Goal: Task Accomplishment & Management: Use online tool/utility

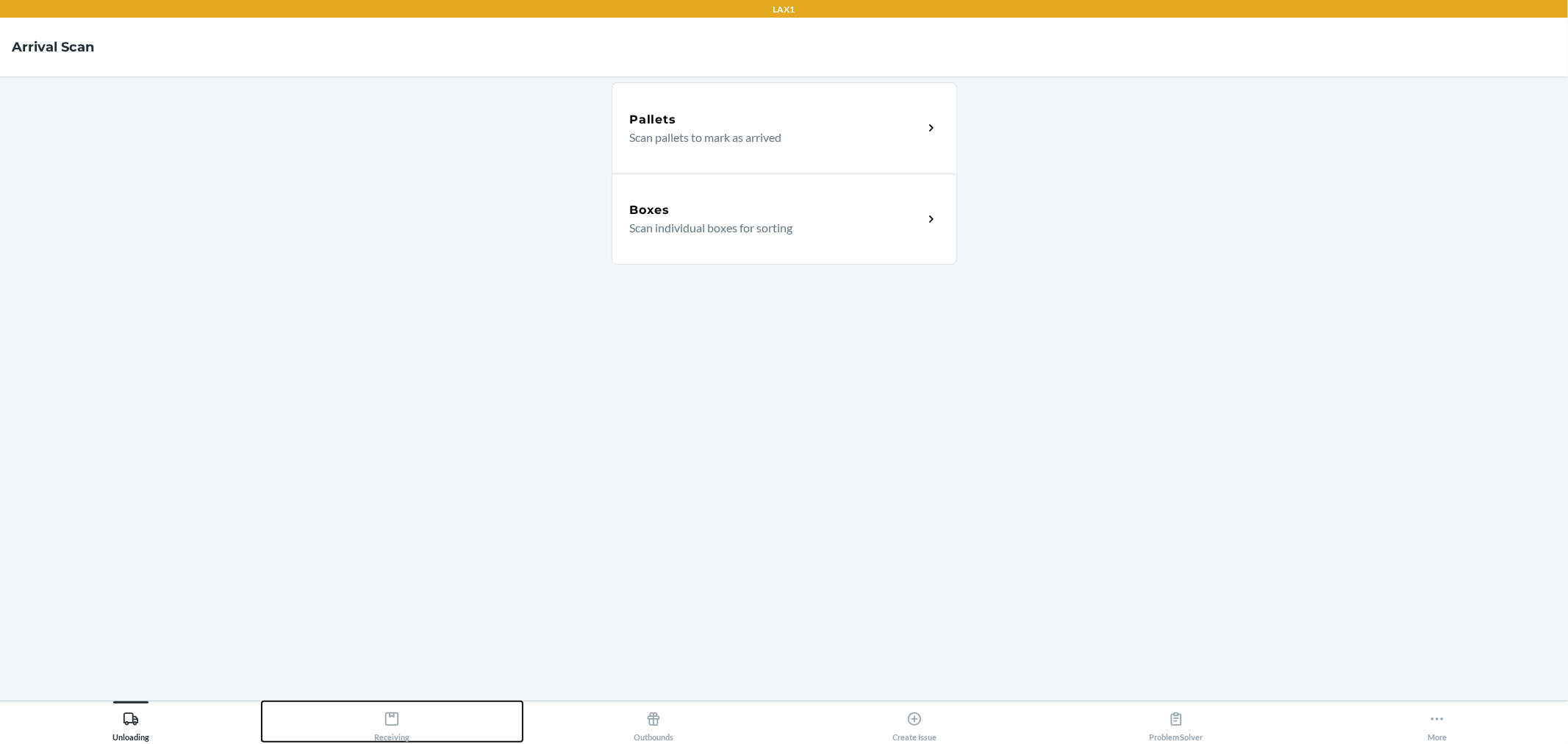
drag, startPoint x: 388, startPoint y: 740, endPoint x: 391, endPoint y: 730, distance: 10.4
click at [388, 740] on div "Receiving" at bounding box center [392, 723] width 35 height 37
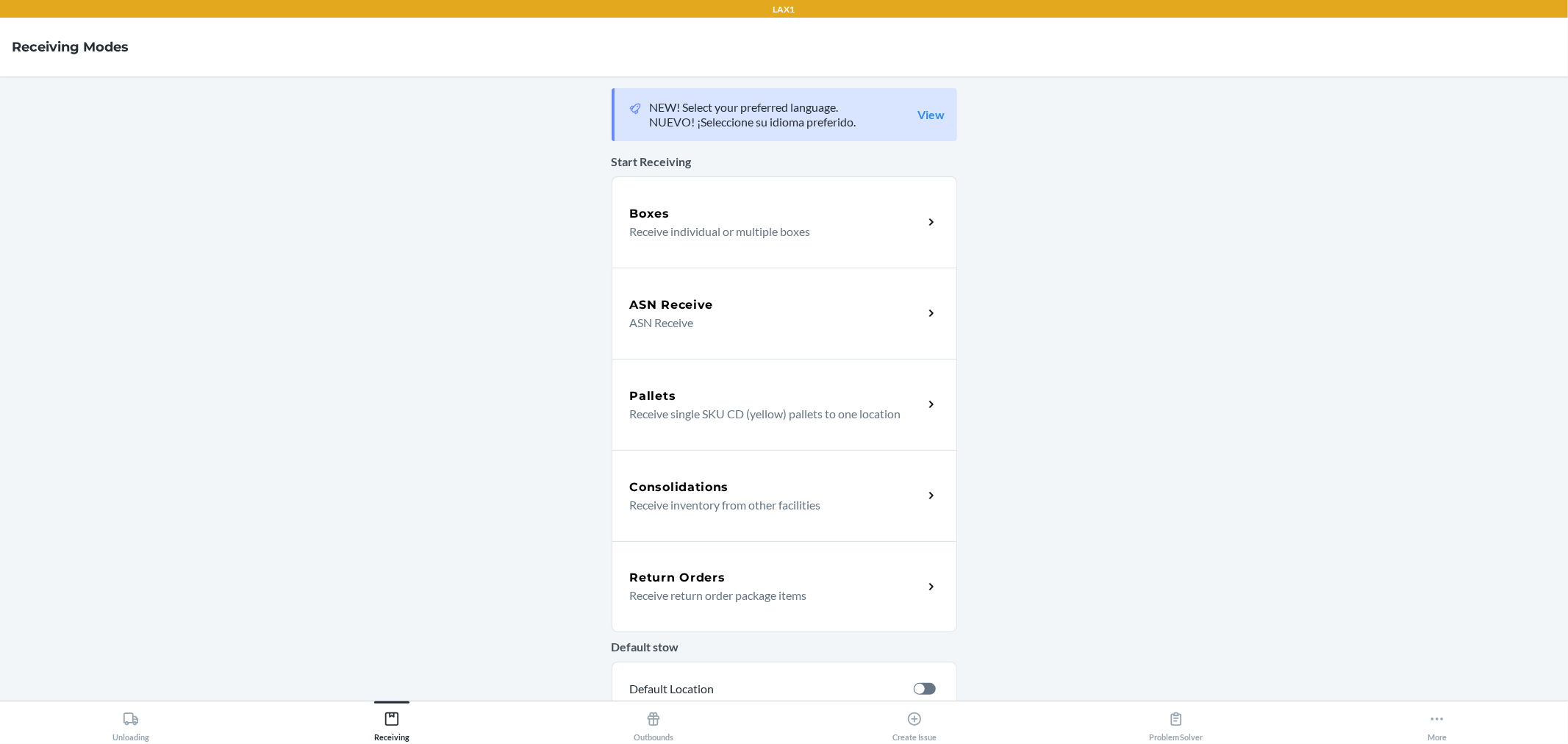
click at [804, 237] on p "Receive individual or multiple boxes" at bounding box center [771, 231] width 282 height 18
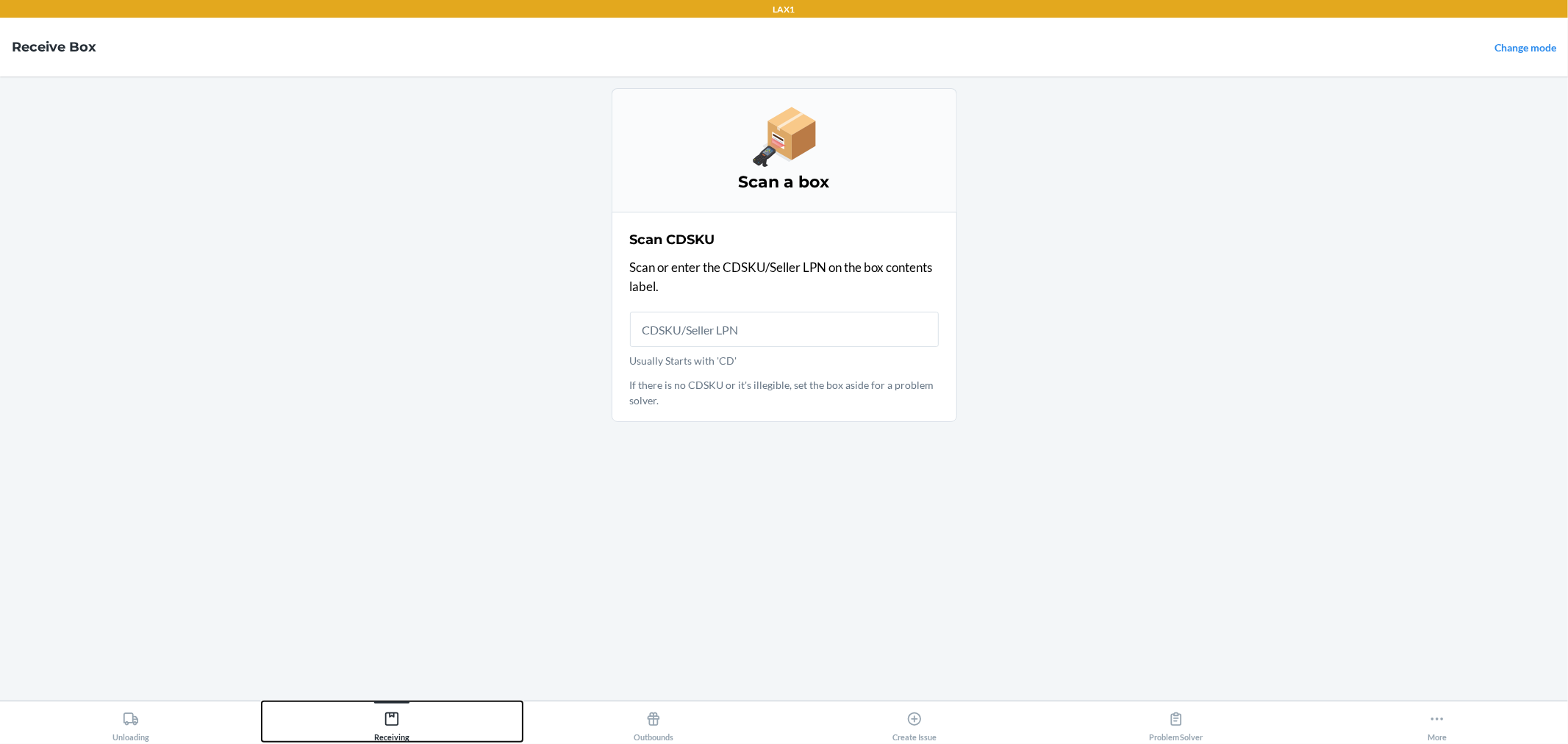
click at [390, 732] on div "Receiving" at bounding box center [392, 723] width 35 height 37
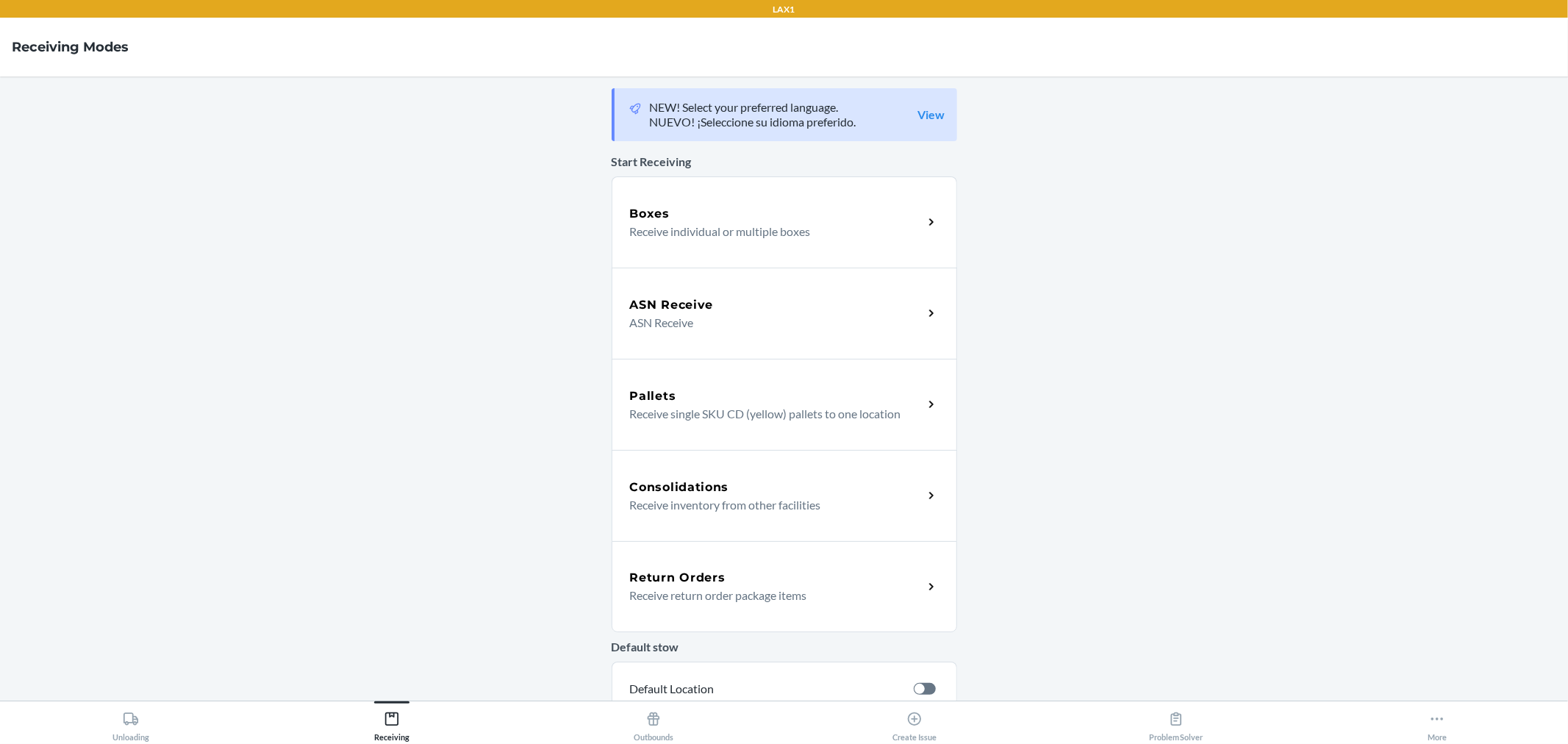
click at [724, 336] on div "ASN Receive ASN Receive" at bounding box center [784, 313] width 346 height 91
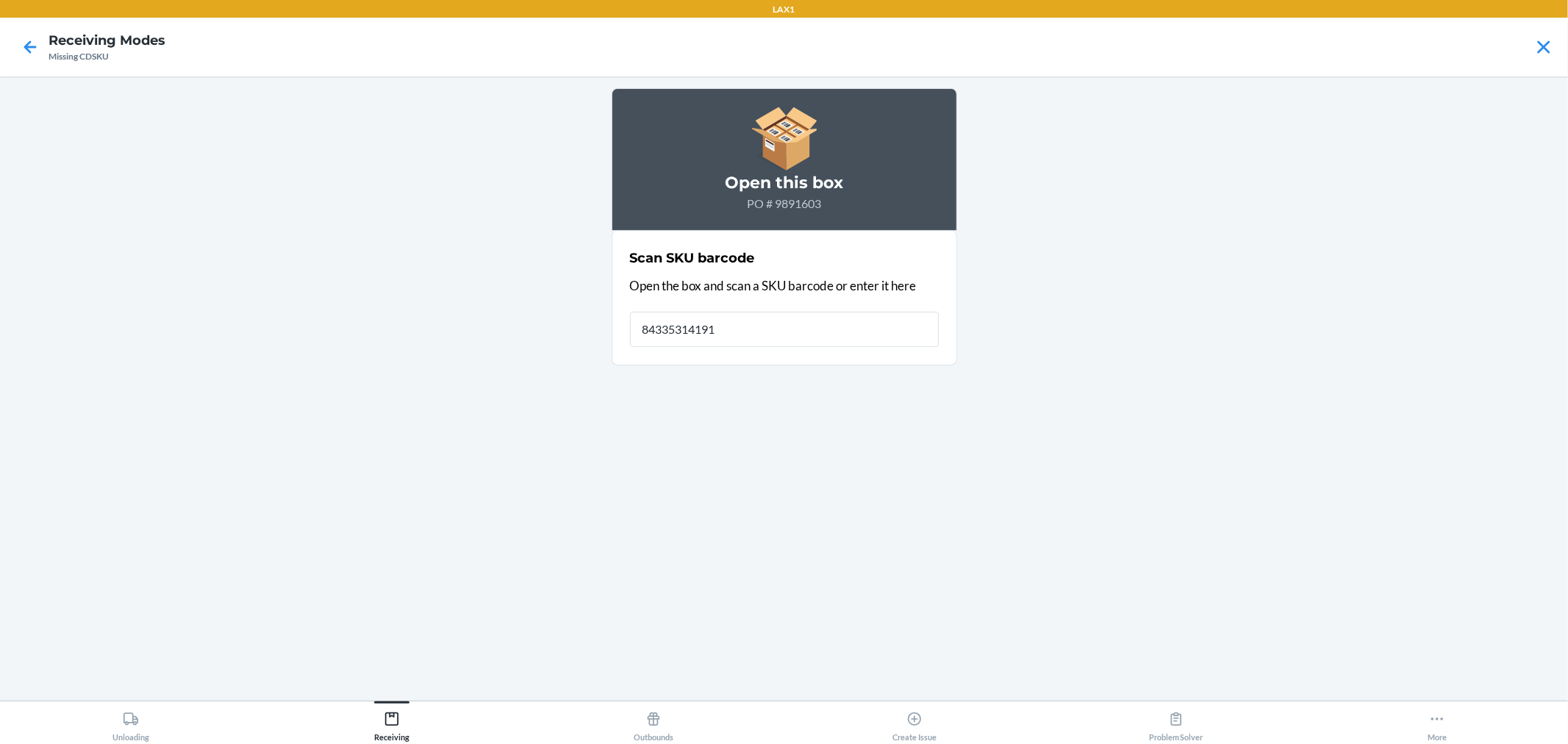
type input "843353141910"
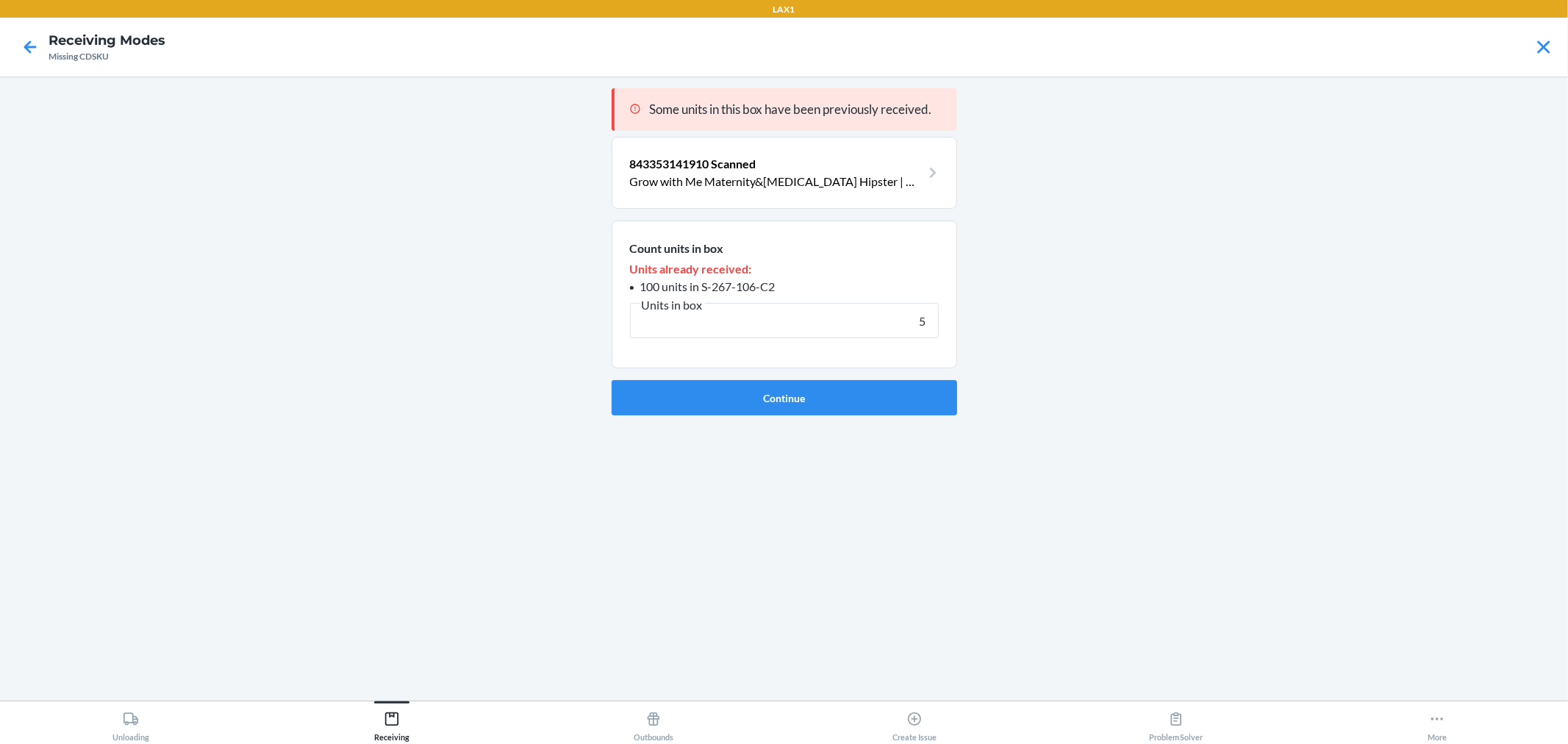
type input "5"
click at [611, 380] on button "Continue" at bounding box center [784, 398] width 346 height 35
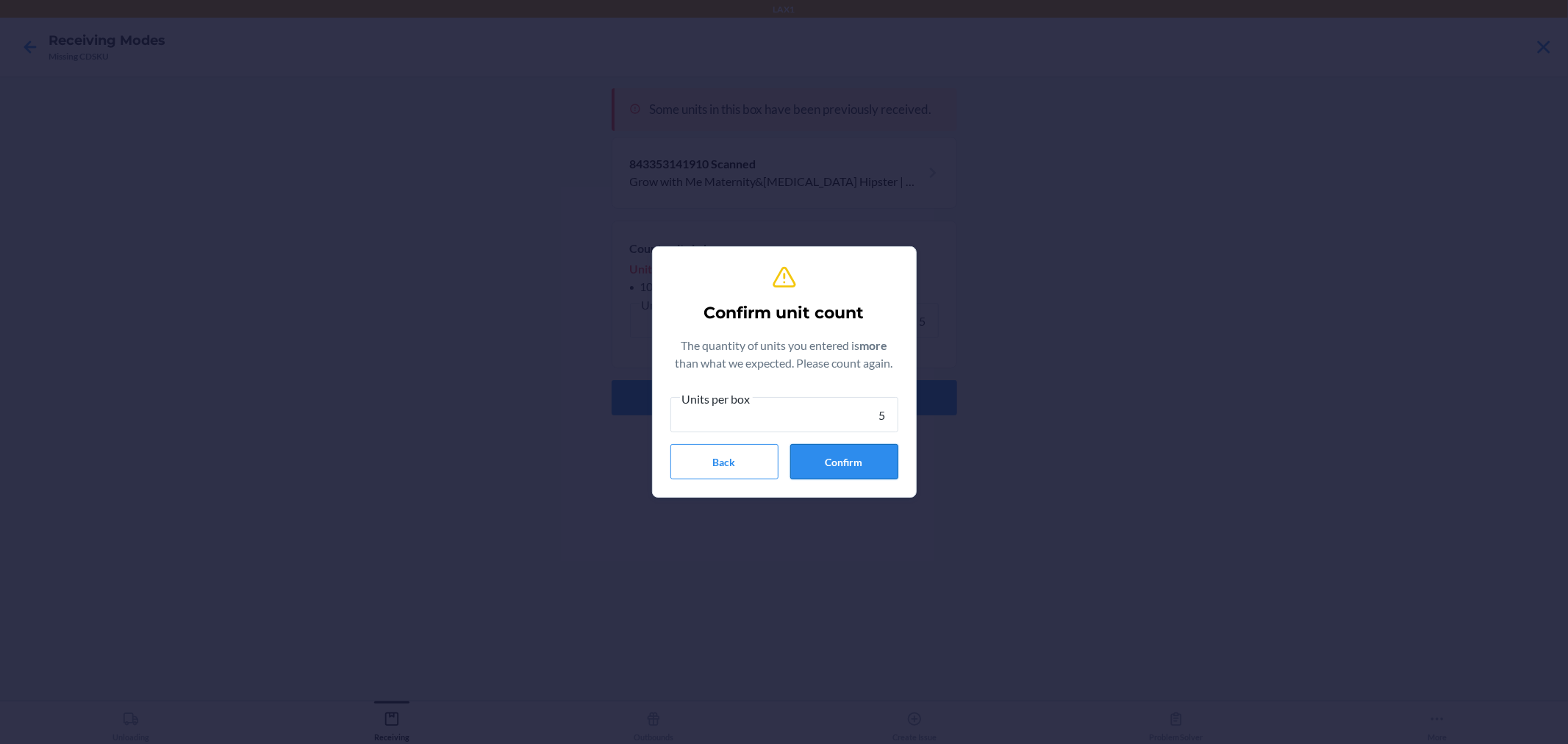
type input "5"
click at [833, 474] on button "Confirm" at bounding box center [844, 462] width 108 height 35
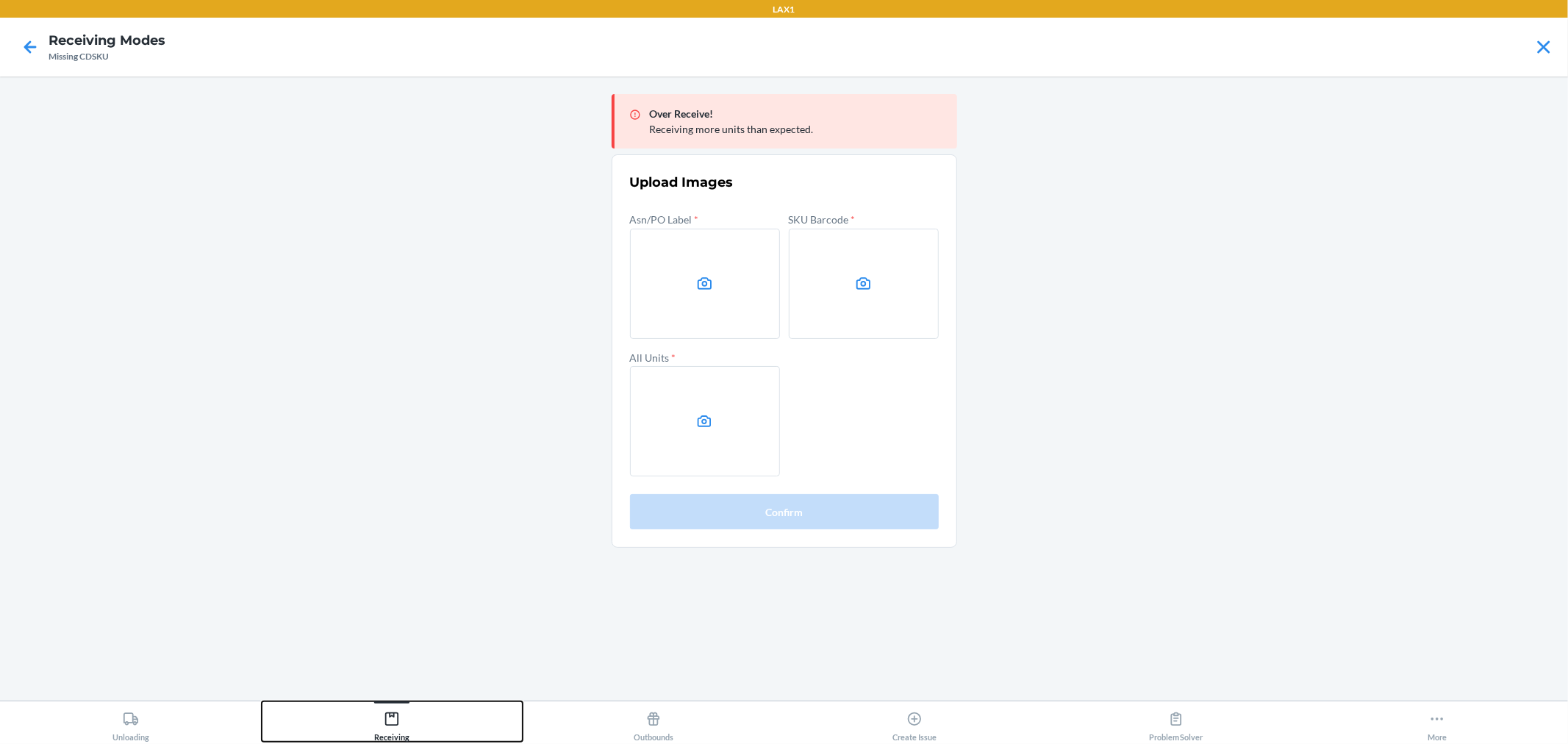
click at [390, 730] on div "Receiving" at bounding box center [392, 723] width 35 height 37
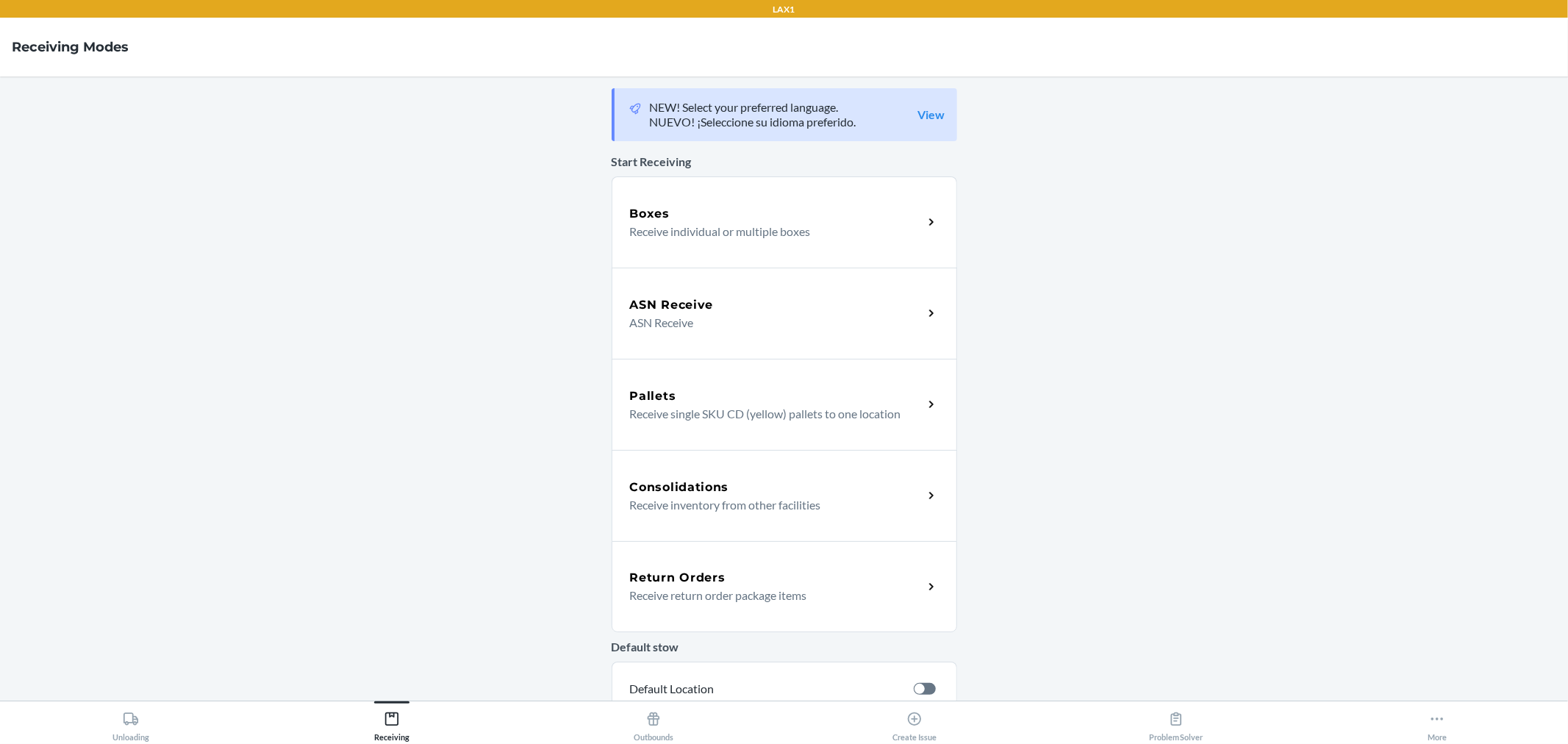
click at [794, 317] on p "ASN Receive" at bounding box center [771, 322] width 282 height 18
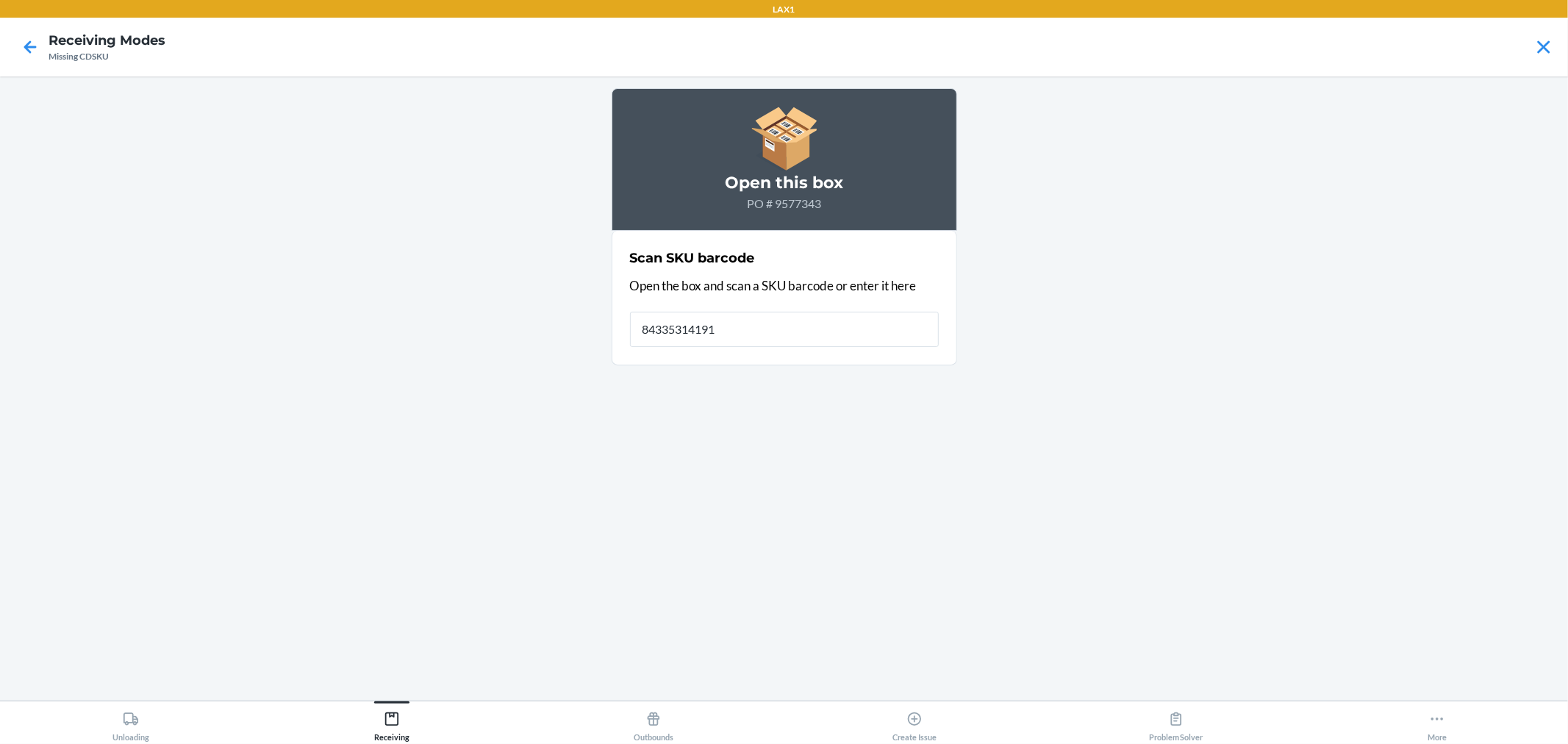
type input "843353141910"
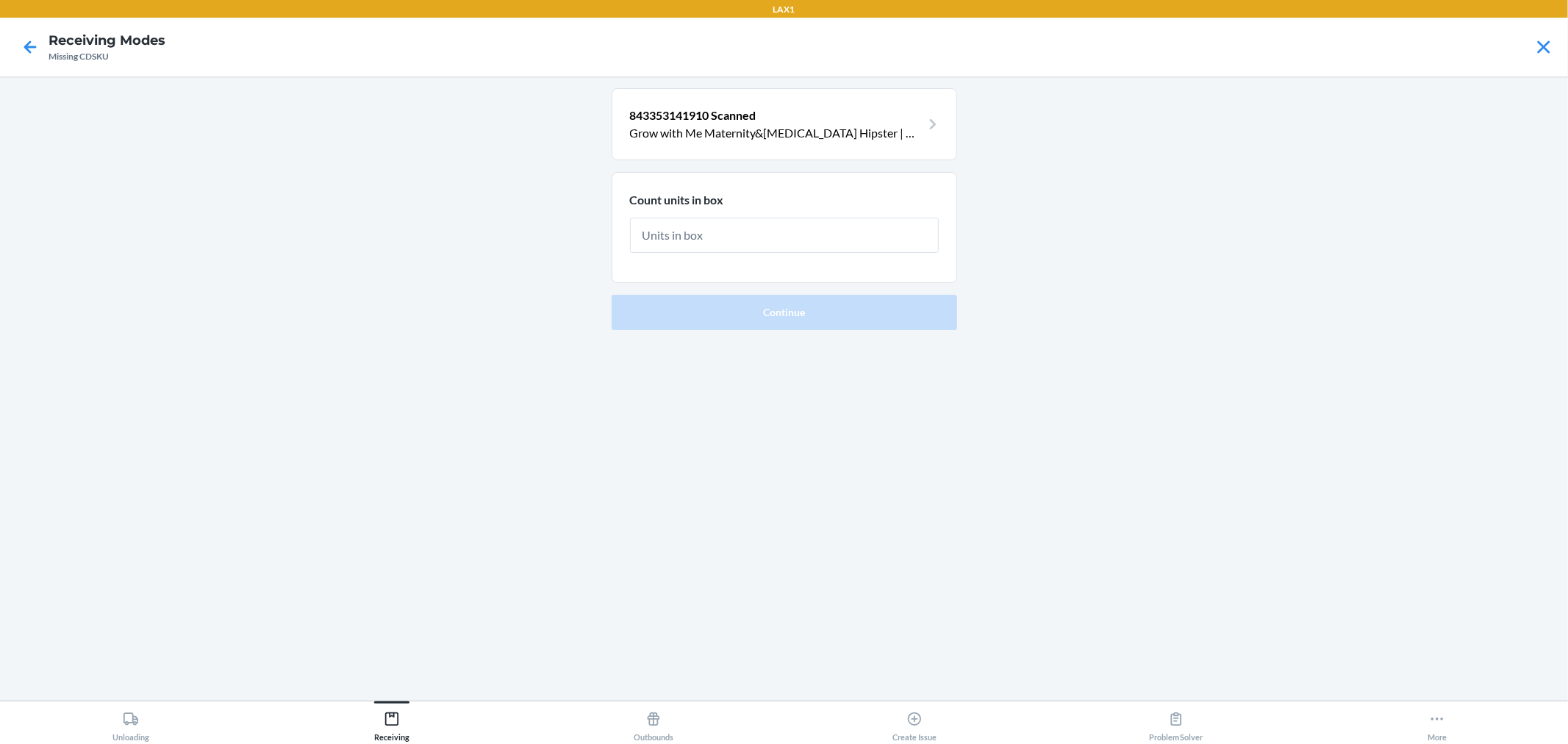
type input "5"
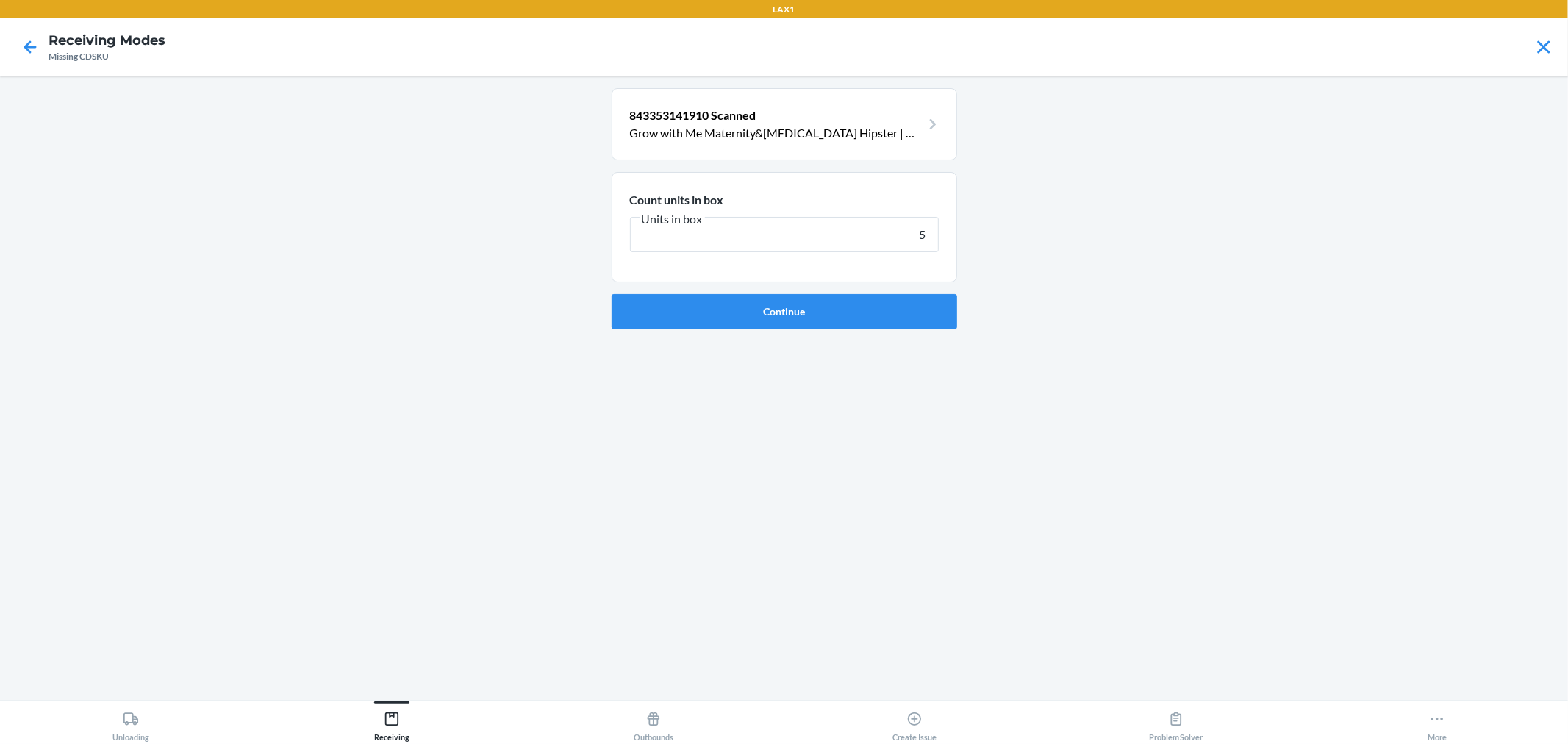
click button "Continue" at bounding box center [784, 312] width 346 height 35
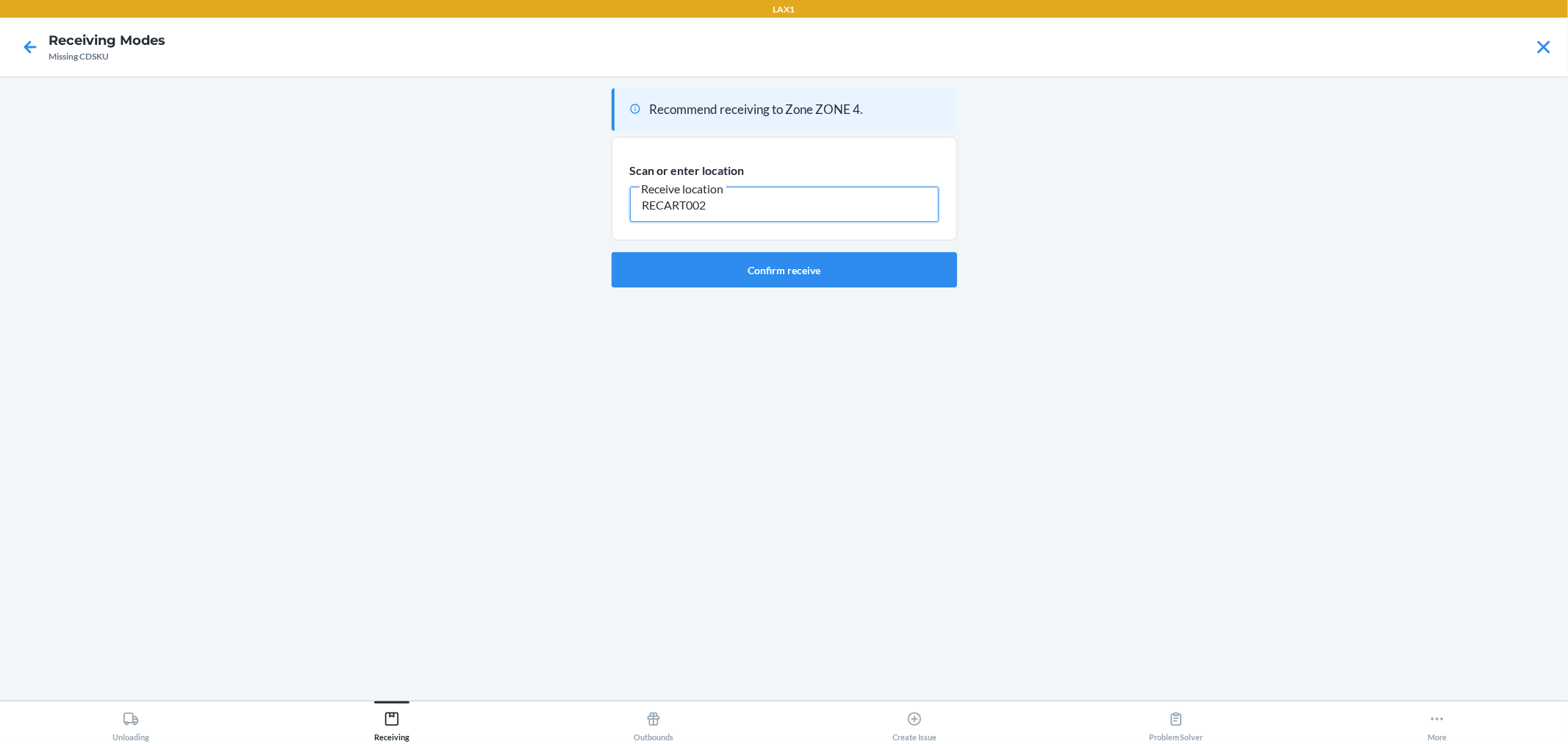
type input "RECART002"
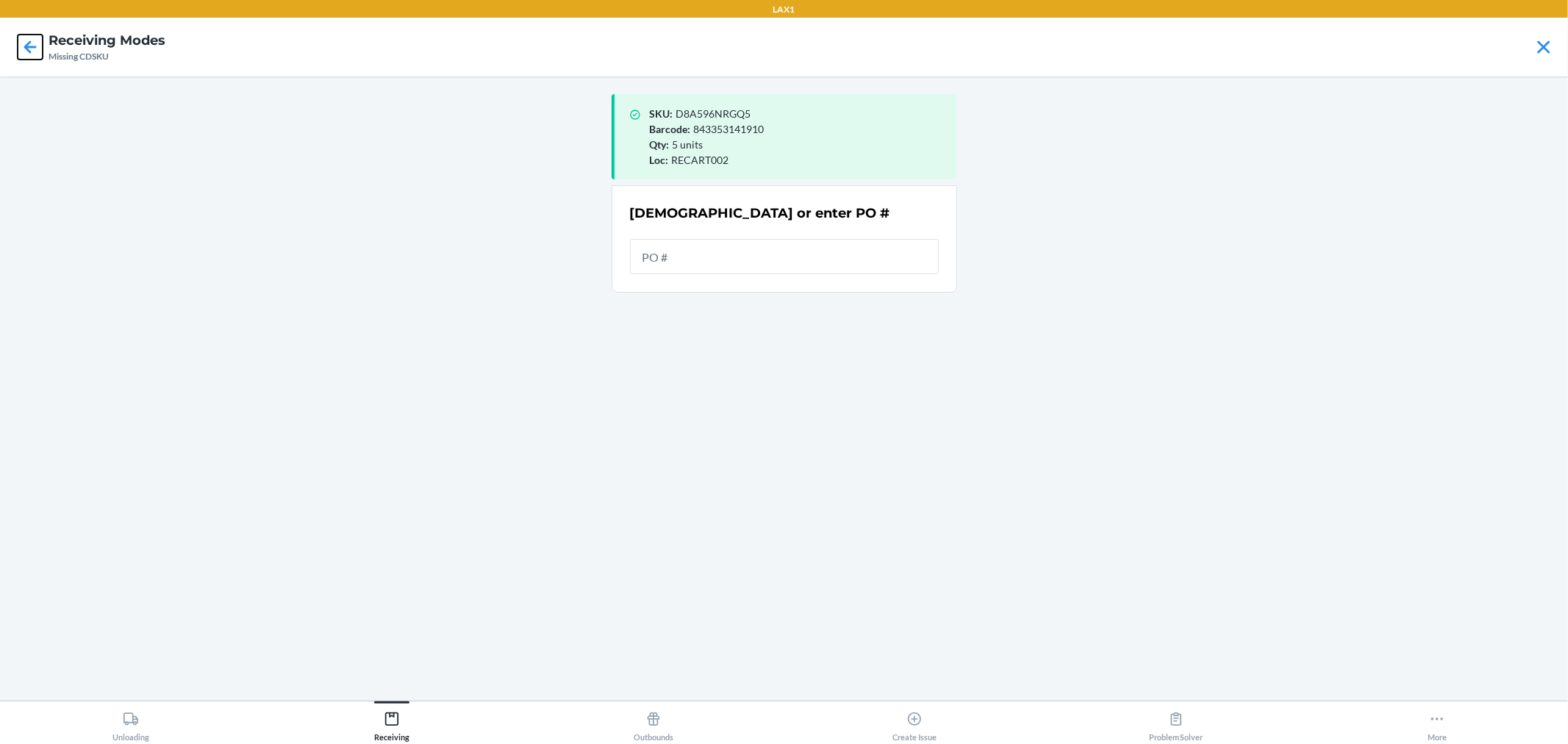
click at [34, 52] on icon at bounding box center [30, 47] width 25 height 25
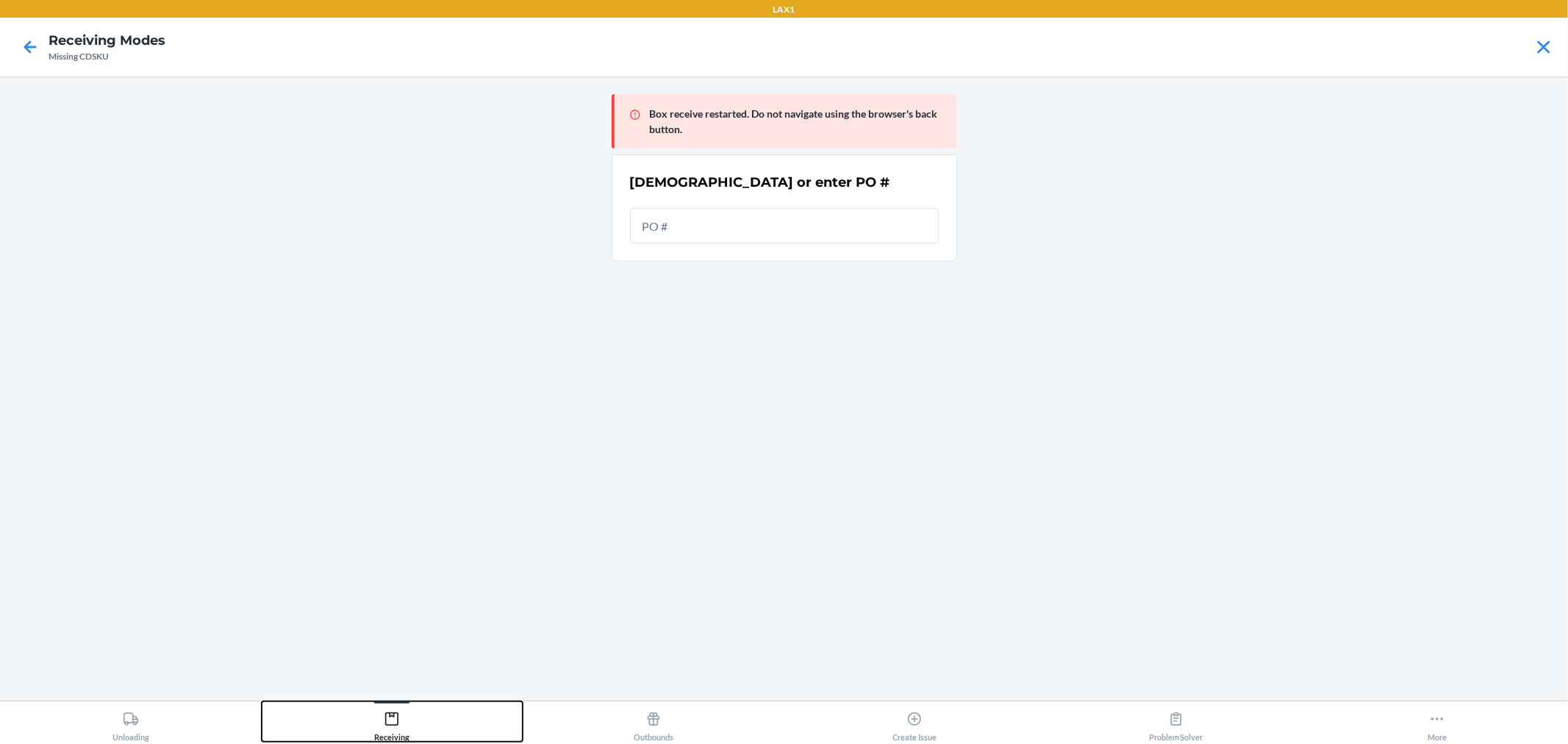
click at [395, 731] on div "Receiving" at bounding box center [392, 723] width 35 height 37
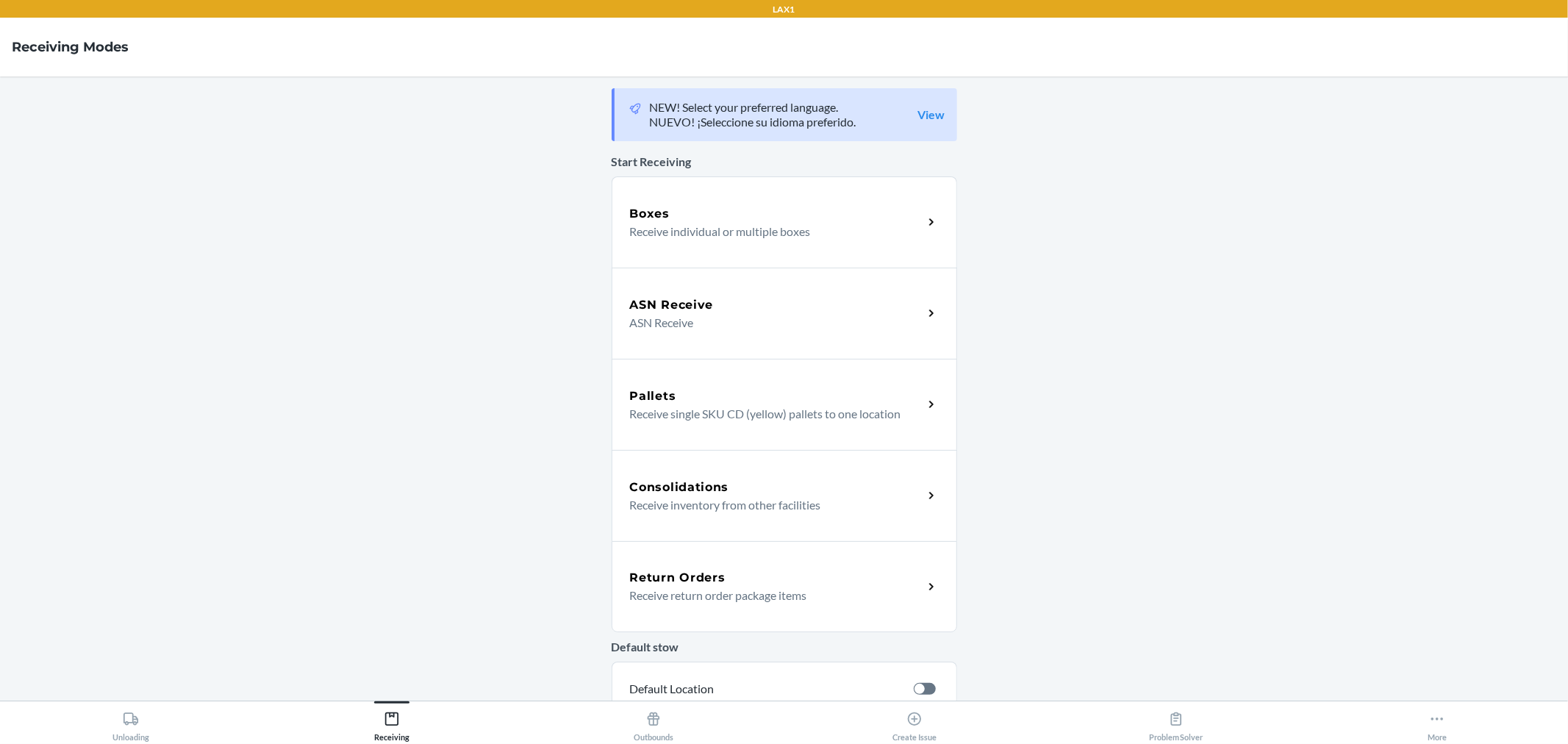
click at [766, 320] on p "ASN Receive" at bounding box center [771, 322] width 282 height 18
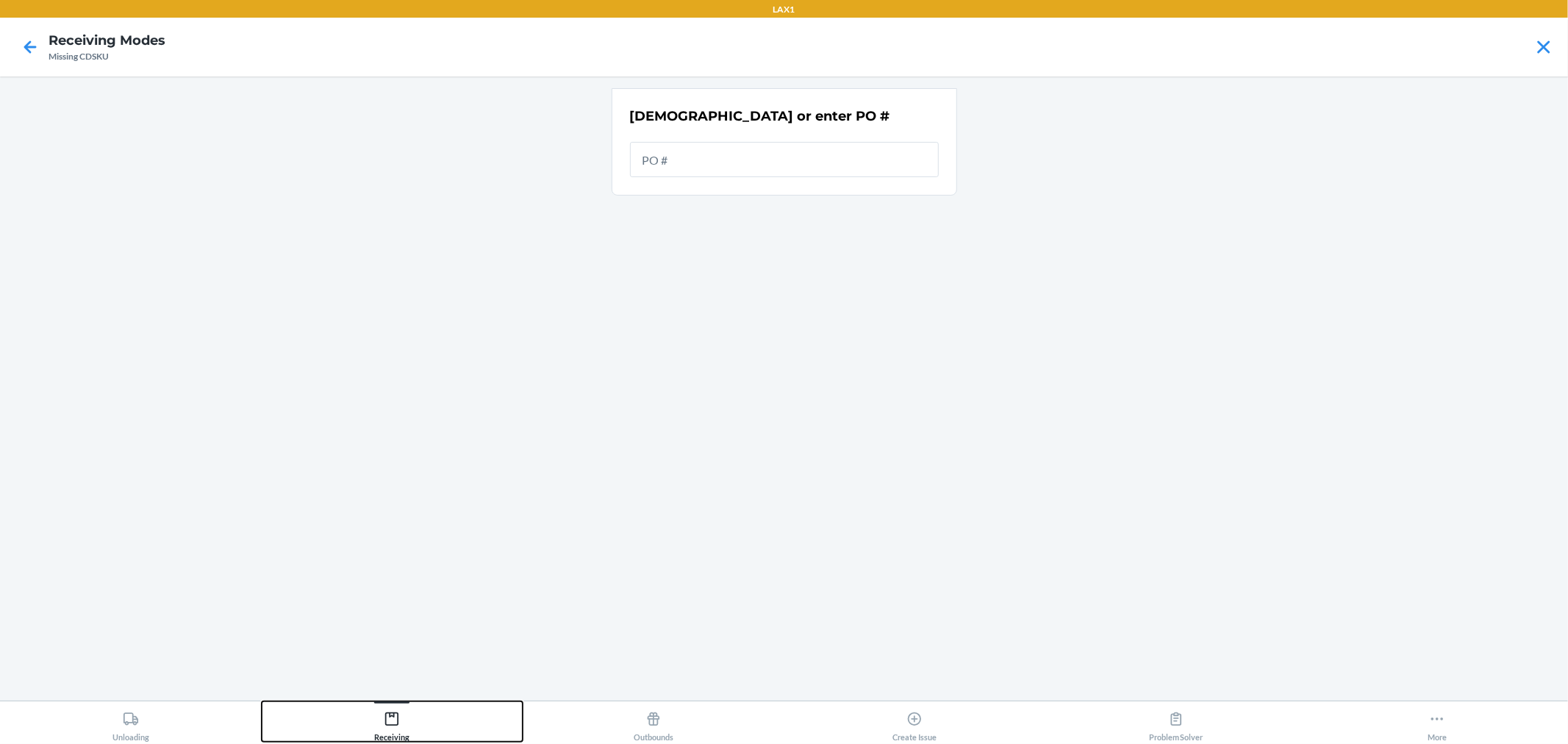
click at [383, 740] on div "Receiving" at bounding box center [392, 723] width 35 height 37
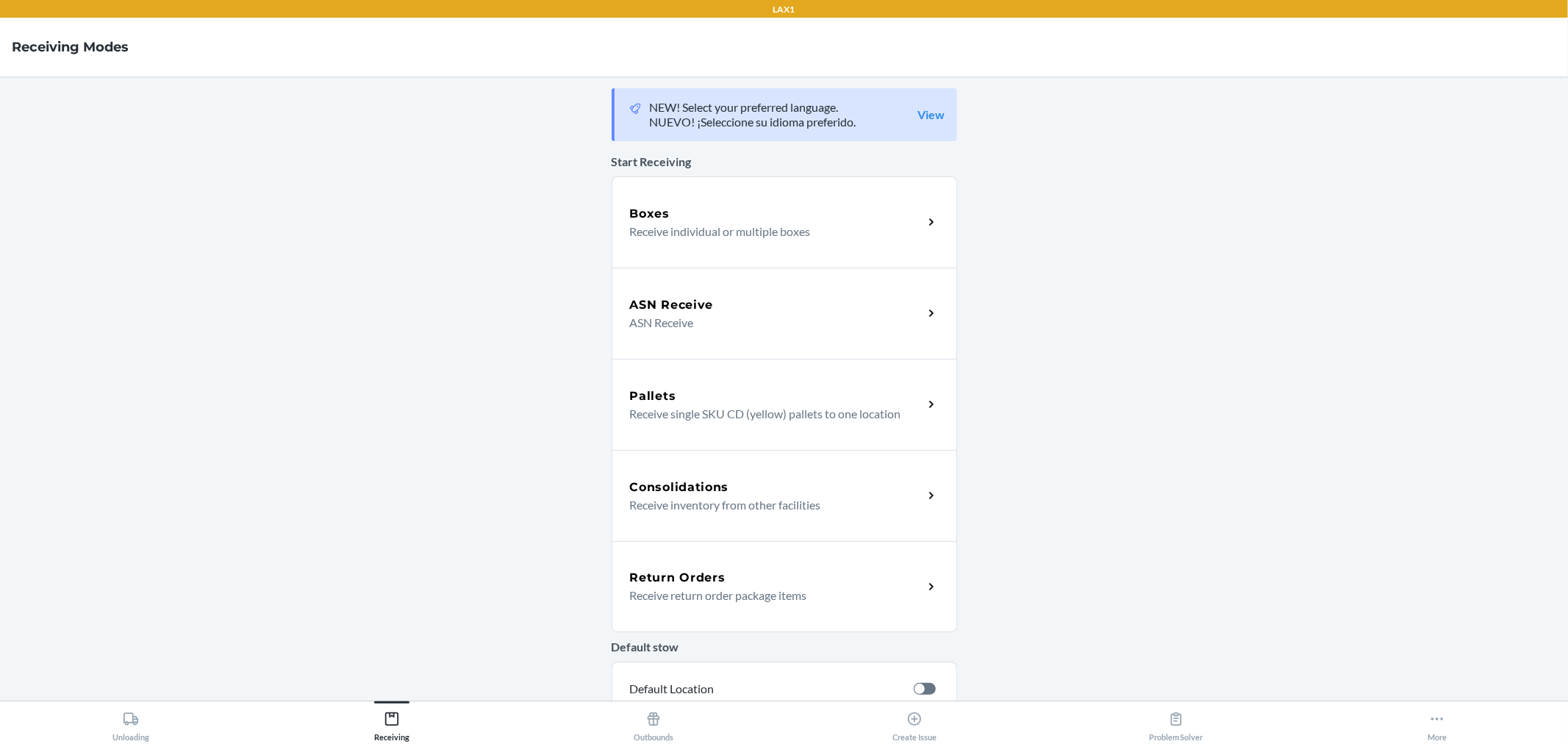
click at [729, 211] on div "Boxes" at bounding box center [776, 214] width 293 height 18
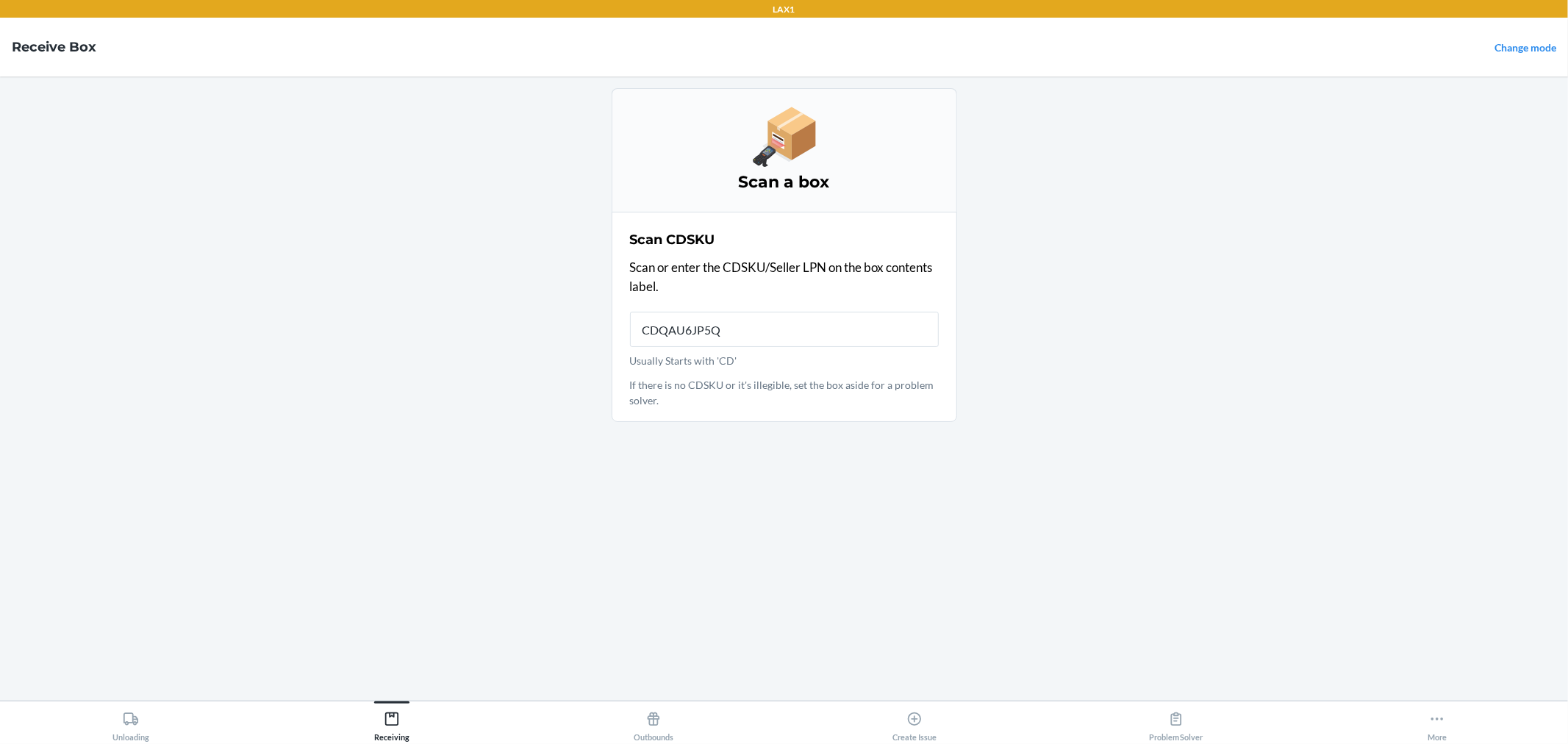
type input "CDQAU6JP5QW"
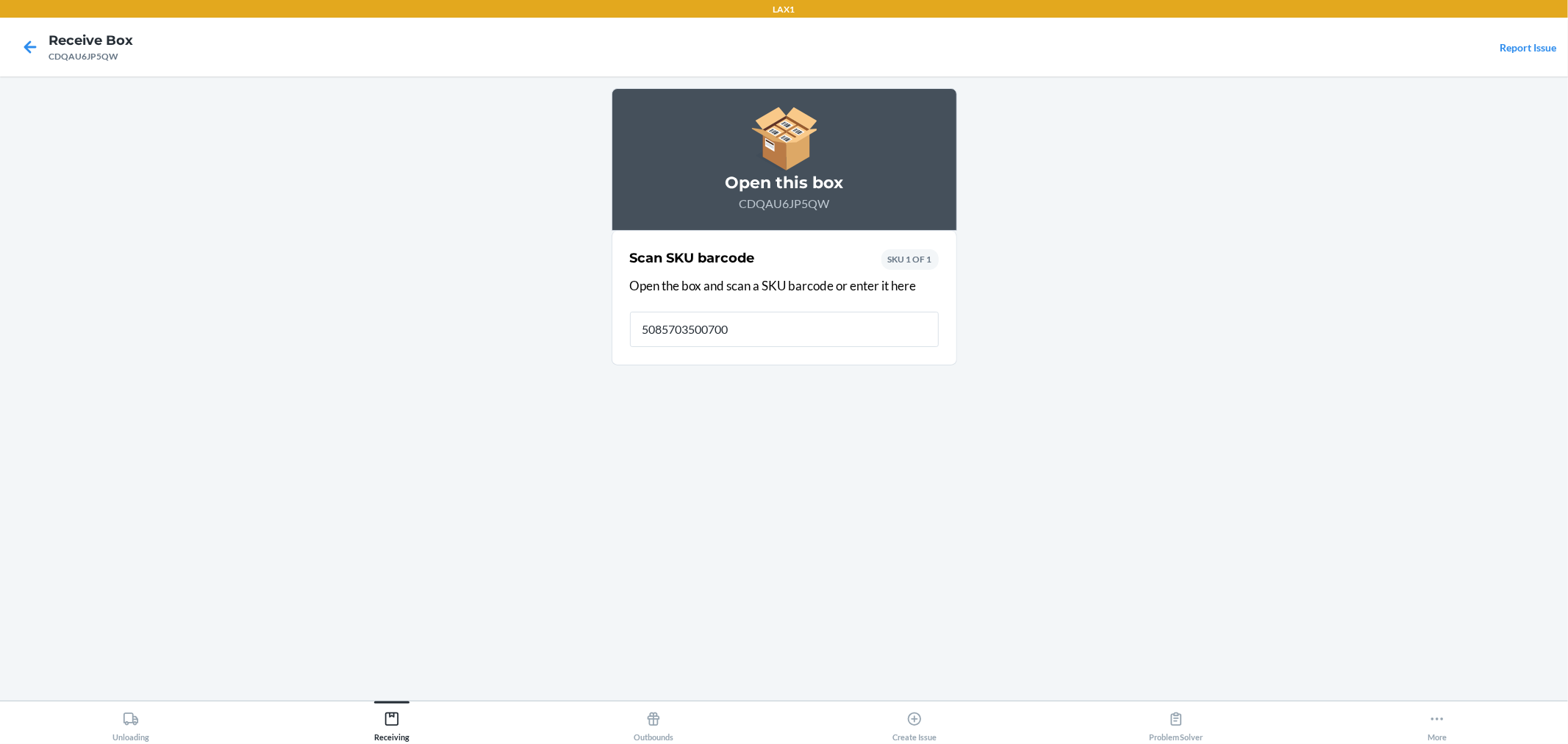
type input "50857035007000"
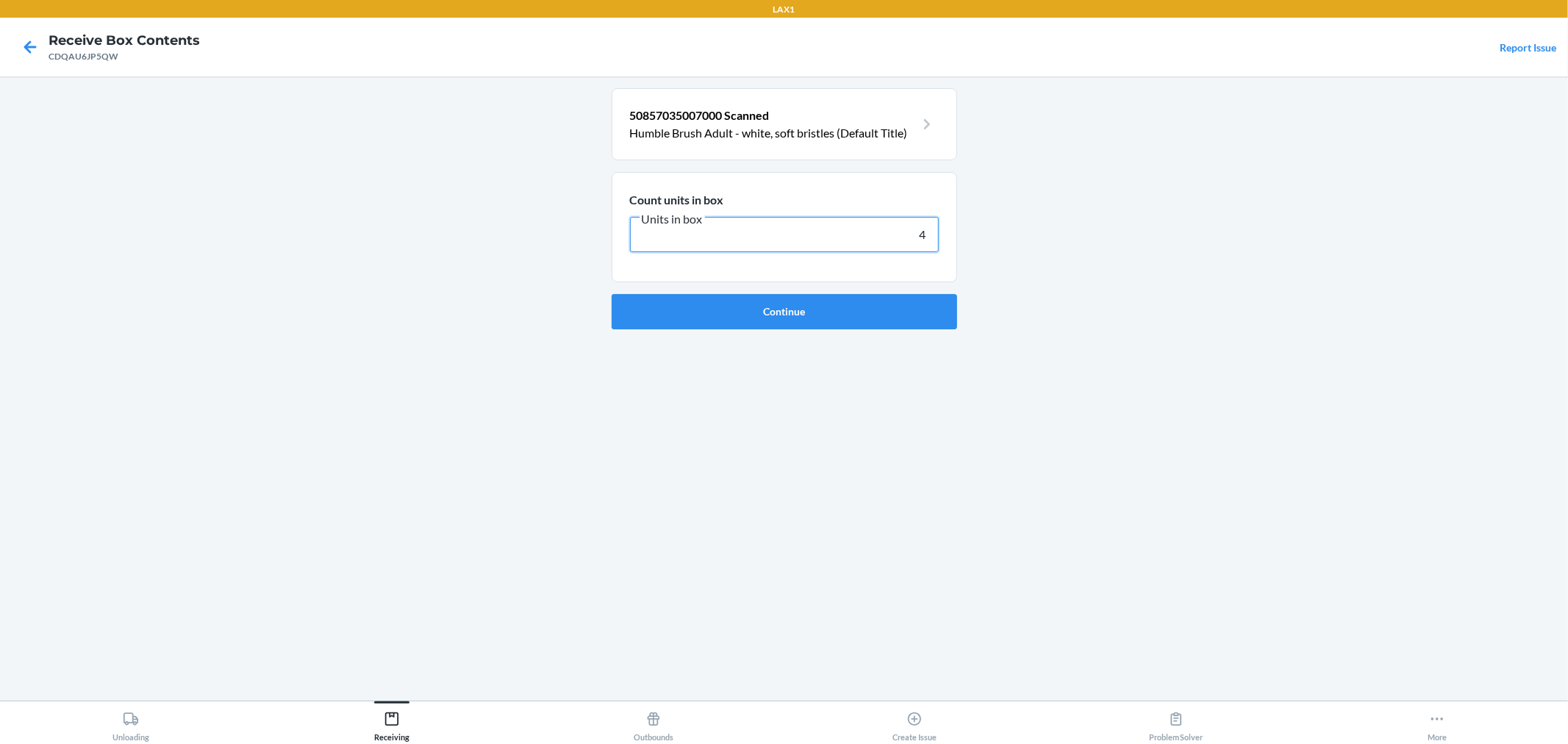
type input "48"
click button "Continue" at bounding box center [784, 312] width 346 height 35
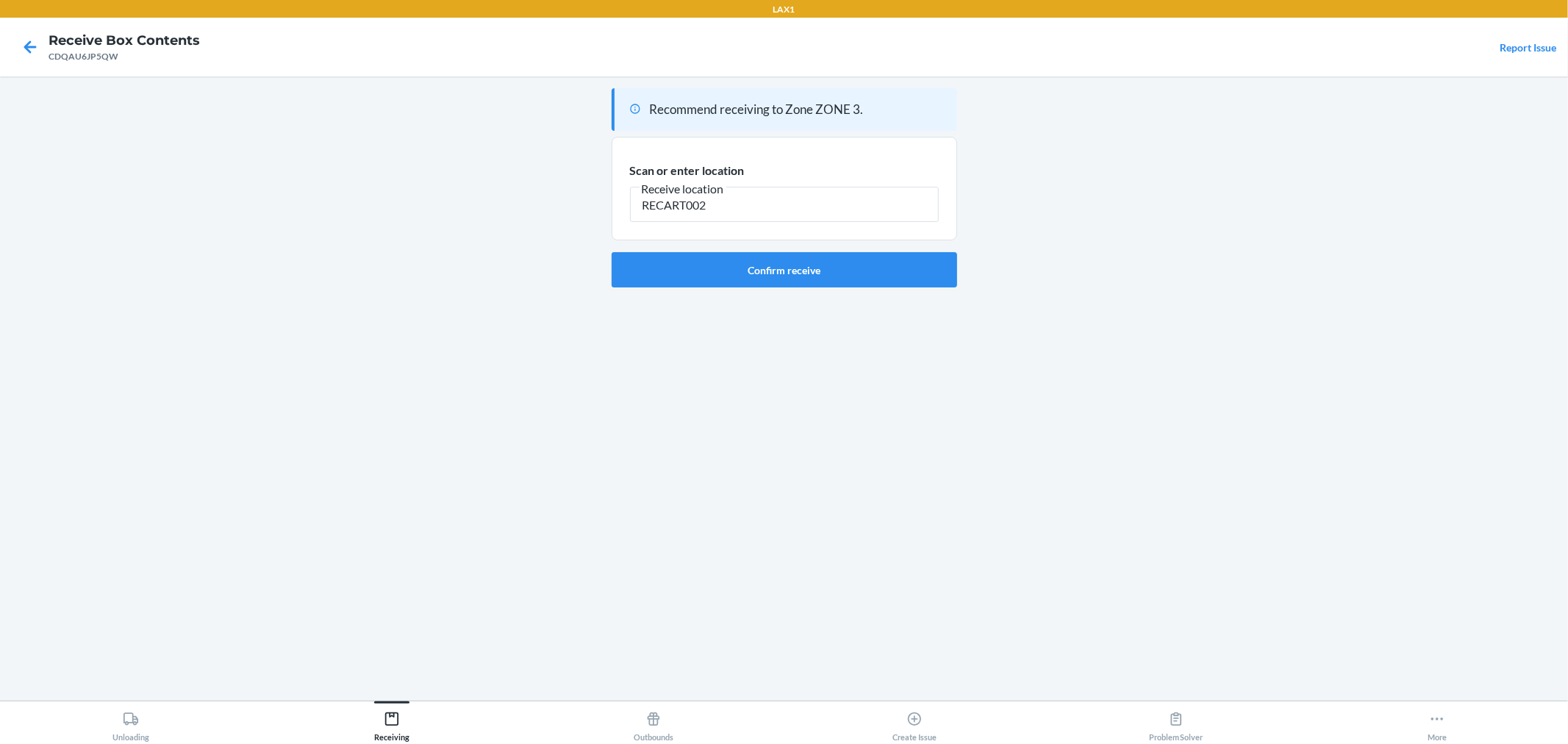
type input "RECART002"
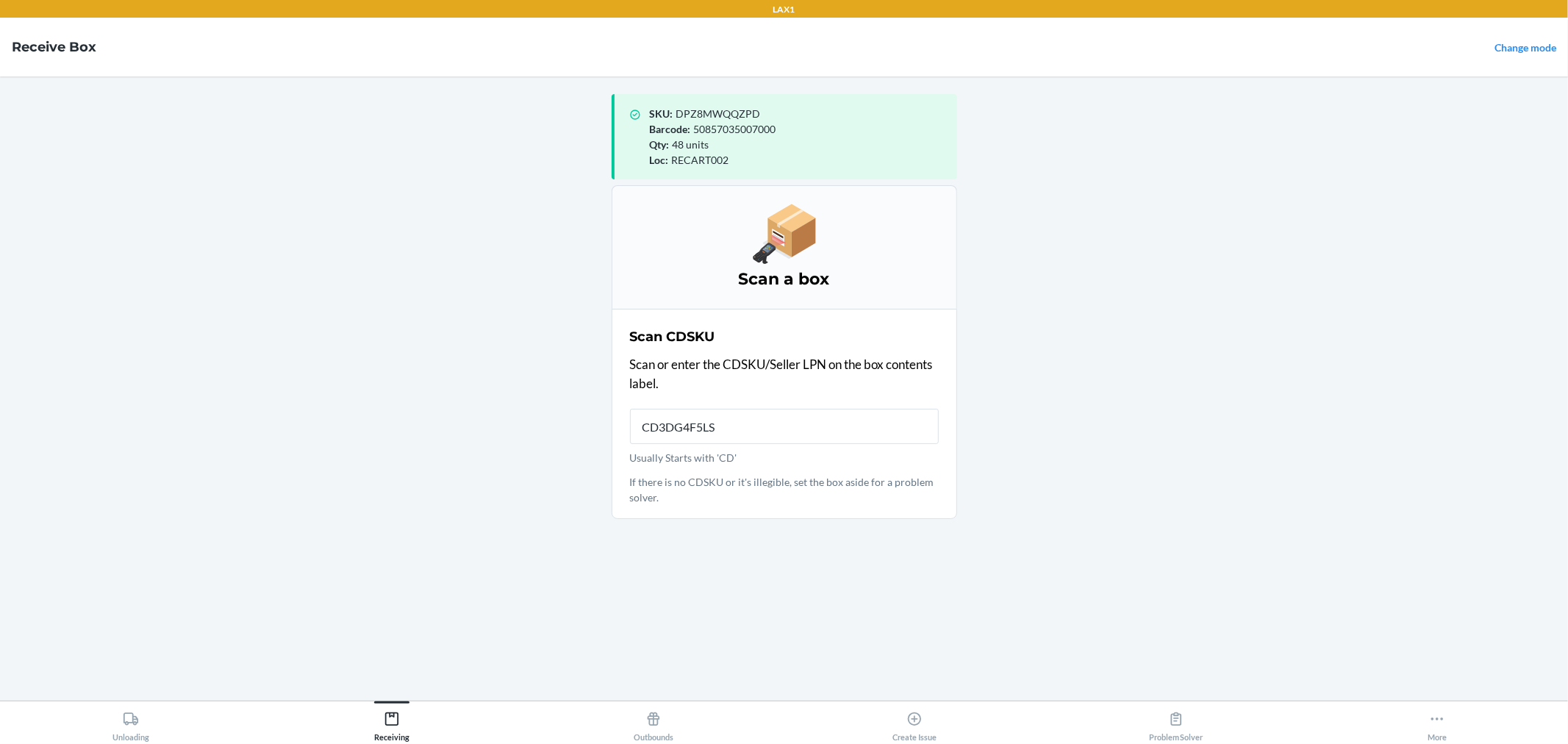
type input "CD3DG4F5LSK"
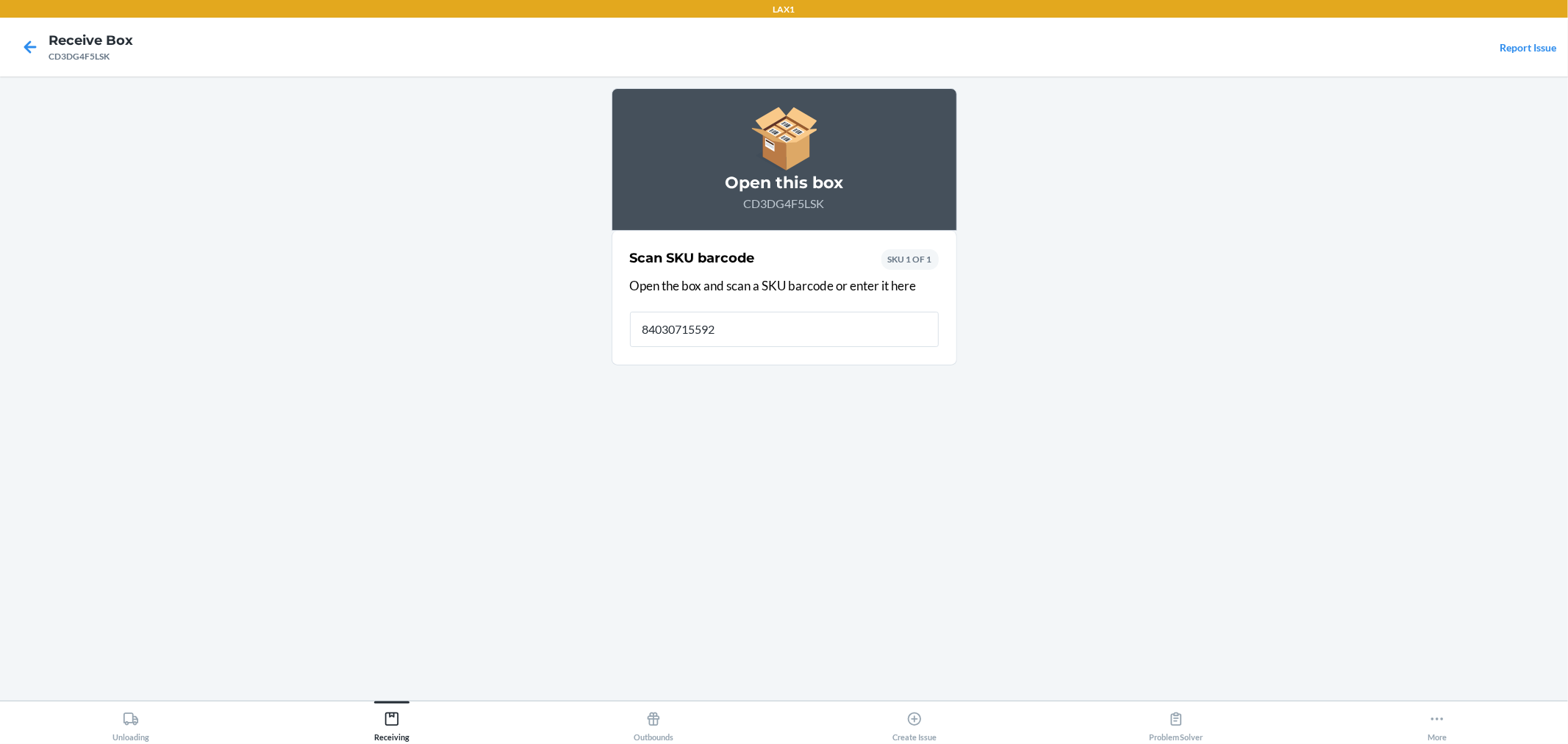
type input "840307155924"
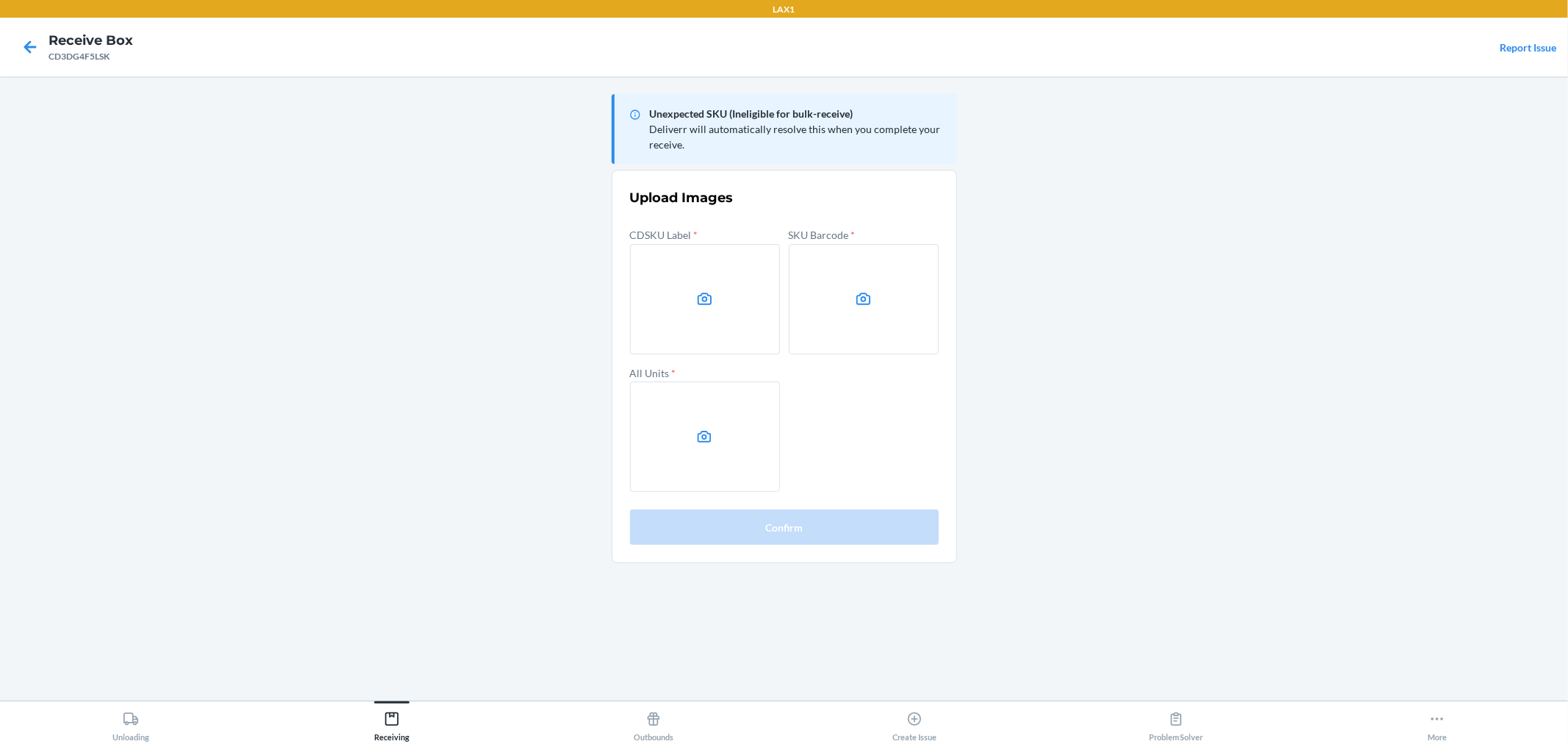
click at [1034, 378] on main "Unexpected SKU (Ineligible for bulk-receive) Deliverr will automatically resolv…" at bounding box center [784, 389] width 1568 height 625
click at [842, 337] on label at bounding box center [864, 299] width 150 height 110
click at [0, 0] on input "file" at bounding box center [0, 0] width 0 height 0
click at [680, 459] on label at bounding box center [705, 437] width 150 height 110
click at [0, 0] on input "file" at bounding box center [0, 0] width 0 height 0
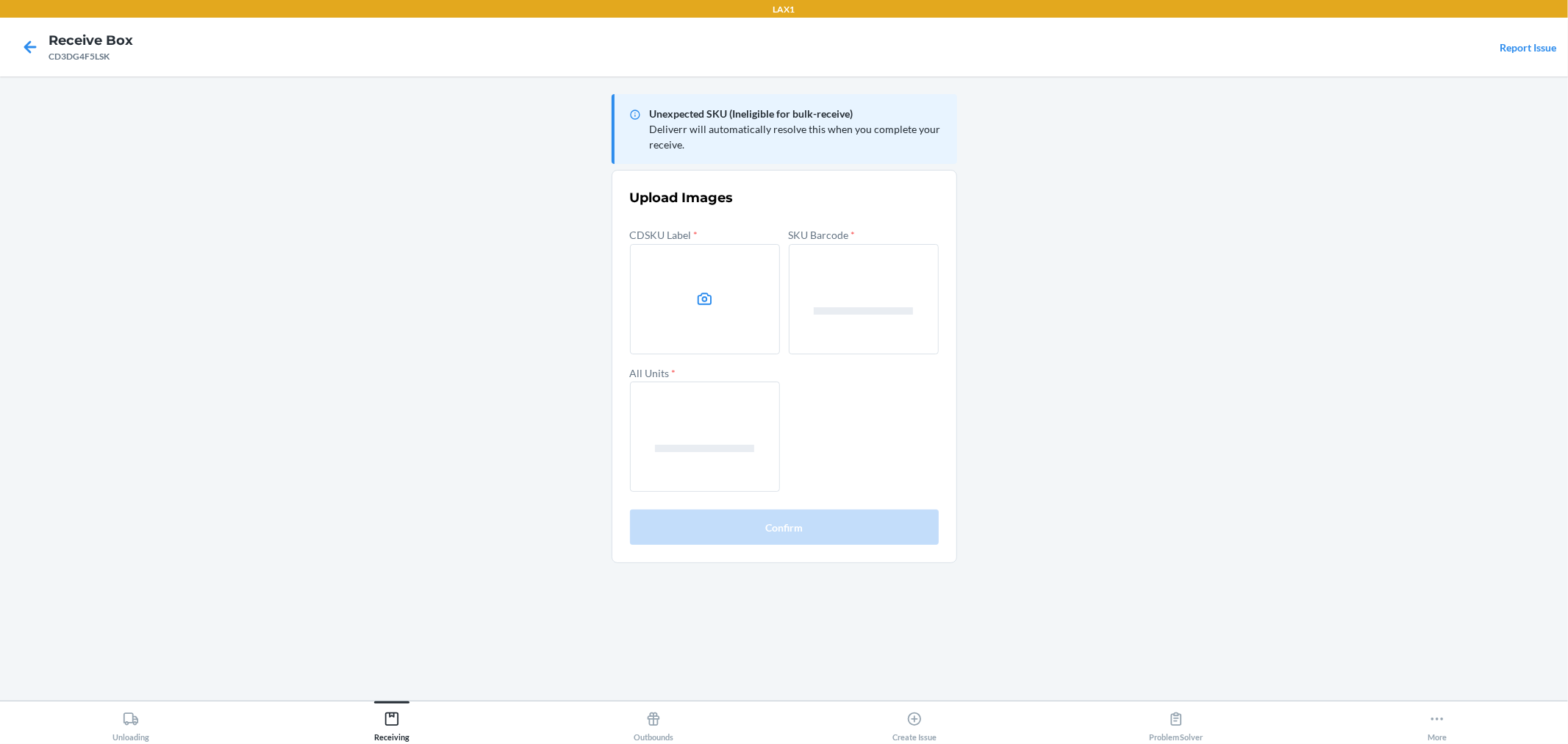
click at [686, 276] on label at bounding box center [705, 299] width 150 height 110
click at [0, 0] on input "file" at bounding box center [0, 0] width 0 height 0
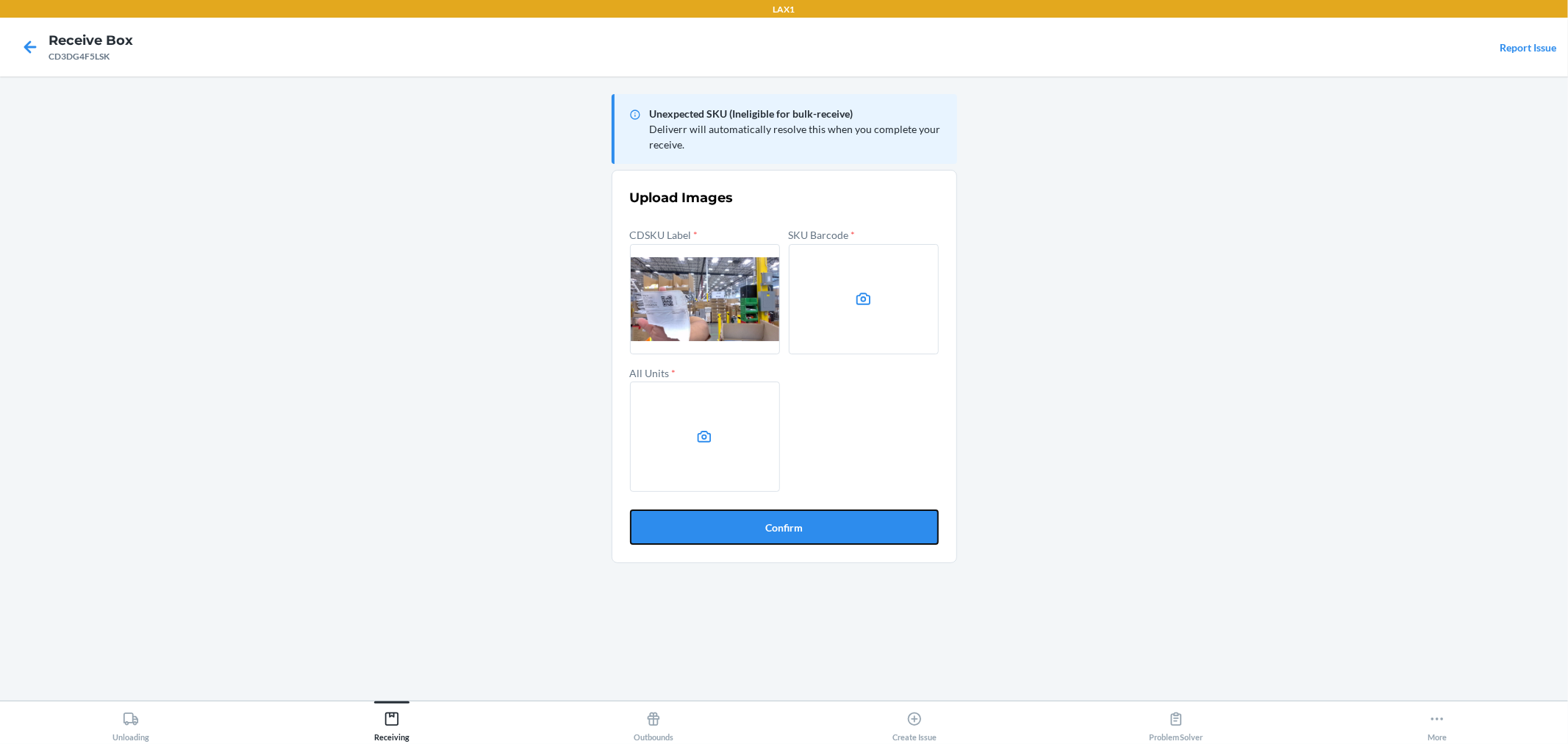
click at [872, 534] on button "Confirm" at bounding box center [784, 527] width 309 height 35
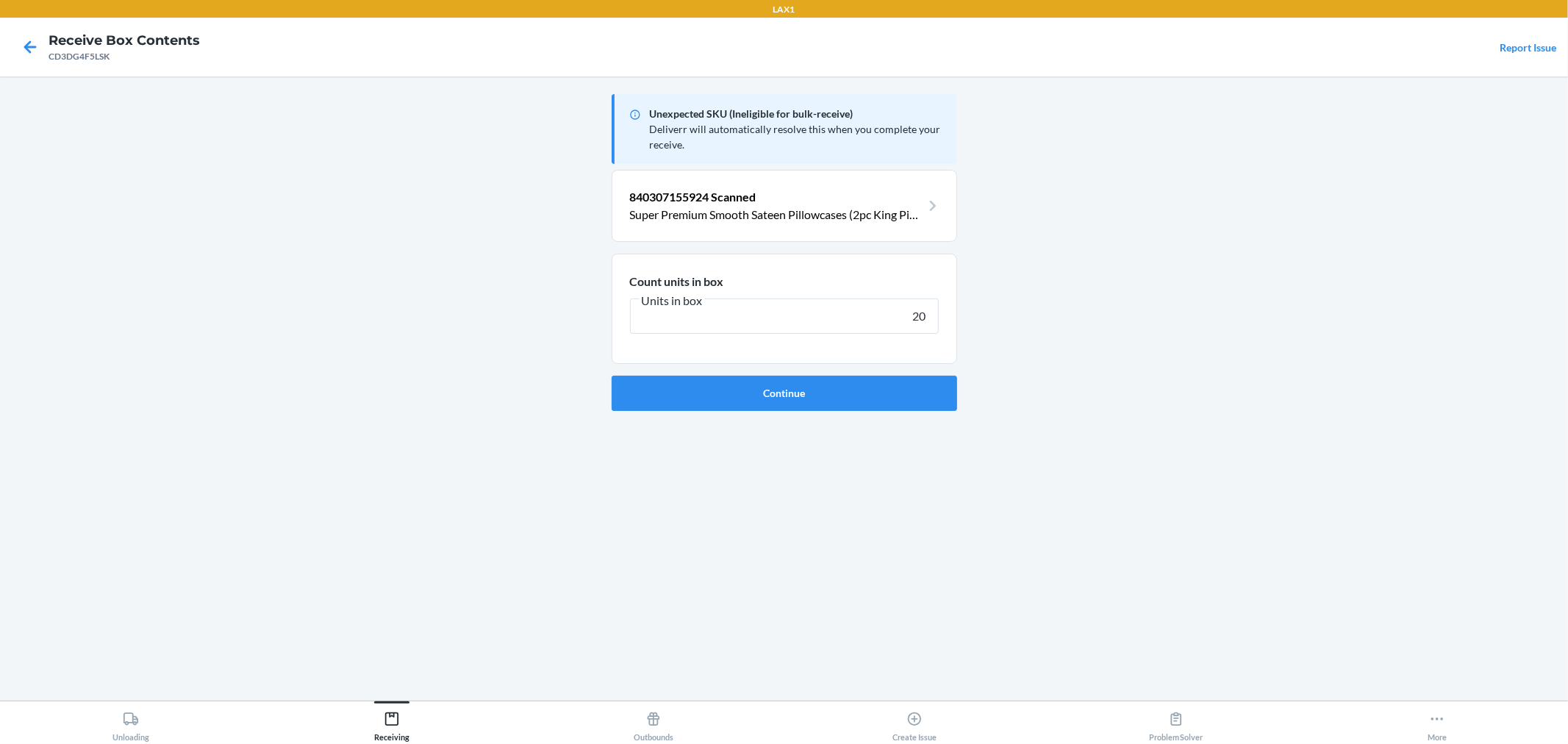
type input "20"
click at [611, 376] on button "Continue" at bounding box center [784, 393] width 346 height 35
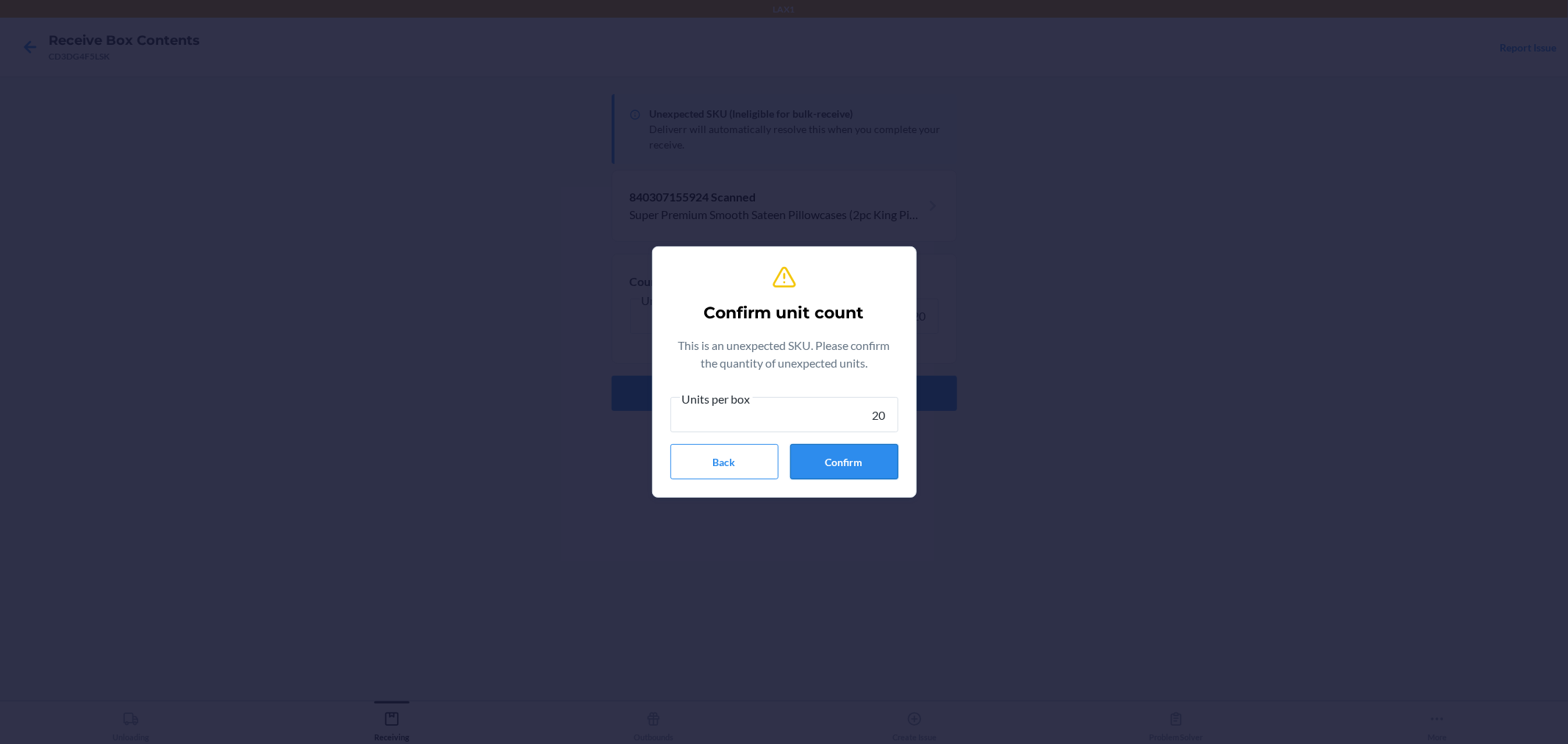
type input "20"
click at [847, 457] on button "Confirm" at bounding box center [844, 462] width 108 height 35
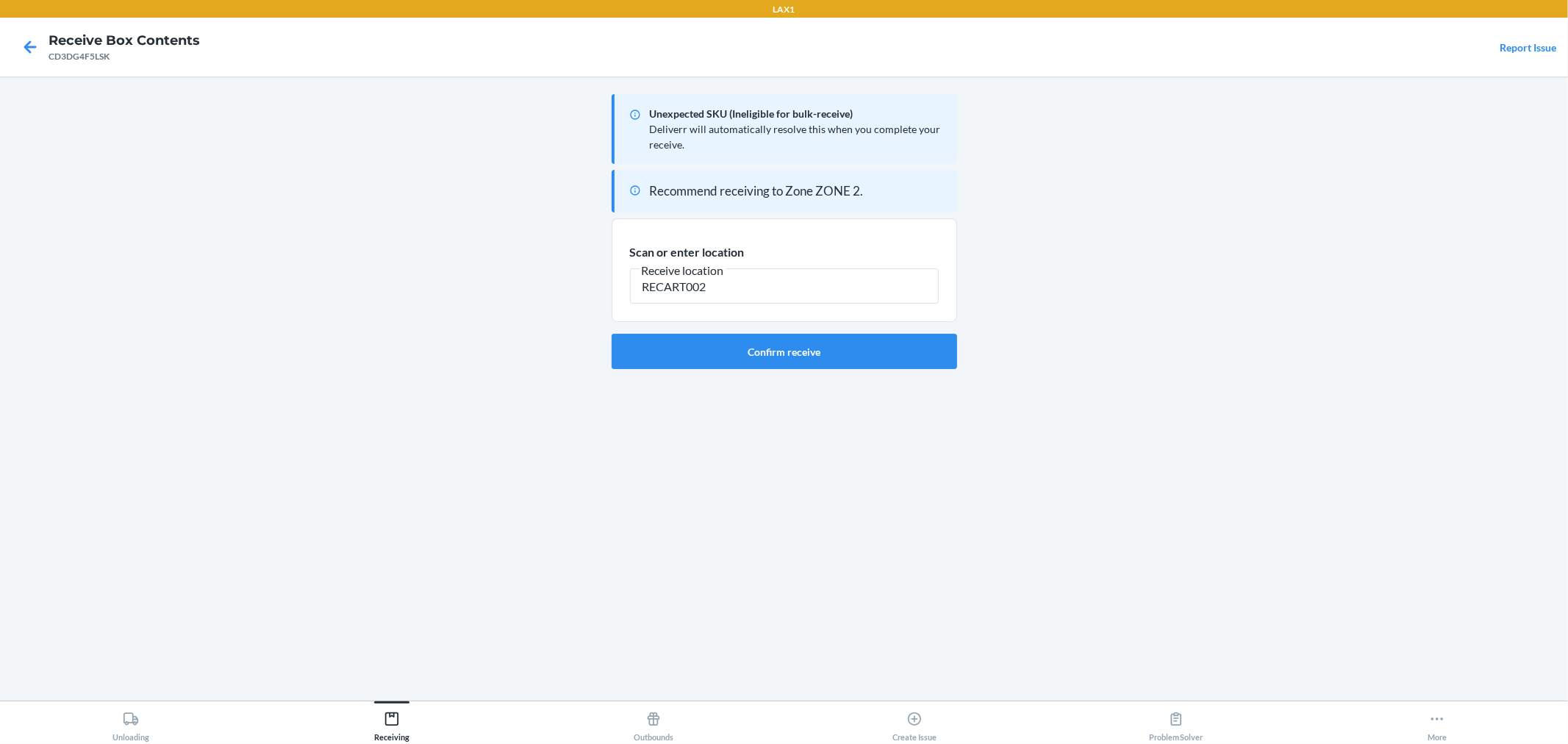
type input "RECART002"
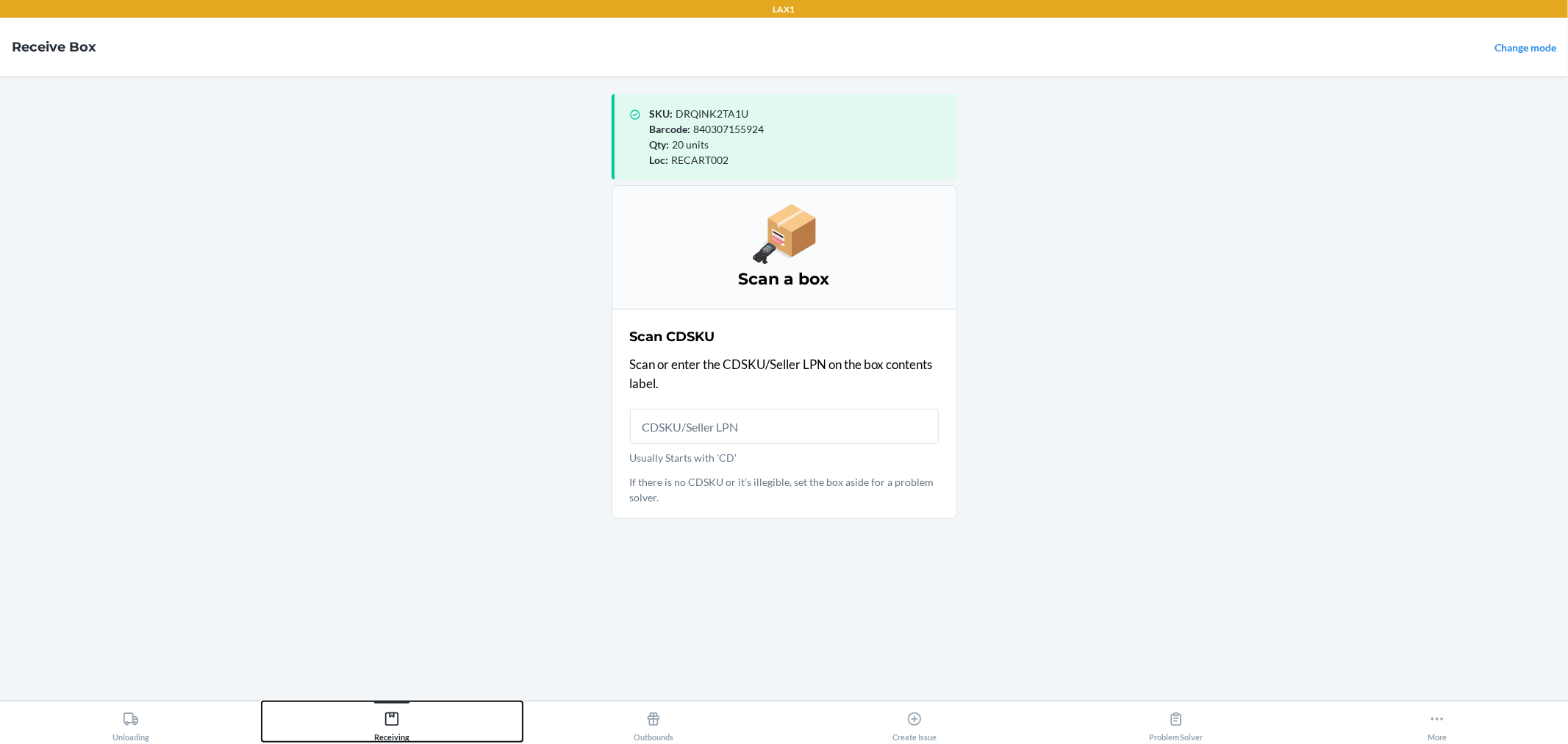
click at [434, 706] on button "Receiving" at bounding box center [393, 722] width 262 height 41
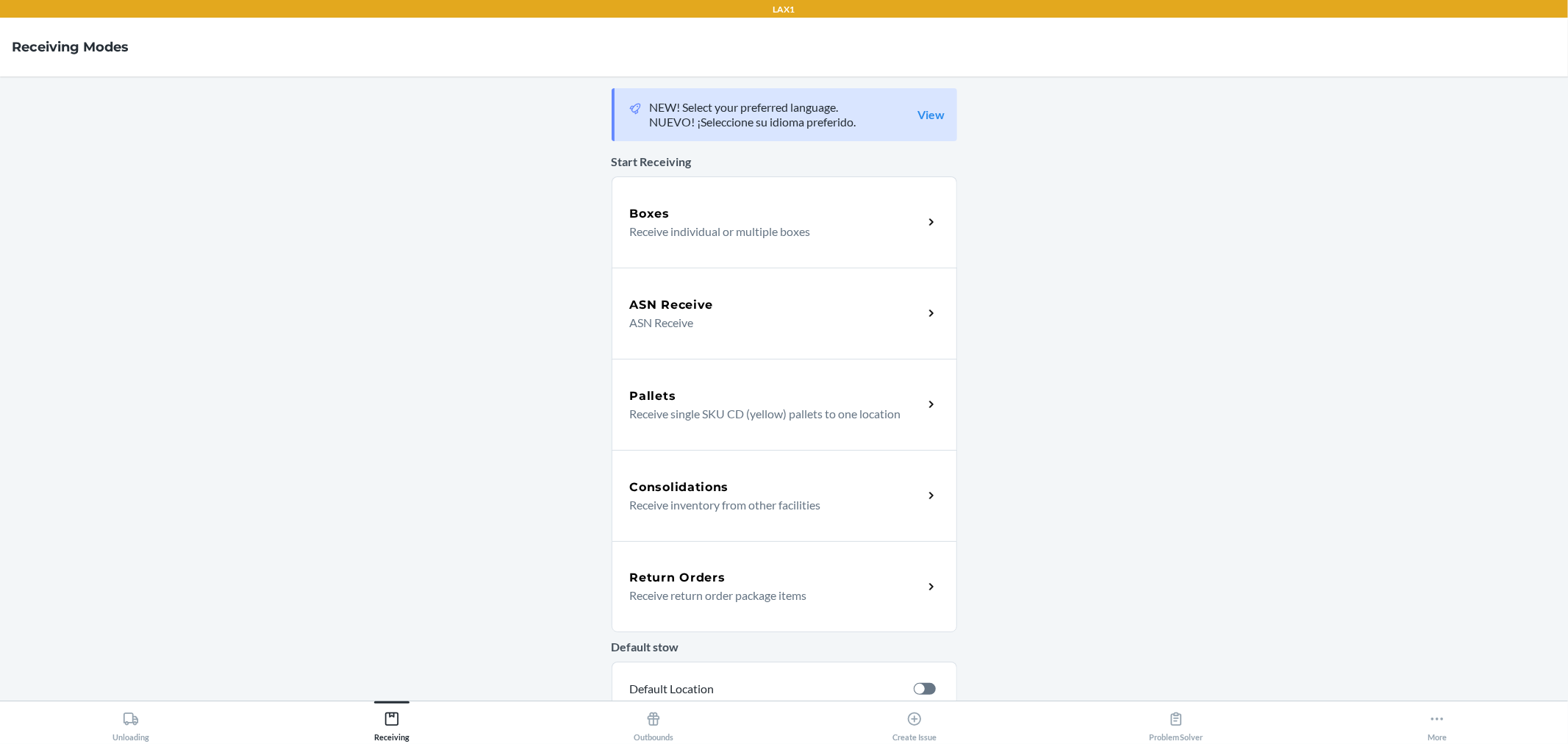
click at [748, 296] on div "ASN Receive" at bounding box center [776, 305] width 293 height 18
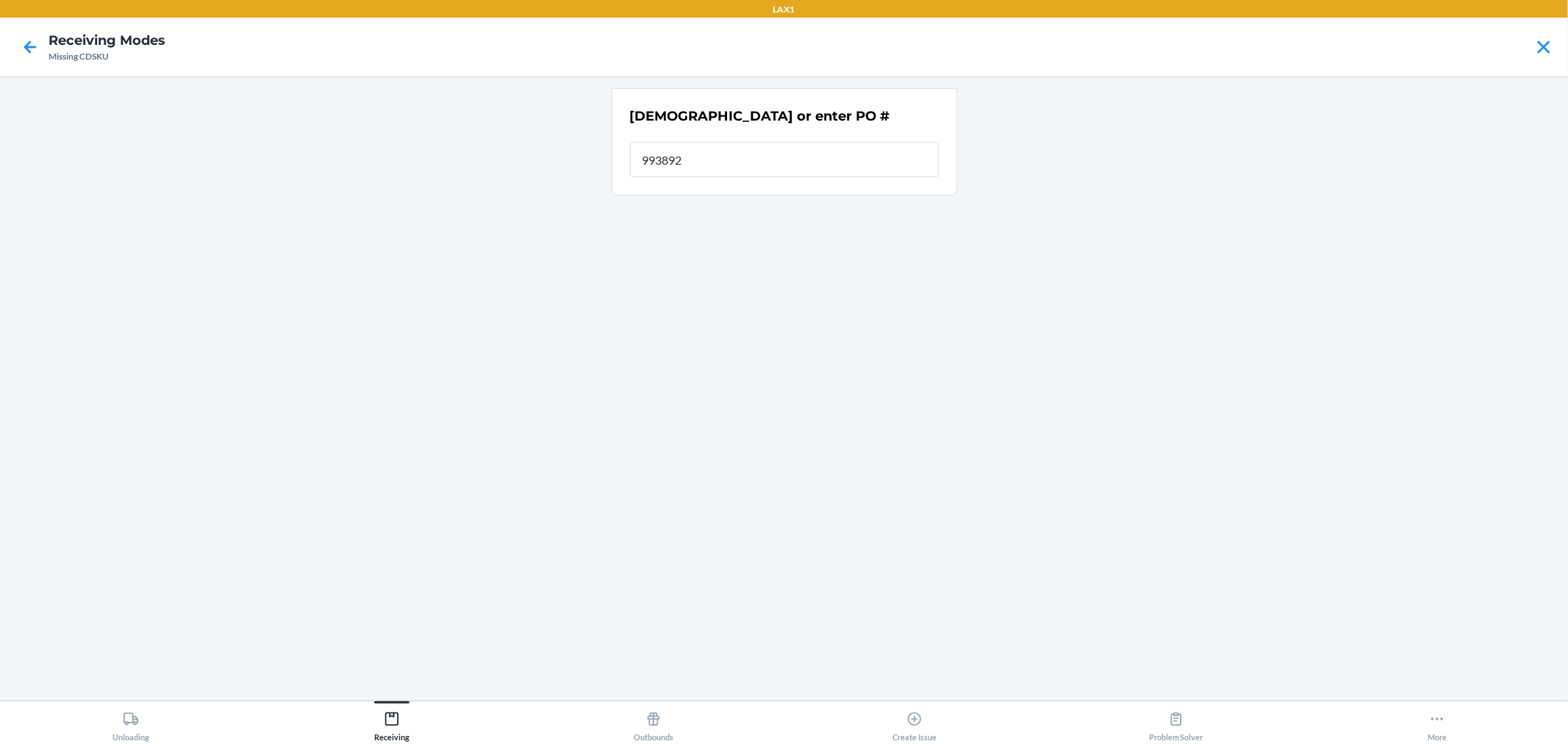
type input "9938925"
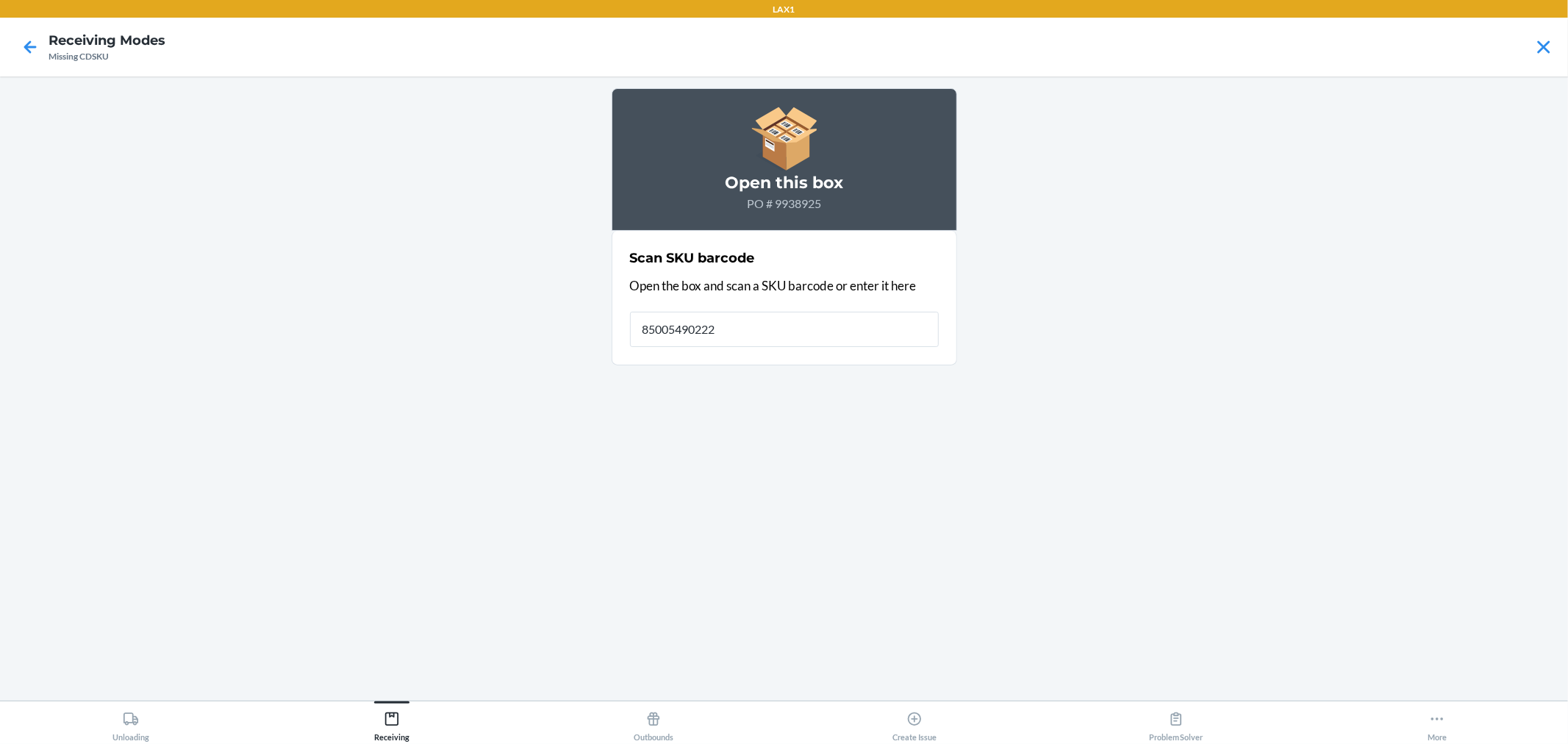
type input "850054902221"
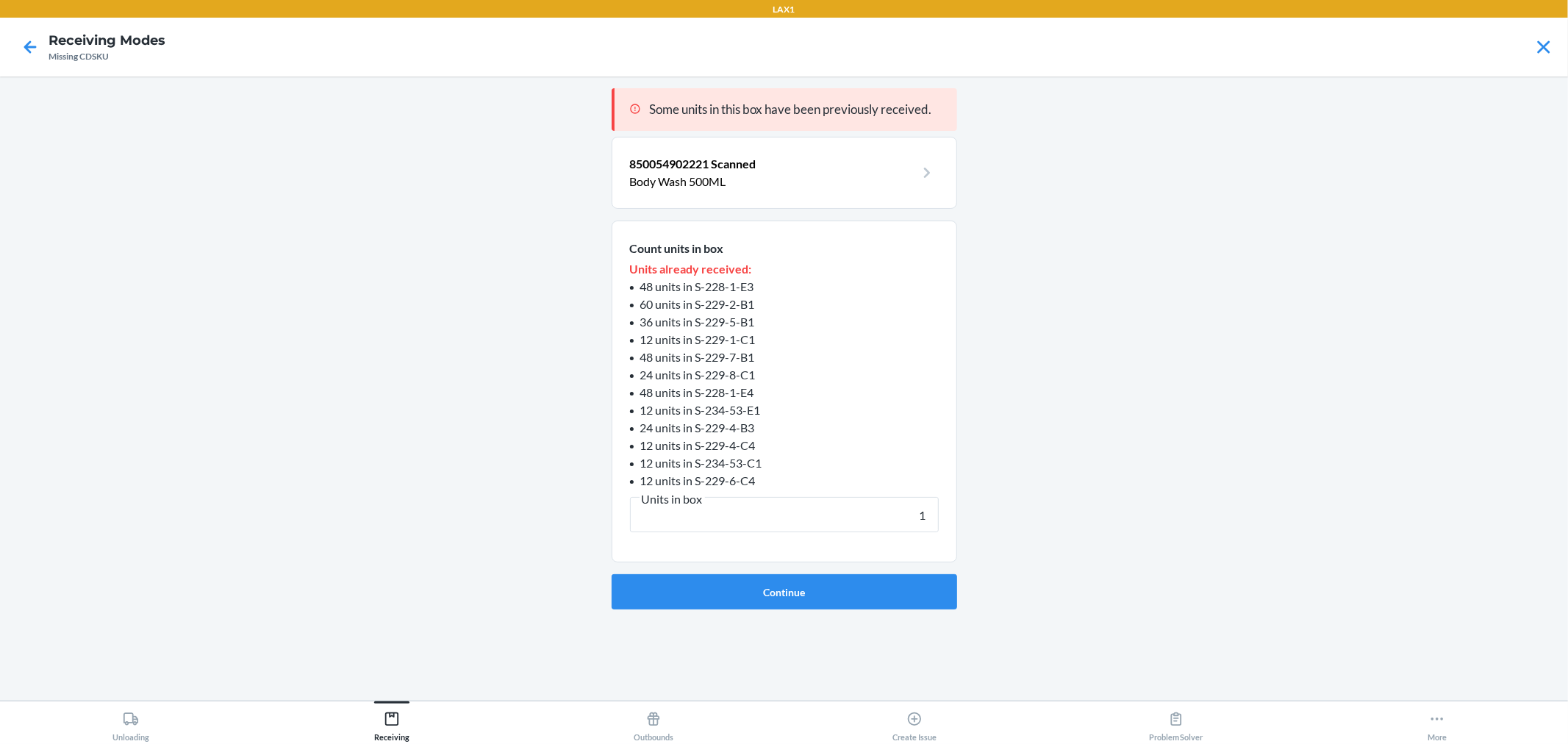
type input "12"
click button "Continue" at bounding box center [784, 592] width 346 height 35
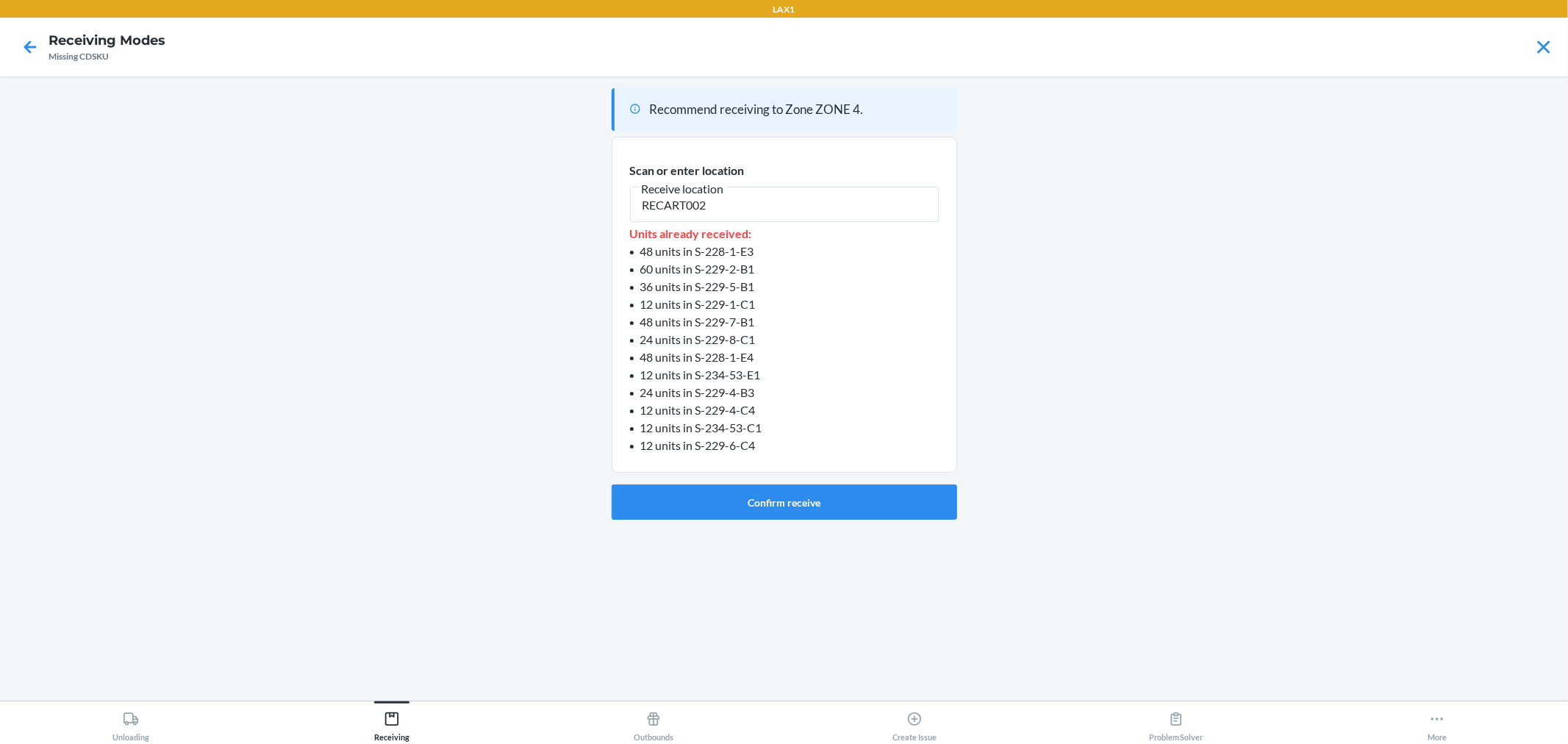
type input "RECART002"
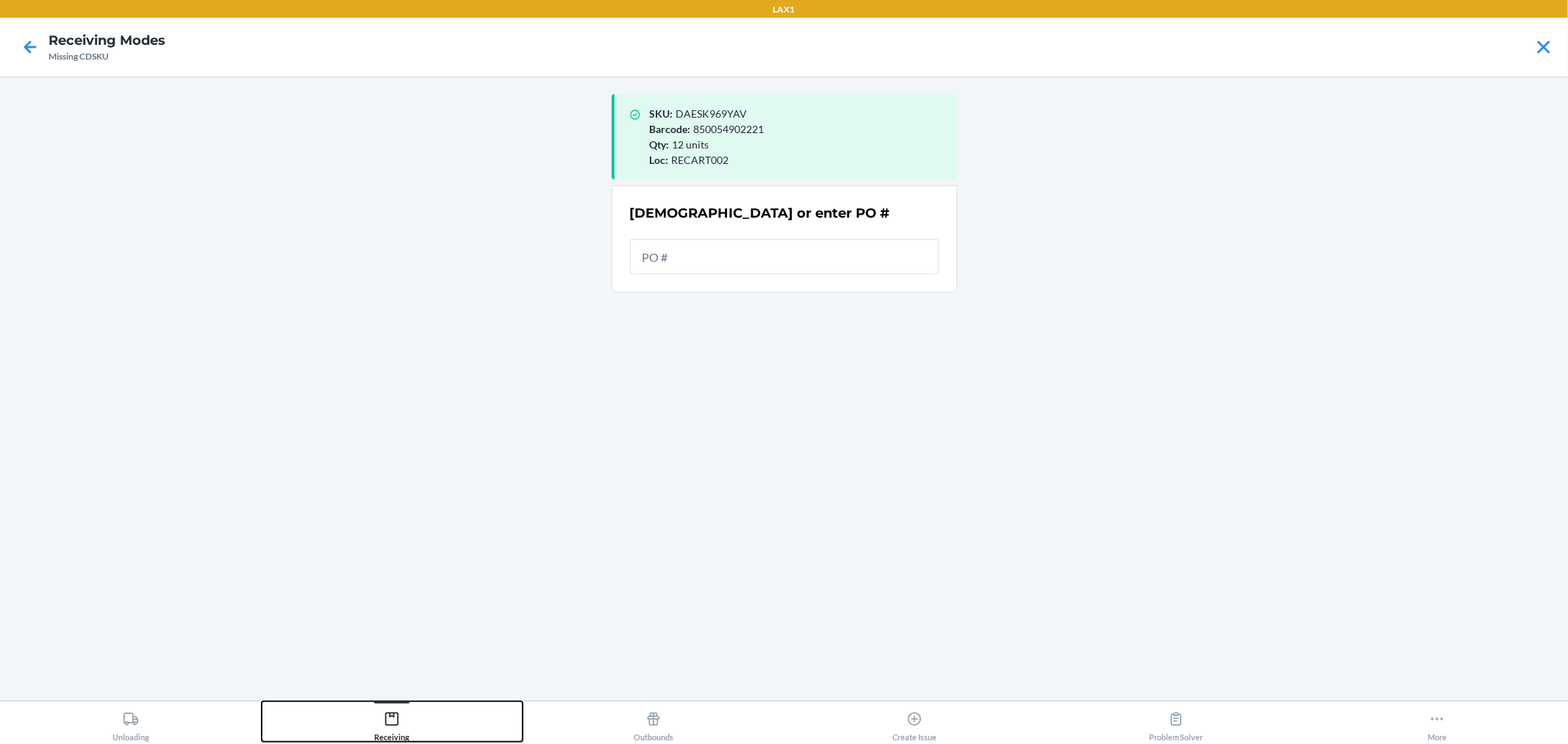
click at [403, 723] on div "Receiving" at bounding box center [392, 723] width 35 height 37
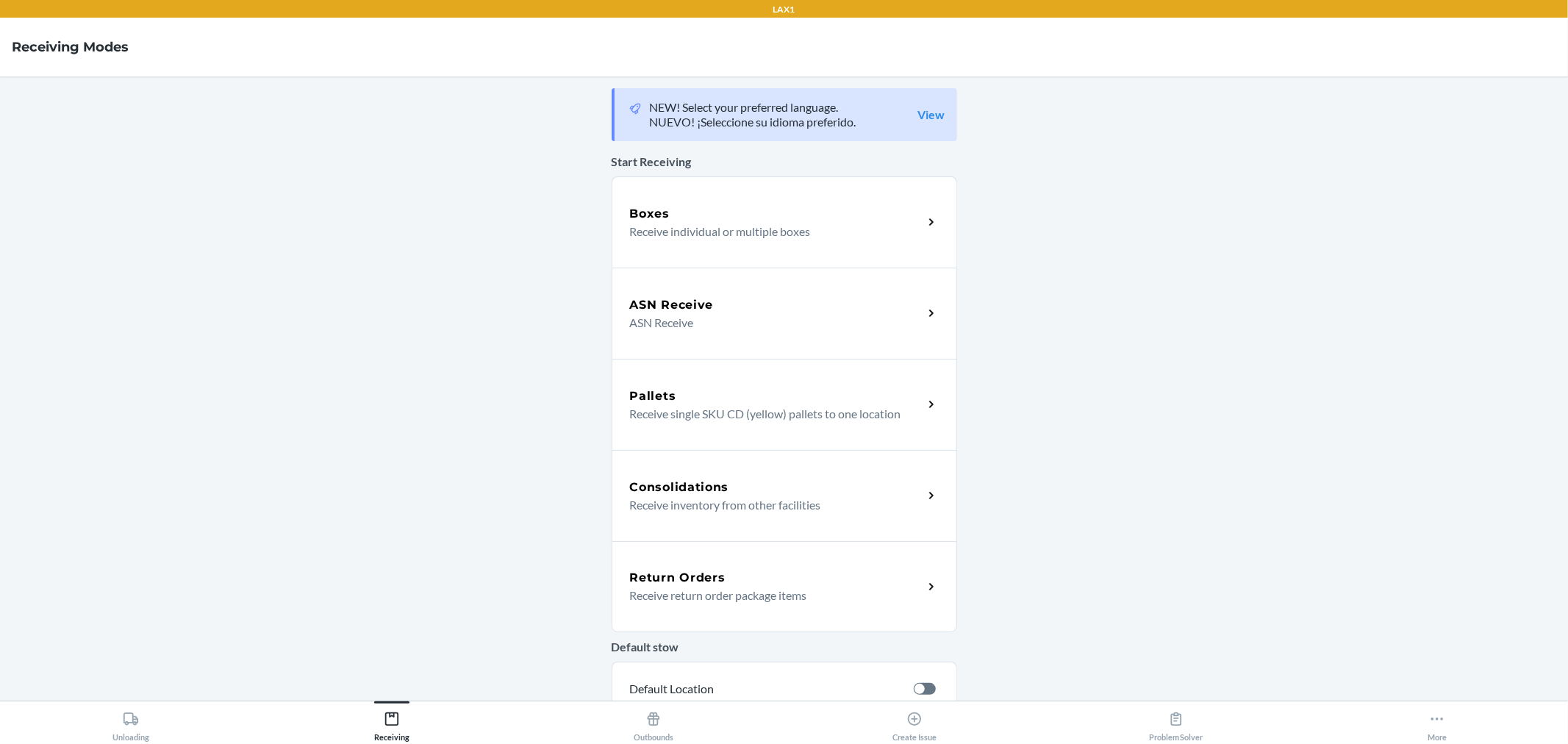
click at [722, 232] on p "Receive individual or multiple boxes" at bounding box center [771, 231] width 282 height 18
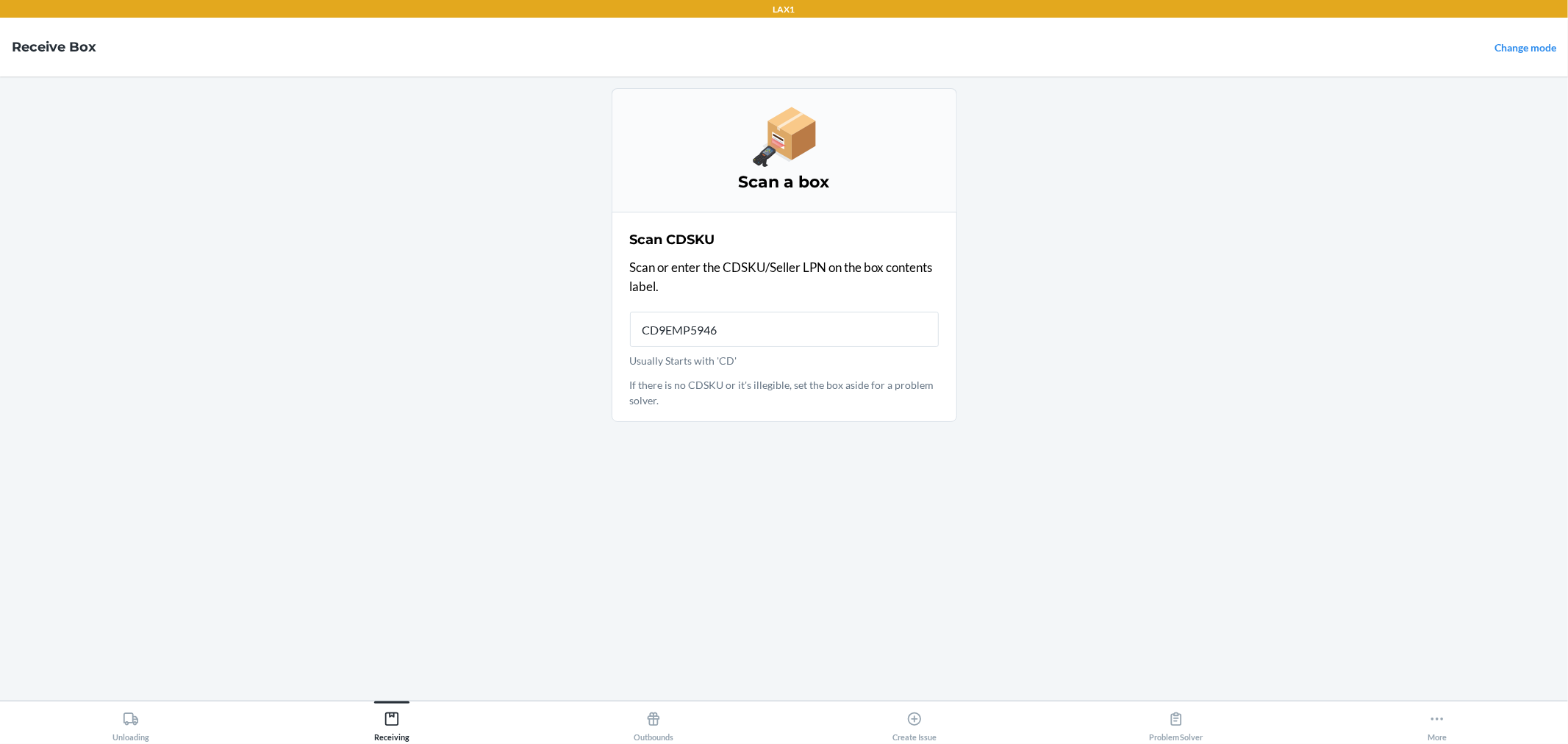
type input "CD9EMP5946R"
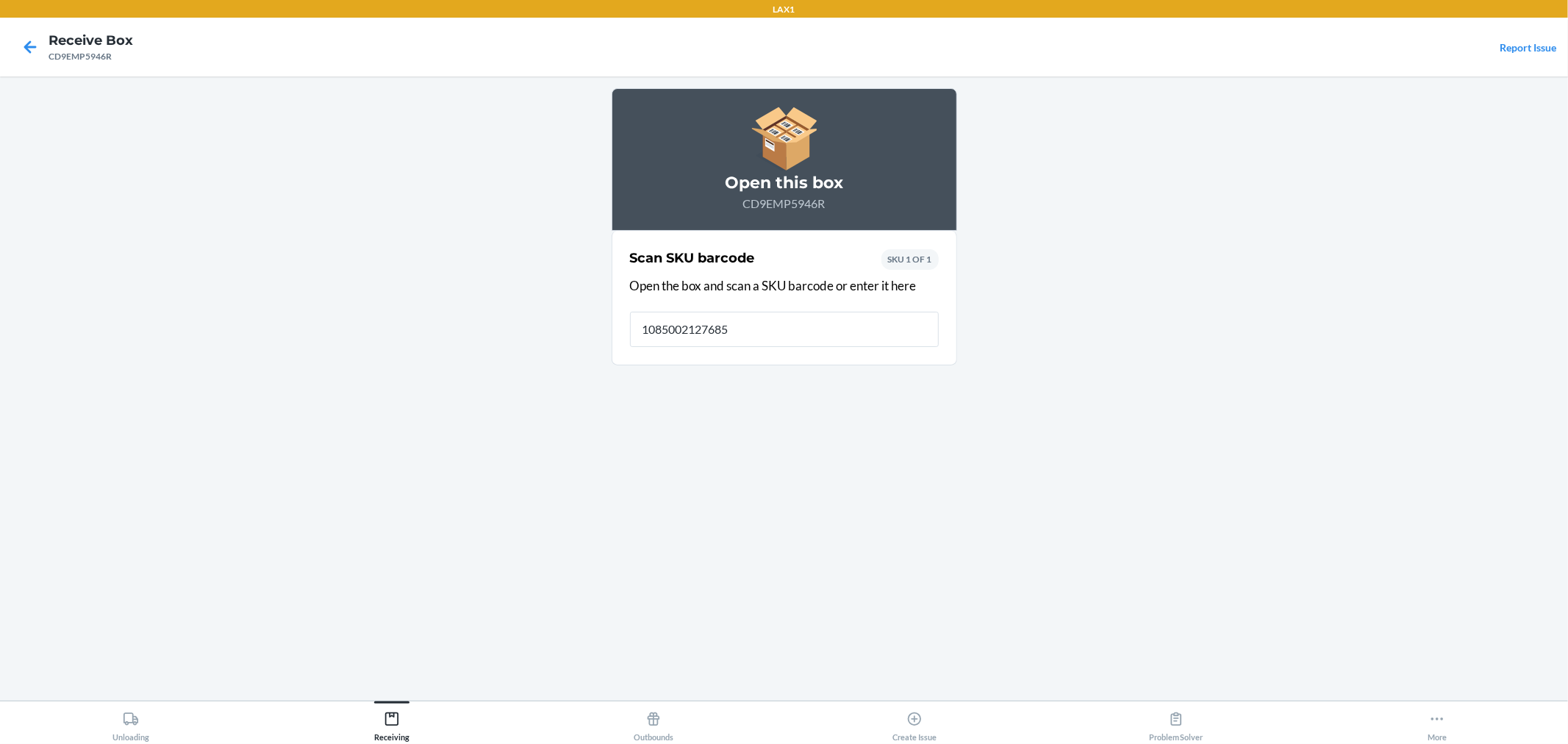
type input "10850021276857"
click at [28, 46] on icon at bounding box center [30, 47] width 25 height 25
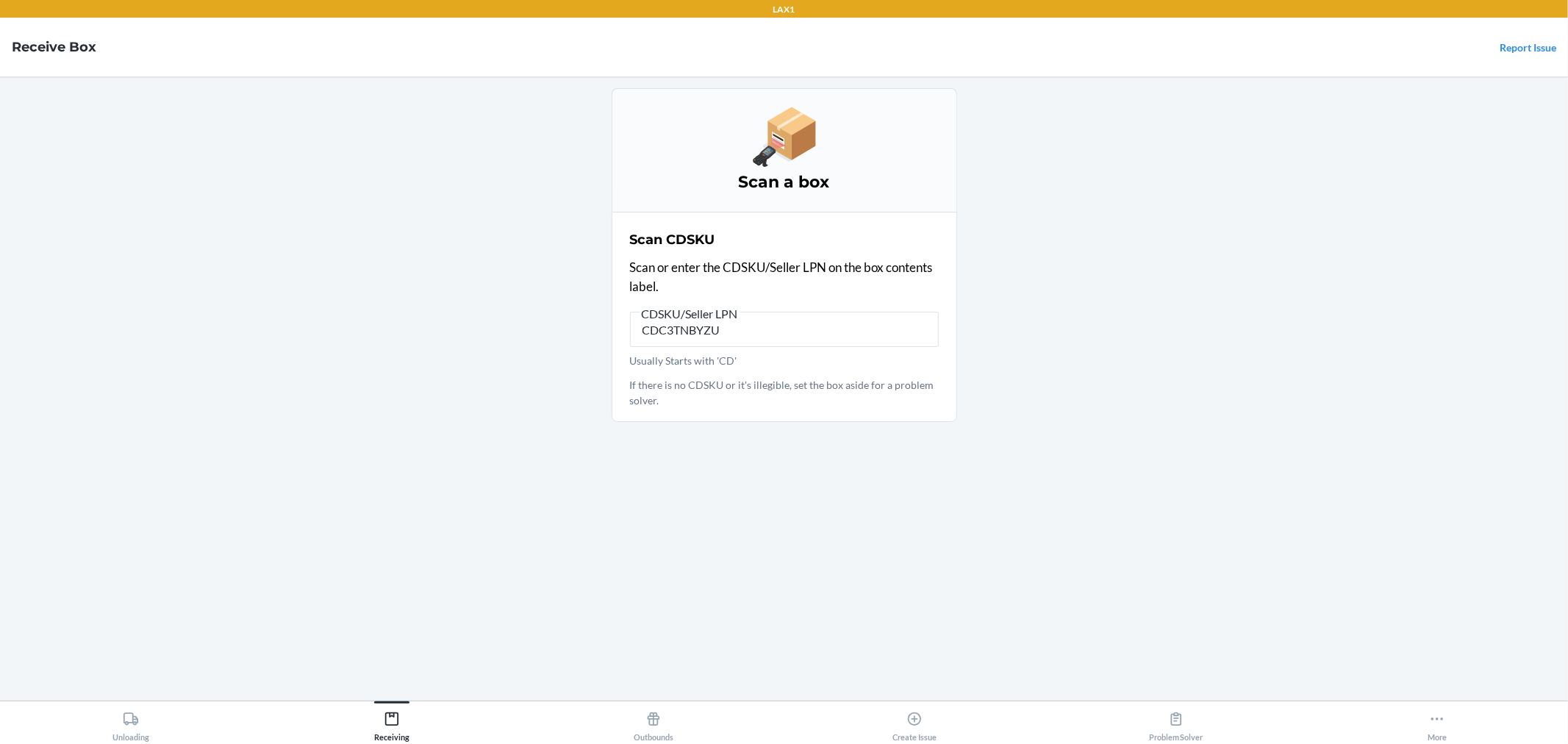
type input "CDC3TNBYZUJ"
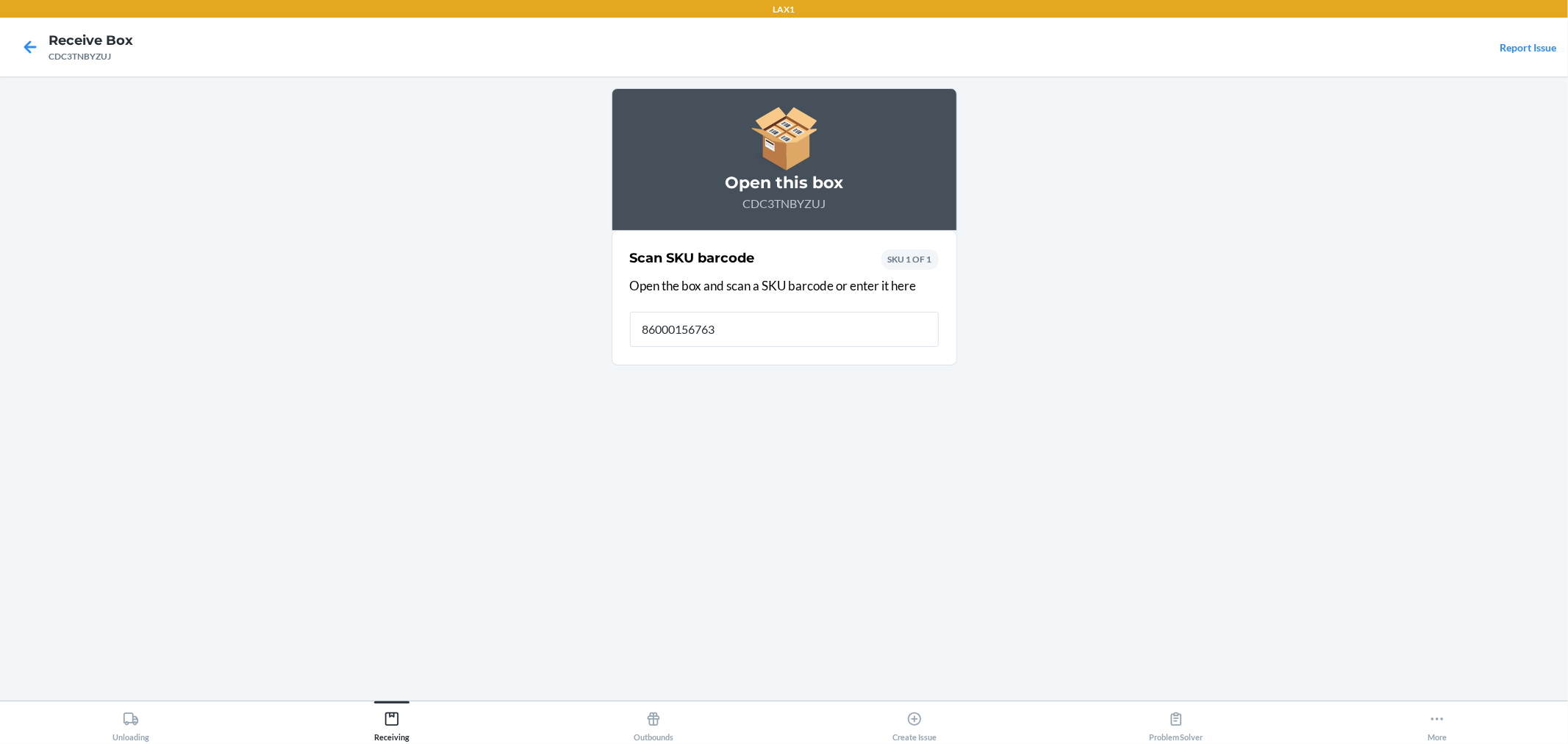
type input "860001567632"
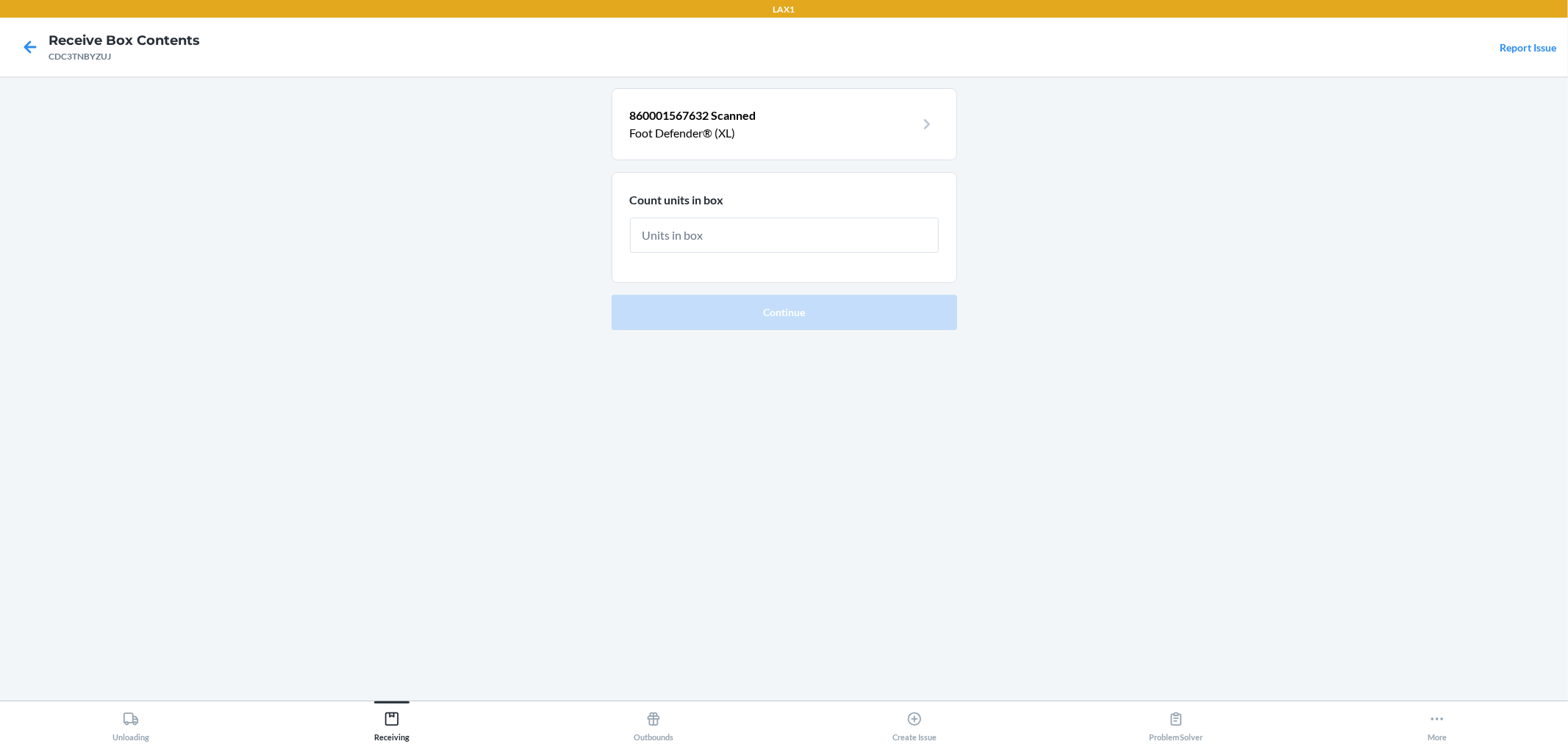
type input "6"
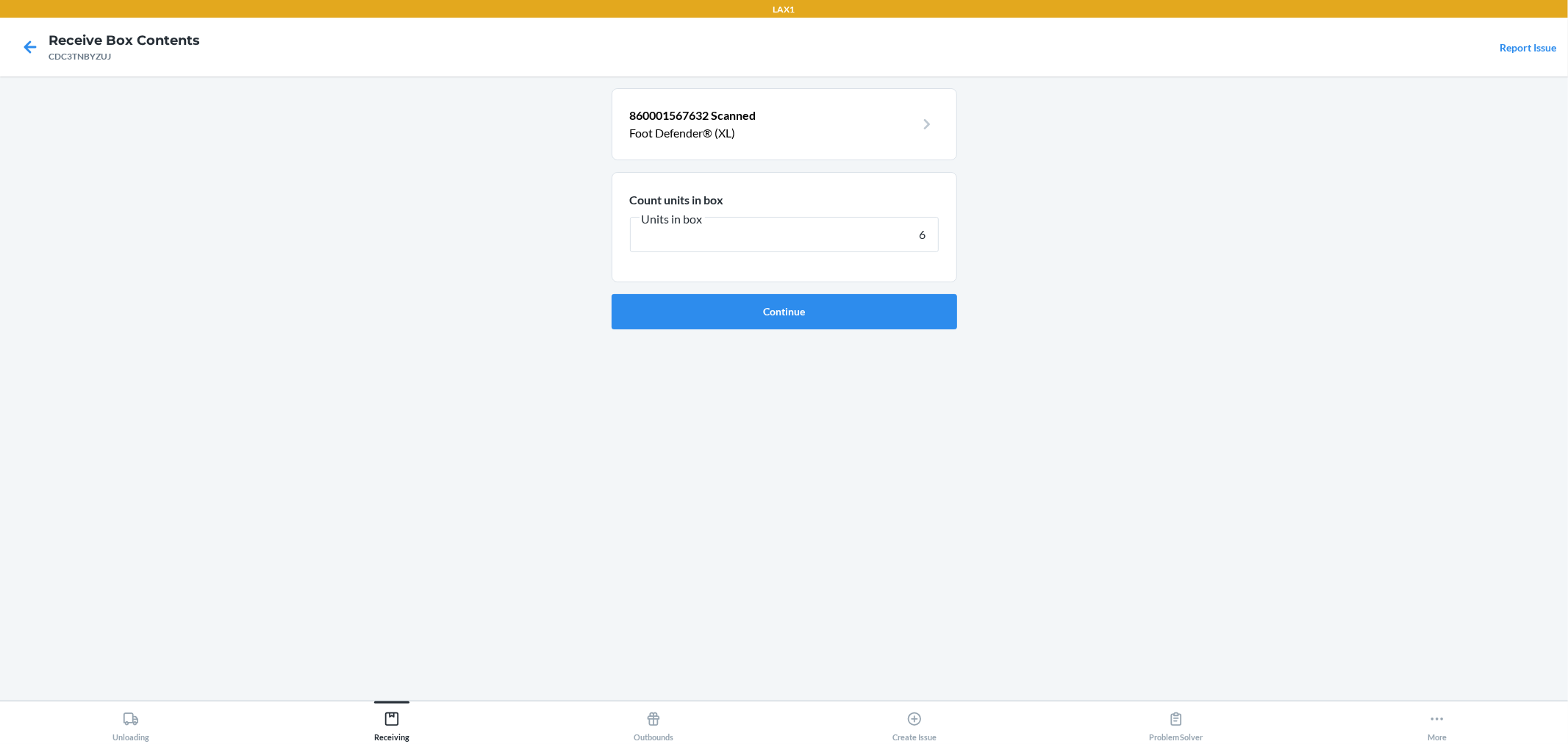
click button "Continue" at bounding box center [784, 312] width 346 height 35
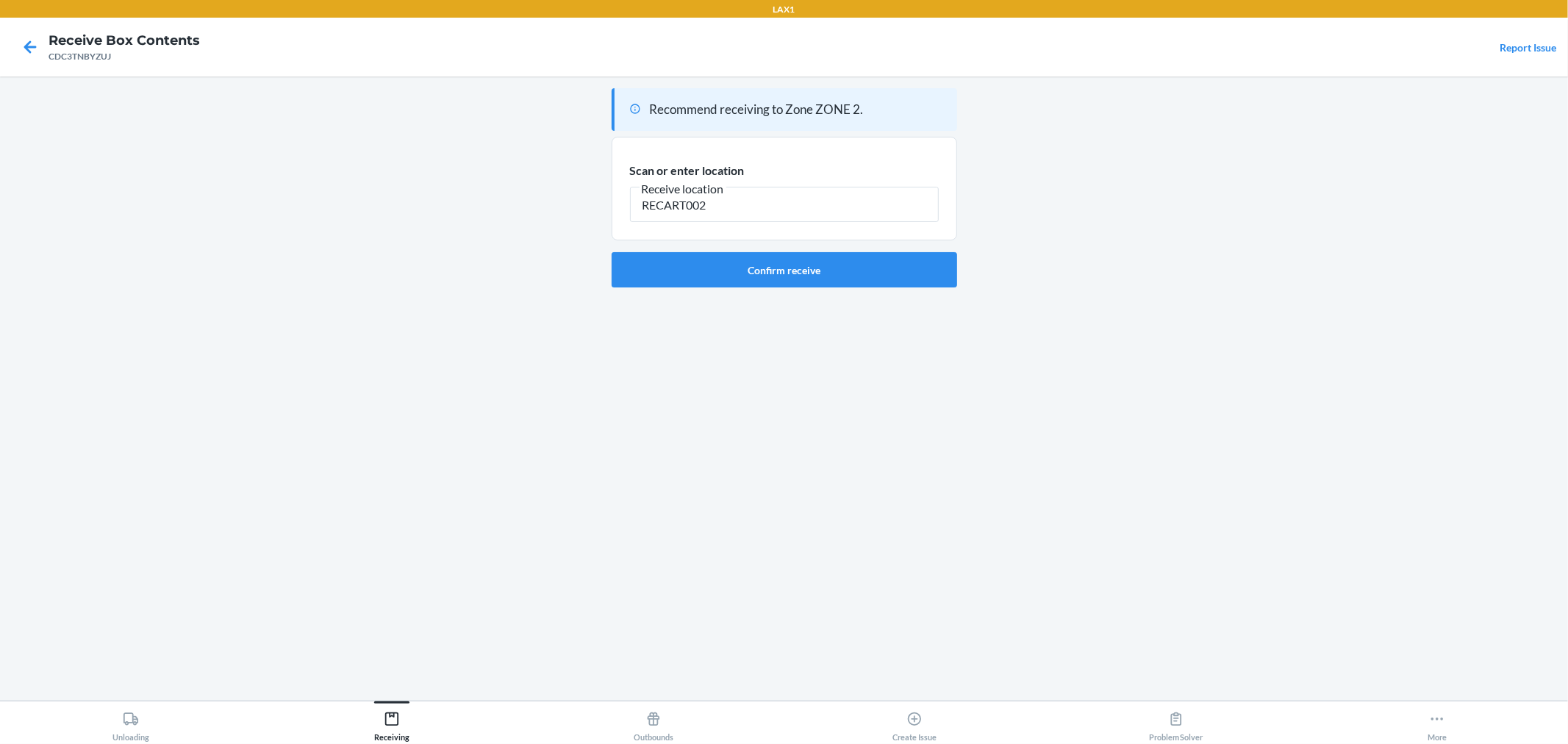
type input "RECART002"
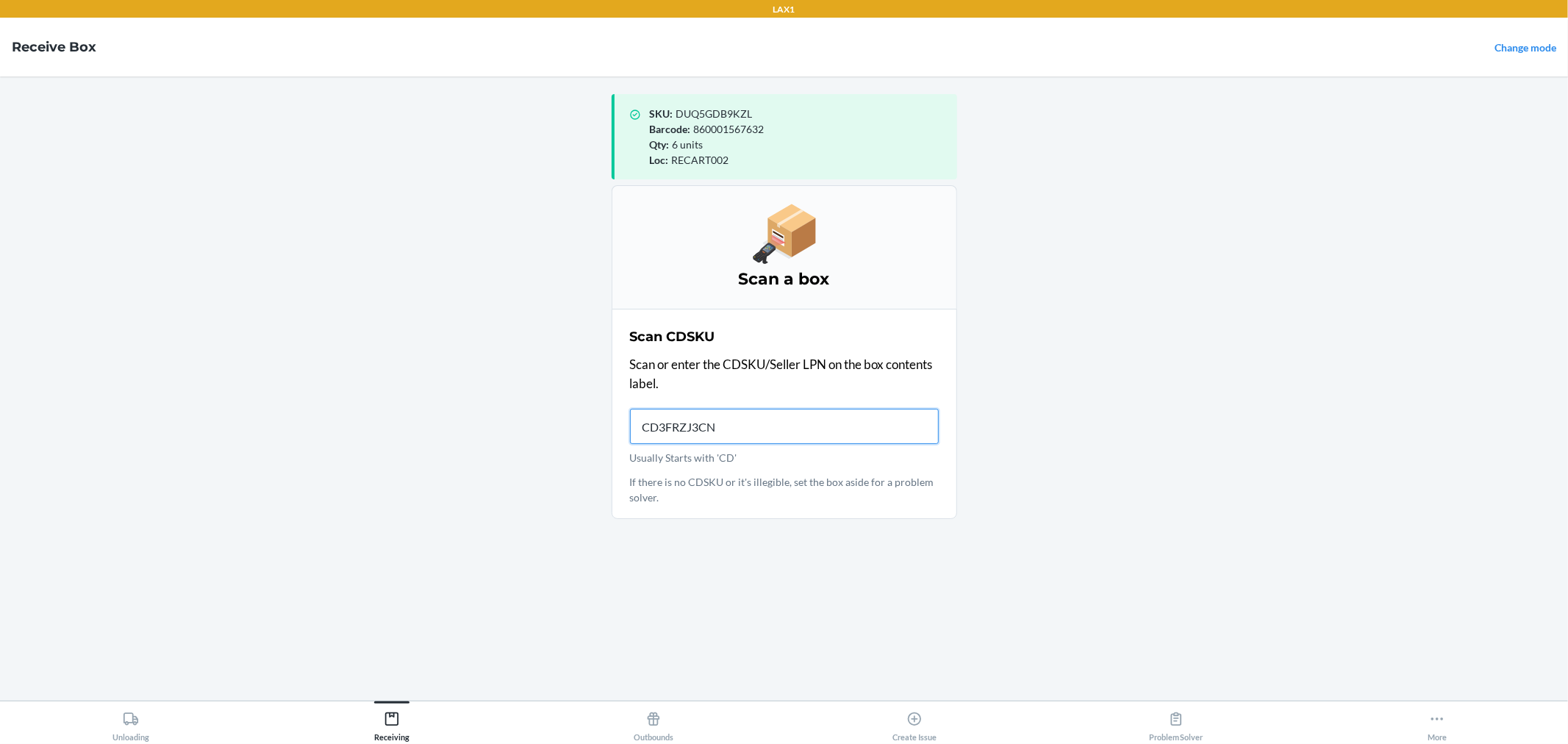
type input "CD3FRZJ3CNF"
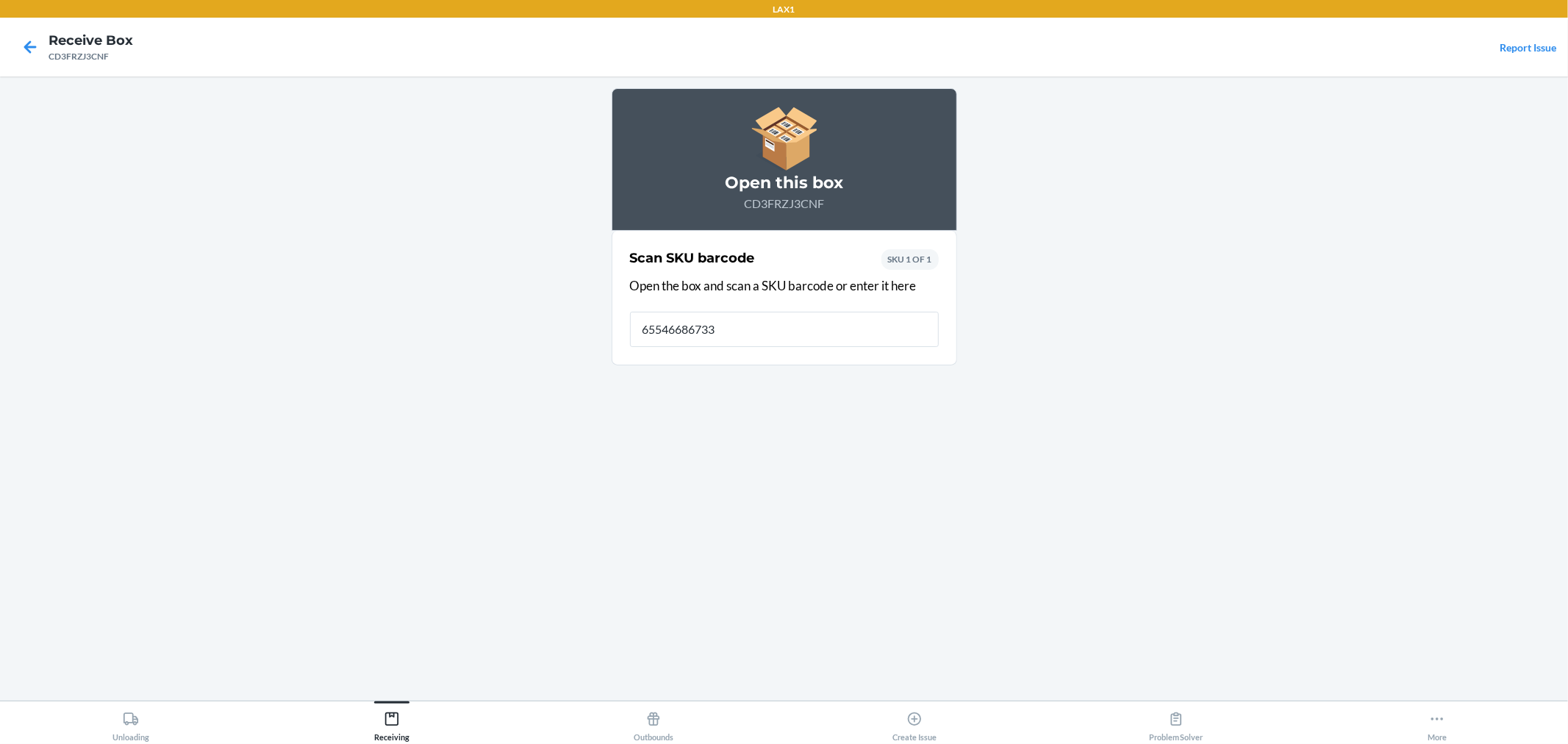
type input "655466867331"
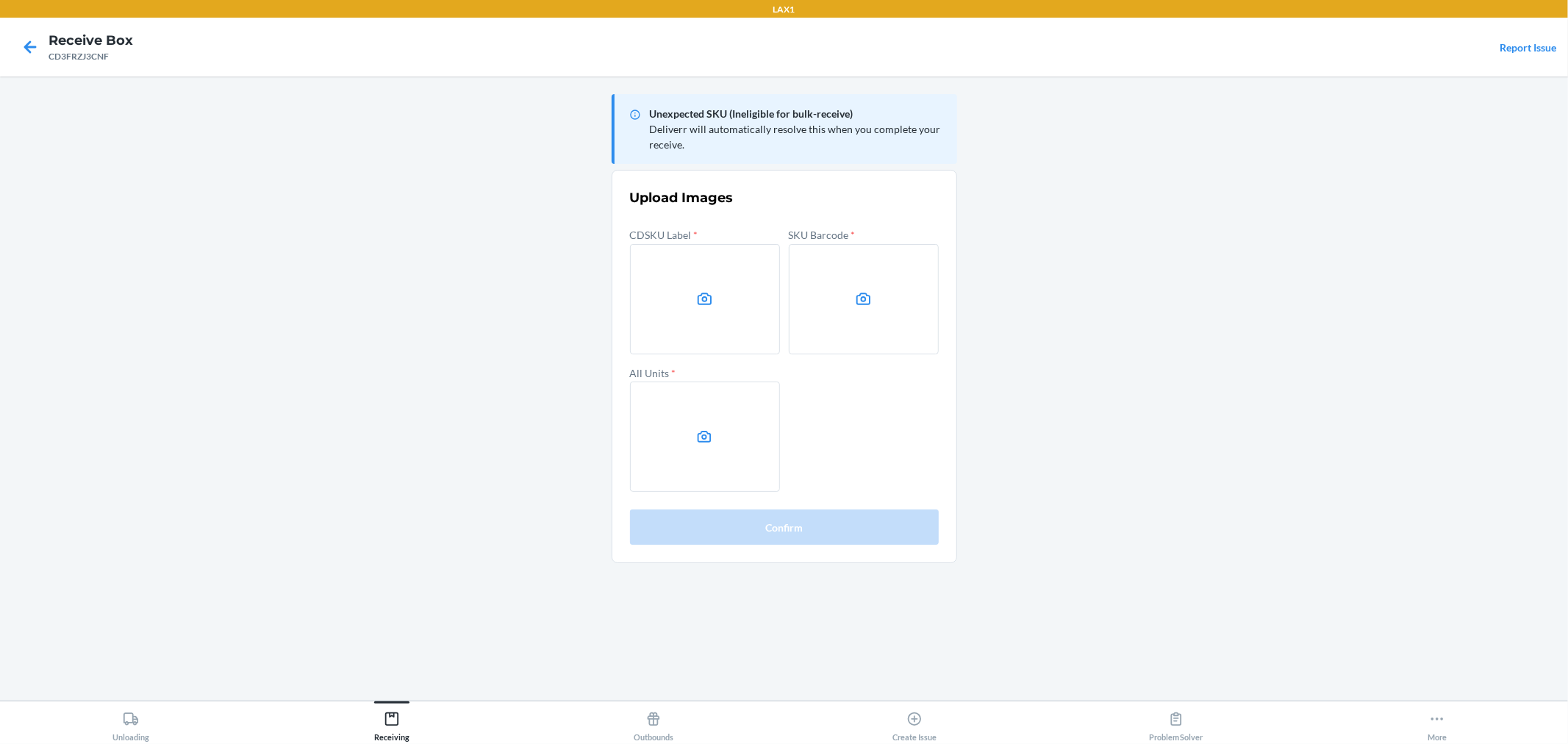
click at [1040, 302] on main "Unexpected SKU (Ineligible for bulk-receive) Deliverr will automatically resolv…" at bounding box center [784, 389] width 1568 height 625
click at [706, 279] on label at bounding box center [705, 299] width 150 height 110
click at [0, 0] on input "file" at bounding box center [0, 0] width 0 height 0
click at [861, 299] on icon at bounding box center [863, 298] width 14 height 11
click at [0, 0] on input "file" at bounding box center [0, 0] width 0 height 0
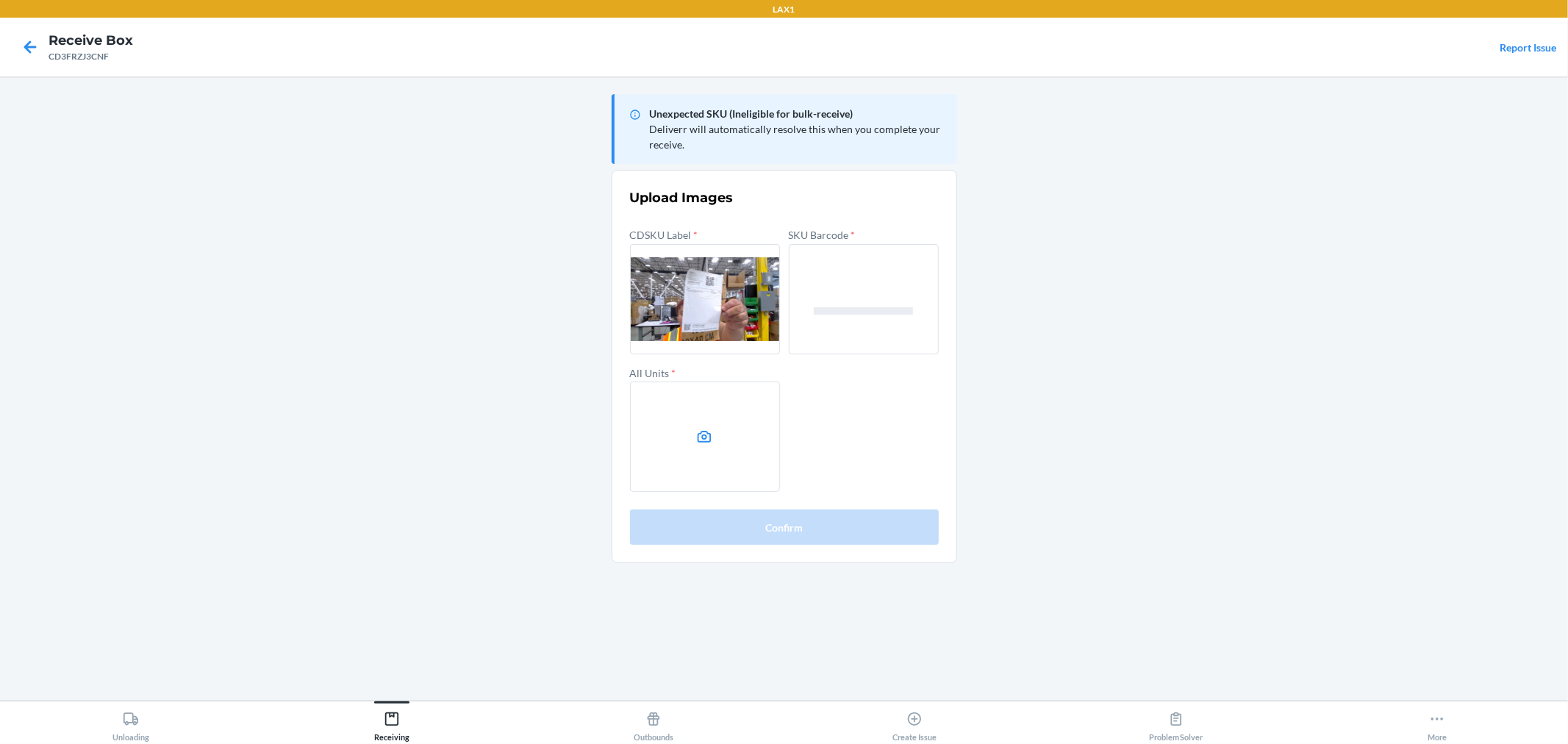
click at [716, 458] on label at bounding box center [705, 437] width 150 height 110
click at [0, 0] on input "file" at bounding box center [0, 0] width 0 height 0
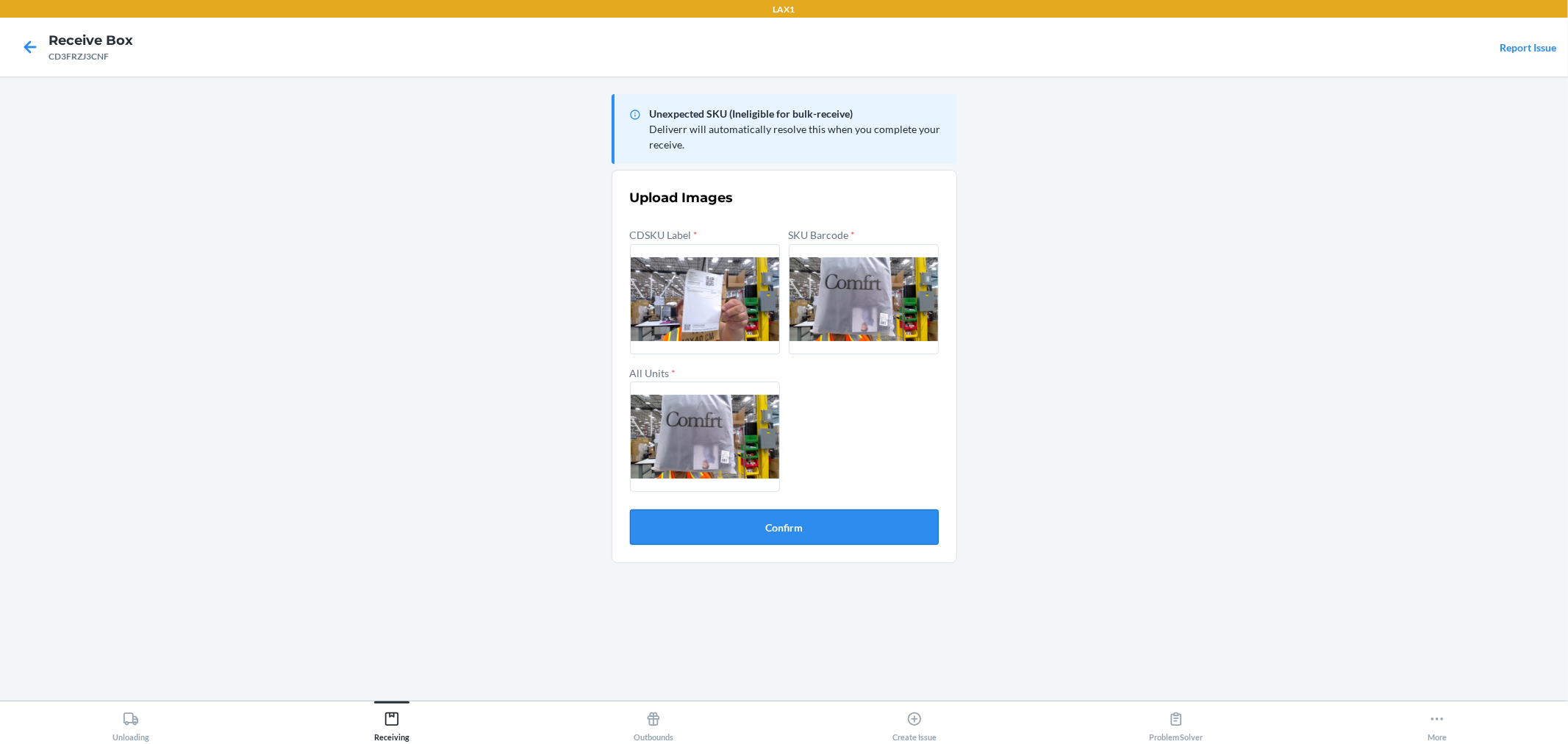
click at [763, 537] on button "Confirm" at bounding box center [784, 527] width 309 height 35
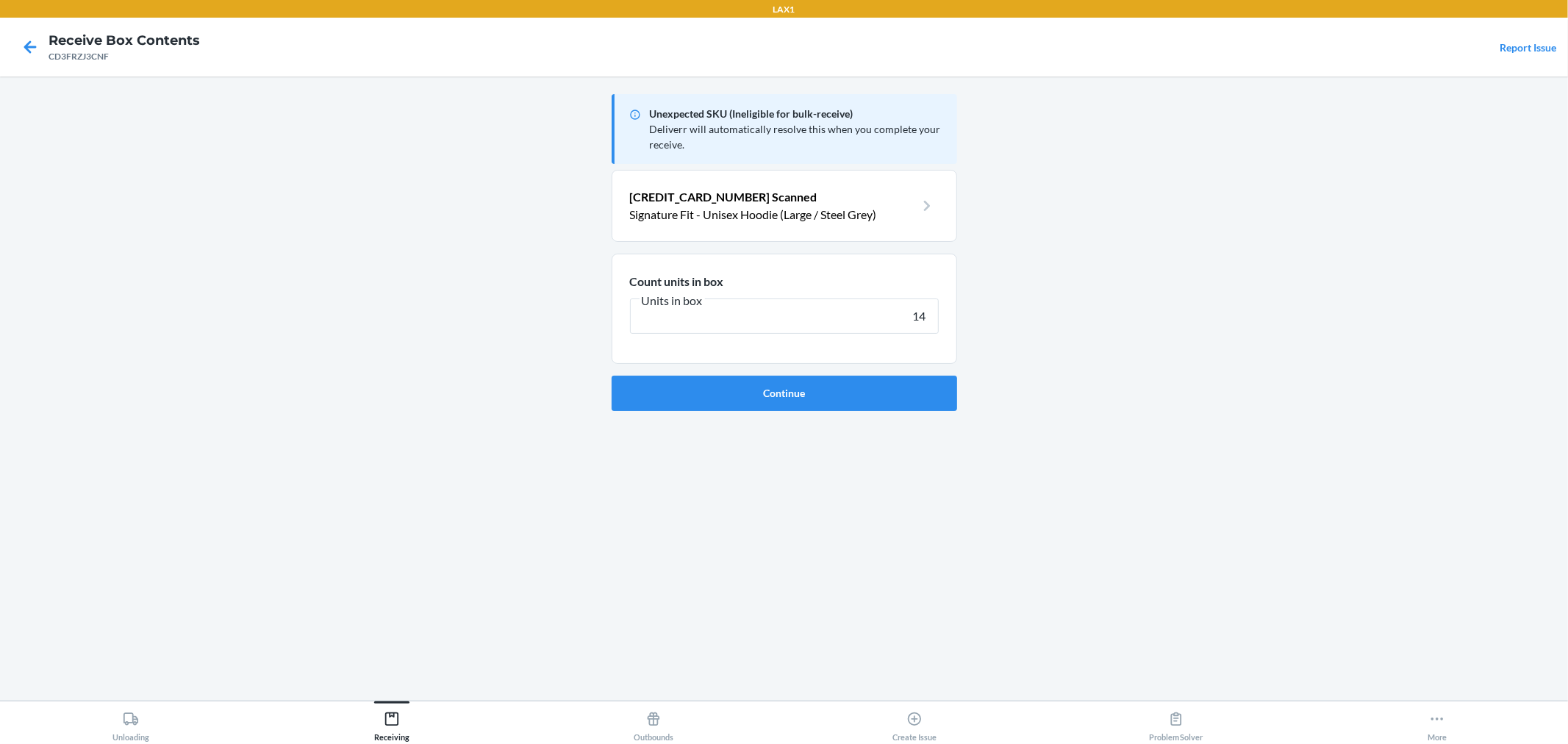
type input "14"
click at [611, 376] on button "Continue" at bounding box center [784, 393] width 346 height 35
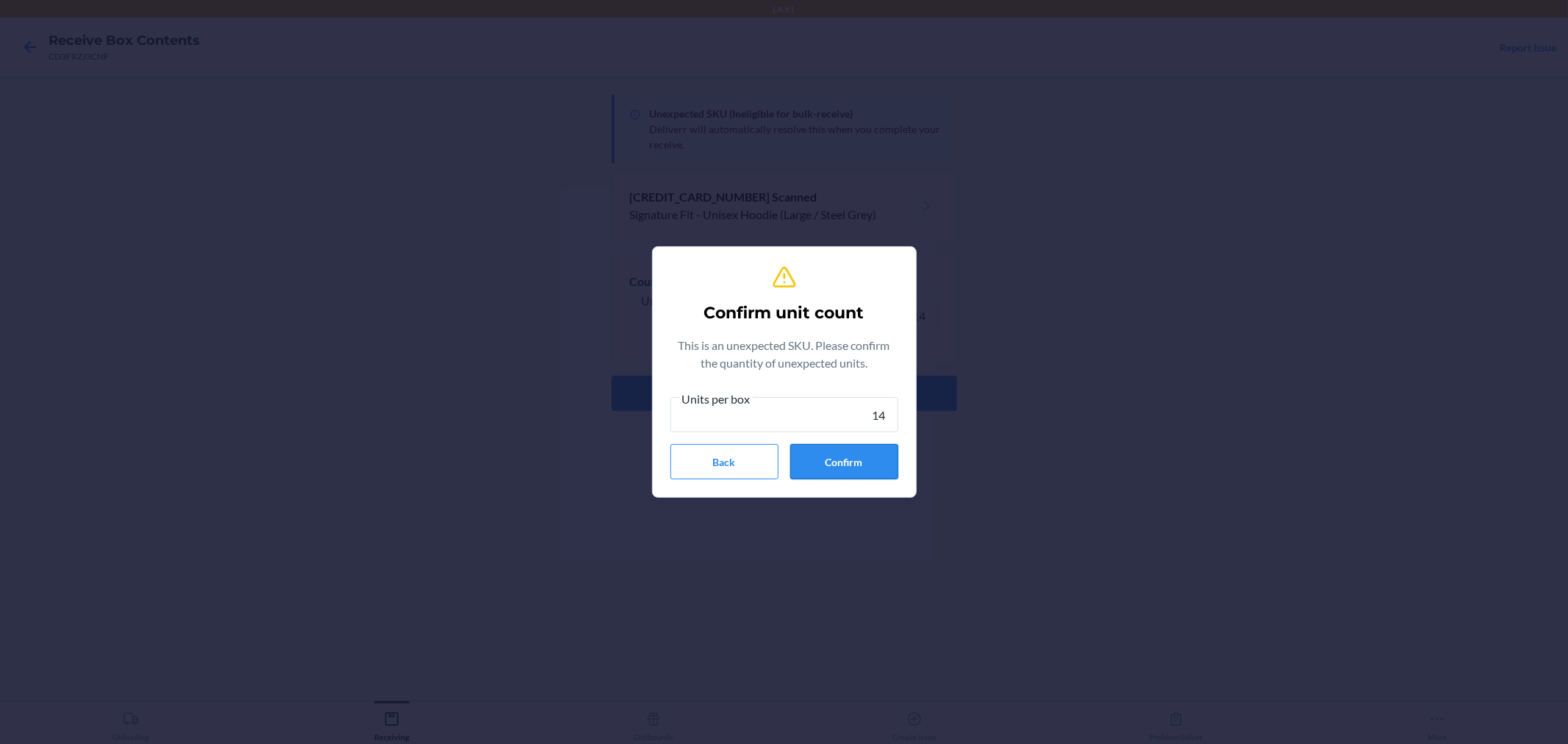
type input "14"
click at [860, 465] on button "Confirm" at bounding box center [844, 462] width 108 height 35
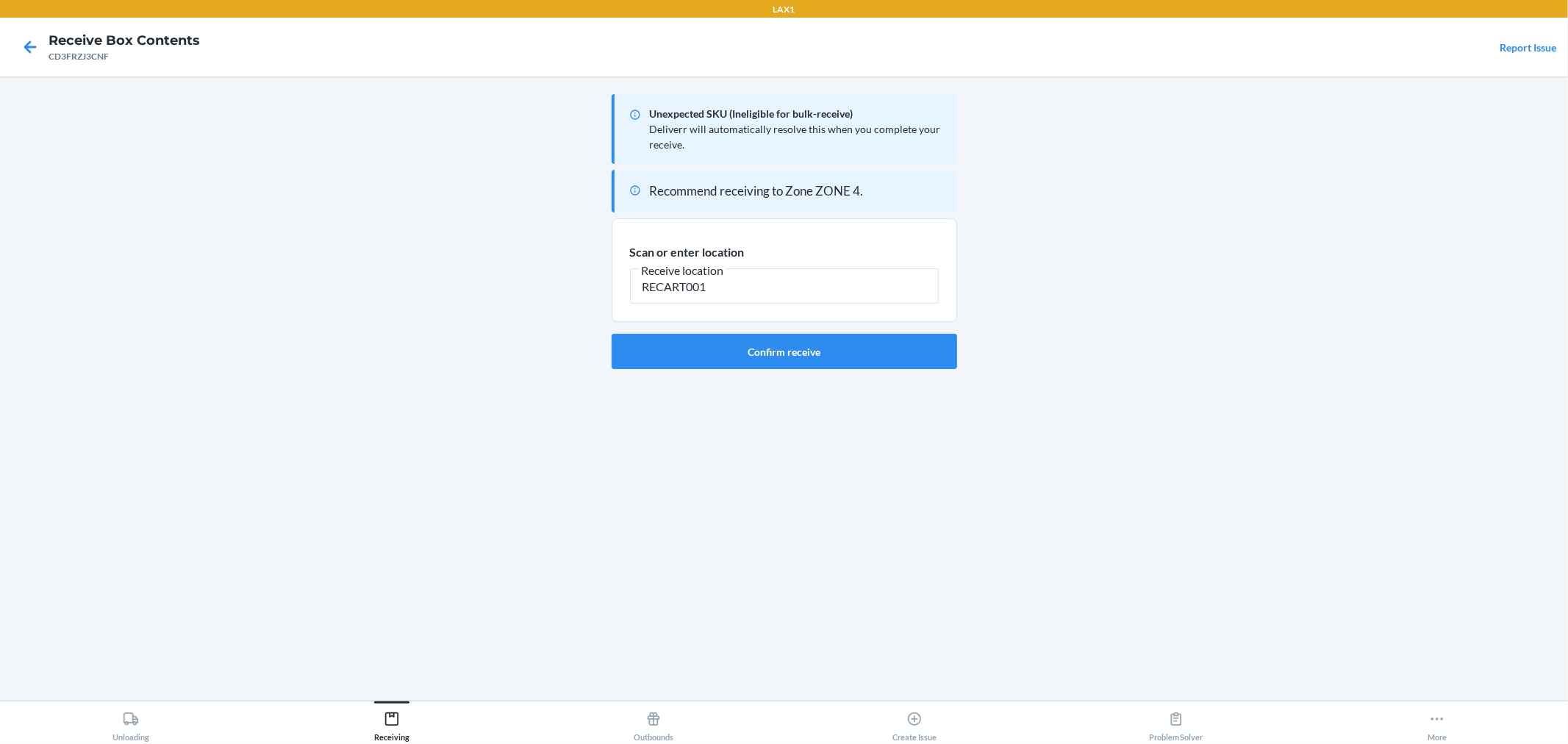
type input "RECART001"
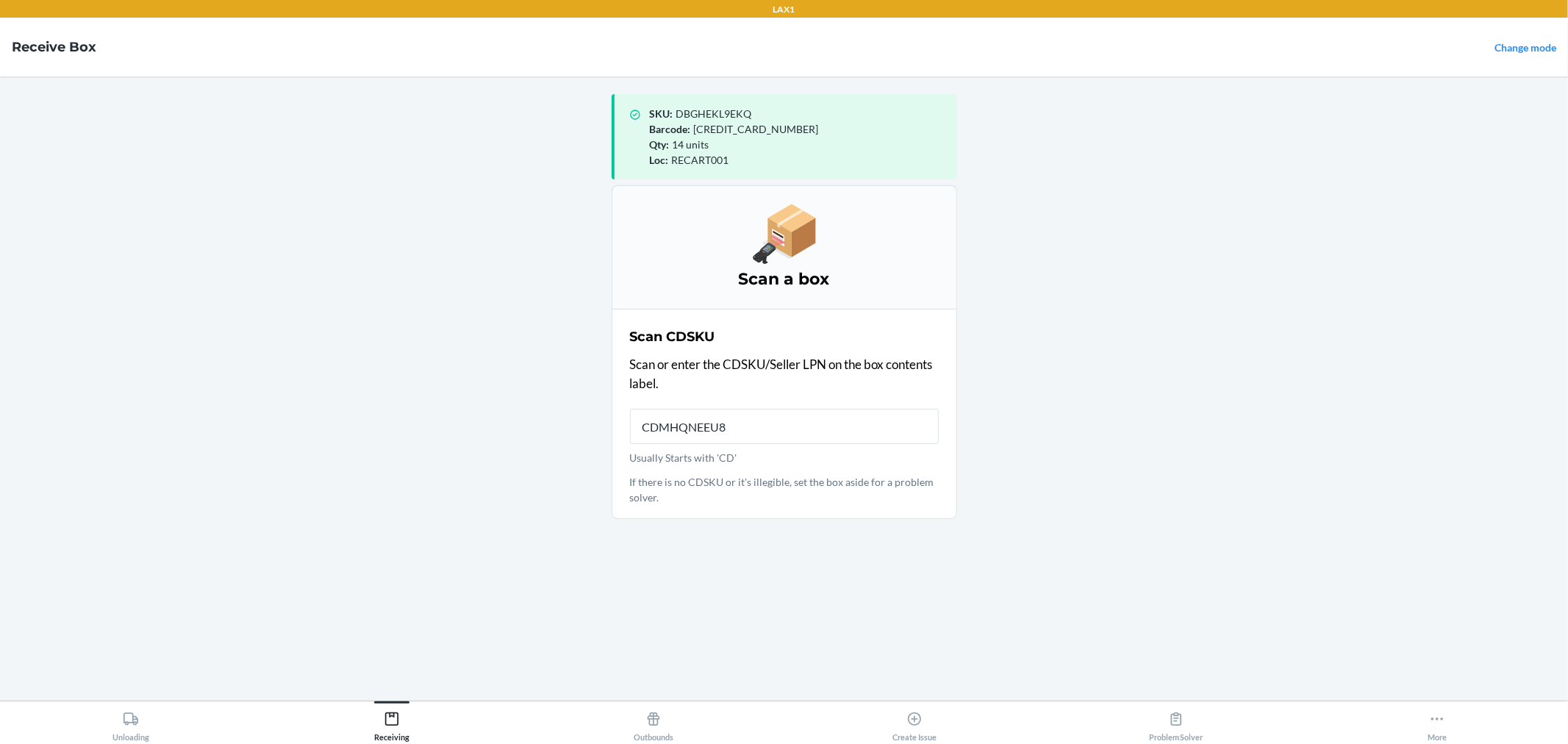
type input "CDMHQNEEU8F"
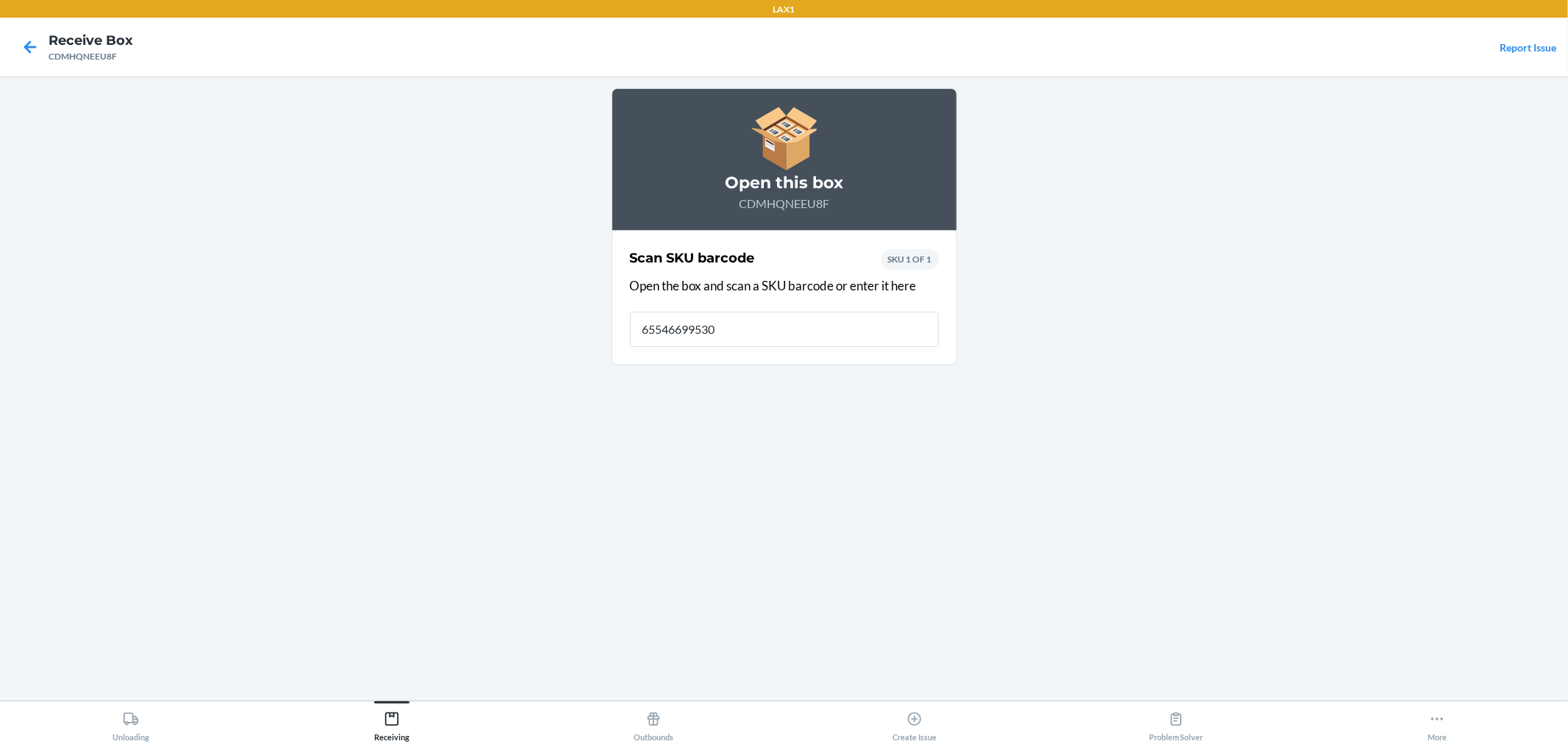
type input "655466995300"
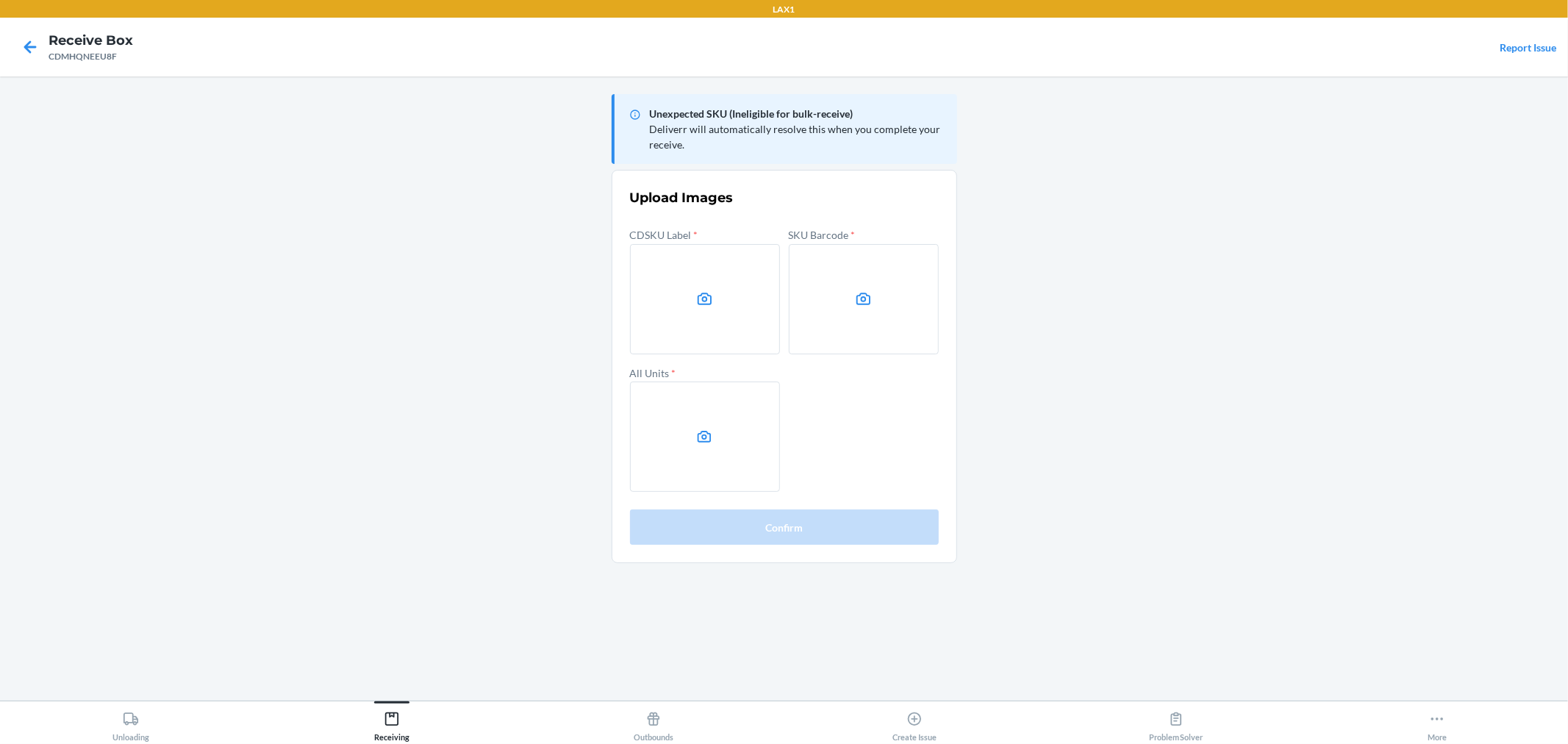
click at [1187, 366] on main "Unexpected SKU (Ineligible for bulk-receive) Deliverr will automatically resolv…" at bounding box center [784, 389] width 1568 height 625
click at [699, 302] on icon at bounding box center [705, 298] width 14 height 11
click at [0, 0] on input "file" at bounding box center [0, 0] width 0 height 0
click at [826, 298] on label at bounding box center [864, 299] width 150 height 110
click at [0, 0] on input "file" at bounding box center [0, 0] width 0 height 0
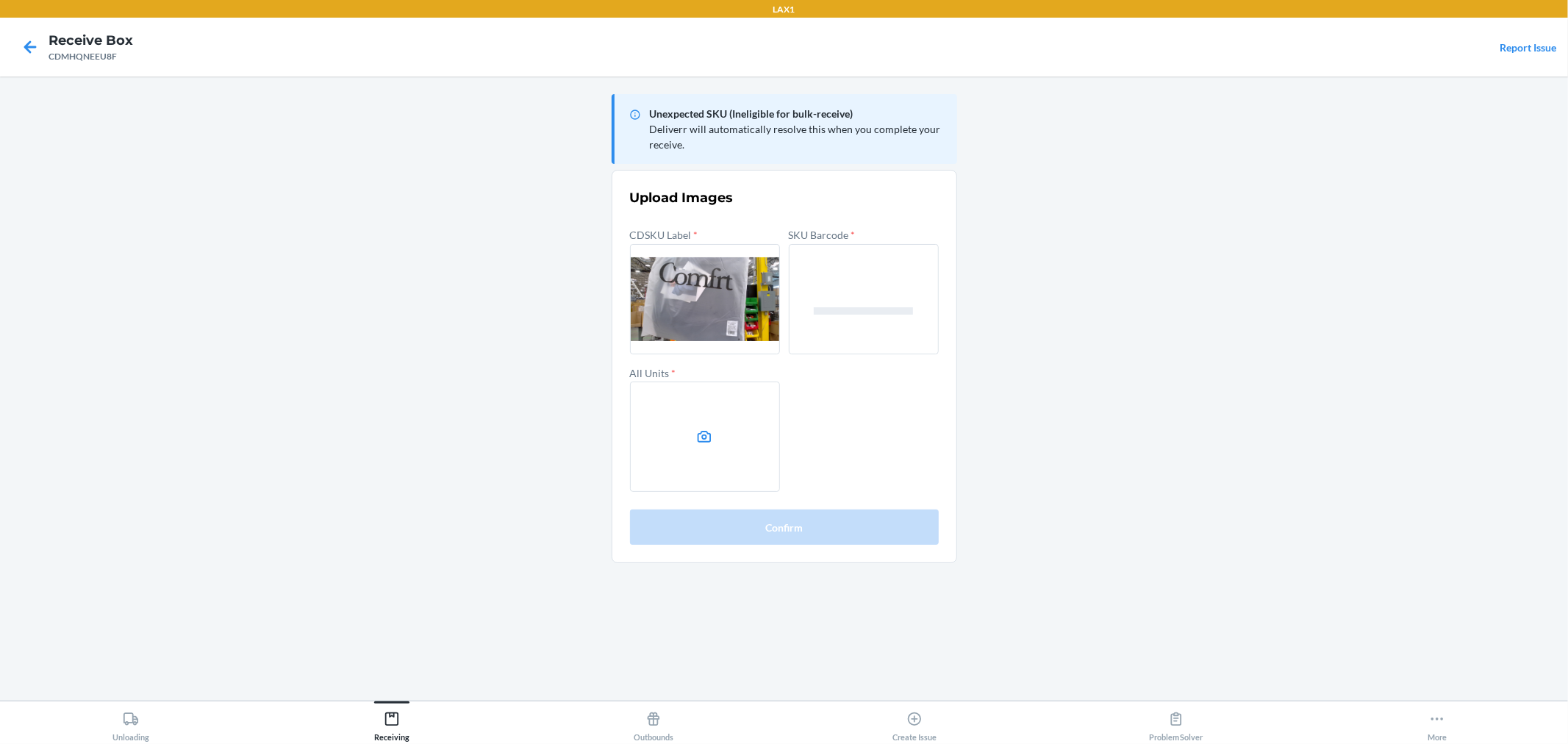
click at [737, 442] on label at bounding box center [705, 437] width 150 height 110
click at [0, 0] on input "file" at bounding box center [0, 0] width 0 height 0
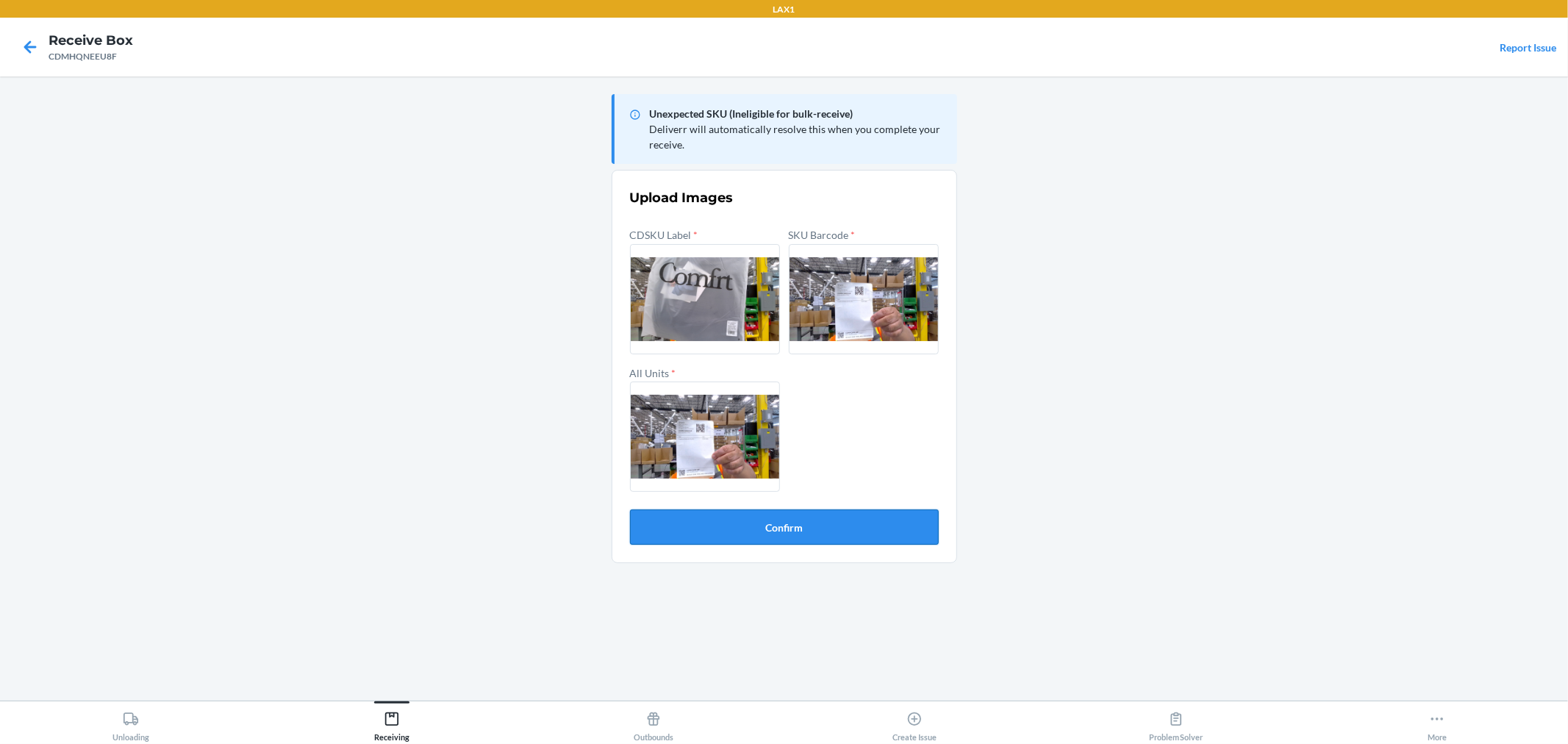
click at [826, 525] on button "Confirm" at bounding box center [784, 527] width 309 height 35
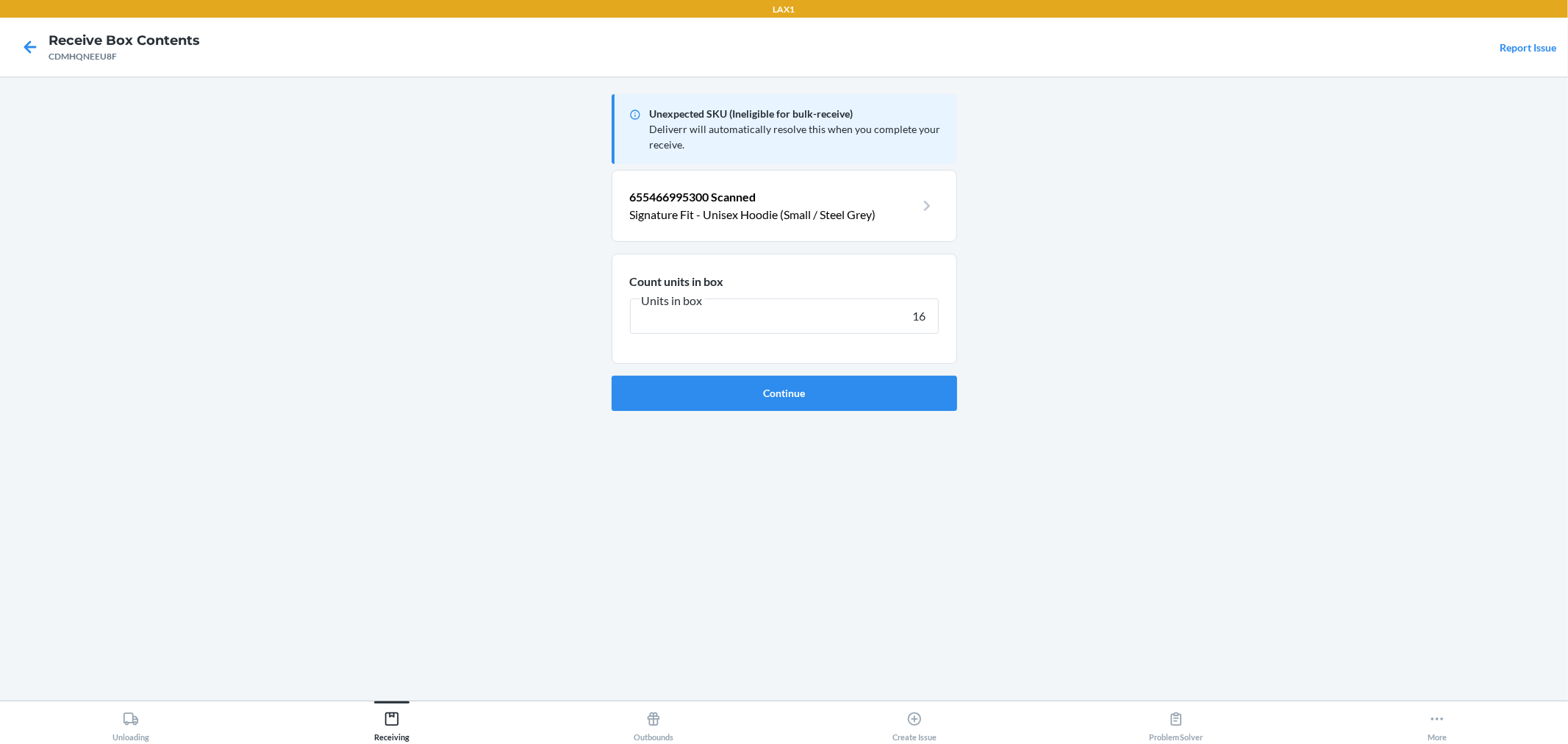
type input "16"
click at [611, 376] on button "Continue" at bounding box center [784, 393] width 346 height 35
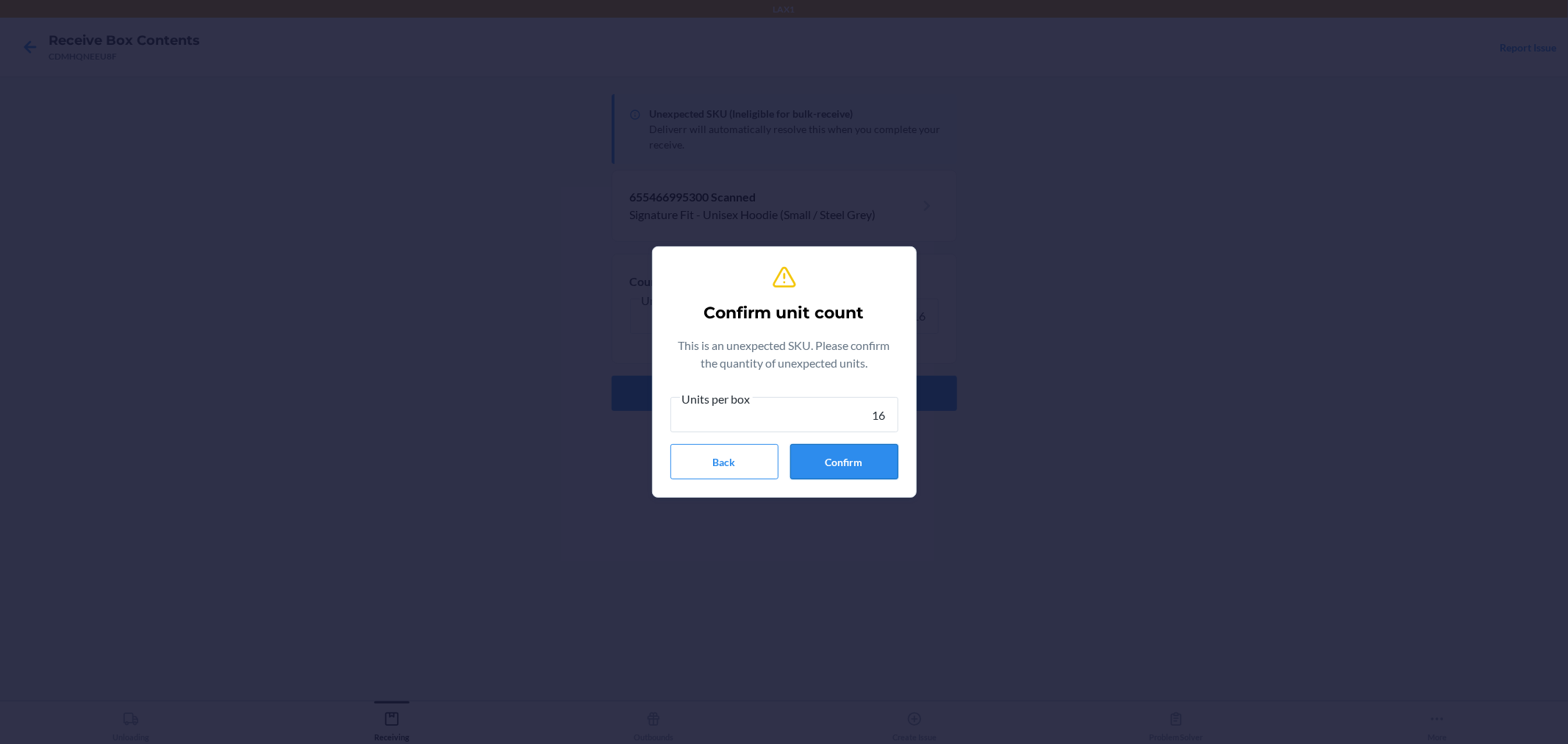
type input "16"
click at [841, 462] on button "Confirm" at bounding box center [844, 462] width 108 height 35
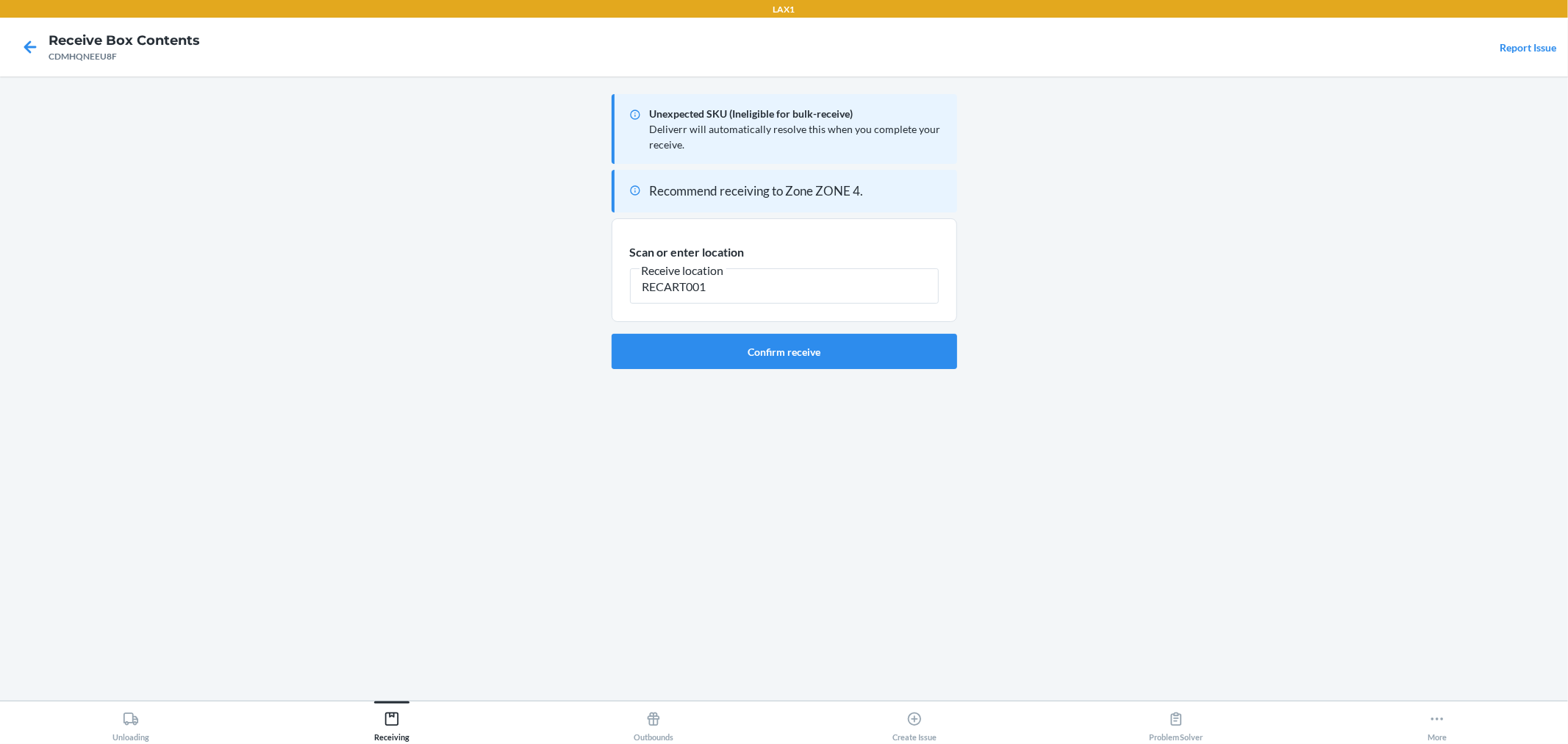
type input "RECART001"
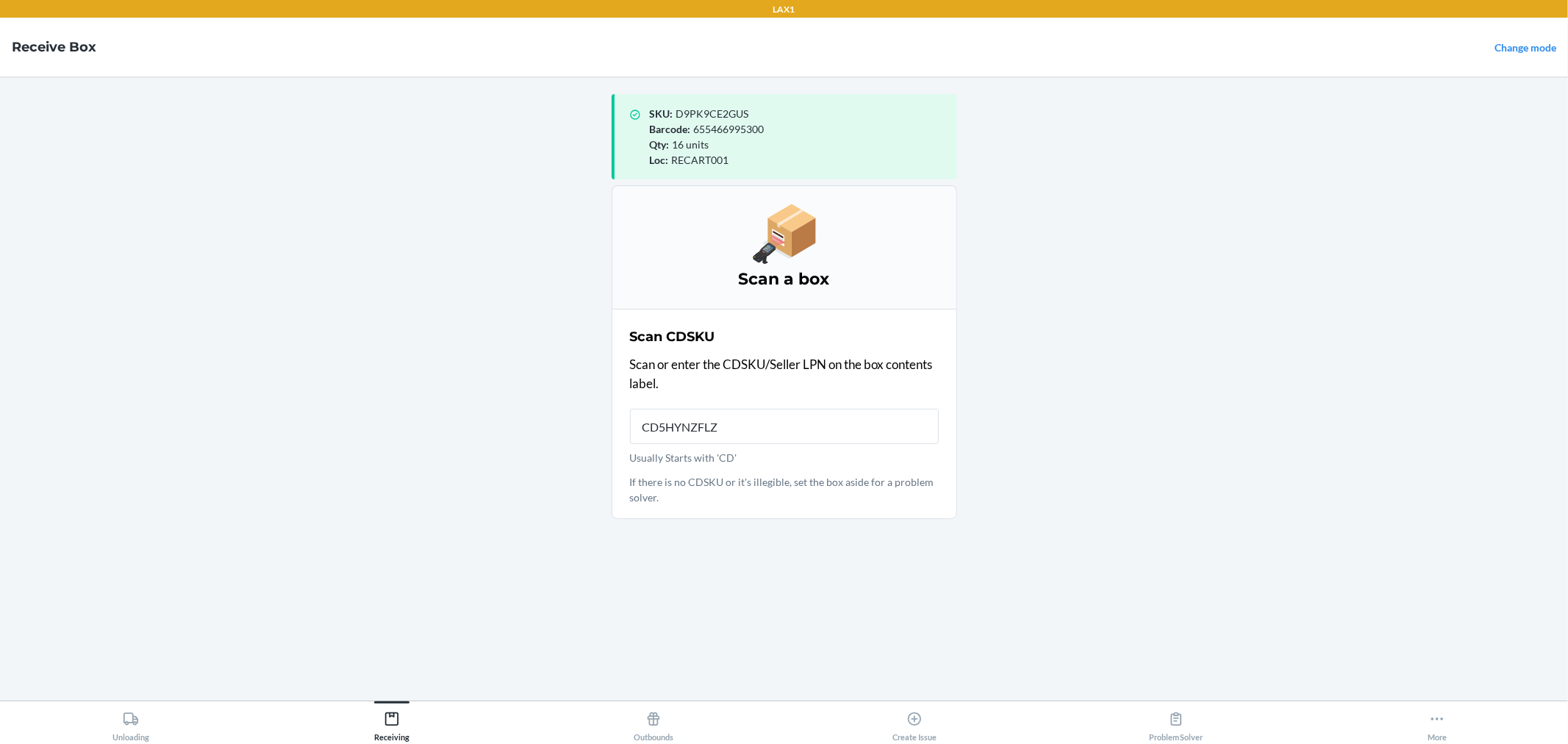
type input "CD5HYNZFLZ4"
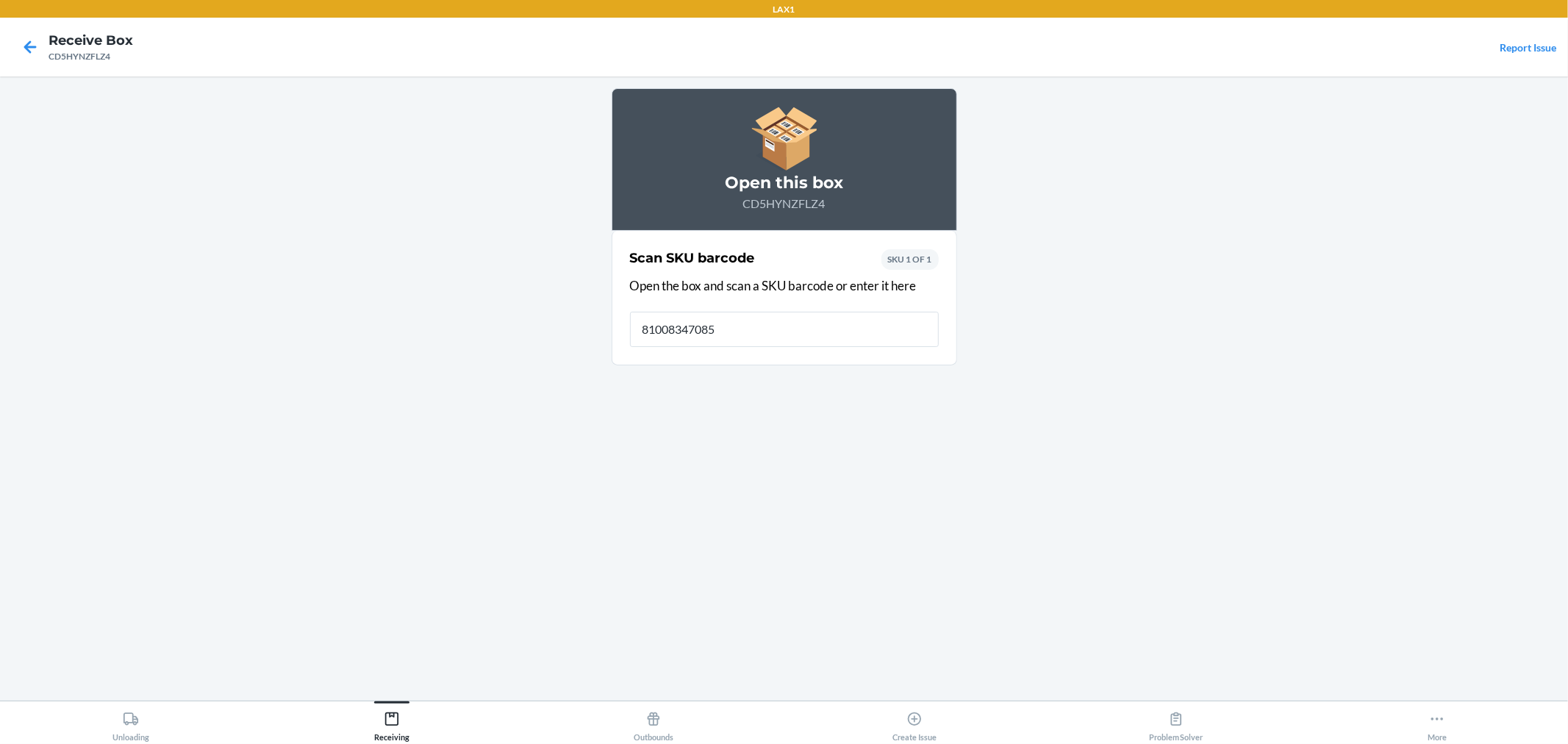
type input "810083470856"
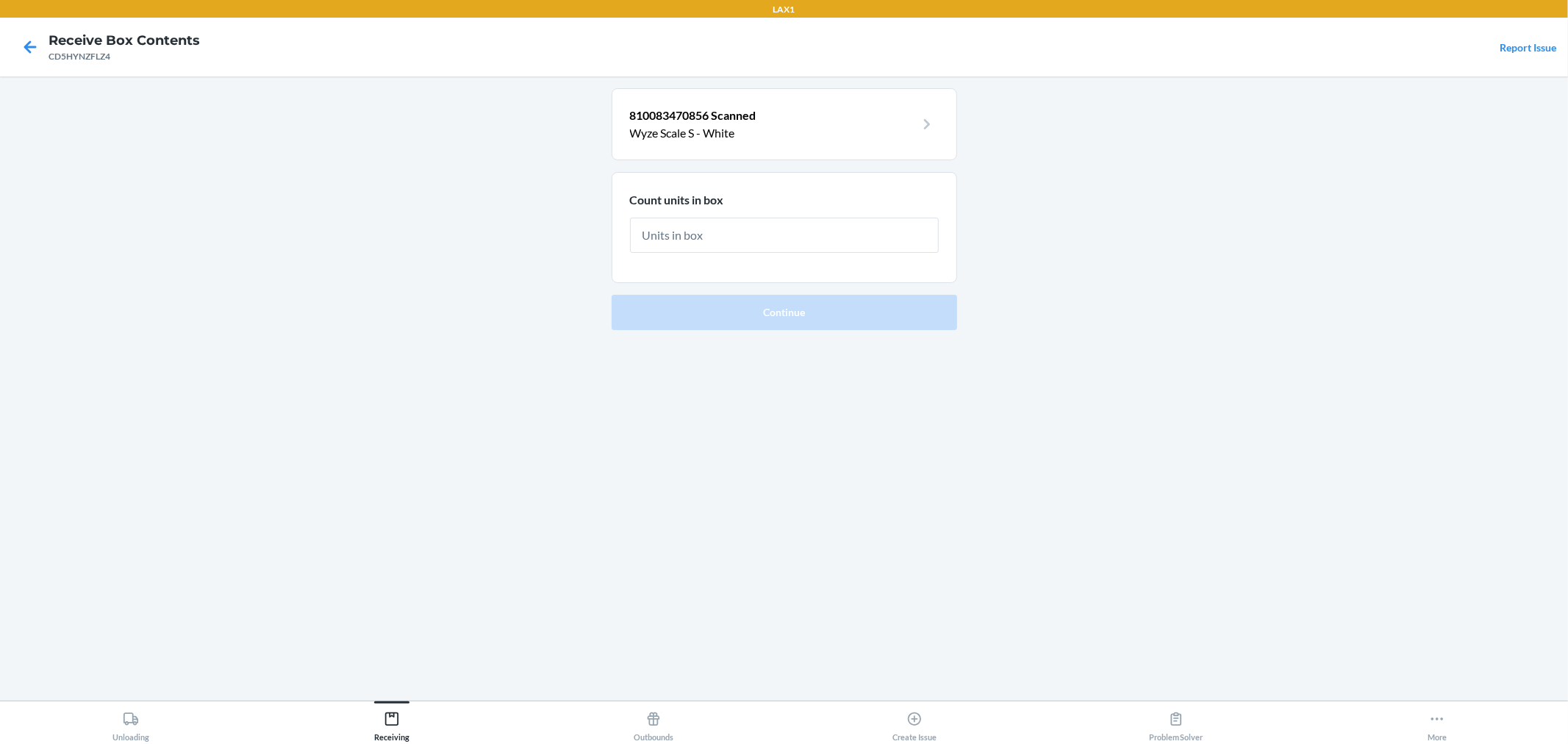
type input "8"
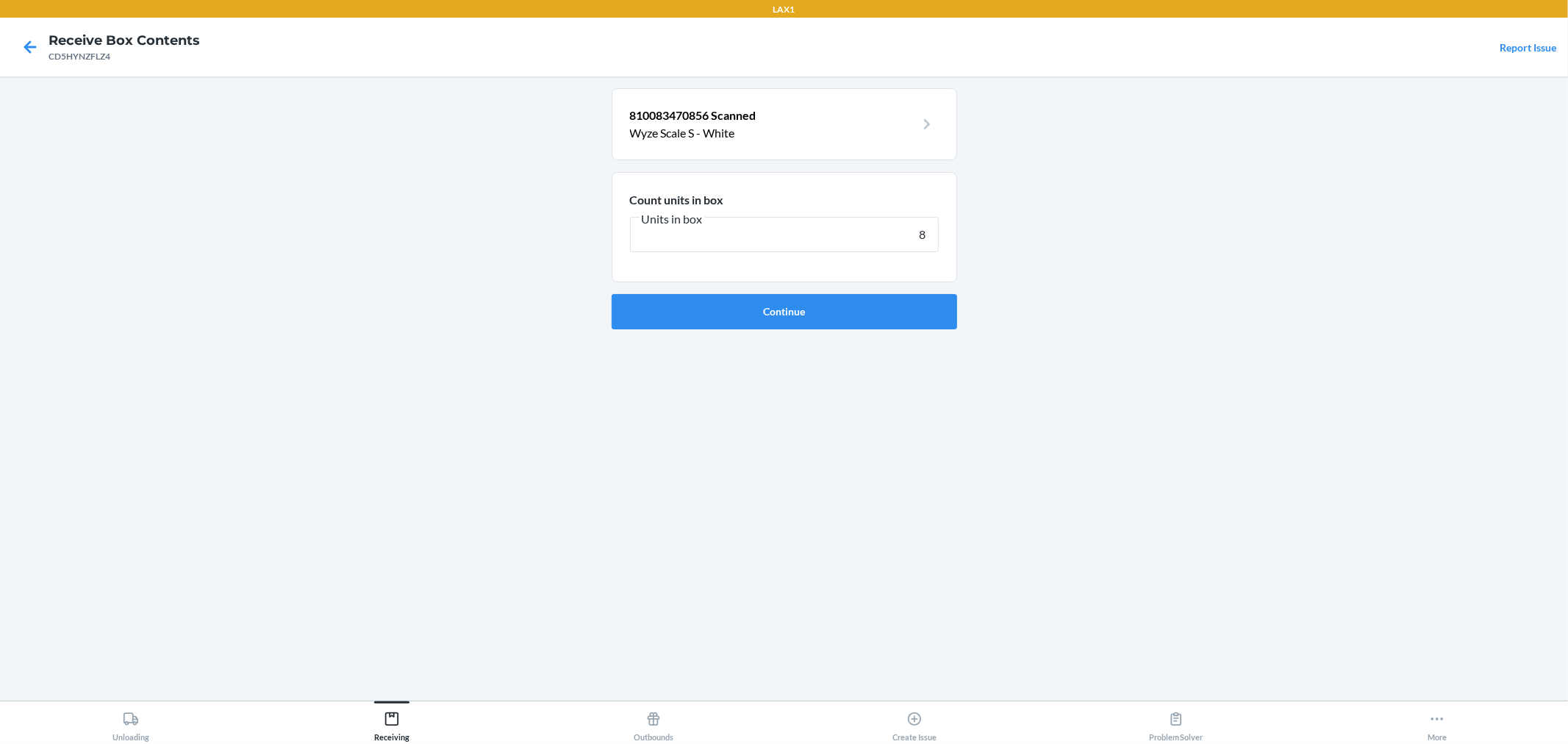
click button "Continue" at bounding box center [784, 312] width 346 height 35
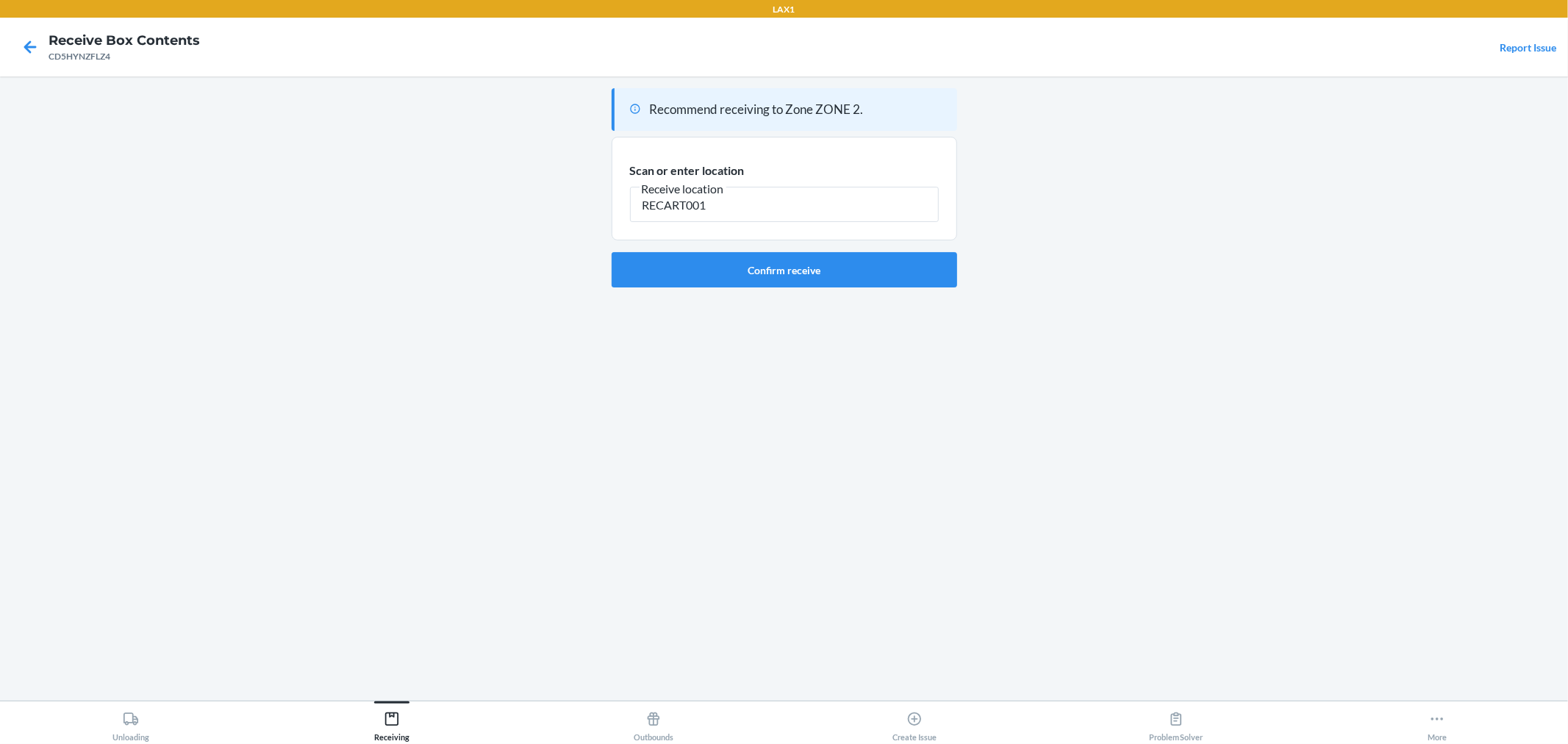
type input "RECART001"
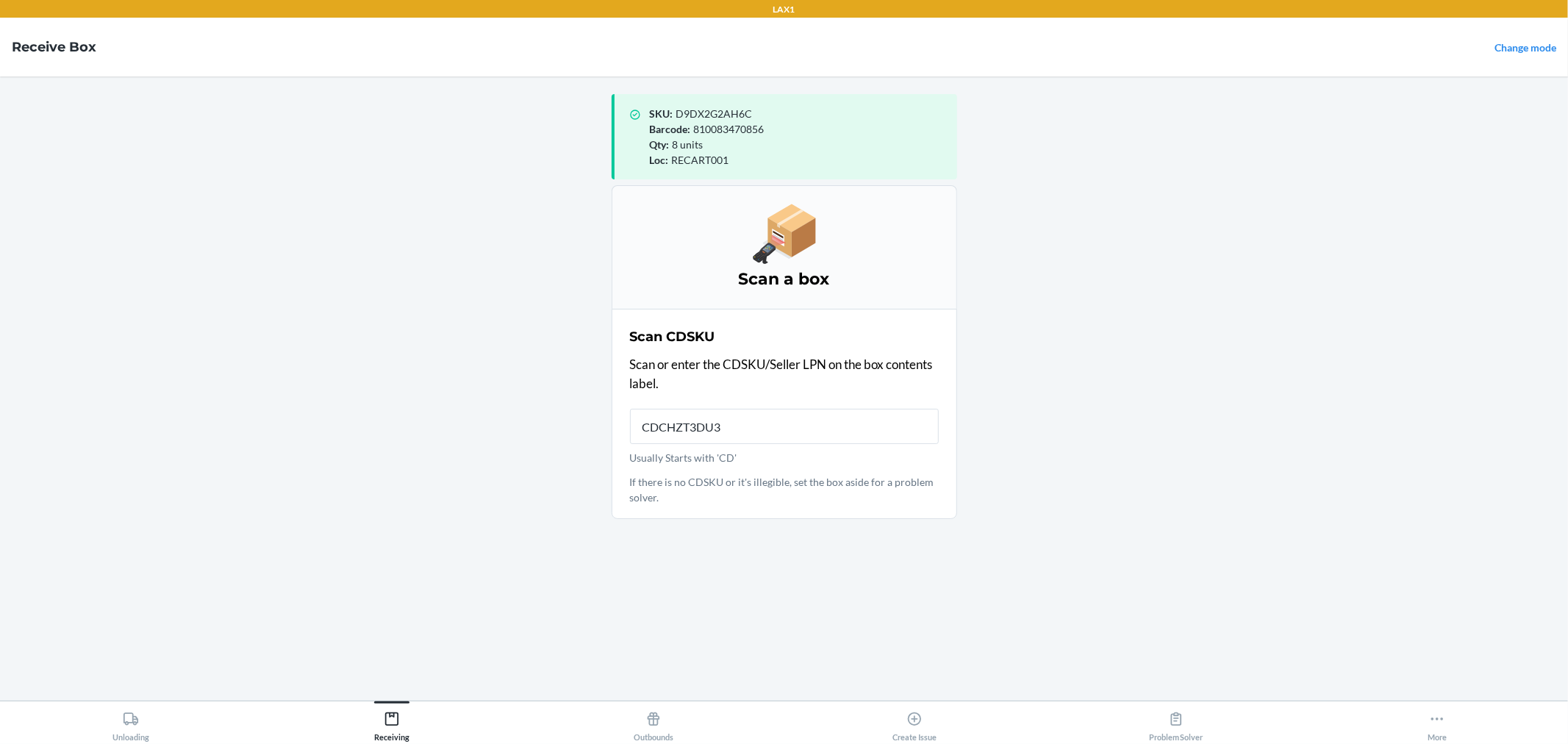
type input "CDCHZT3DU3P"
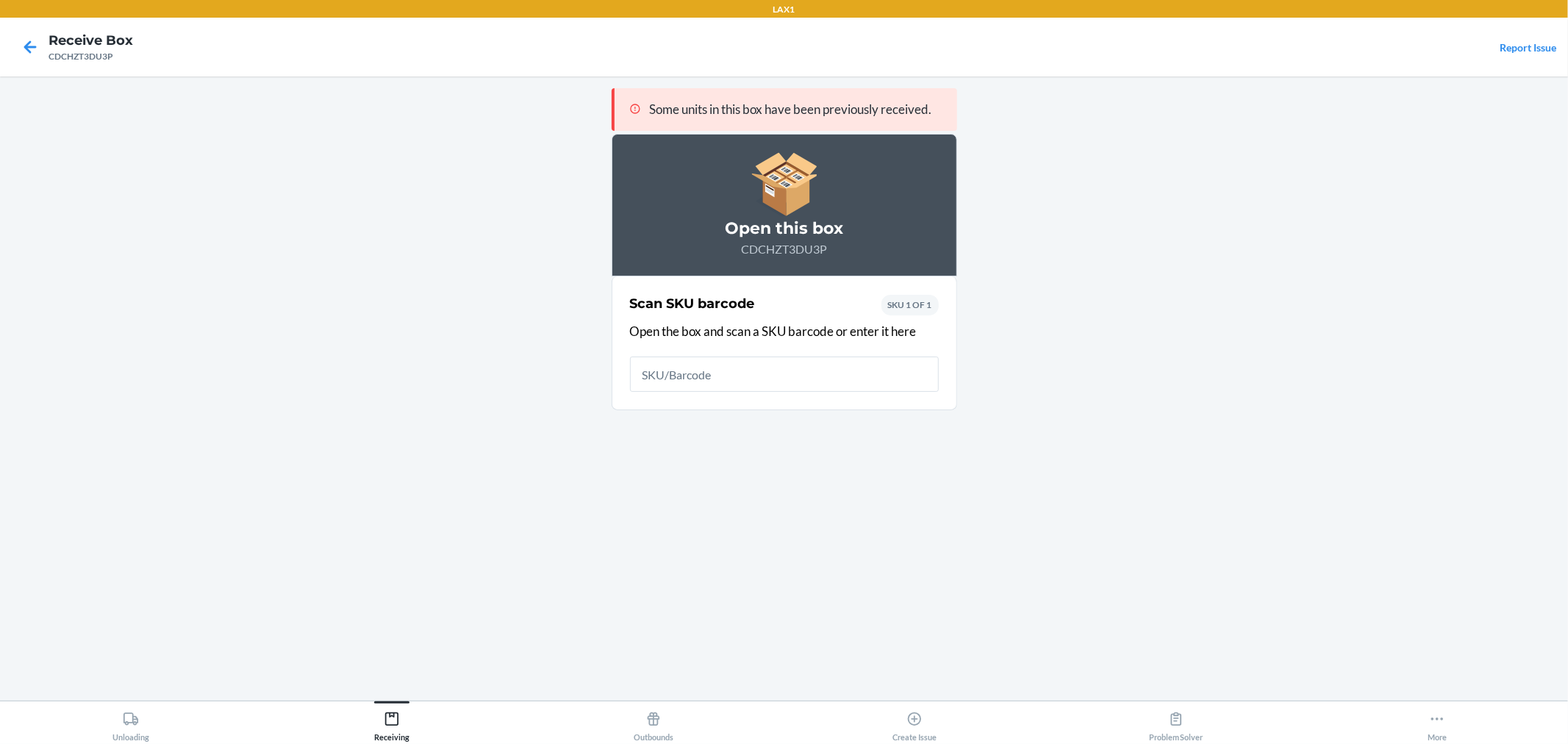
type input "2"
drag, startPoint x: 674, startPoint y: 378, endPoint x: 573, endPoint y: 398, distance: 103.0
click at [570, 398] on main "Some units in this box have been previously received. Open this box CDCHZT3DU3P…" at bounding box center [784, 389] width 1568 height 625
type input "197551297963"
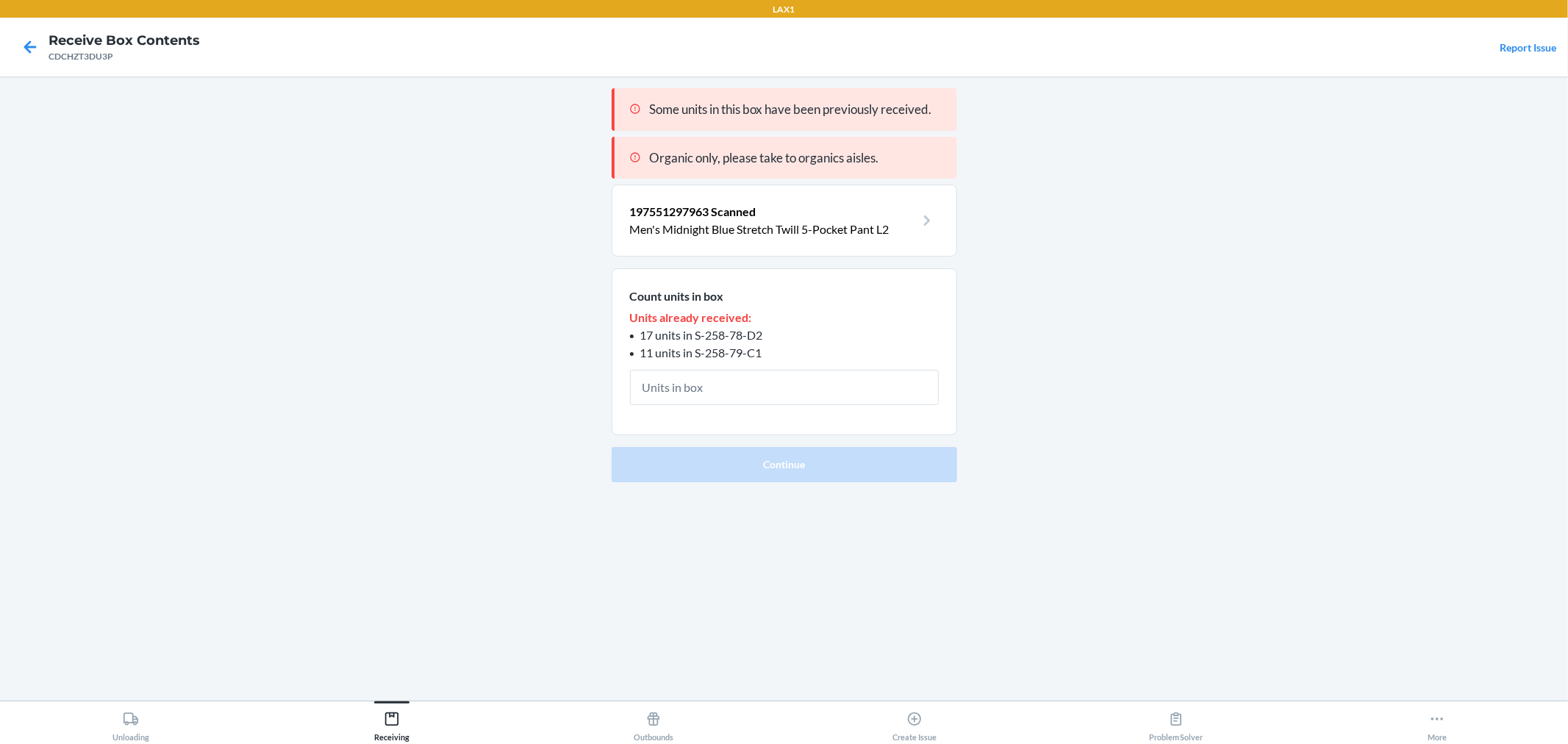
click at [807, 216] on p "197551297963 Scanned" at bounding box center [772, 211] width 285 height 18
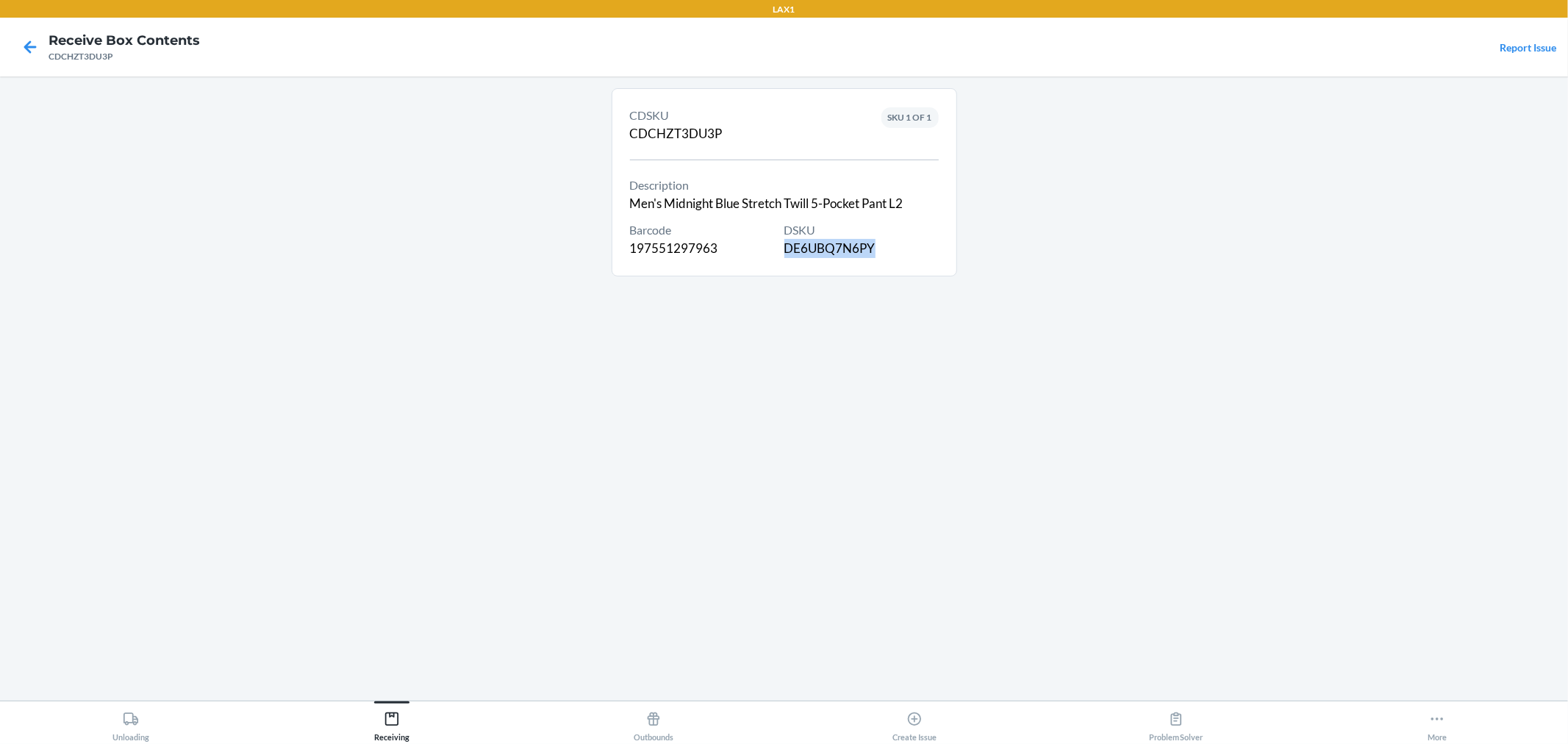
drag, startPoint x: 875, startPoint y: 253, endPoint x: 781, endPoint y: 262, distance: 94.4
click at [784, 263] on section "CDSKU CDCHZT3DU3P Description Men's Midnight Blue Stretch Twill 5-Pocket Pant L…" at bounding box center [784, 182] width 346 height 188
copy div "DE6UBQ7N6PY"
click at [887, 271] on section "CDSKU CDCHZT3DU3P Description Men's Midnight Blue Stretch Twill 5-Pocket Pant L…" at bounding box center [784, 182] width 346 height 188
drag, startPoint x: 880, startPoint y: 249, endPoint x: 784, endPoint y: 253, distance: 96.1
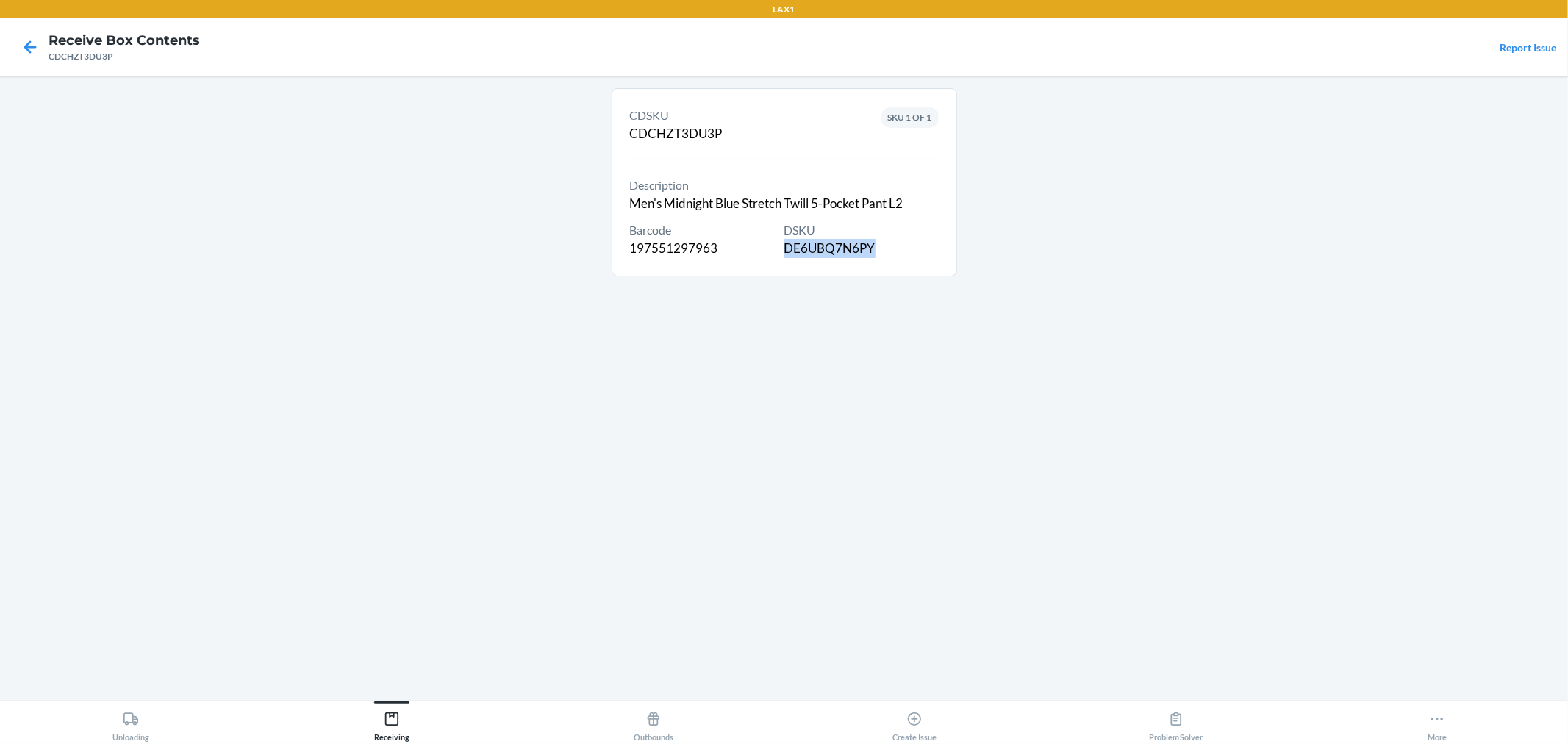
click at [784, 253] on div "DSKU DE6UBQ7N6PY" at bounding box center [862, 240] width 155 height 37
copy div "DE6UBQ7N6PY"
click at [401, 726] on div "Receiving" at bounding box center [392, 723] width 35 height 37
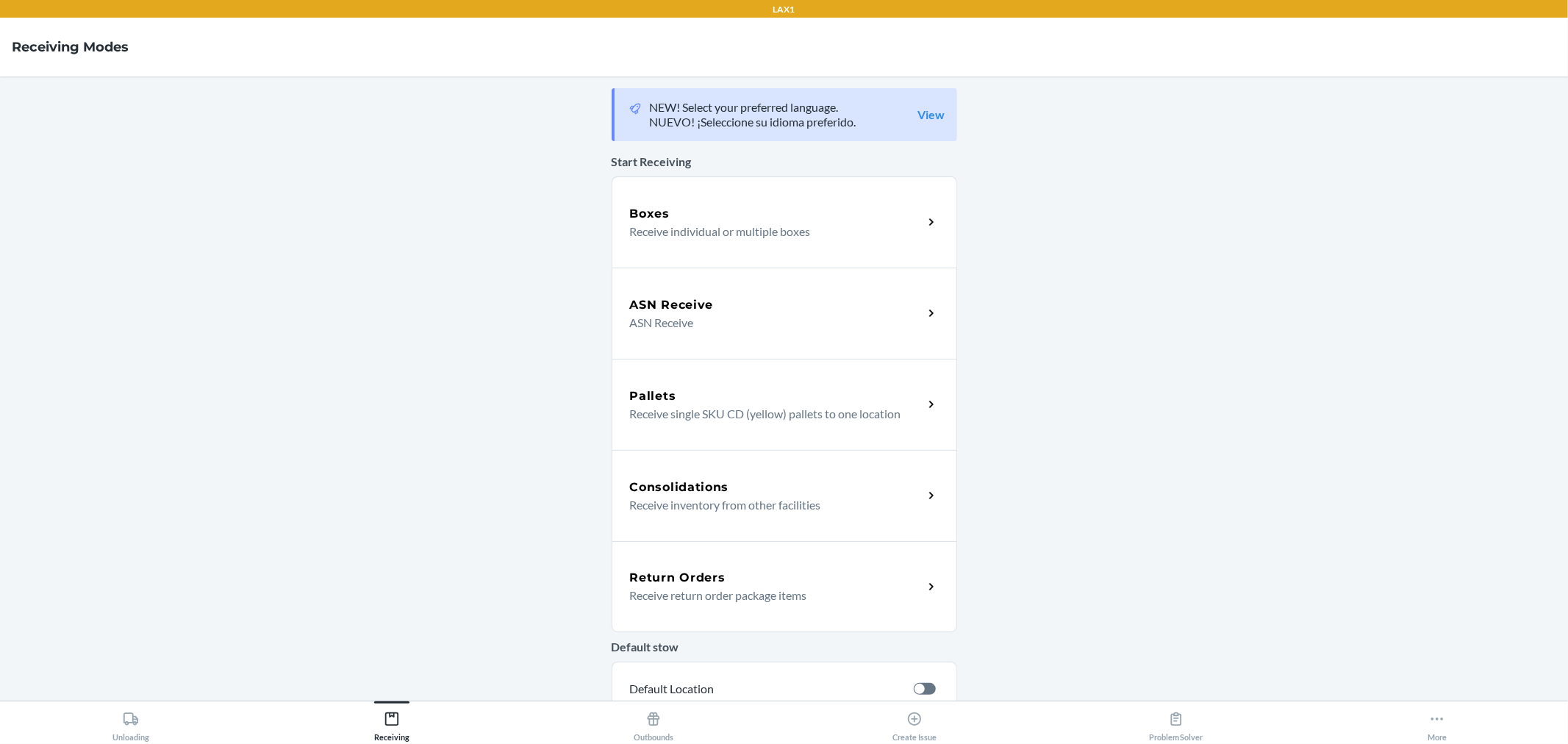
click at [719, 311] on div "ASN Receive" at bounding box center [776, 305] width 293 height 18
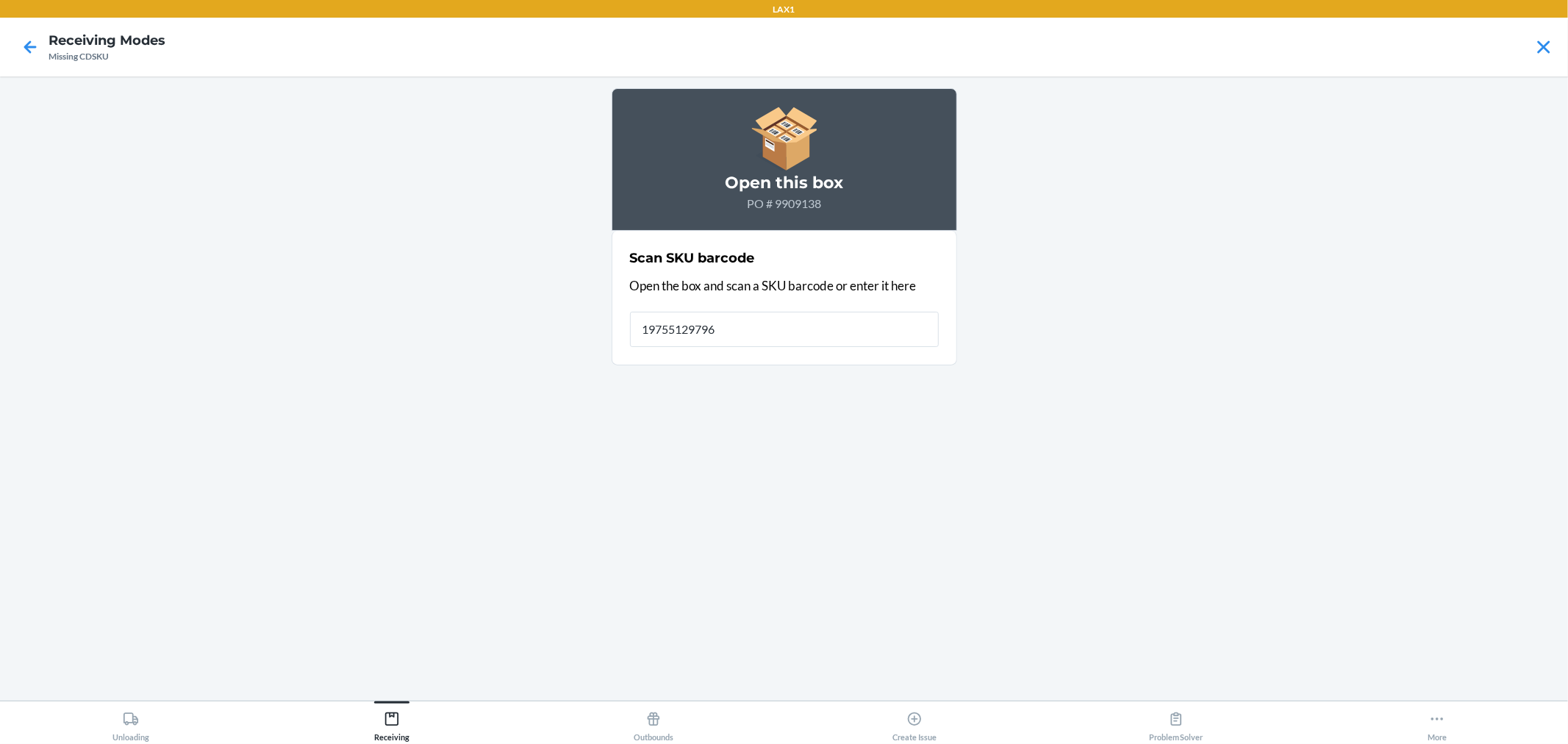
type input "197551297963"
click at [18, 47] on icon at bounding box center [30, 47] width 25 height 25
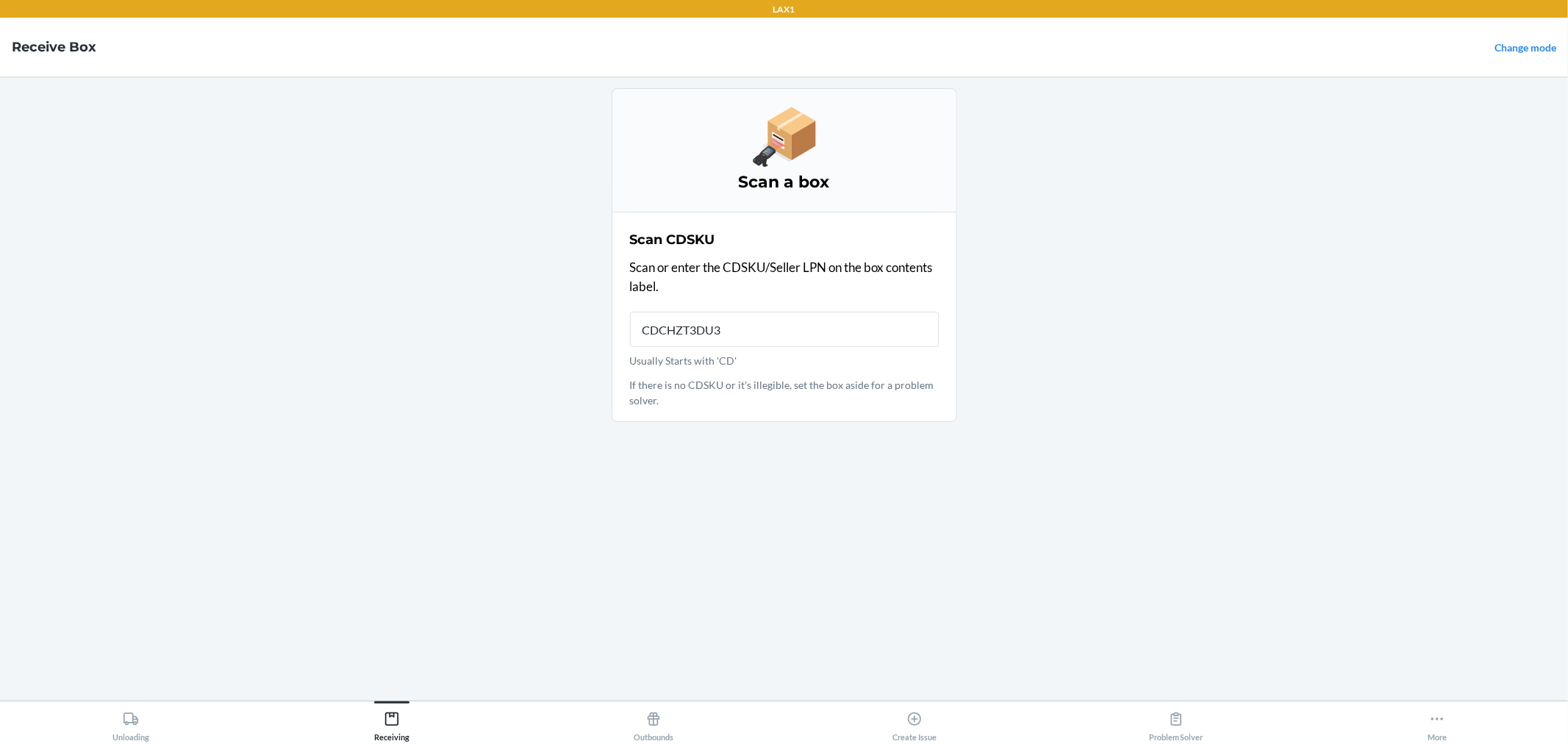
type input "CDCHZT3DU3P"
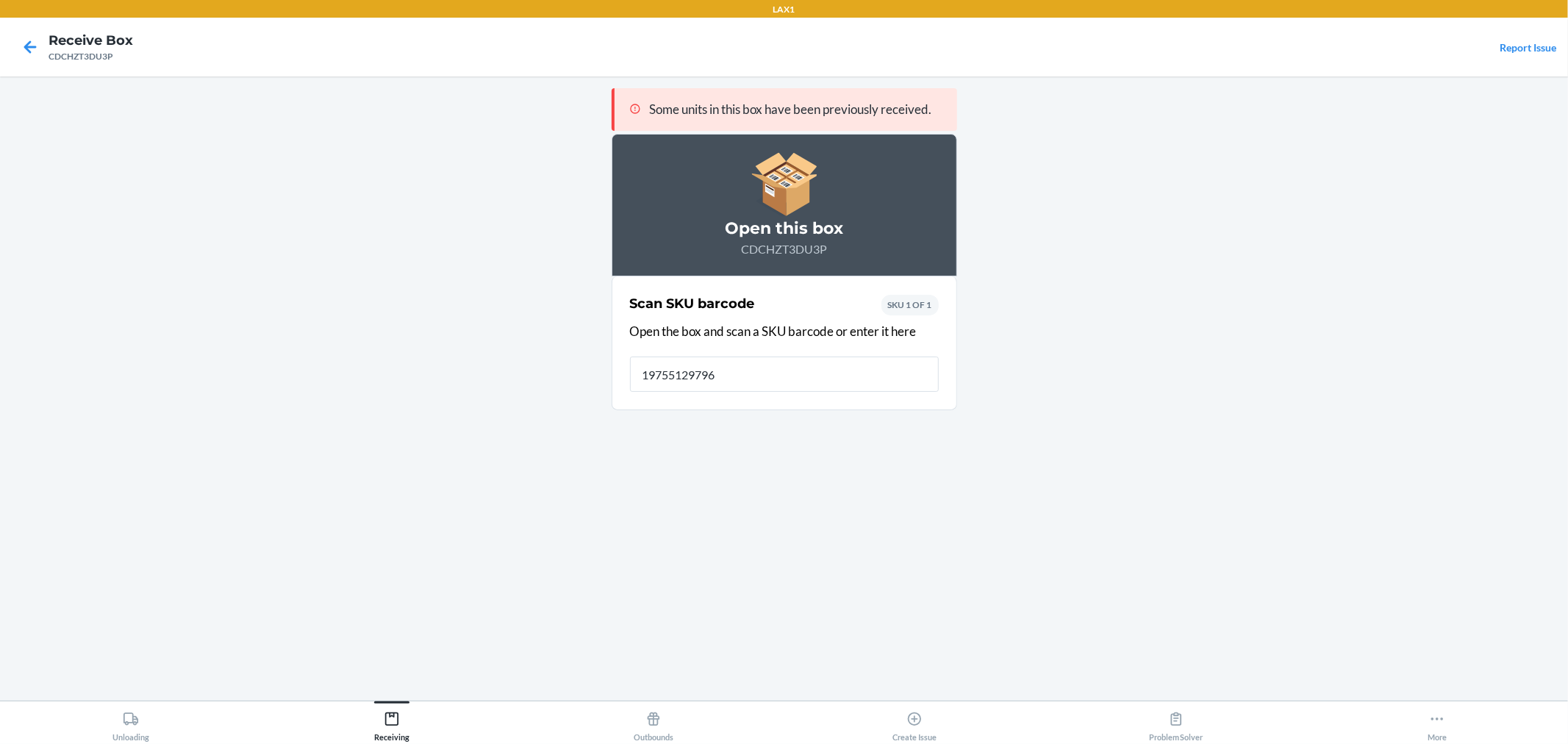
type input "197551297963"
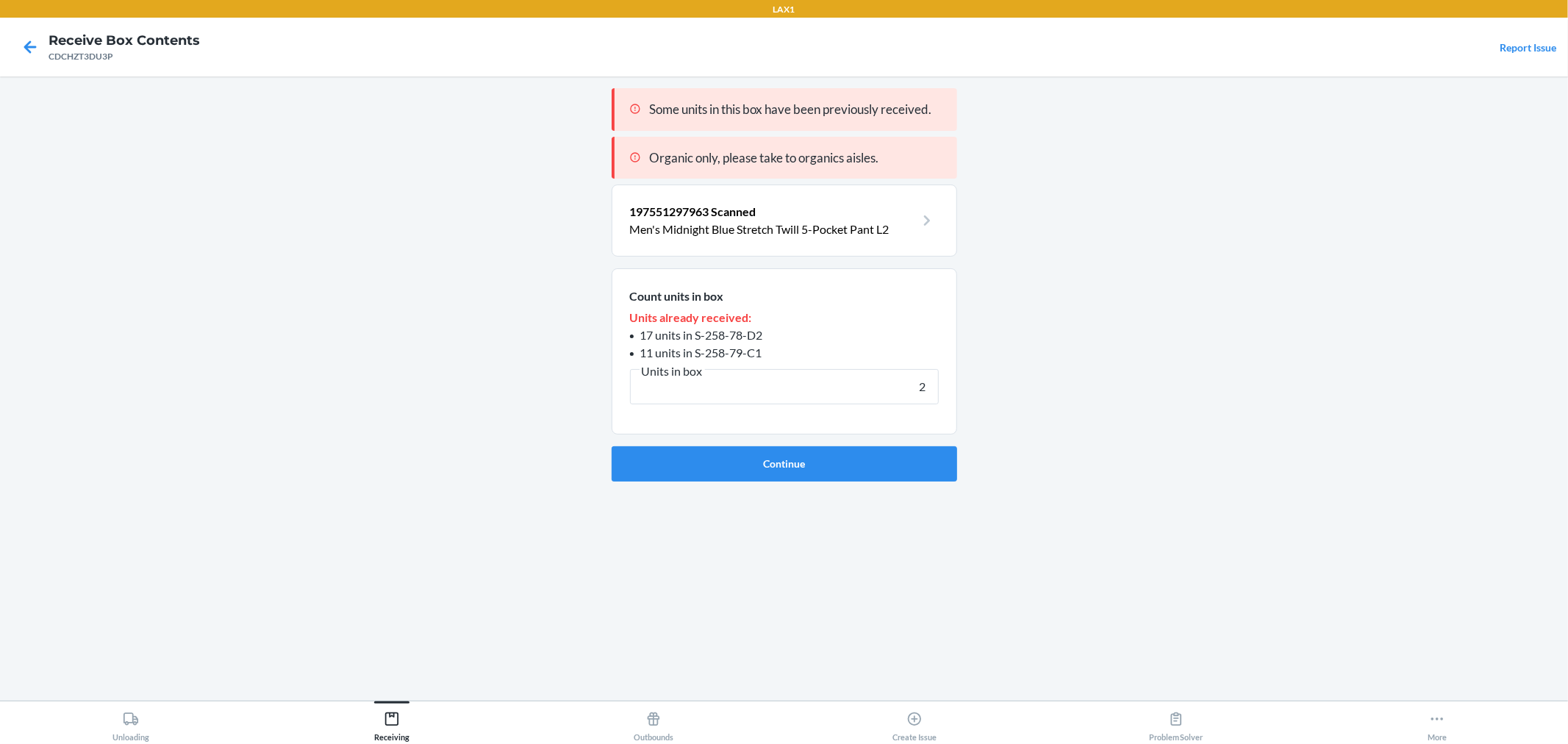
type input "2"
click at [611, 446] on button "Continue" at bounding box center [784, 464] width 346 height 35
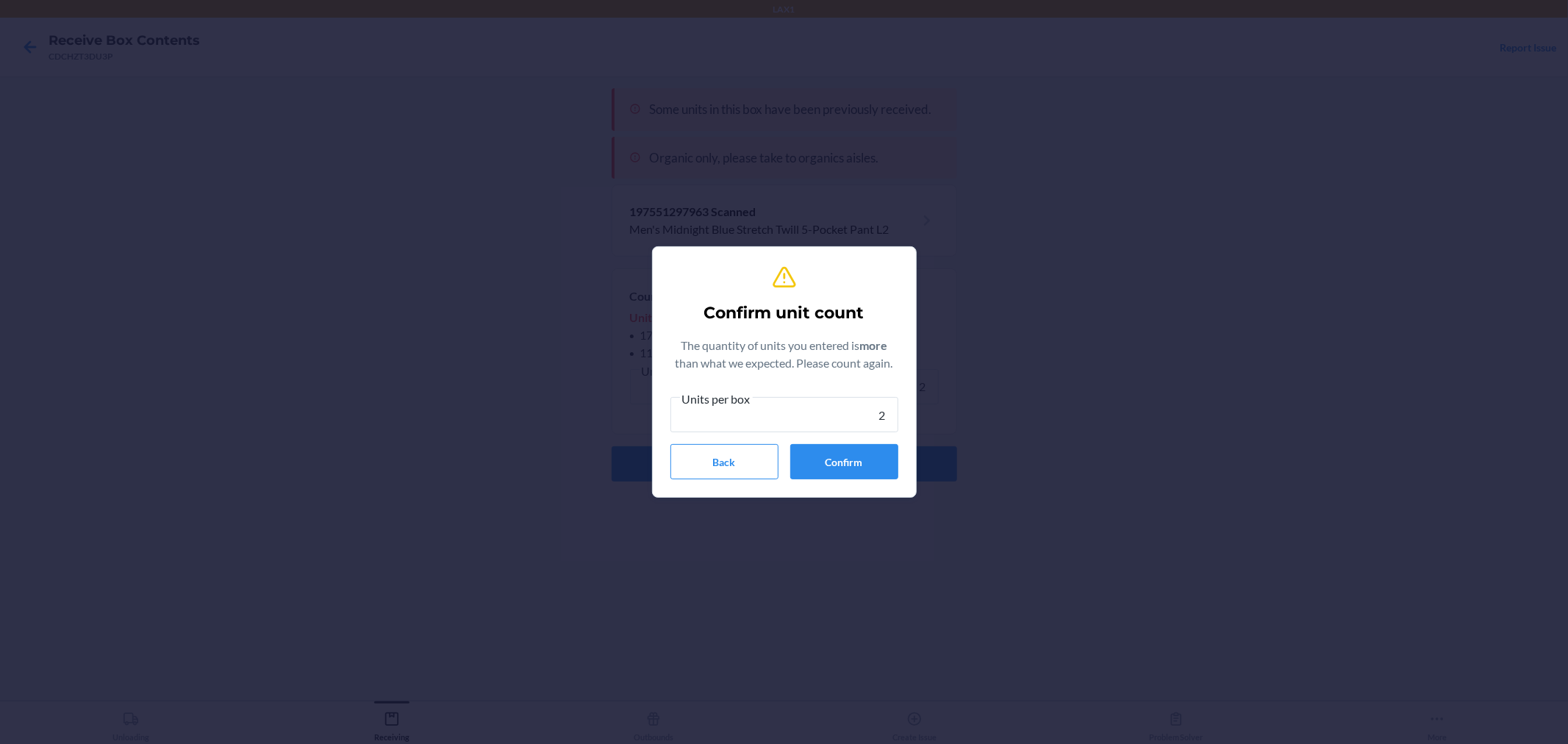
type input "2"
drag, startPoint x: 890, startPoint y: 494, endPoint x: 875, endPoint y: 472, distance: 26.6
click at [890, 490] on section "Confirm unit count The quantity of units you entered is more than what we expec…" at bounding box center [784, 372] width 265 height 252
click at [875, 472] on button "Confirm" at bounding box center [844, 462] width 108 height 35
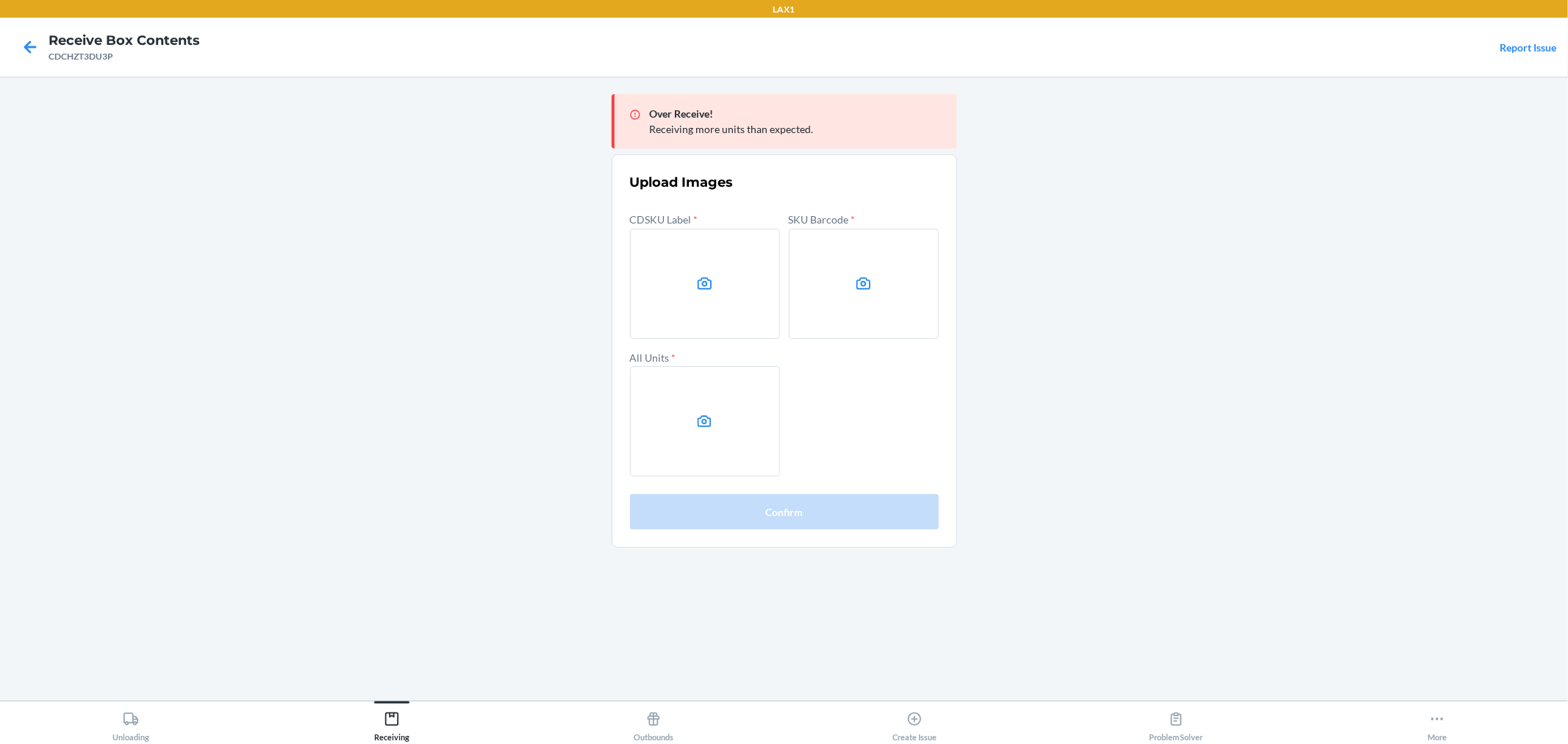
click at [1162, 415] on main "Over Receive! Receiving more units than expected. Upload Images CDSKU Label * S…" at bounding box center [784, 389] width 1568 height 625
click at [679, 307] on label at bounding box center [705, 284] width 150 height 110
click at [0, 0] on input "file" at bounding box center [0, 0] width 0 height 0
click at [886, 312] on label at bounding box center [864, 284] width 150 height 110
click at [0, 0] on input "file" at bounding box center [0, 0] width 0 height 0
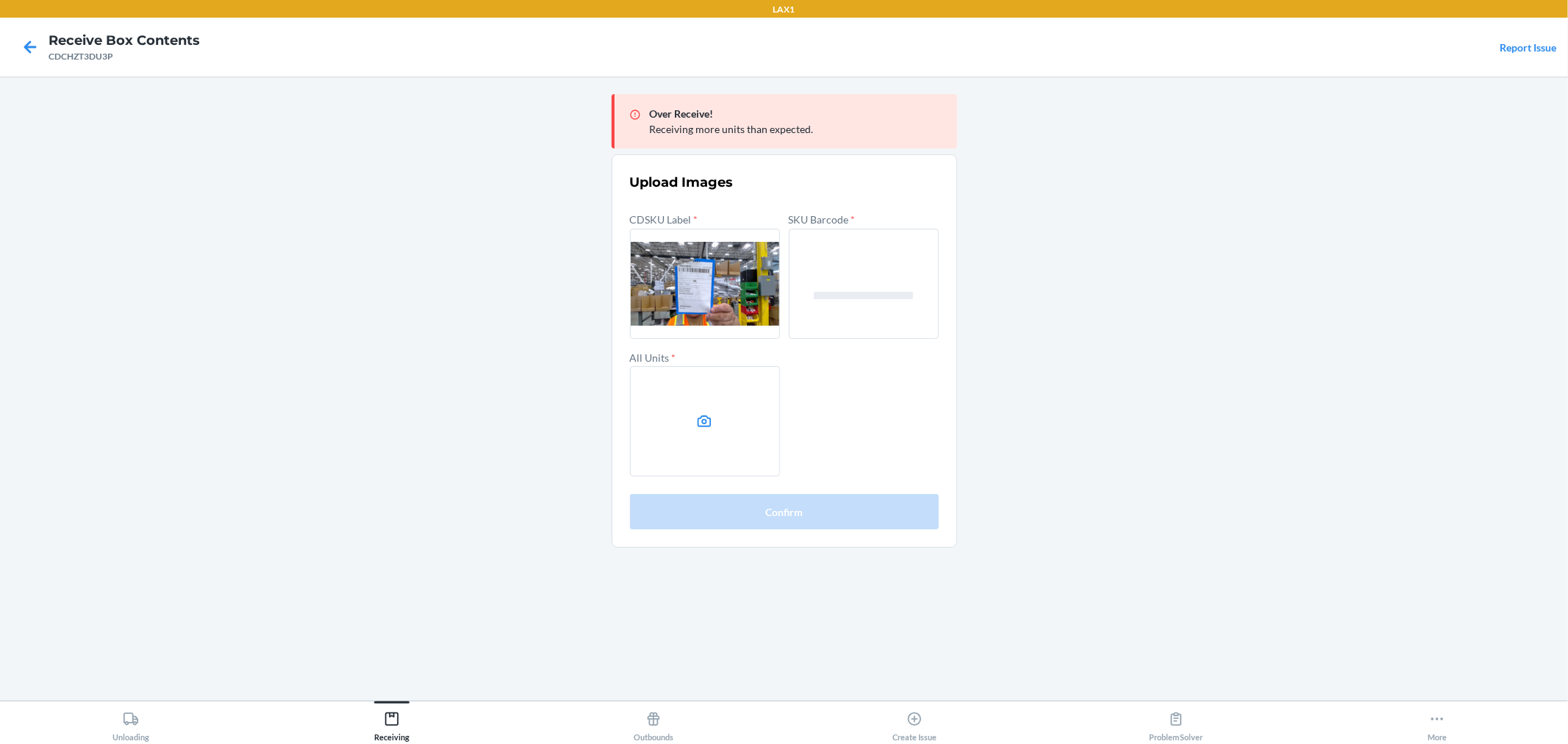
drag, startPoint x: 792, startPoint y: 422, endPoint x: 766, endPoint y: 417, distance: 26.5
click at [790, 422] on div "CDSKU Label * SKU Barcode * All Units *" at bounding box center [784, 343] width 309 height 267
click at [766, 417] on label at bounding box center [705, 421] width 150 height 110
click at [0, 0] on input "file" at bounding box center [0, 0] width 0 height 0
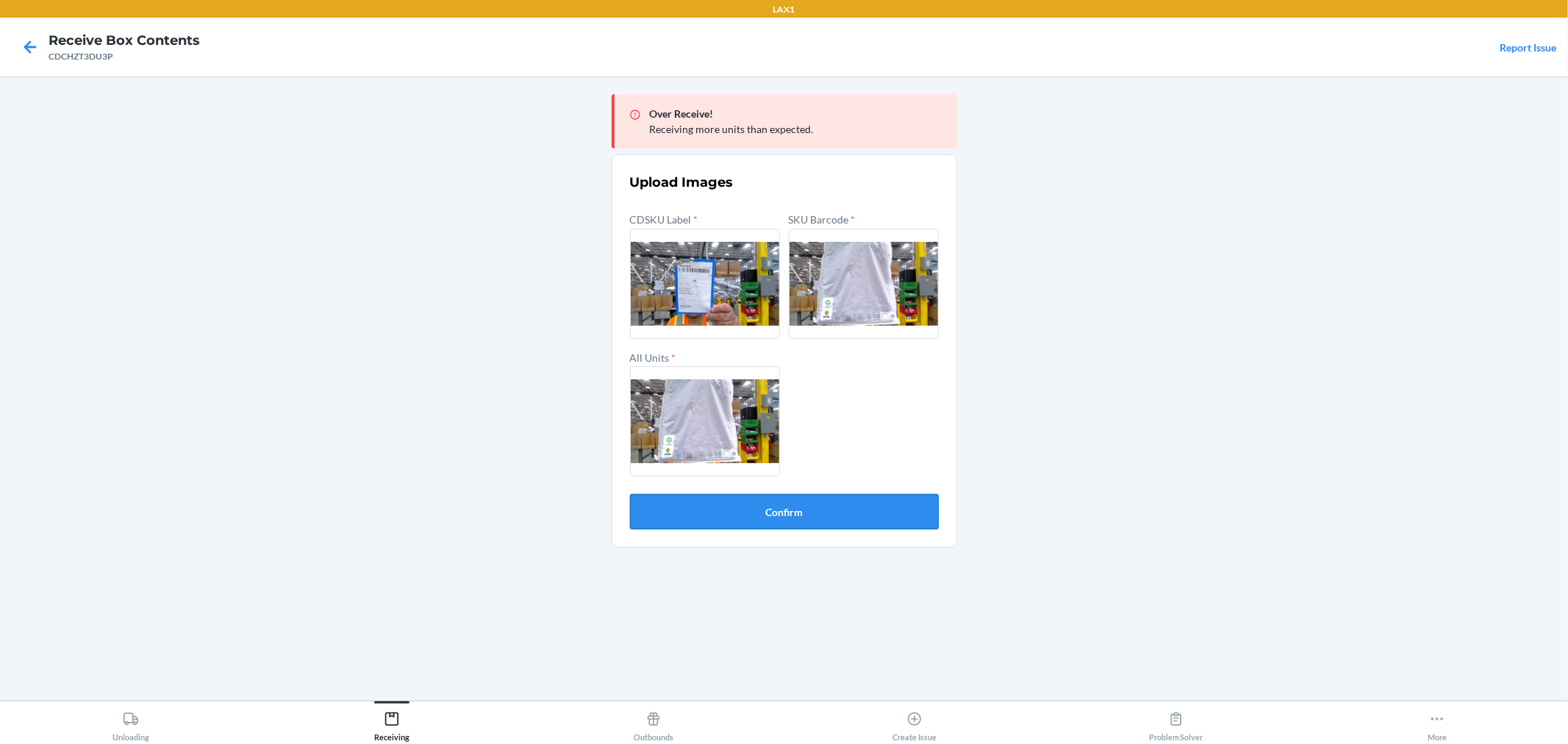
click at [871, 504] on button "Confirm" at bounding box center [784, 512] width 309 height 35
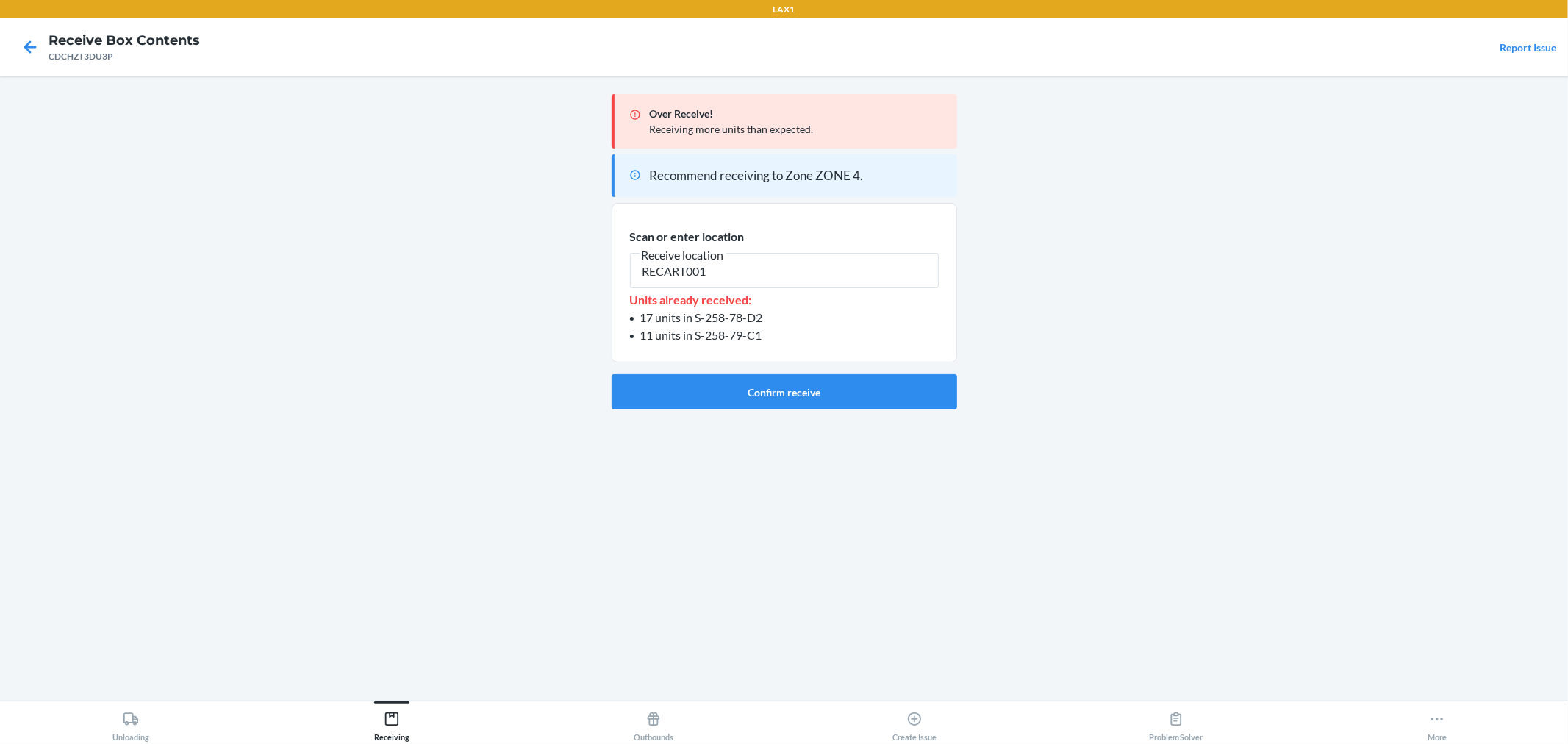
type input "RECART001"
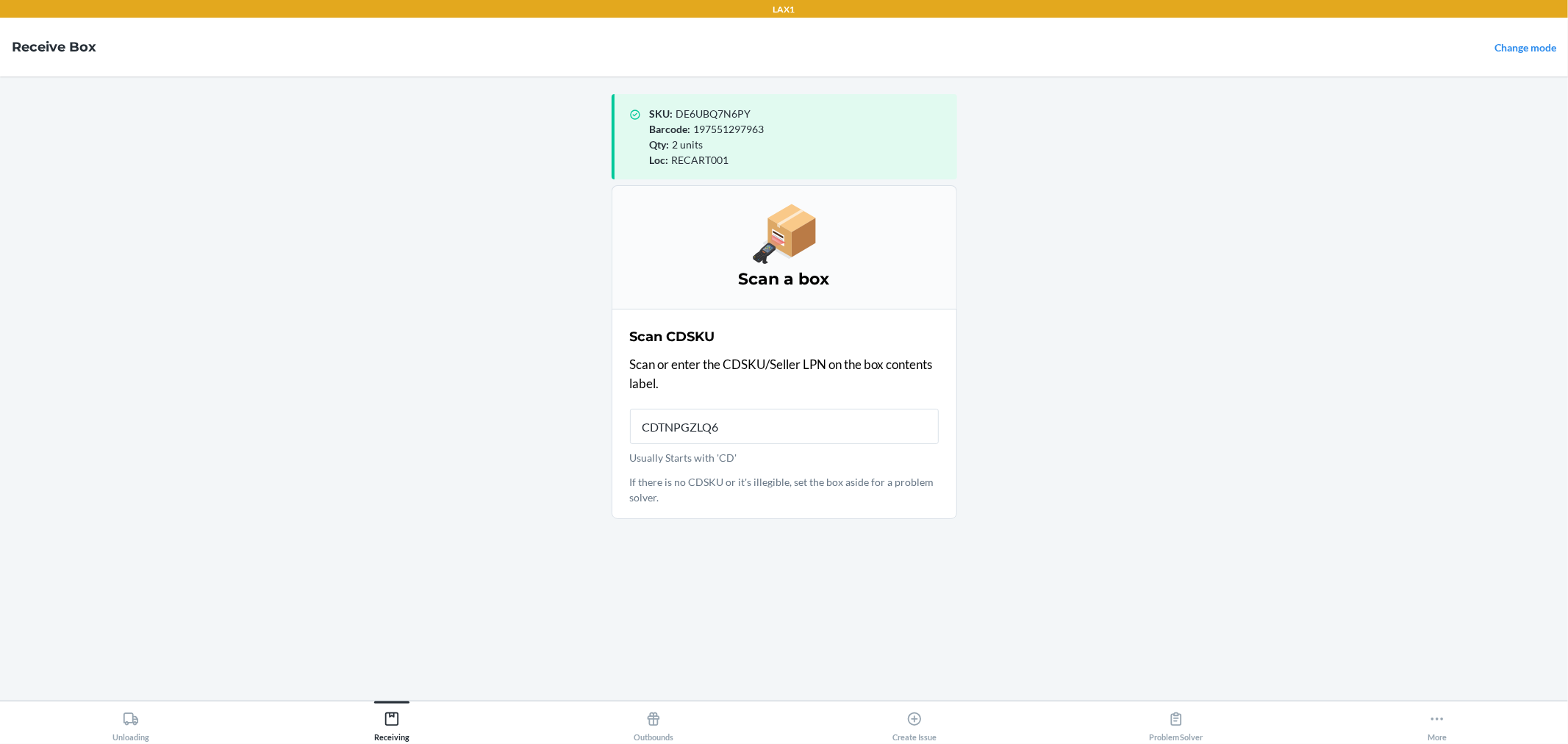
type input "CDTNPGZLQ6J"
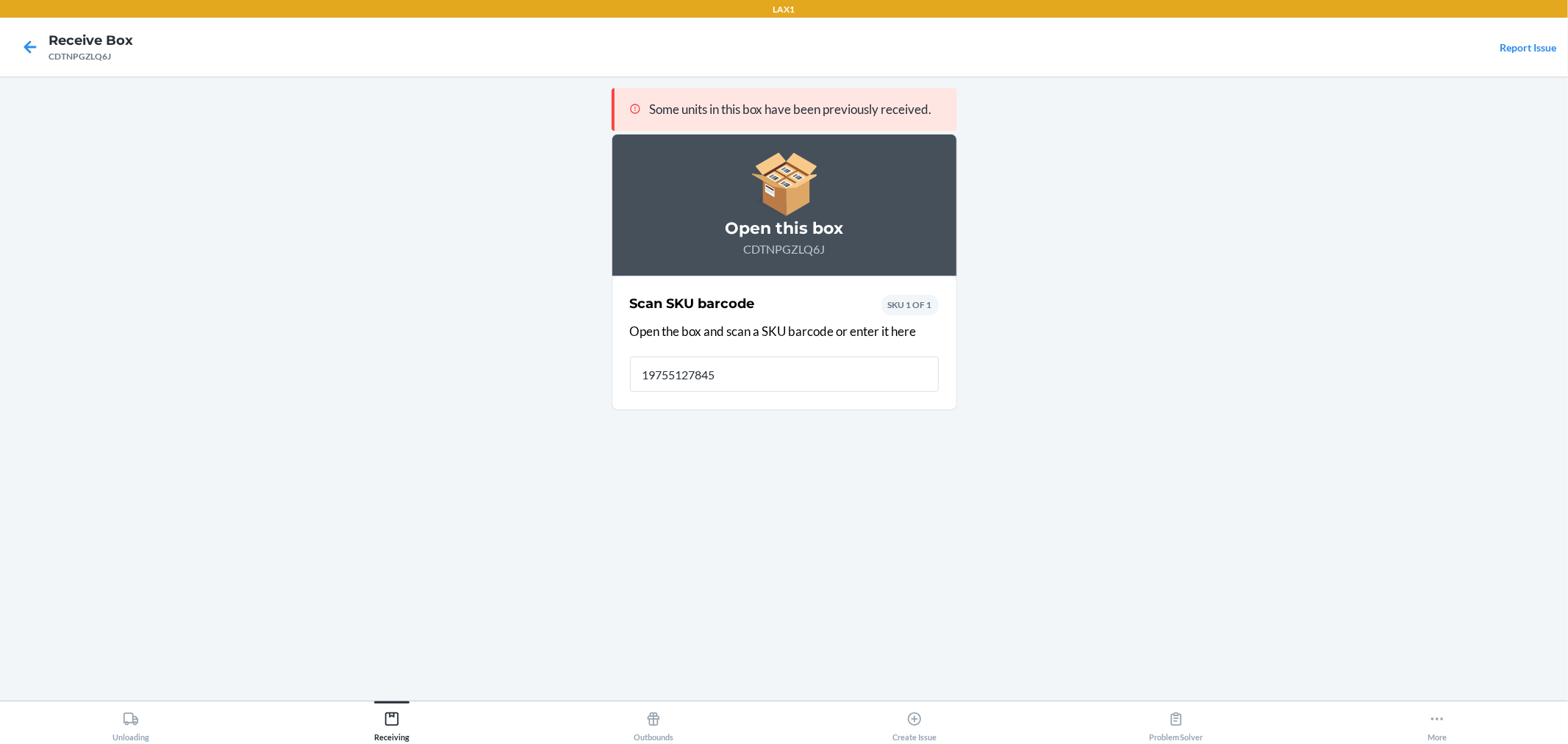
type input "197551278450"
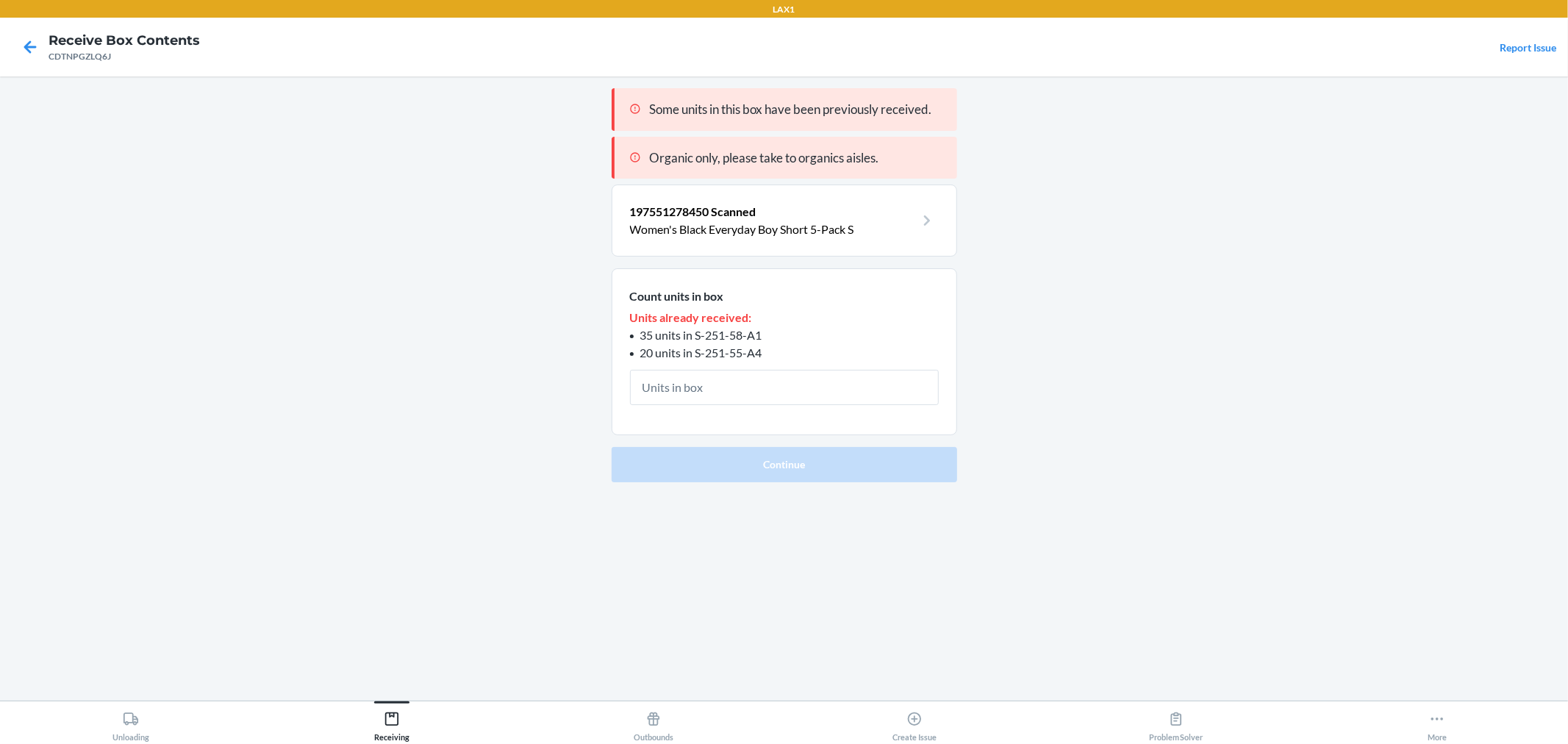
click at [872, 220] on p "Women's Black Everyday Boy Short 5-Pack S" at bounding box center [772, 229] width 285 height 18
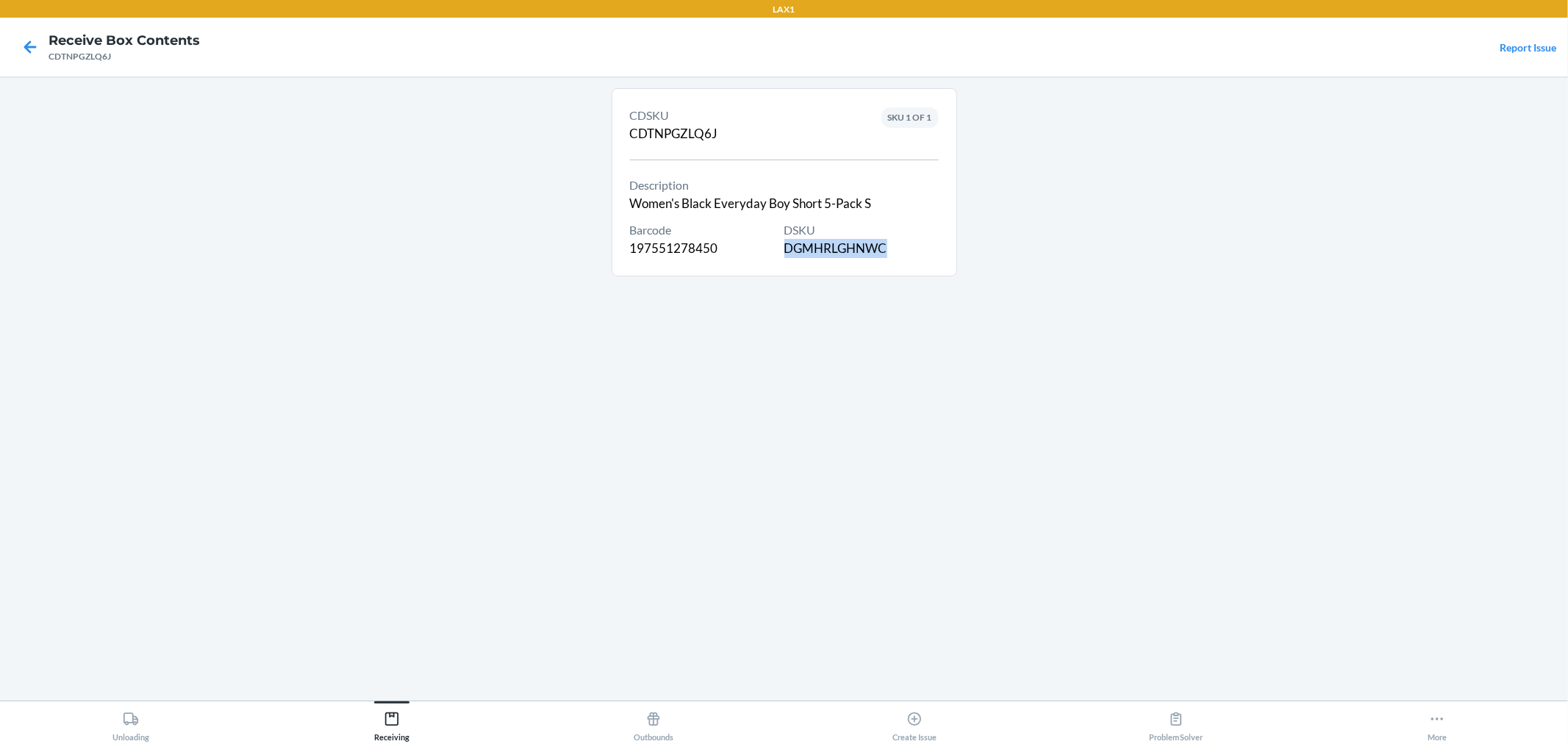
drag, startPoint x: 897, startPoint y: 253, endPoint x: 785, endPoint y: 251, distance: 112.0
click at [785, 251] on div "DSKU DGMHRLGHNWC" at bounding box center [862, 240] width 155 height 37
copy div "DGMHRLGHNWC"
click at [399, 730] on div "Receiving" at bounding box center [392, 723] width 35 height 37
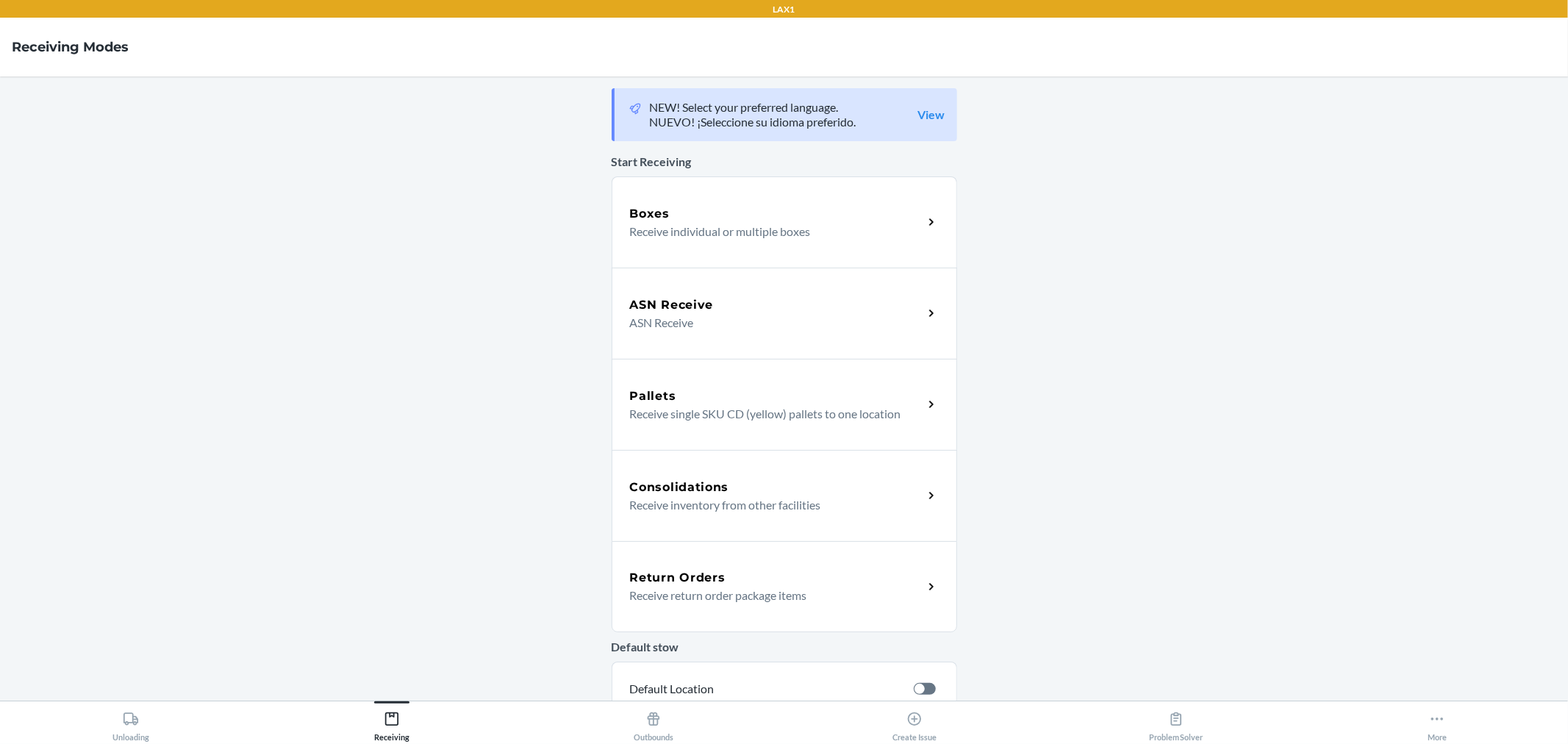
click at [673, 320] on p "ASN Receive" at bounding box center [771, 322] width 282 height 18
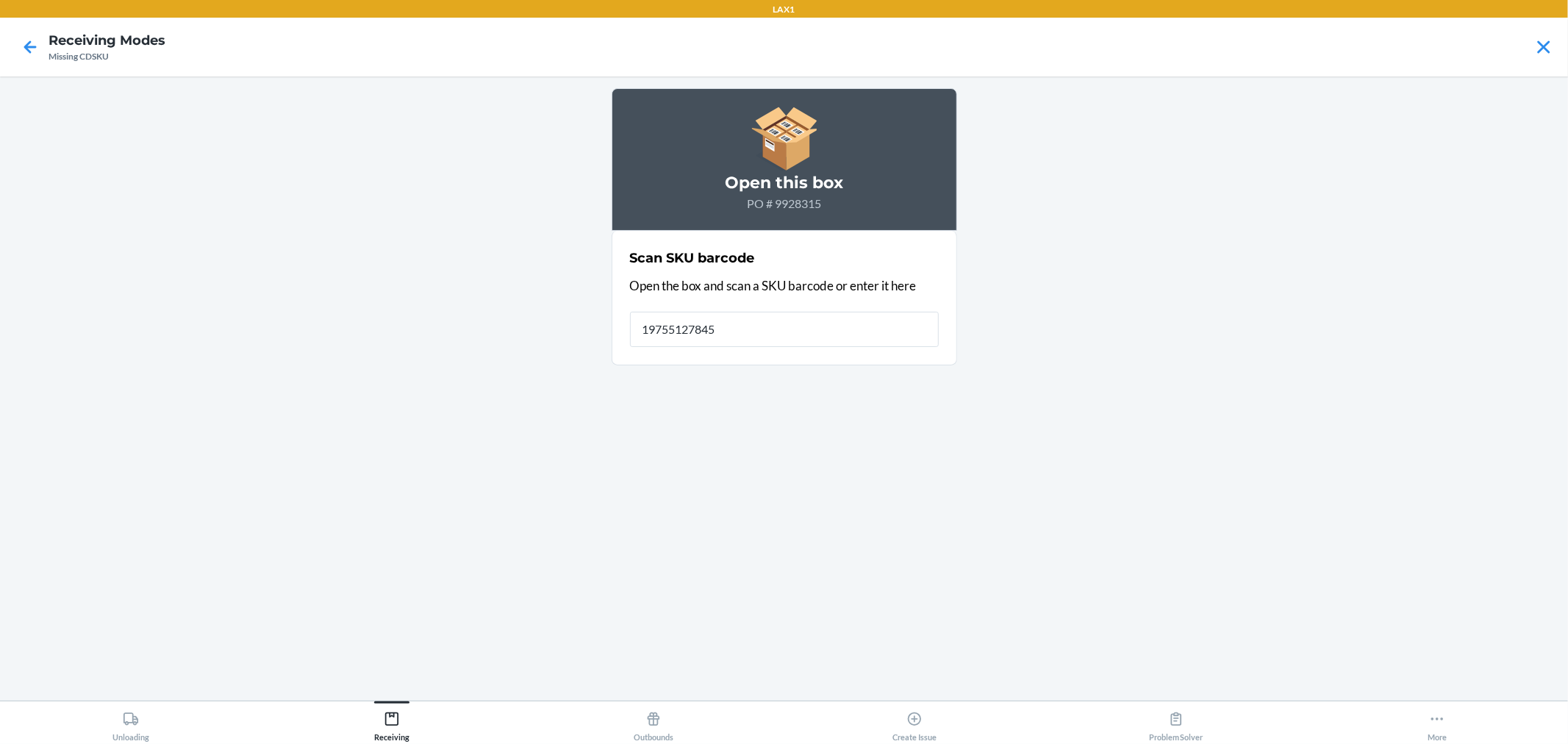
type input "197551278450"
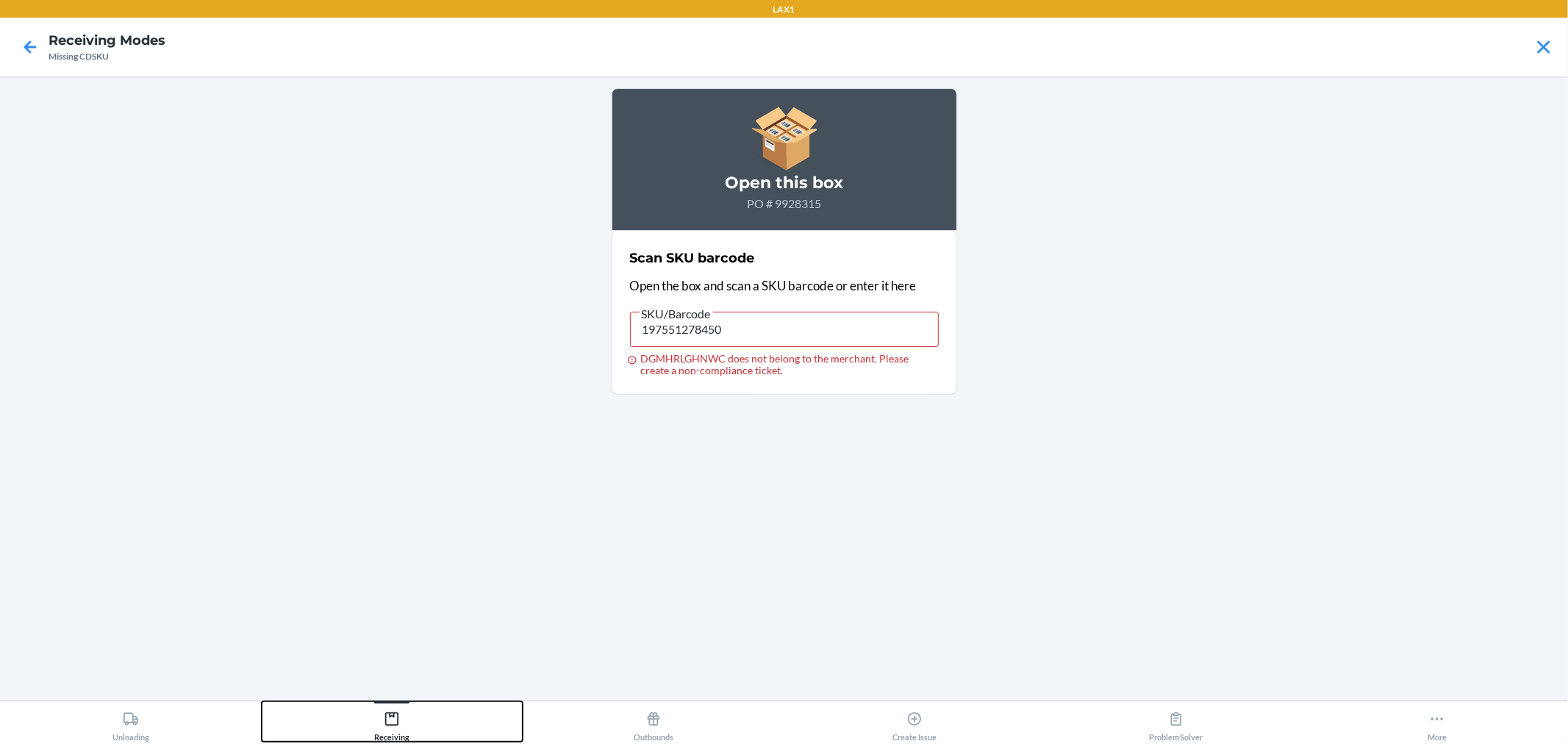
click at [437, 703] on button "Receiving" at bounding box center [393, 722] width 262 height 41
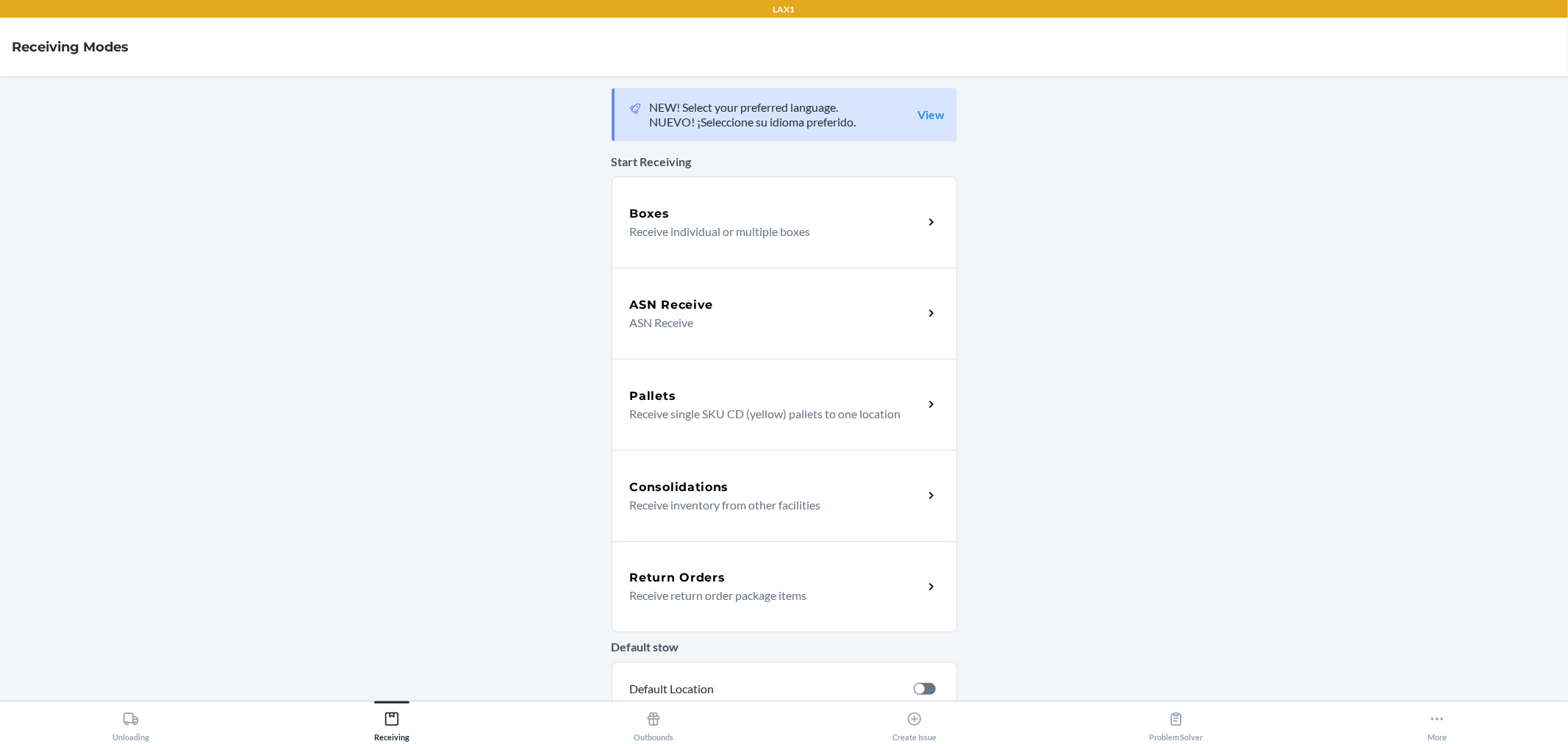
click at [772, 218] on div "Boxes" at bounding box center [776, 214] width 293 height 18
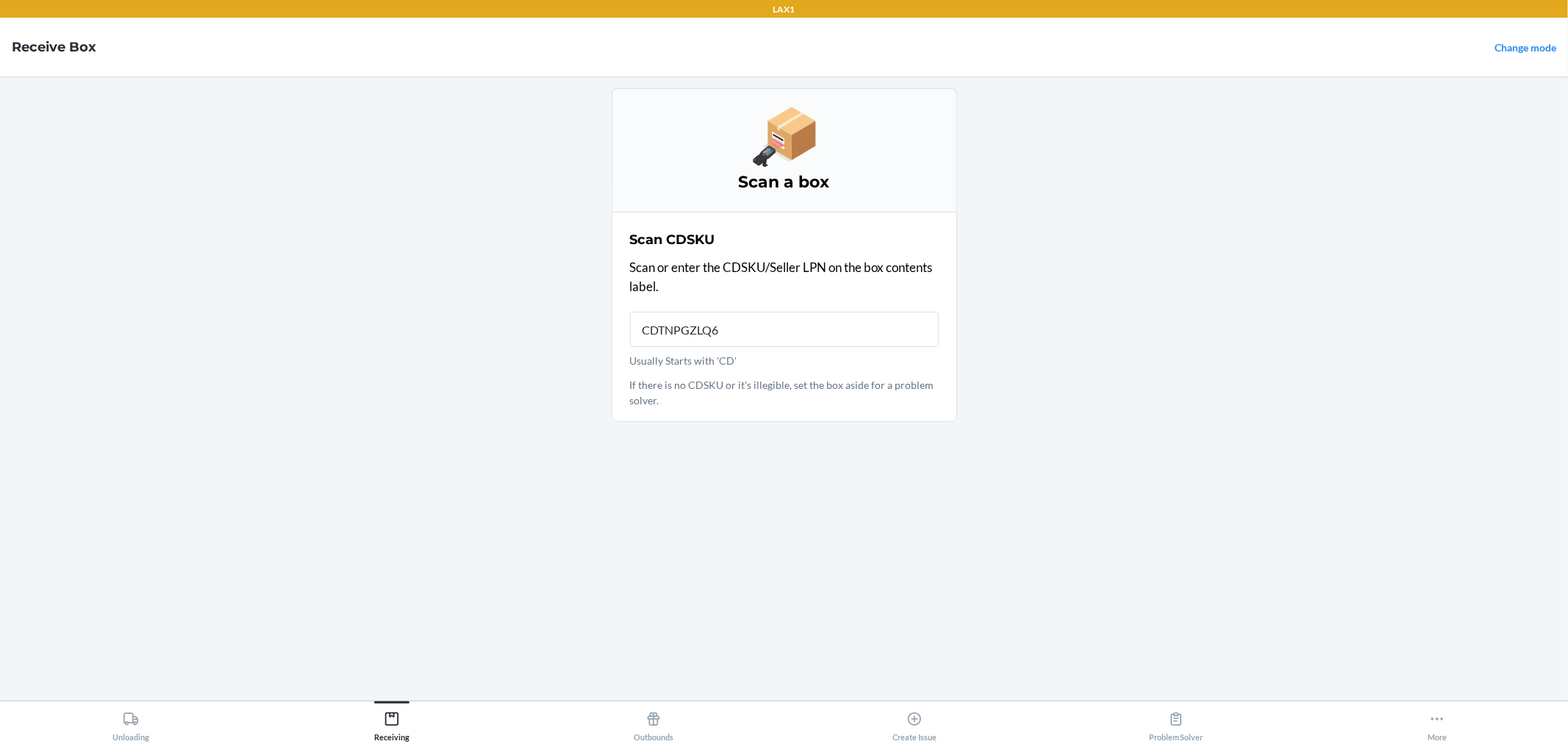
type input "CDTNPGZLQ6J"
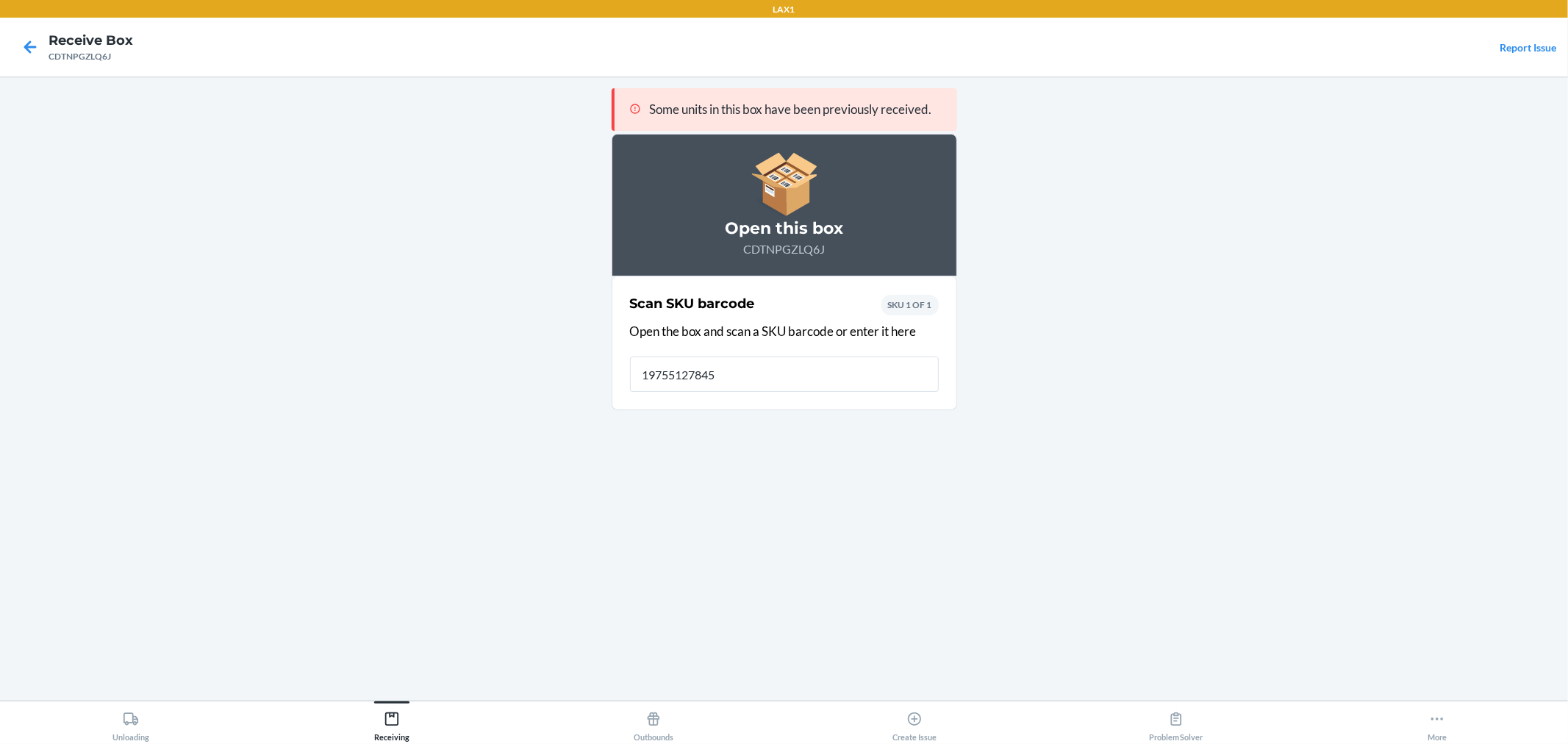
type input "197551278450"
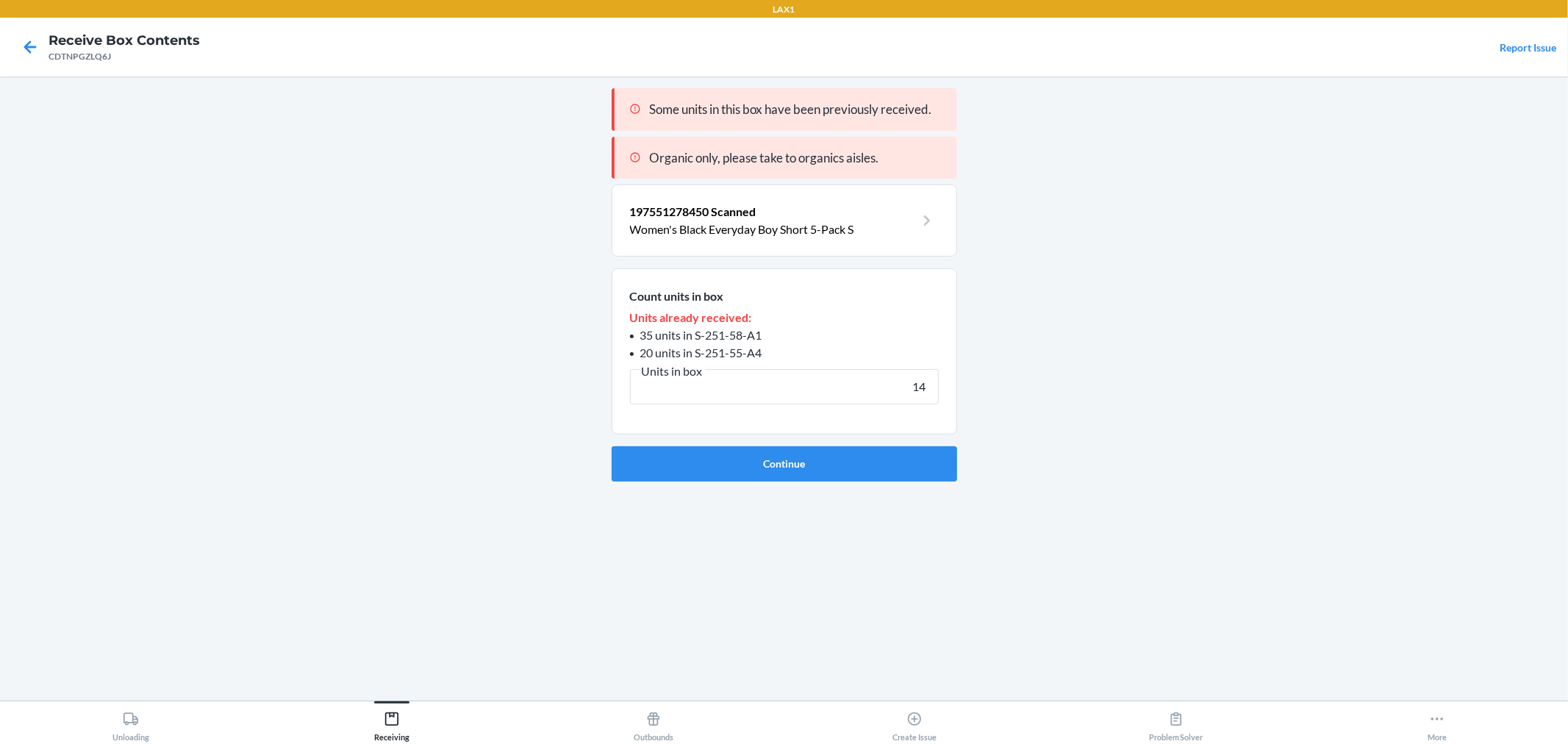
type input "14"
click at [611, 446] on button "Continue" at bounding box center [784, 464] width 346 height 35
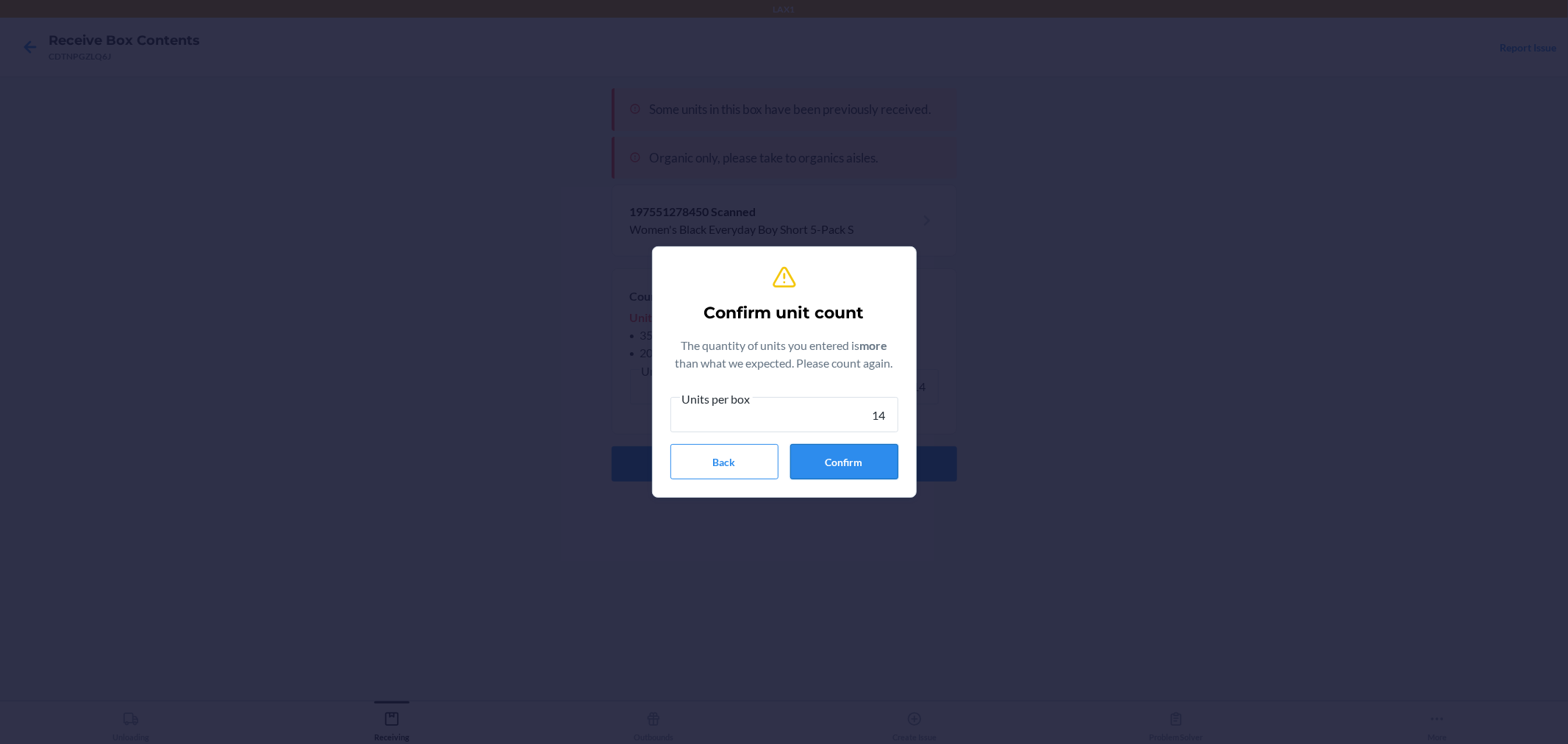
type input "14"
click at [865, 450] on button "Confirm" at bounding box center [844, 462] width 108 height 35
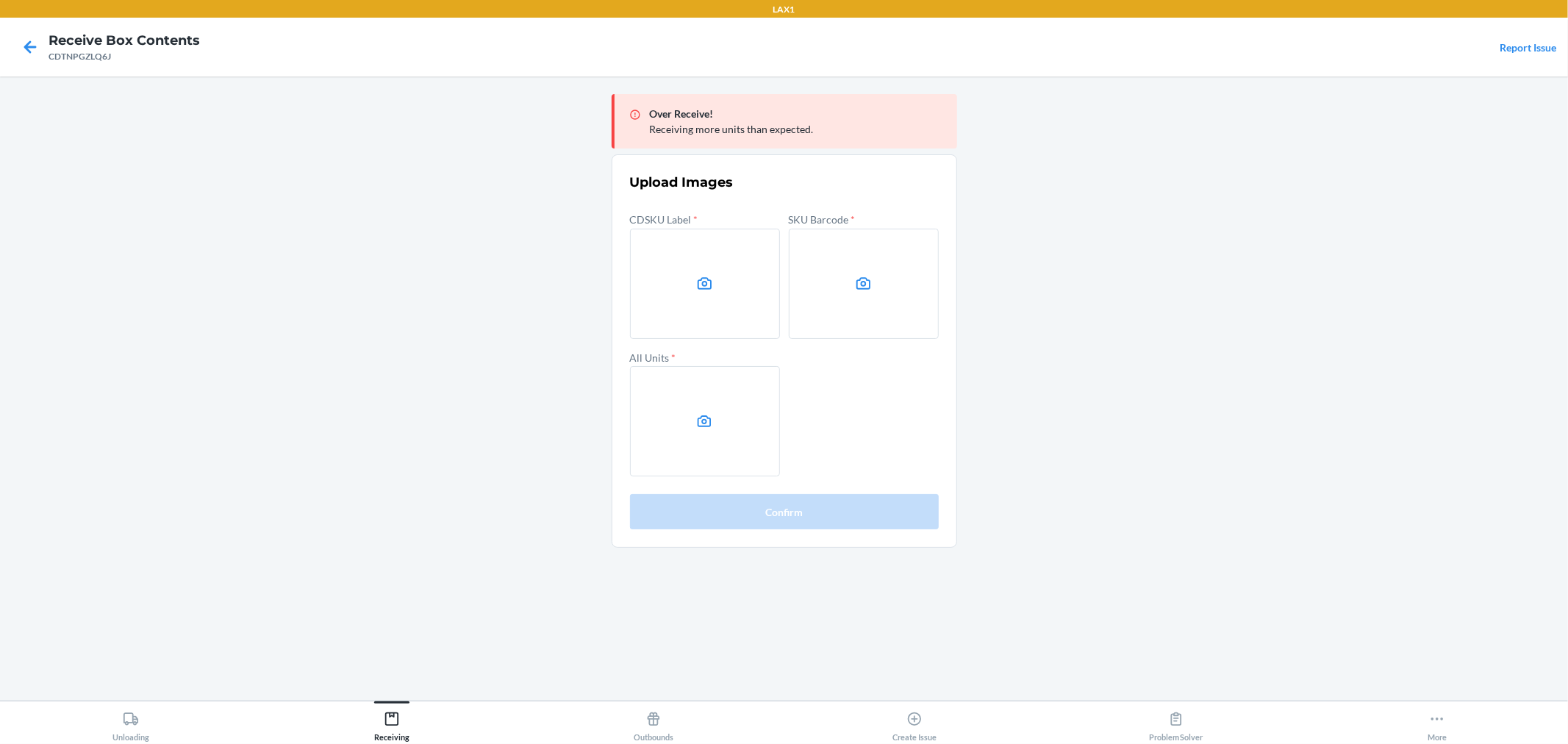
drag, startPoint x: 1052, startPoint y: 458, endPoint x: 976, endPoint y: 429, distance: 81.3
click at [1022, 446] on main "Over Receive! Receiving more units than expected. Upload Images CDSKU Label * S…" at bounding box center [784, 389] width 1568 height 625
click at [677, 235] on label at bounding box center [705, 284] width 150 height 110
click at [0, 0] on input "file" at bounding box center [0, 0] width 0 height 0
click at [830, 299] on label at bounding box center [864, 284] width 150 height 110
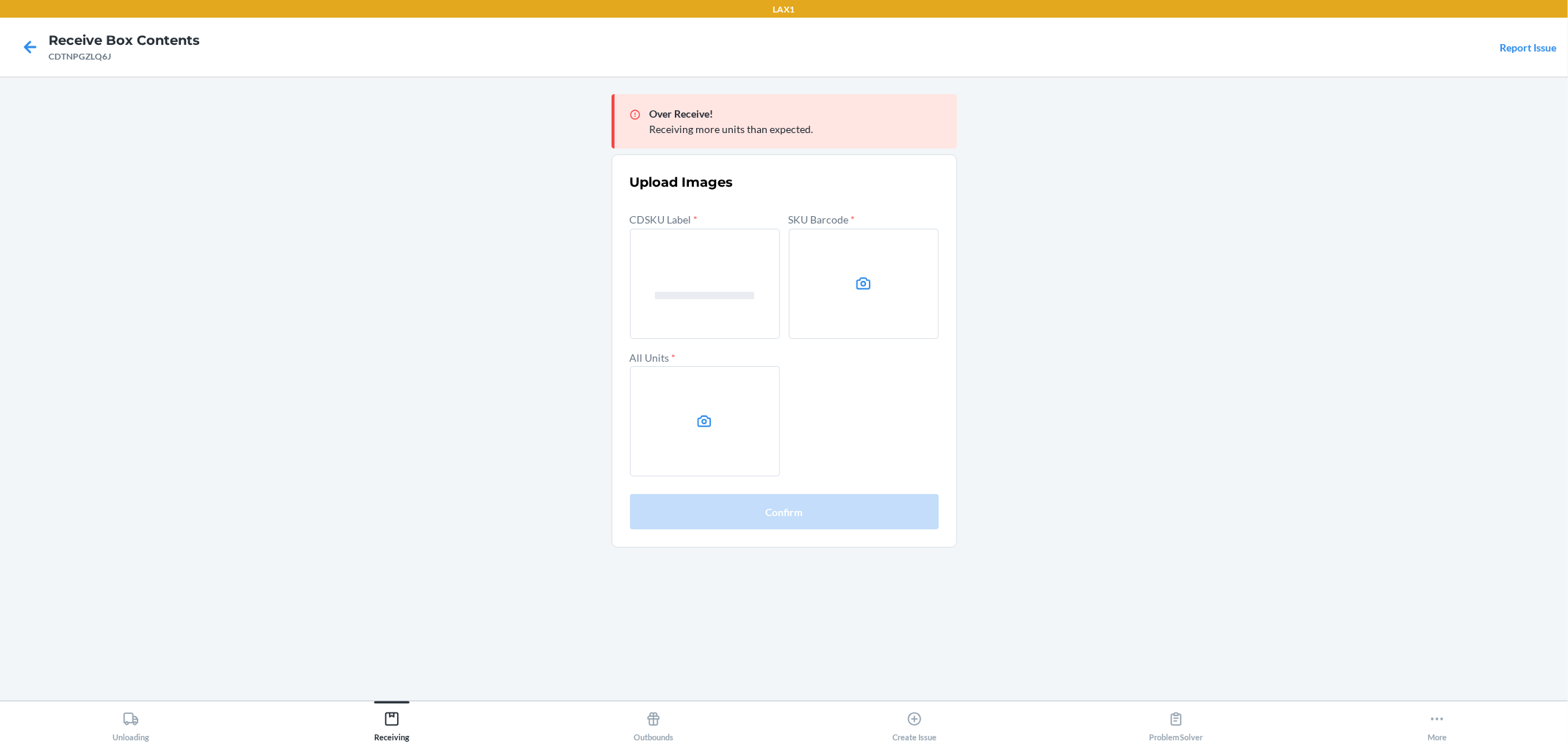
click at [0, 0] on input "file" at bounding box center [0, 0] width 0 height 0
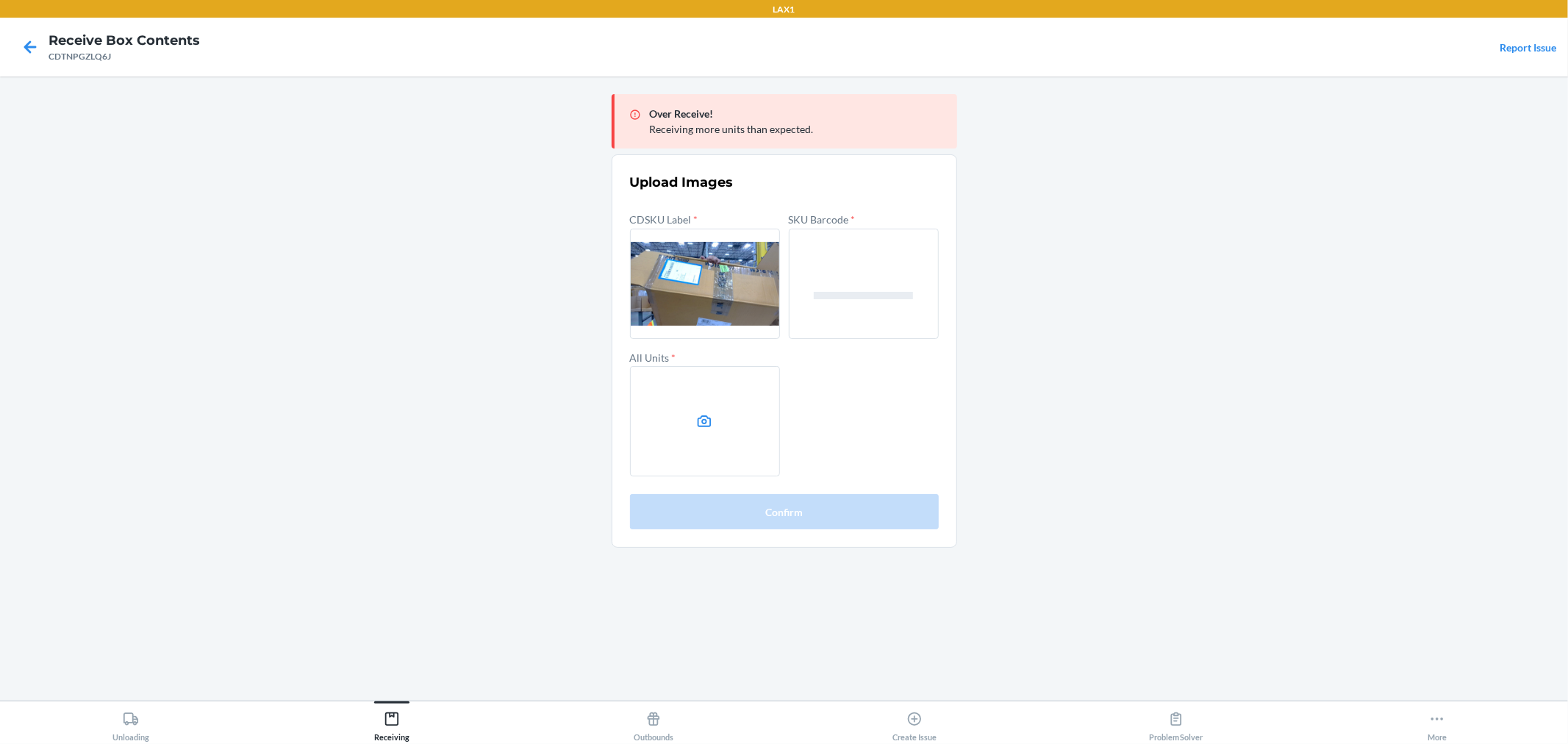
click at [730, 421] on label at bounding box center [705, 421] width 150 height 110
click at [0, 0] on input "file" at bounding box center [0, 0] width 0 height 0
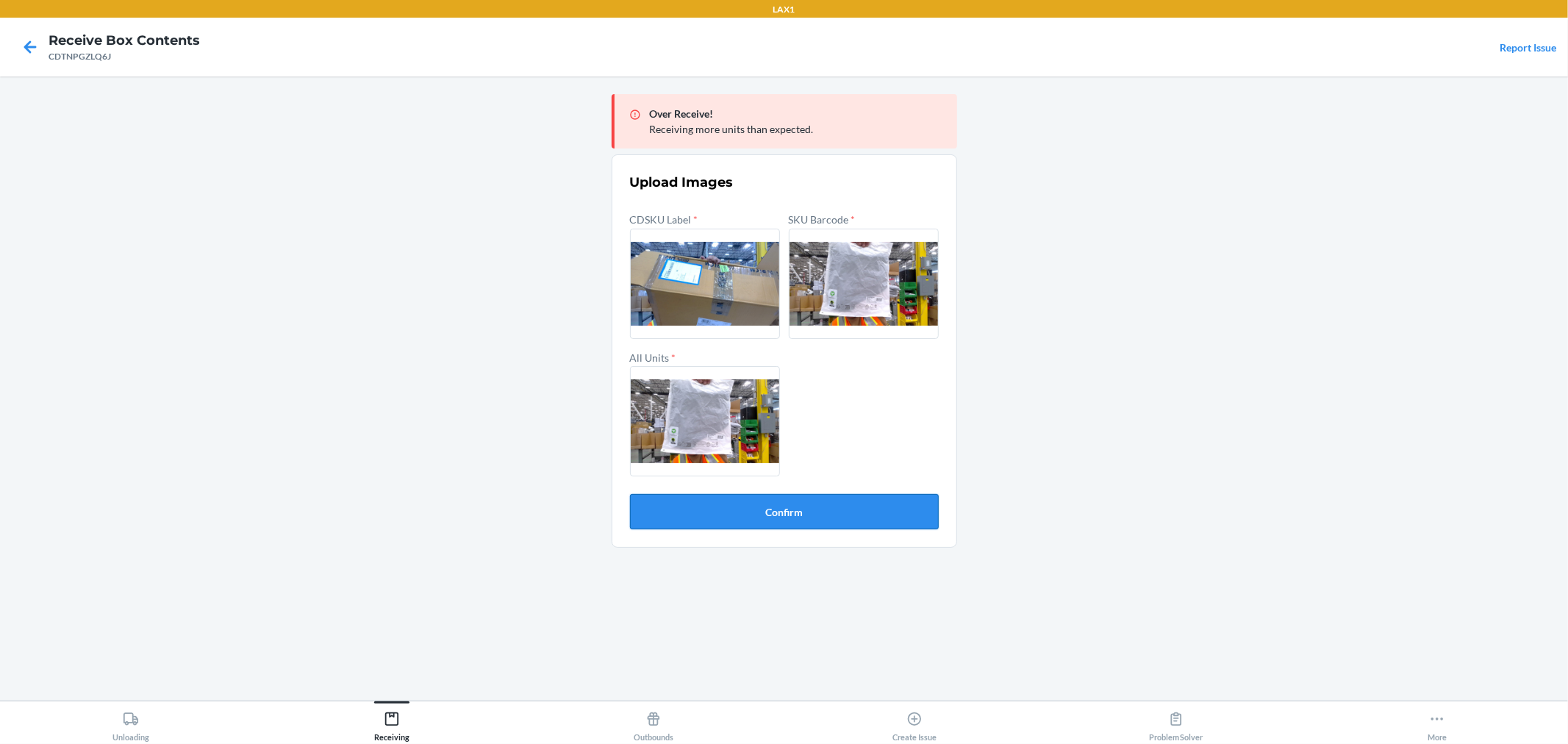
click at [929, 513] on button "Confirm" at bounding box center [784, 512] width 309 height 35
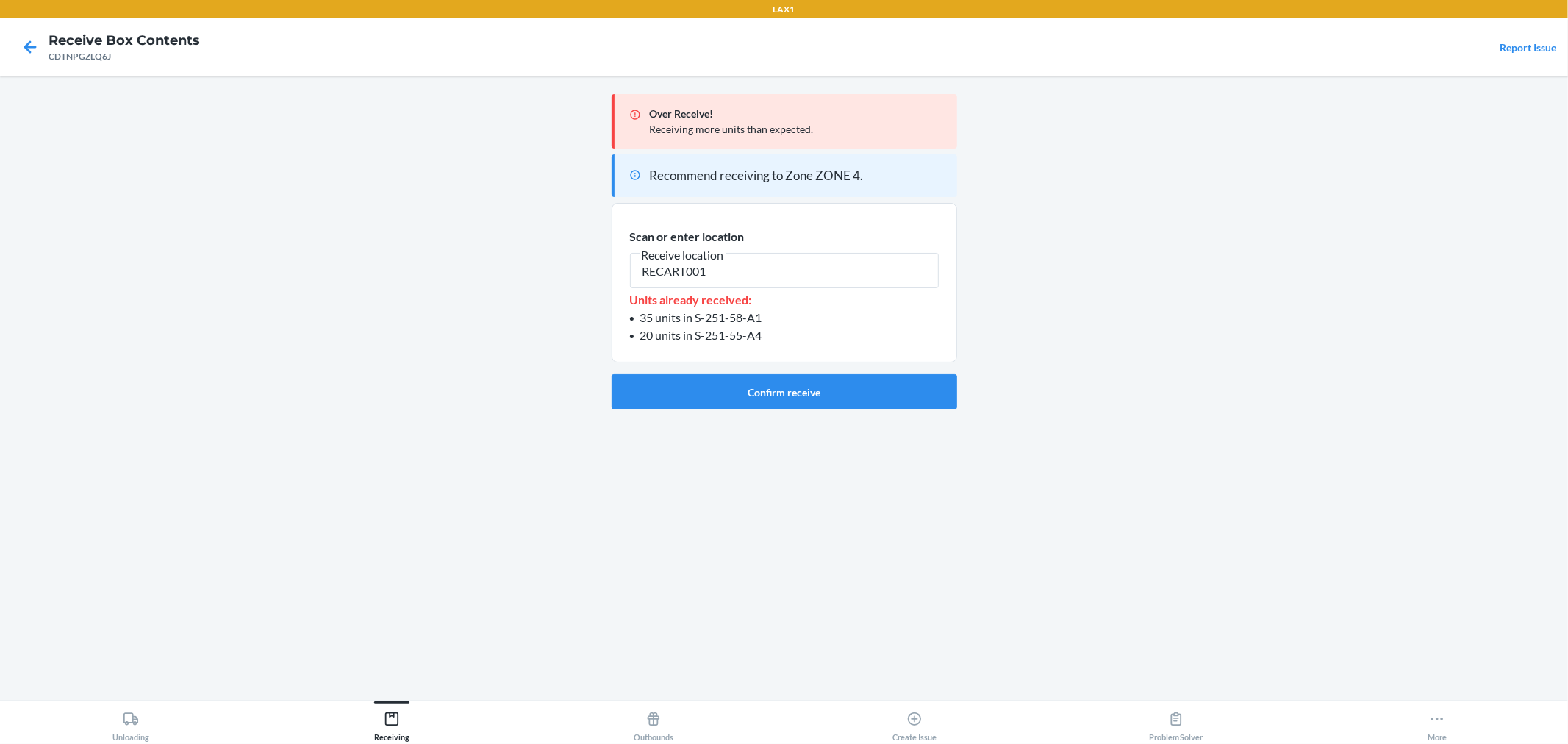
type input "RECART001"
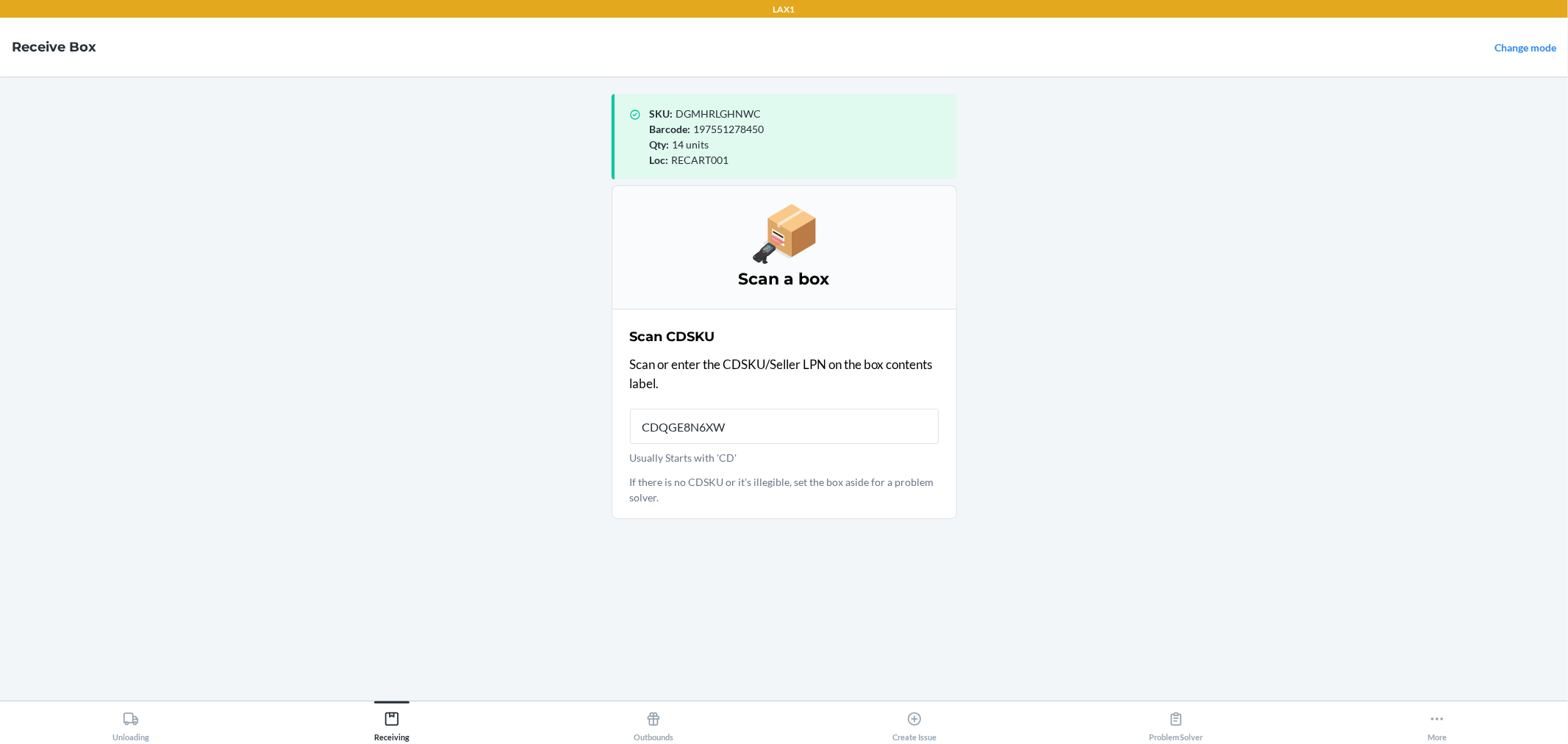
type input "CDQGE8N6XW5"
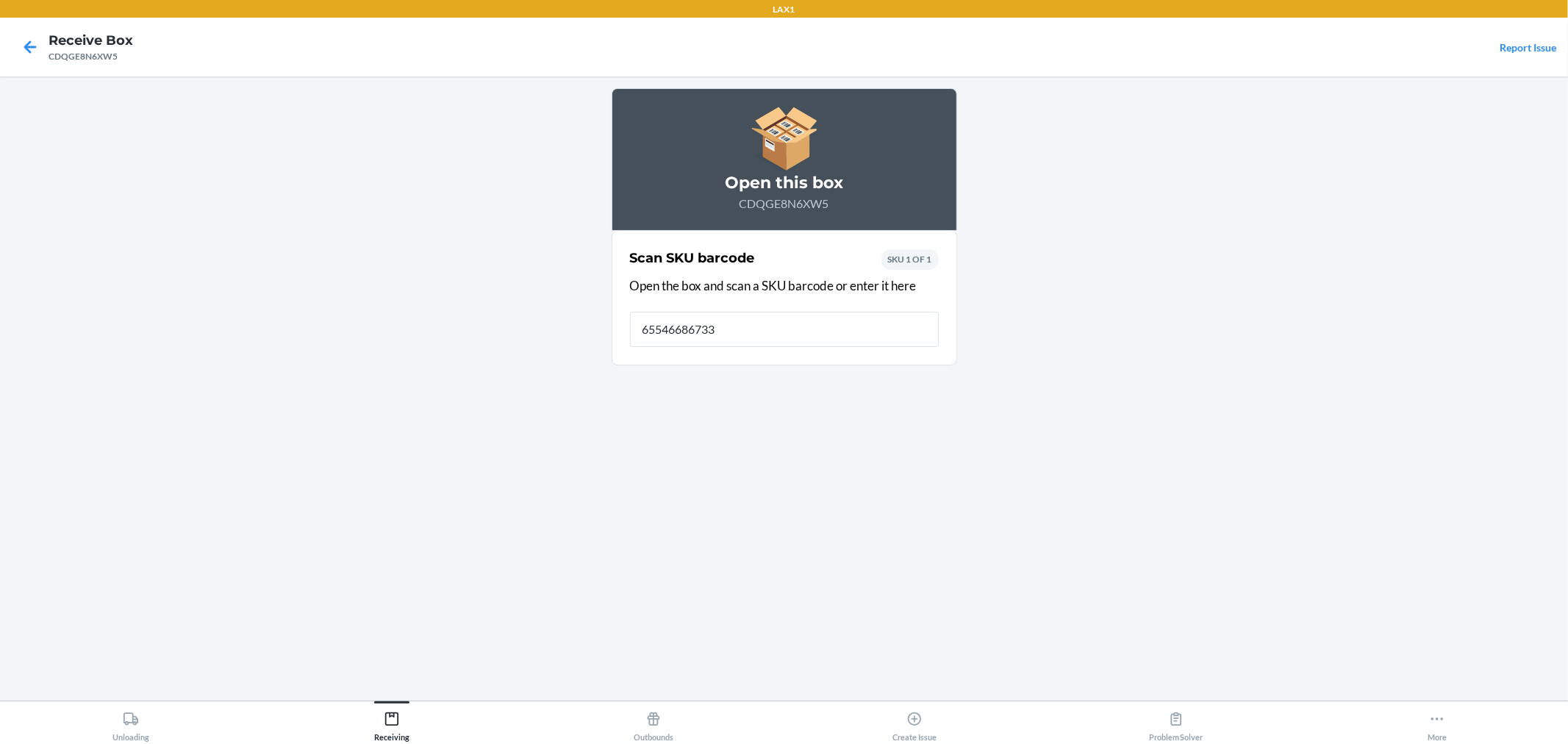
type input "655466867331"
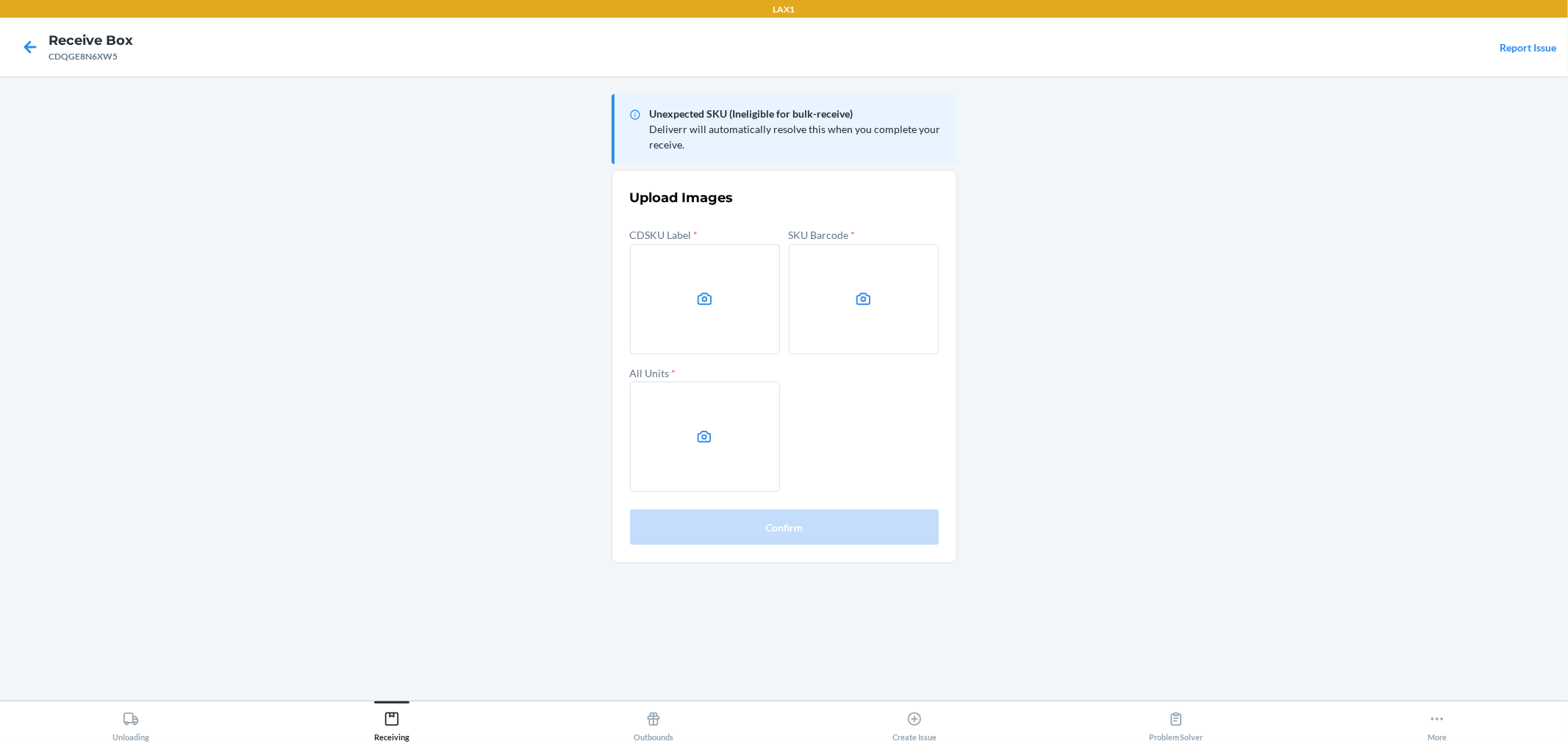
click at [1151, 339] on main "Unexpected SKU (Ineligible for bulk-receive) Deliverr will automatically resolv…" at bounding box center [784, 389] width 1568 height 625
click at [722, 325] on label at bounding box center [705, 299] width 150 height 110
click at [0, 0] on input "file" at bounding box center [0, 0] width 0 height 0
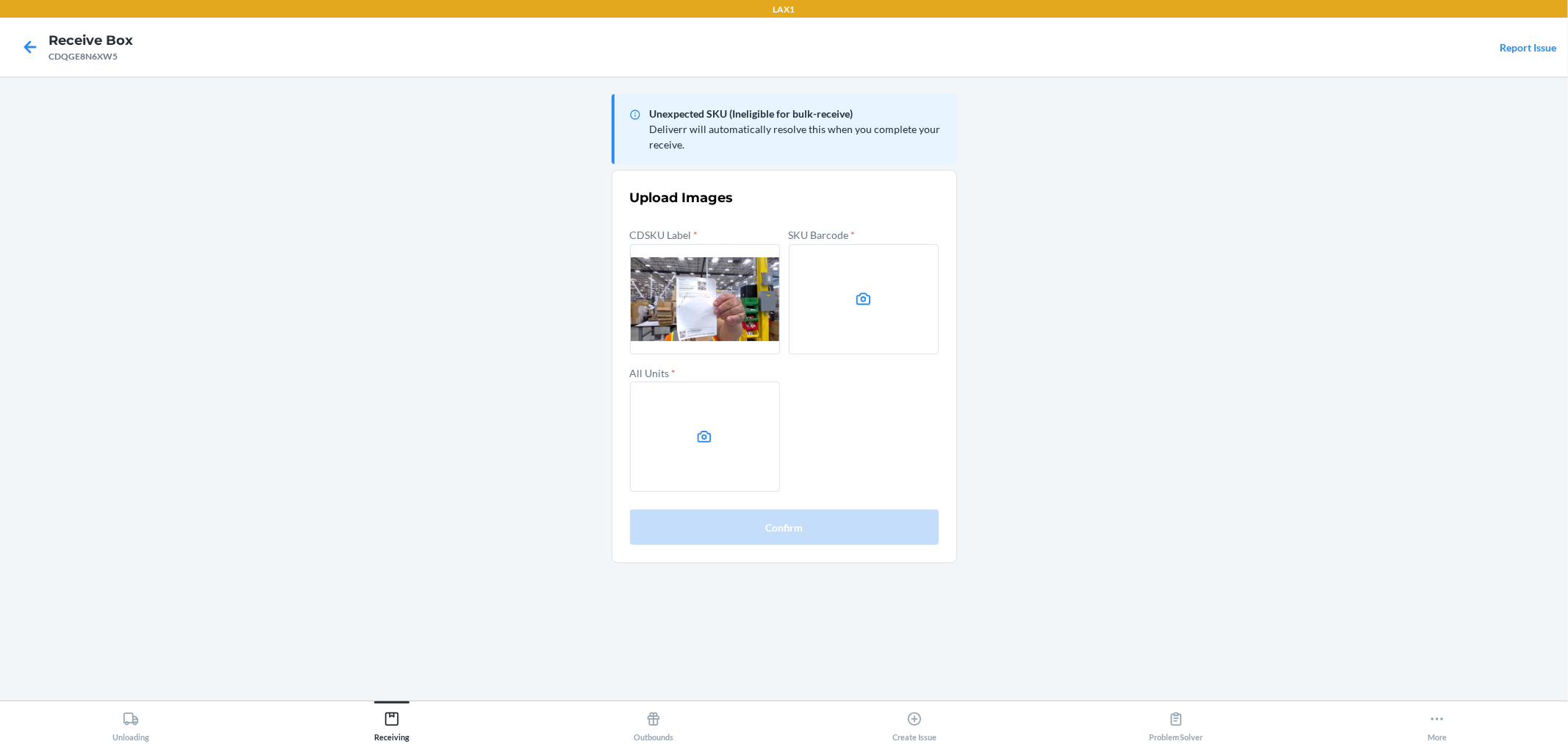
click at [1253, 357] on main "Unexpected SKU (Ineligible for bulk-receive) Deliverr will automatically resolv…" at bounding box center [784, 389] width 1568 height 625
click at [820, 282] on label at bounding box center [864, 299] width 150 height 110
click at [0, 0] on input "file" at bounding box center [0, 0] width 0 height 0
click at [732, 439] on label at bounding box center [705, 437] width 150 height 110
click at [0, 0] on input "file" at bounding box center [0, 0] width 0 height 0
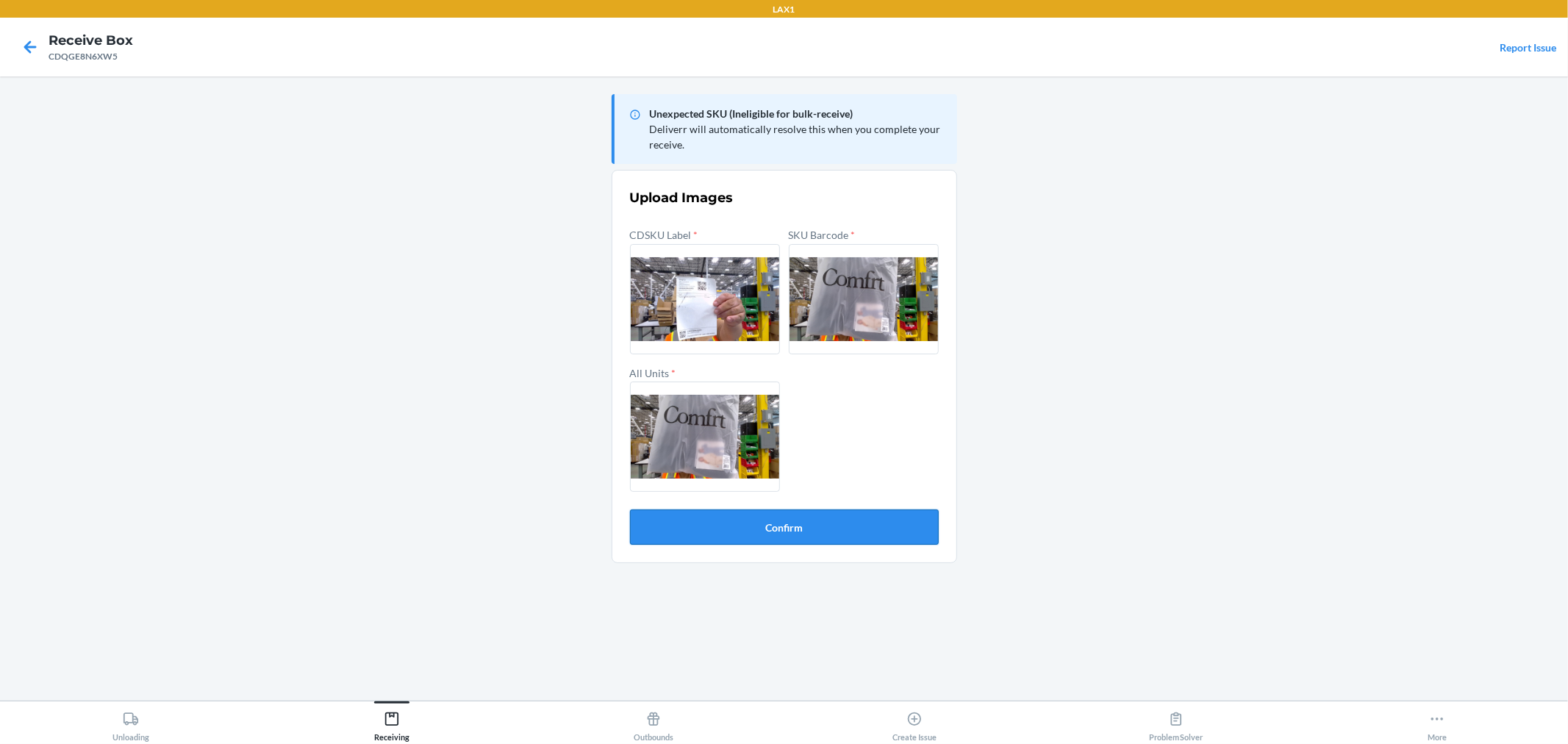
click at [879, 515] on button "Confirm" at bounding box center [784, 527] width 309 height 35
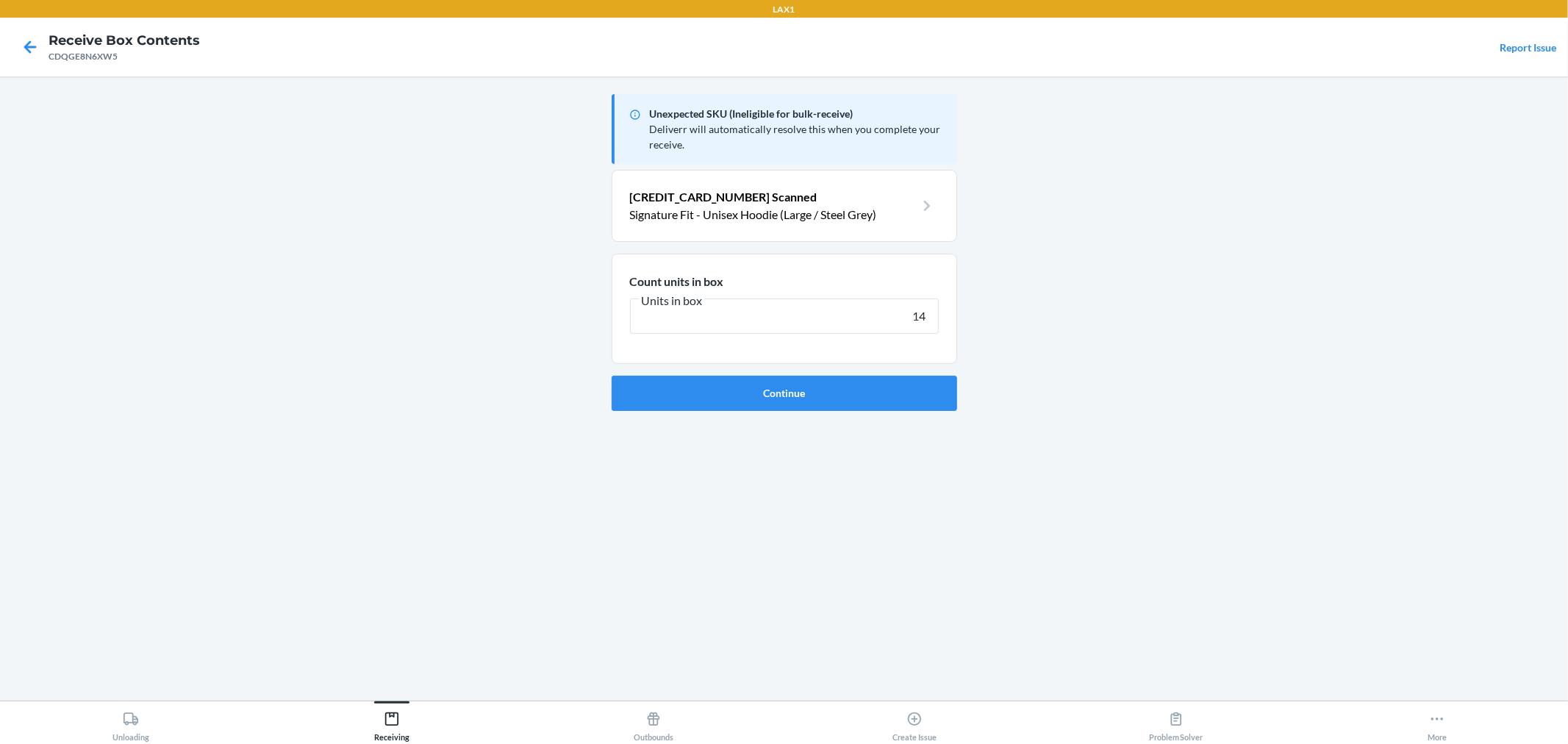
type input "14"
click at [611, 376] on button "Continue" at bounding box center [784, 393] width 346 height 35
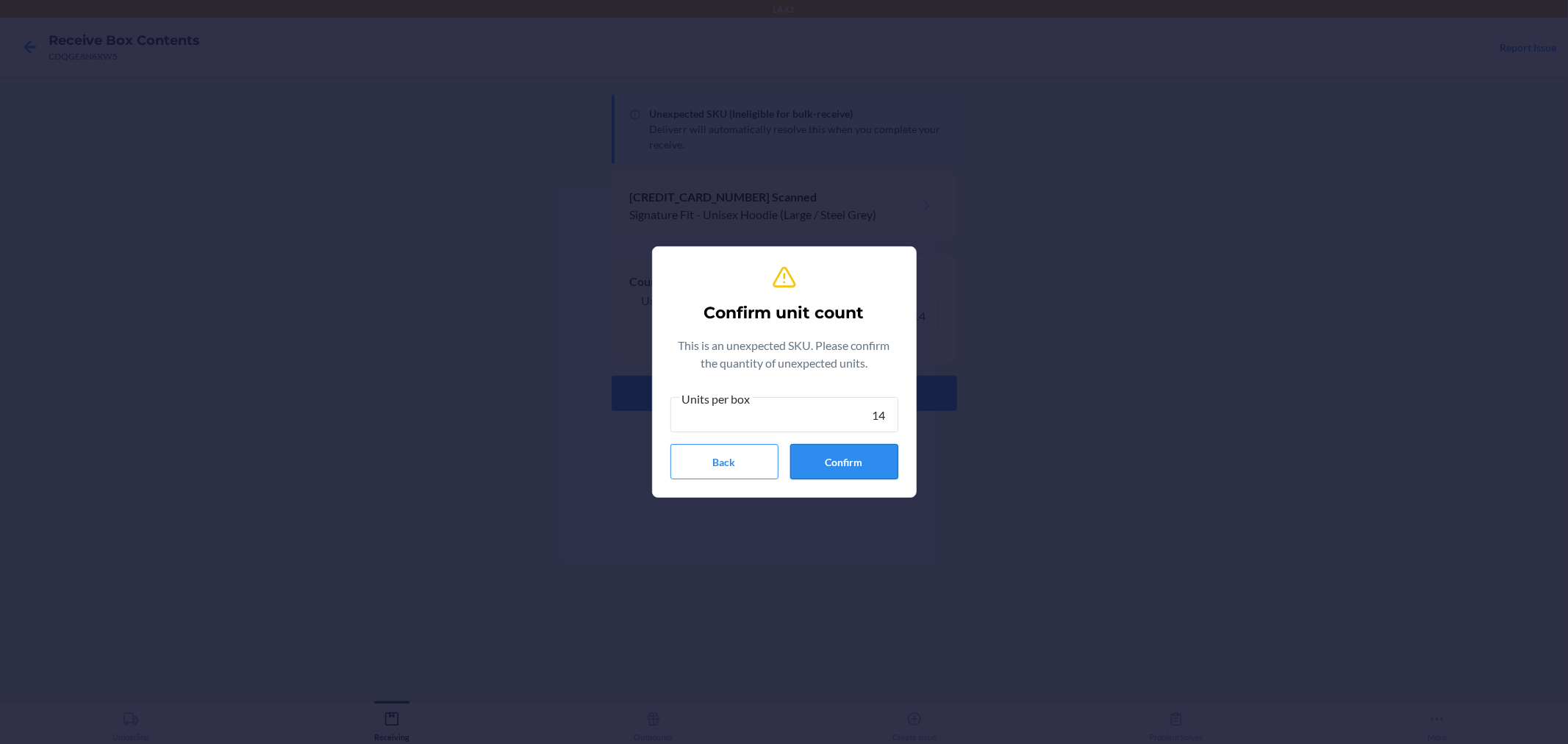
type input "14"
click at [851, 451] on button "Confirm" at bounding box center [844, 462] width 108 height 35
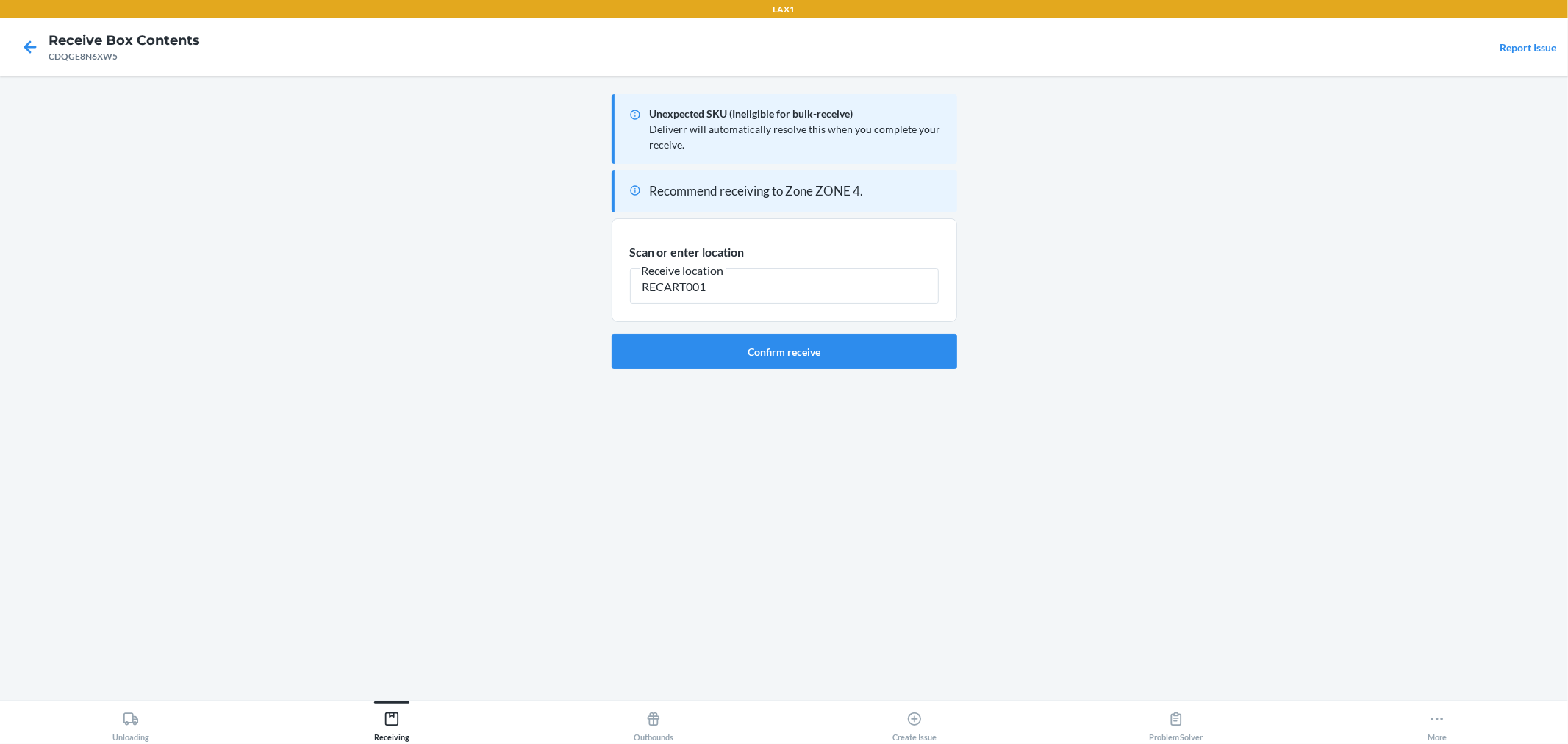
type input "RECART001"
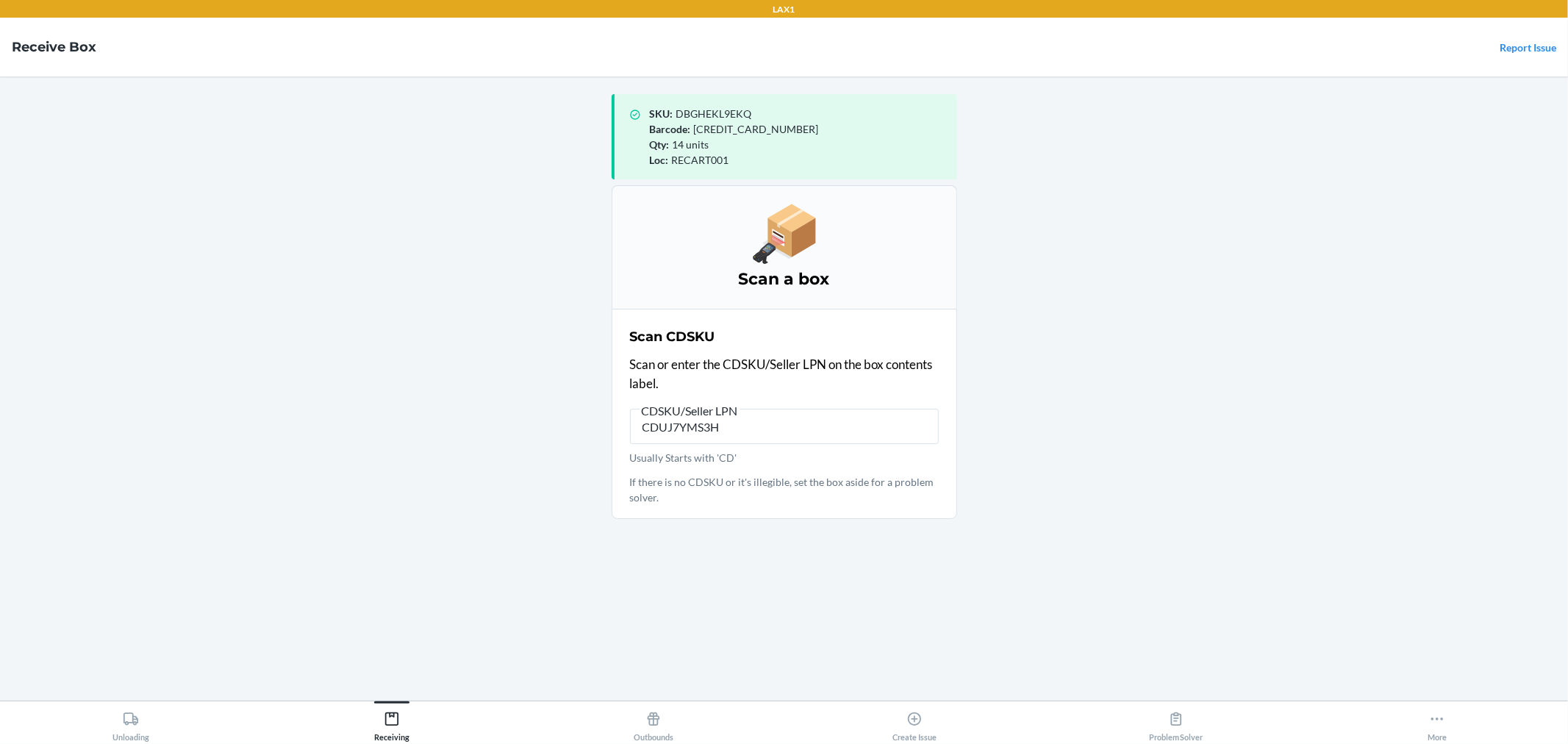
type input "CDUJ7YMS3H5"
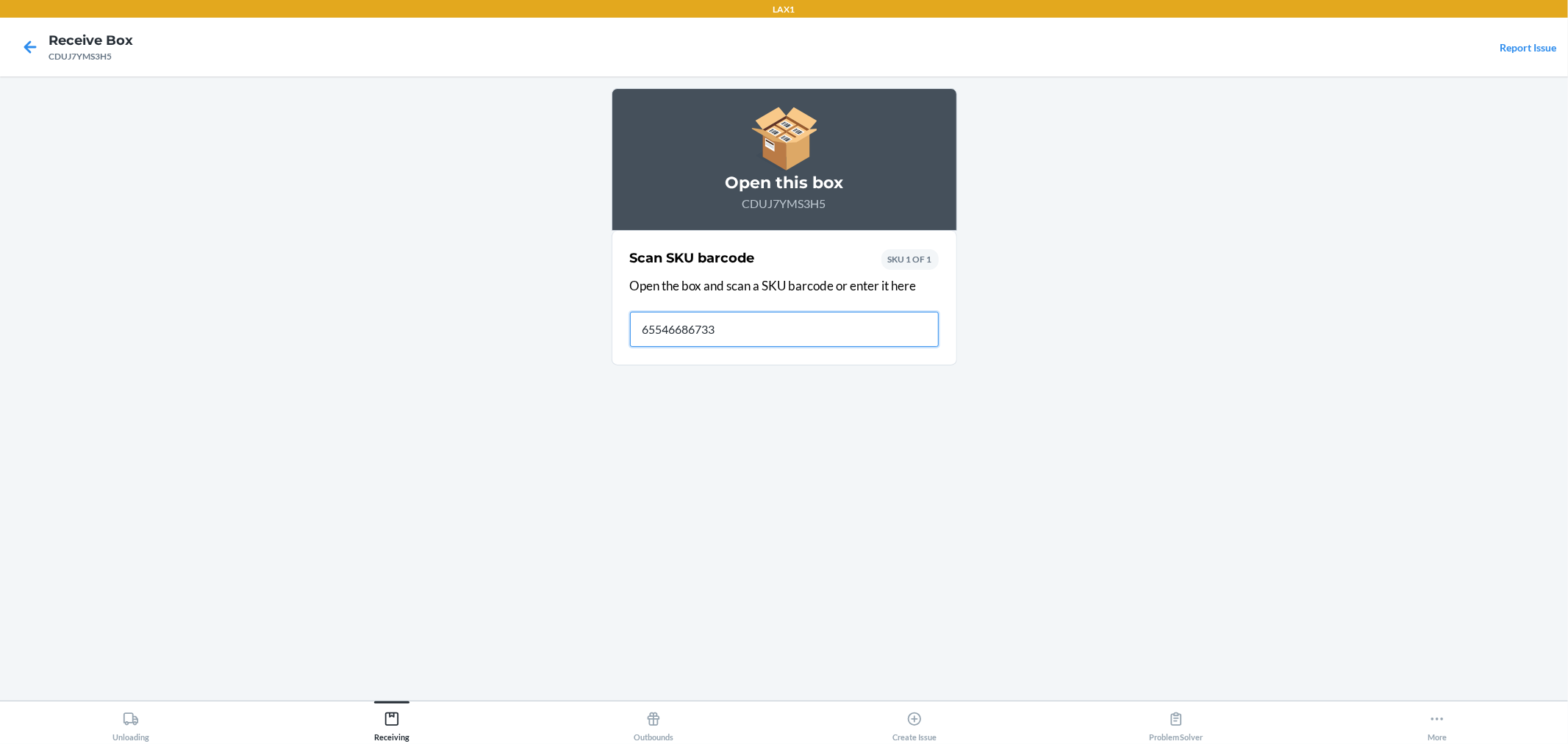
type input "655466867331"
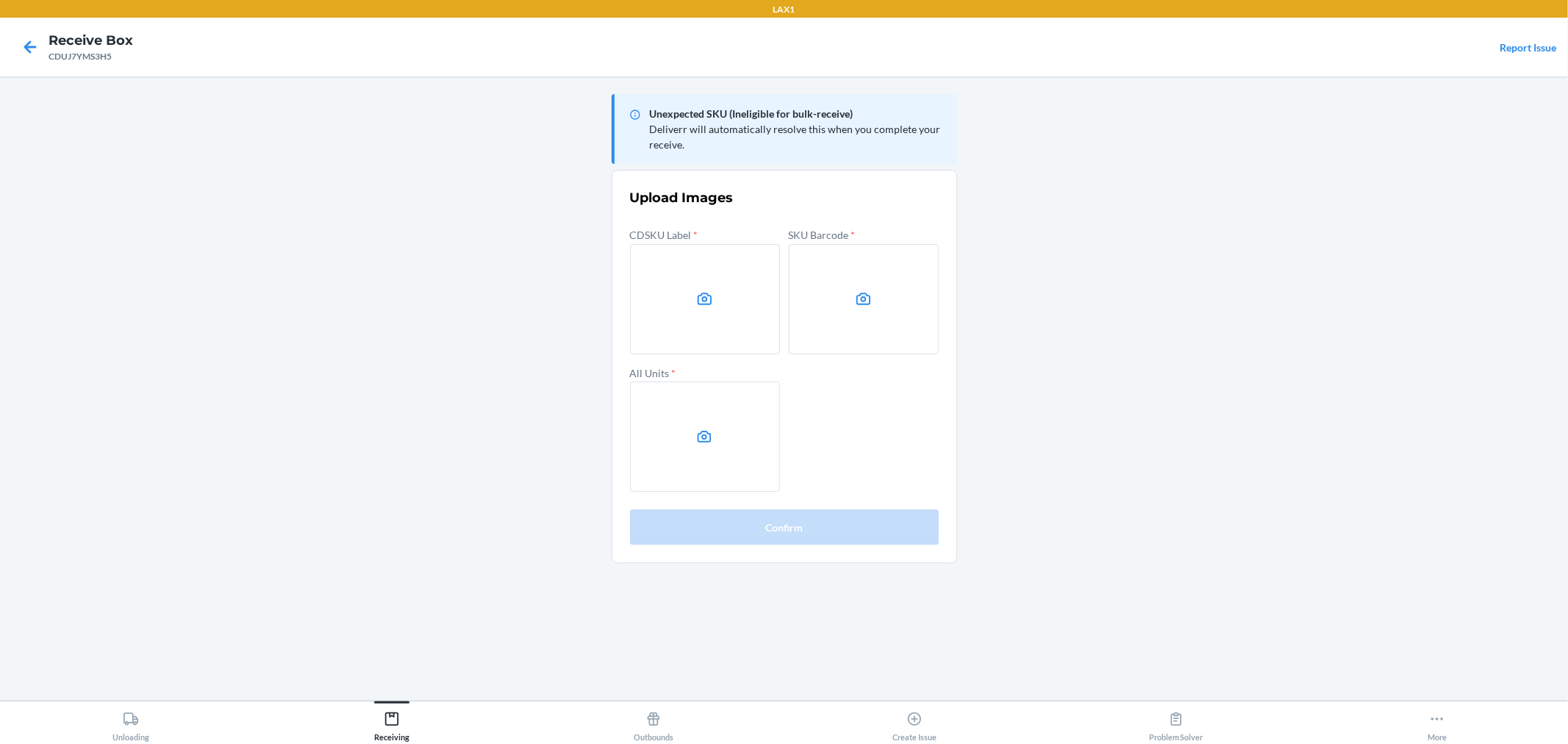
click at [1143, 651] on main "Unexpected SKU (Ineligible for bulk-receive) Deliverr will automatically resolv…" at bounding box center [784, 389] width 1568 height 625
click at [872, 318] on label at bounding box center [864, 299] width 150 height 110
click at [0, 0] on input "file" at bounding box center [0, 0] width 0 height 0
click at [659, 427] on label at bounding box center [705, 437] width 150 height 110
click at [0, 0] on input "file" at bounding box center [0, 0] width 0 height 0
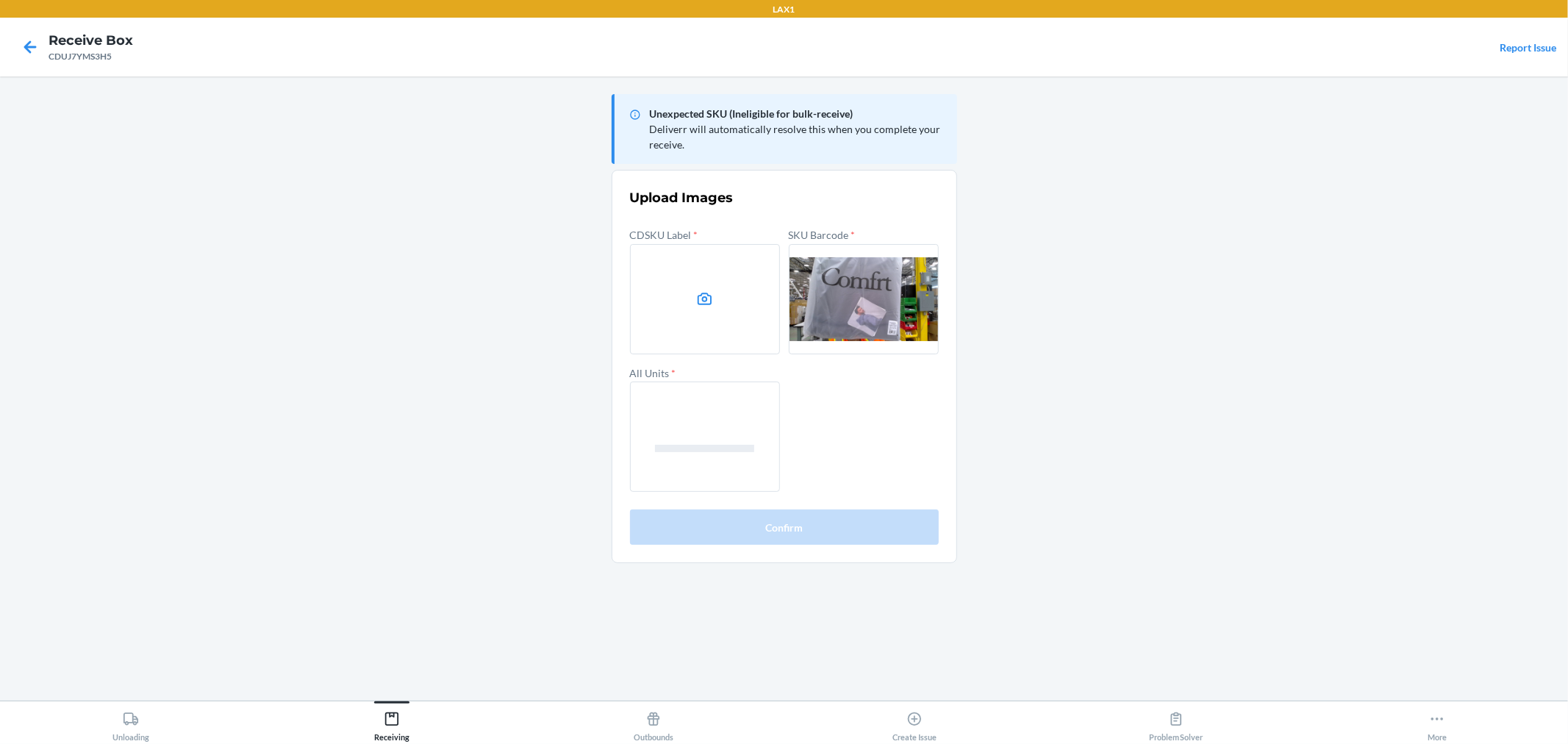
click at [675, 278] on label at bounding box center [705, 299] width 150 height 110
click at [0, 0] on input "file" at bounding box center [0, 0] width 0 height 0
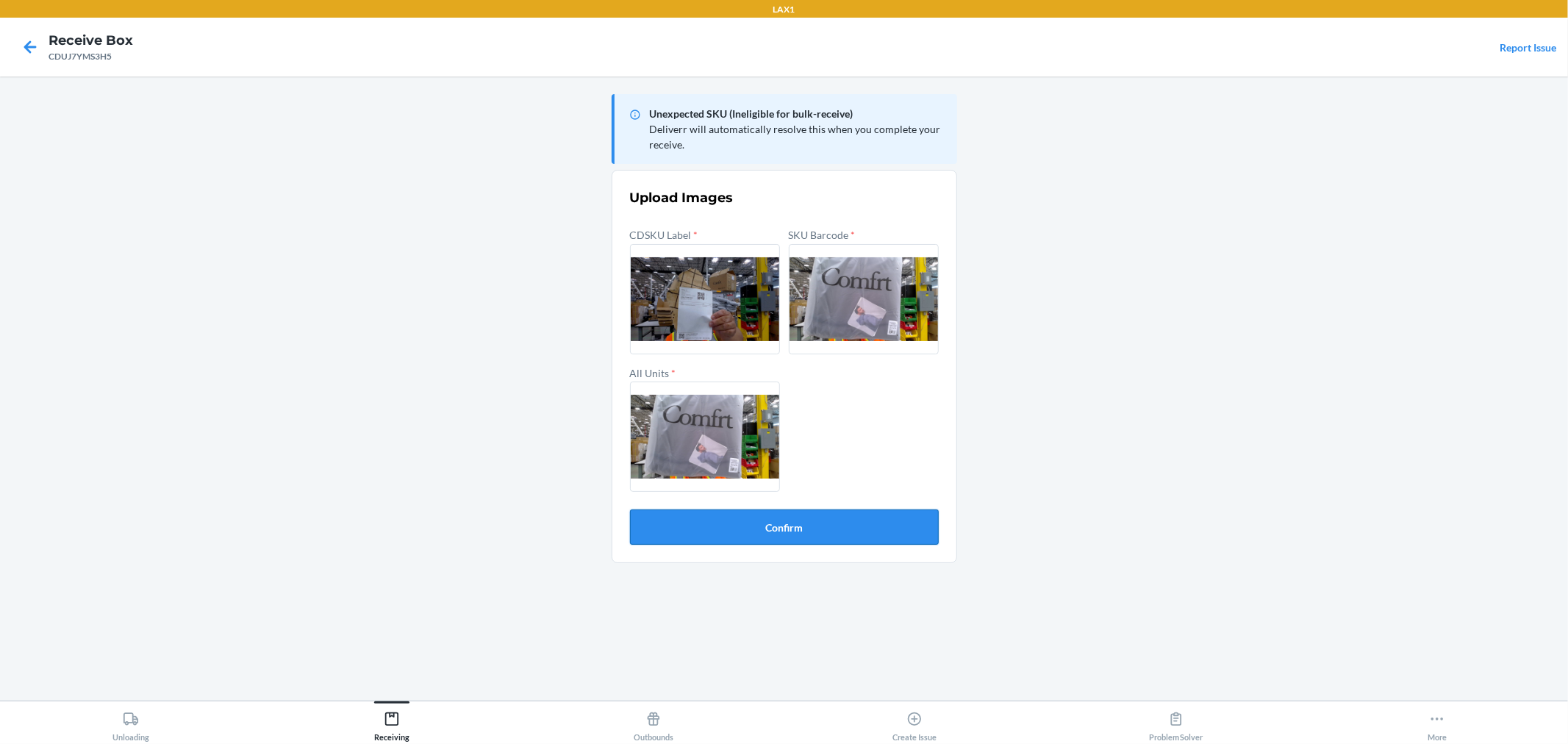
click at [826, 530] on button "Confirm" at bounding box center [784, 527] width 309 height 35
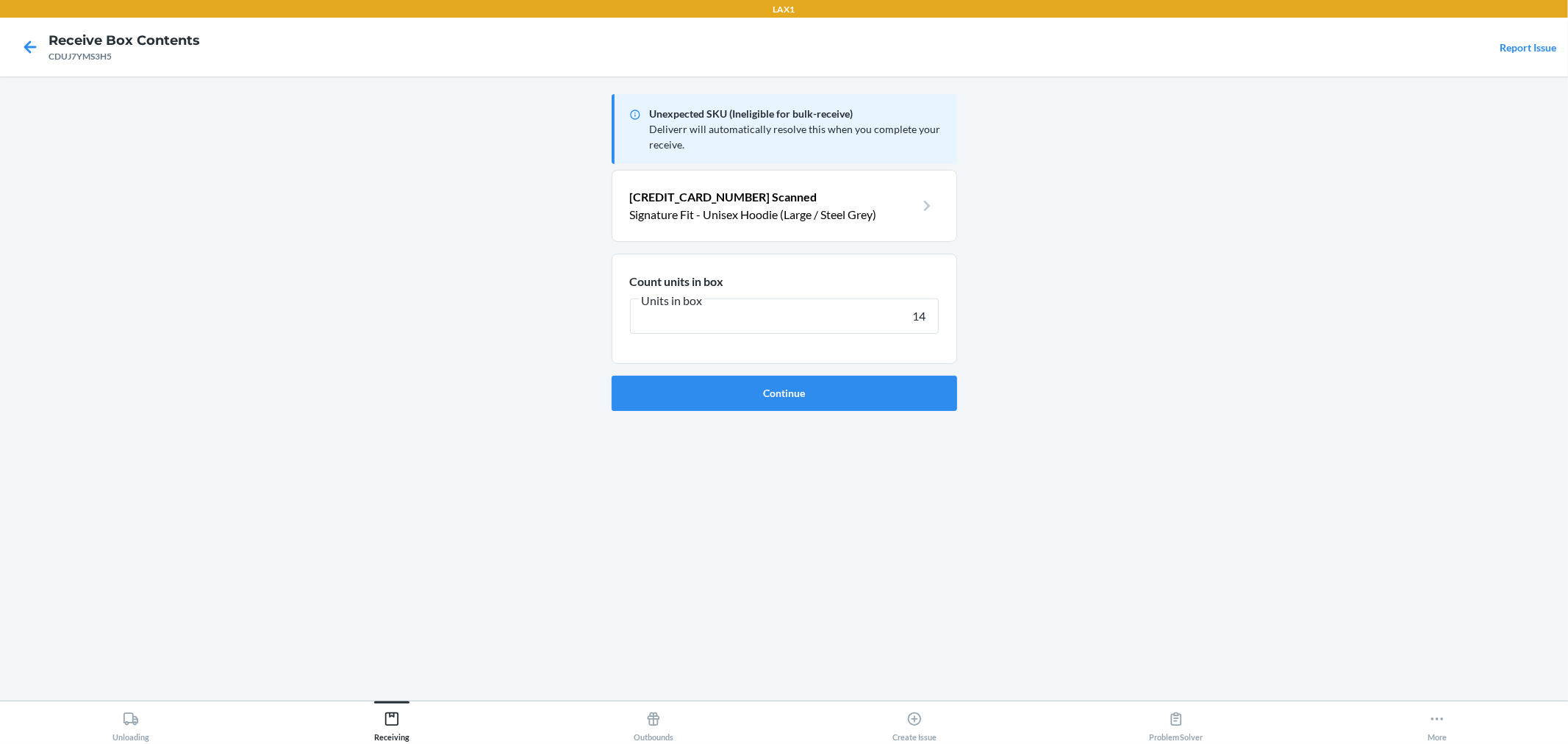
type input "14"
click at [611, 376] on button "Continue" at bounding box center [784, 393] width 346 height 35
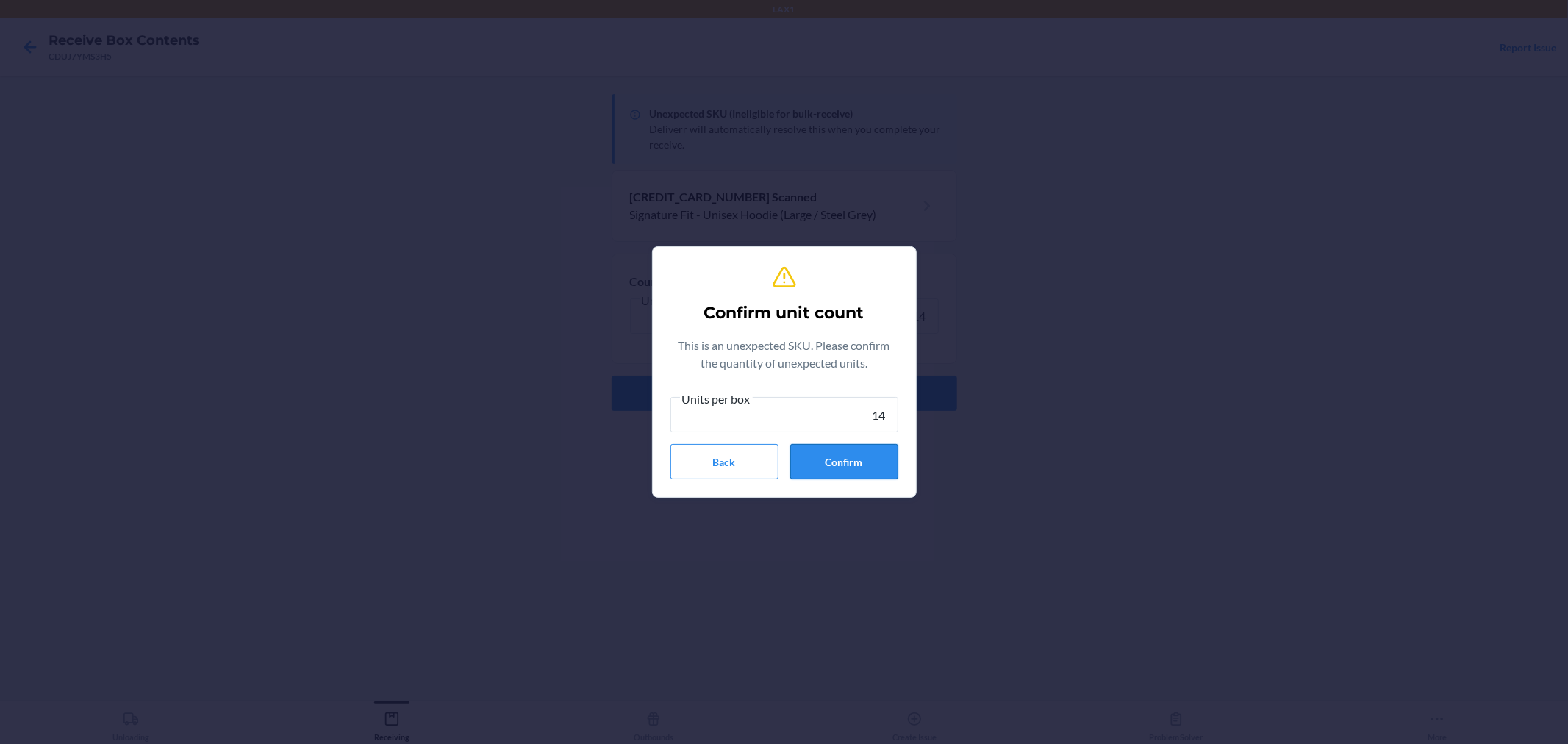
type input "14"
click at [834, 460] on button "Confirm" at bounding box center [844, 462] width 108 height 35
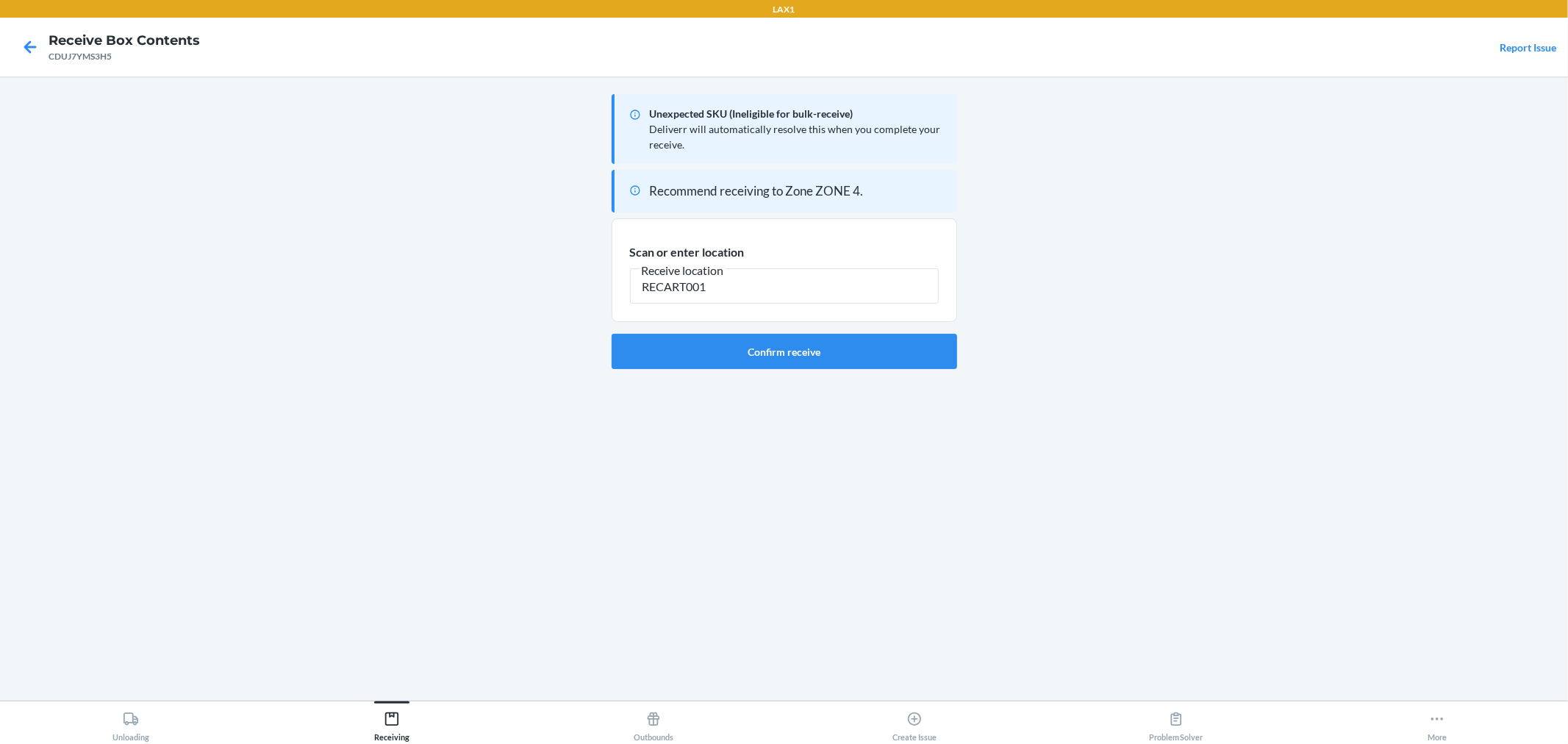
type input "RECART001"
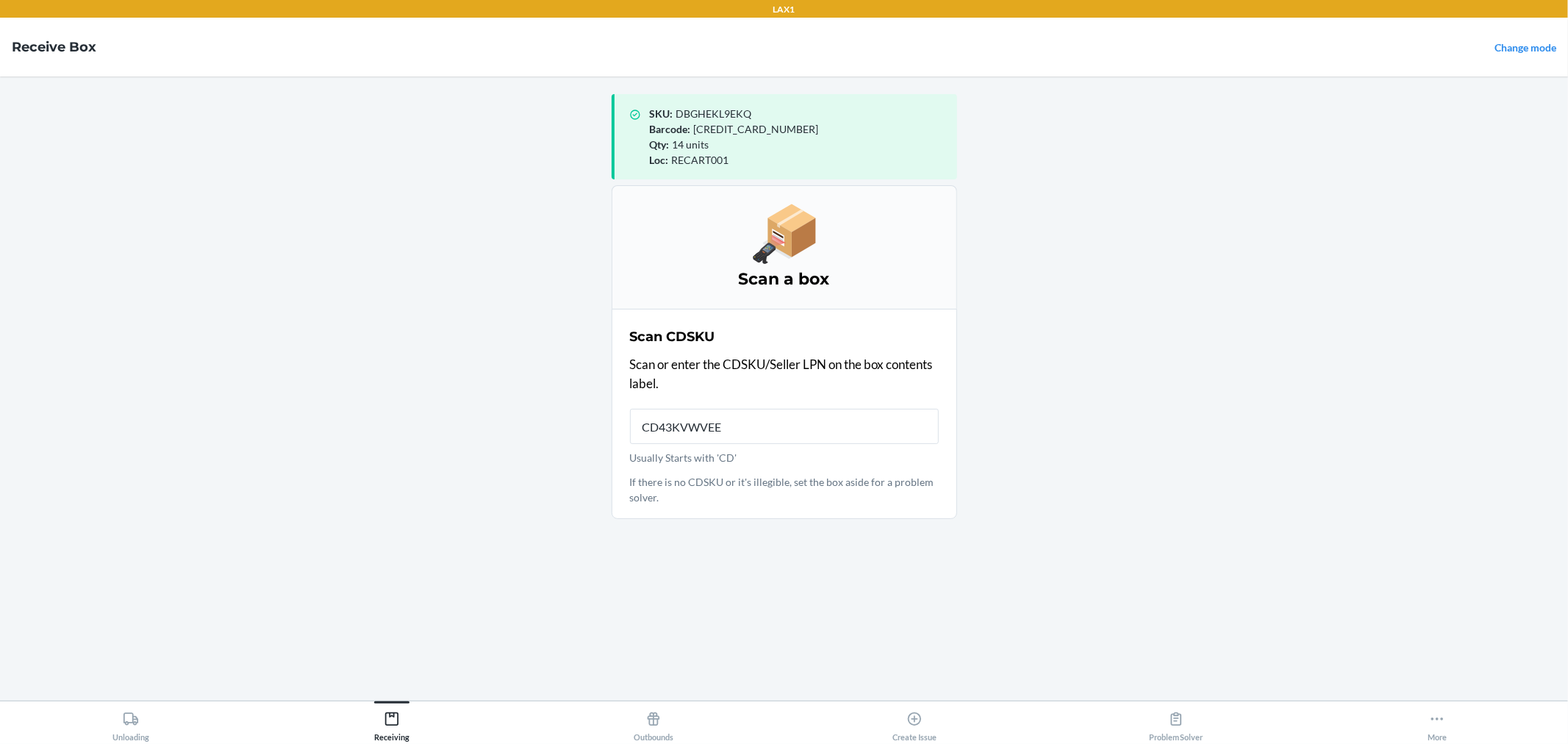
type input "CD43KVWVEE6"
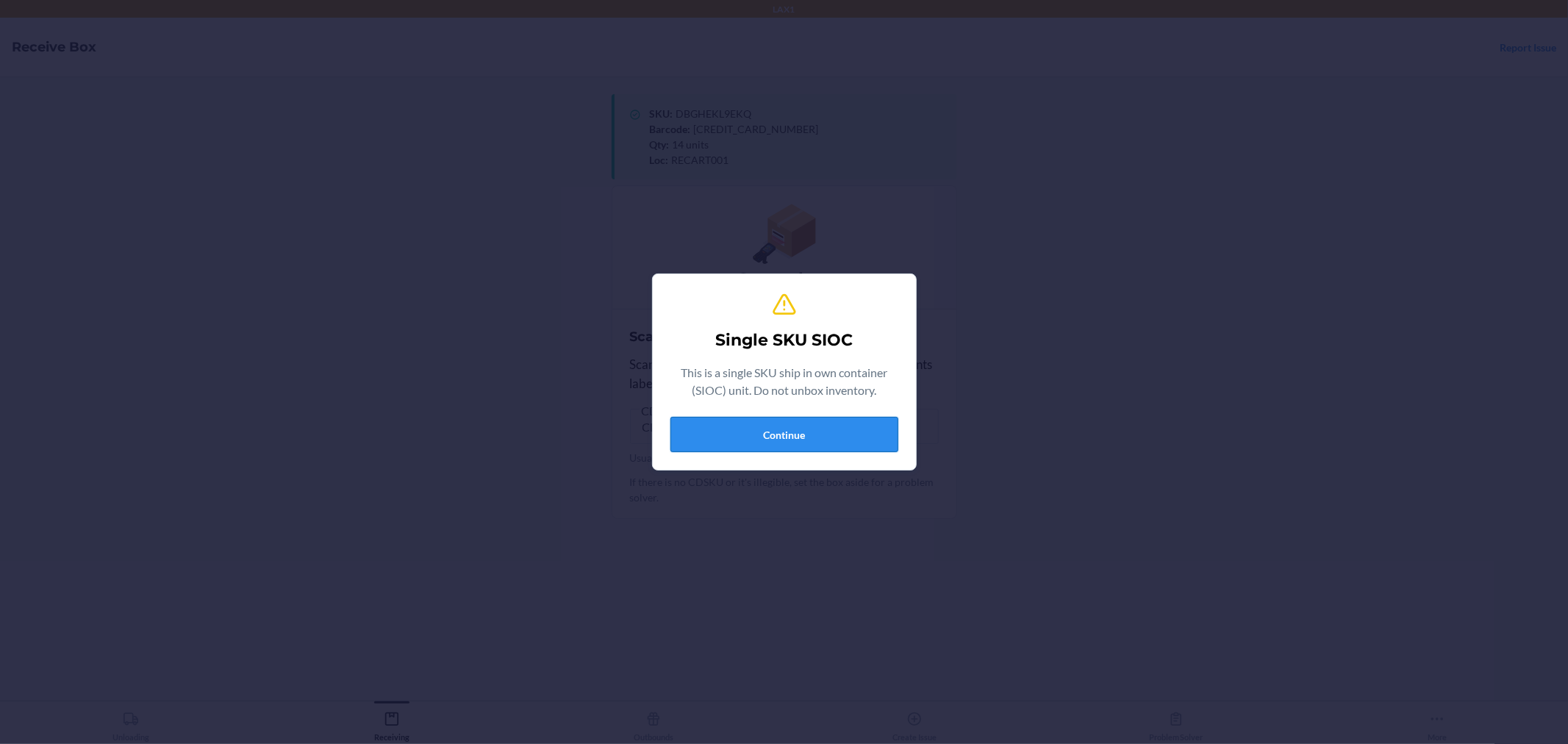
click at [847, 450] on button "Continue" at bounding box center [784, 435] width 228 height 35
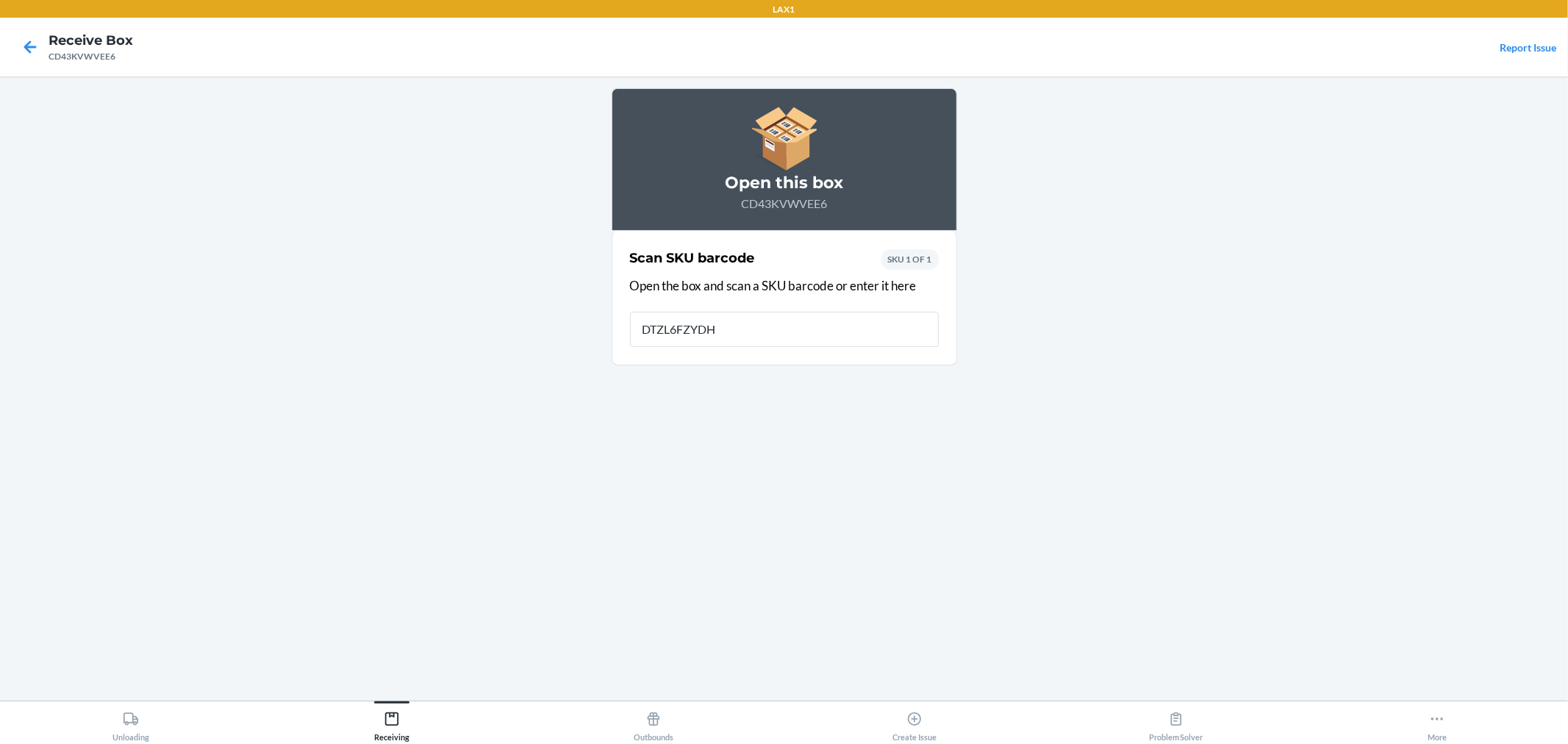
type input "DTZL6FZYDHX"
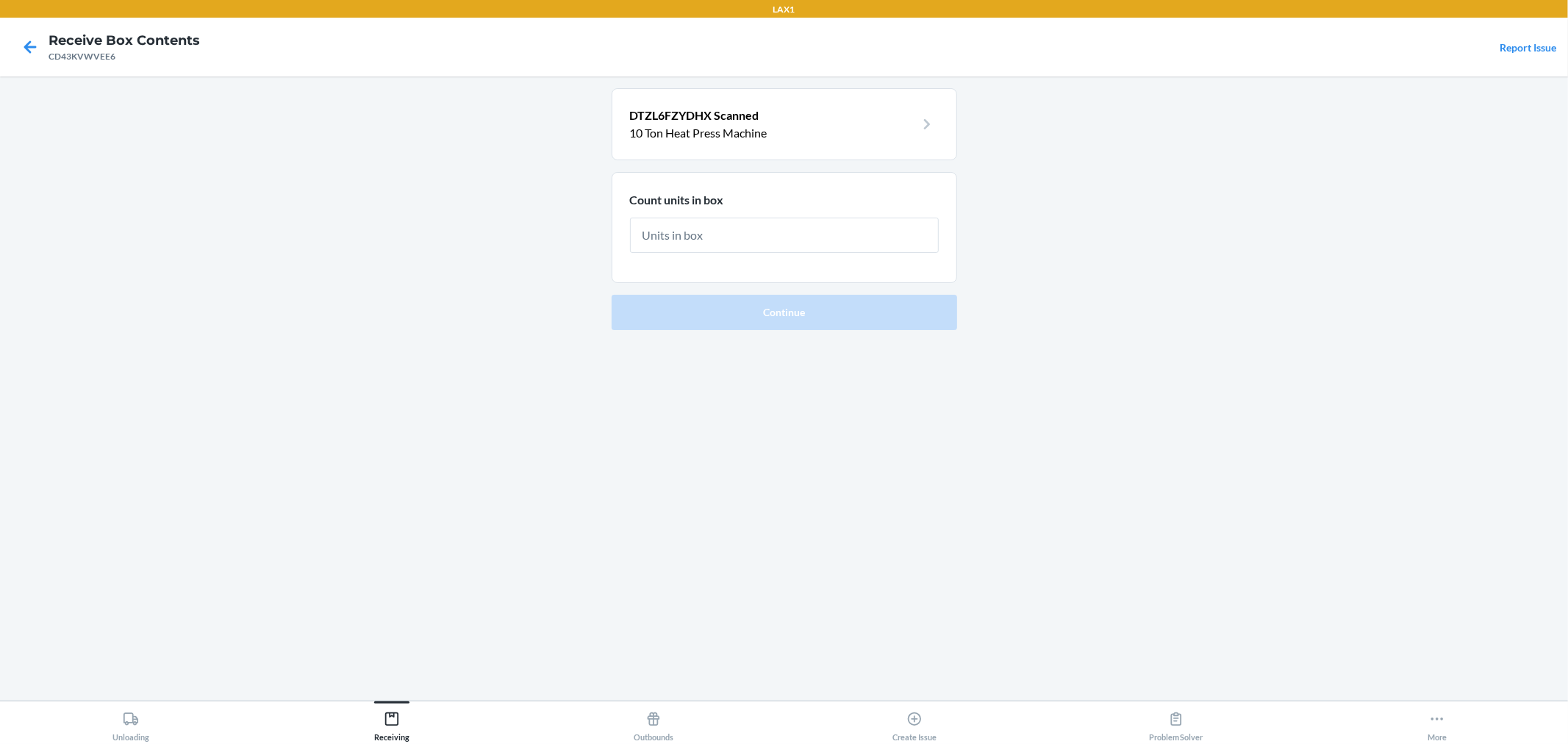
type input "1"
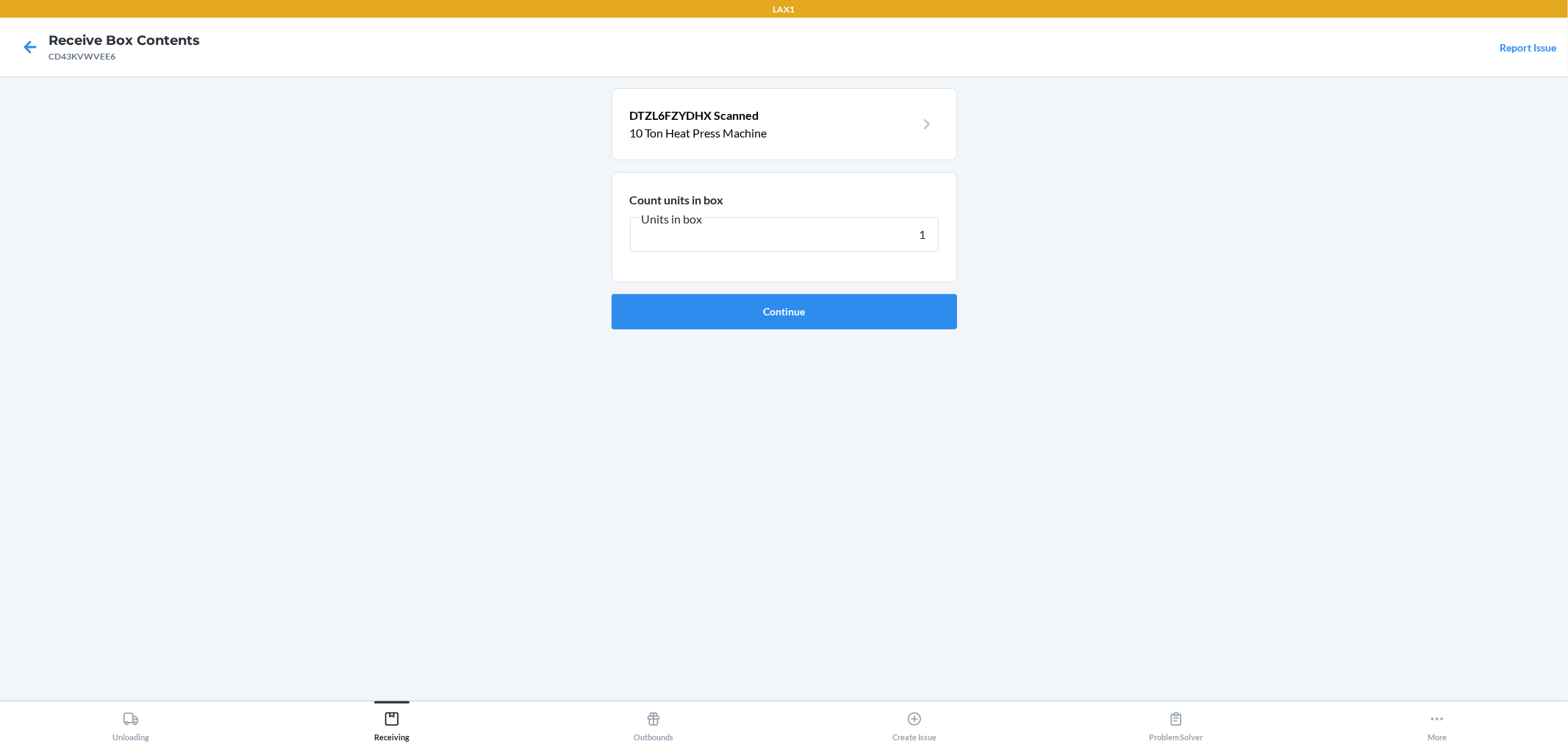
click button "Continue" at bounding box center [784, 312] width 346 height 35
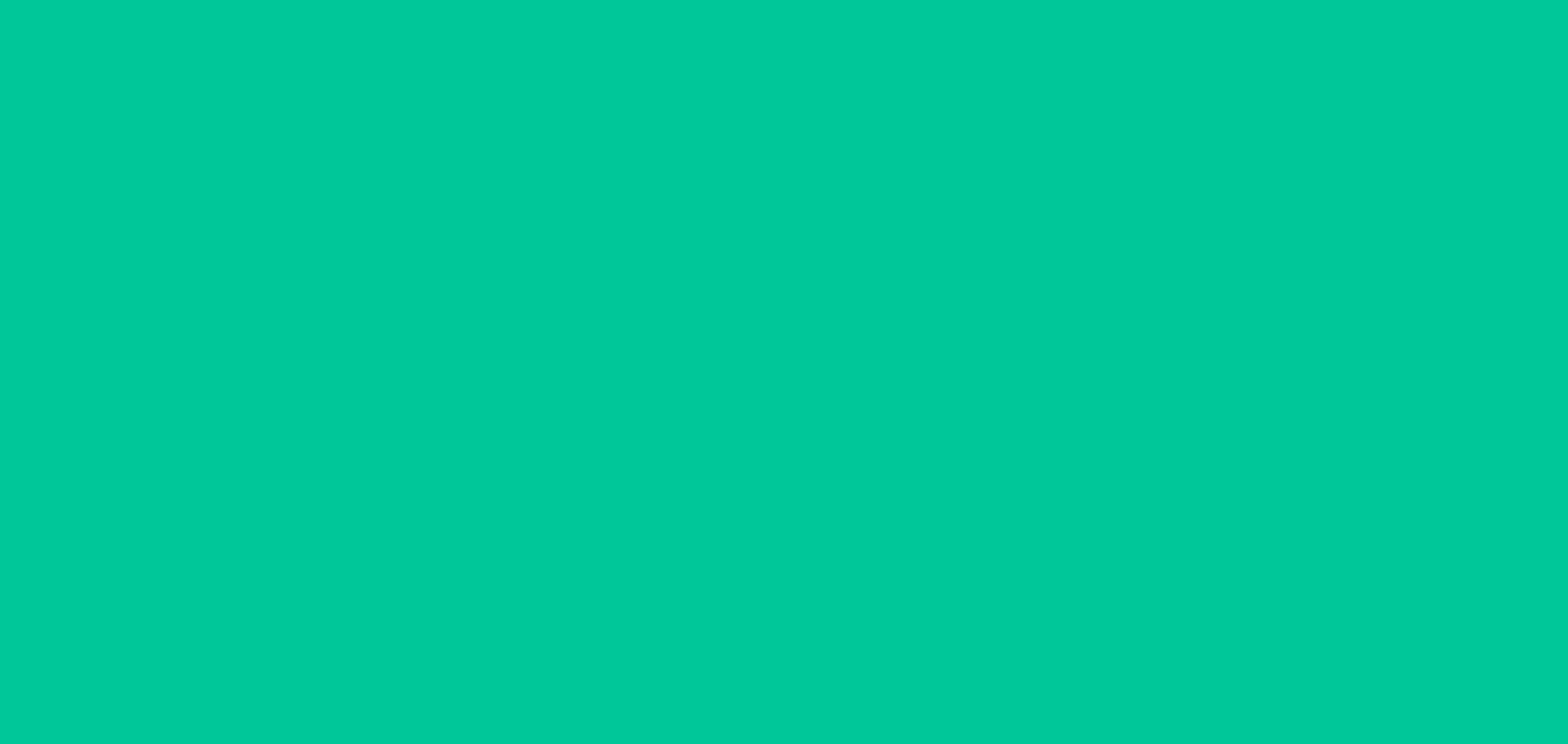
type input "1"
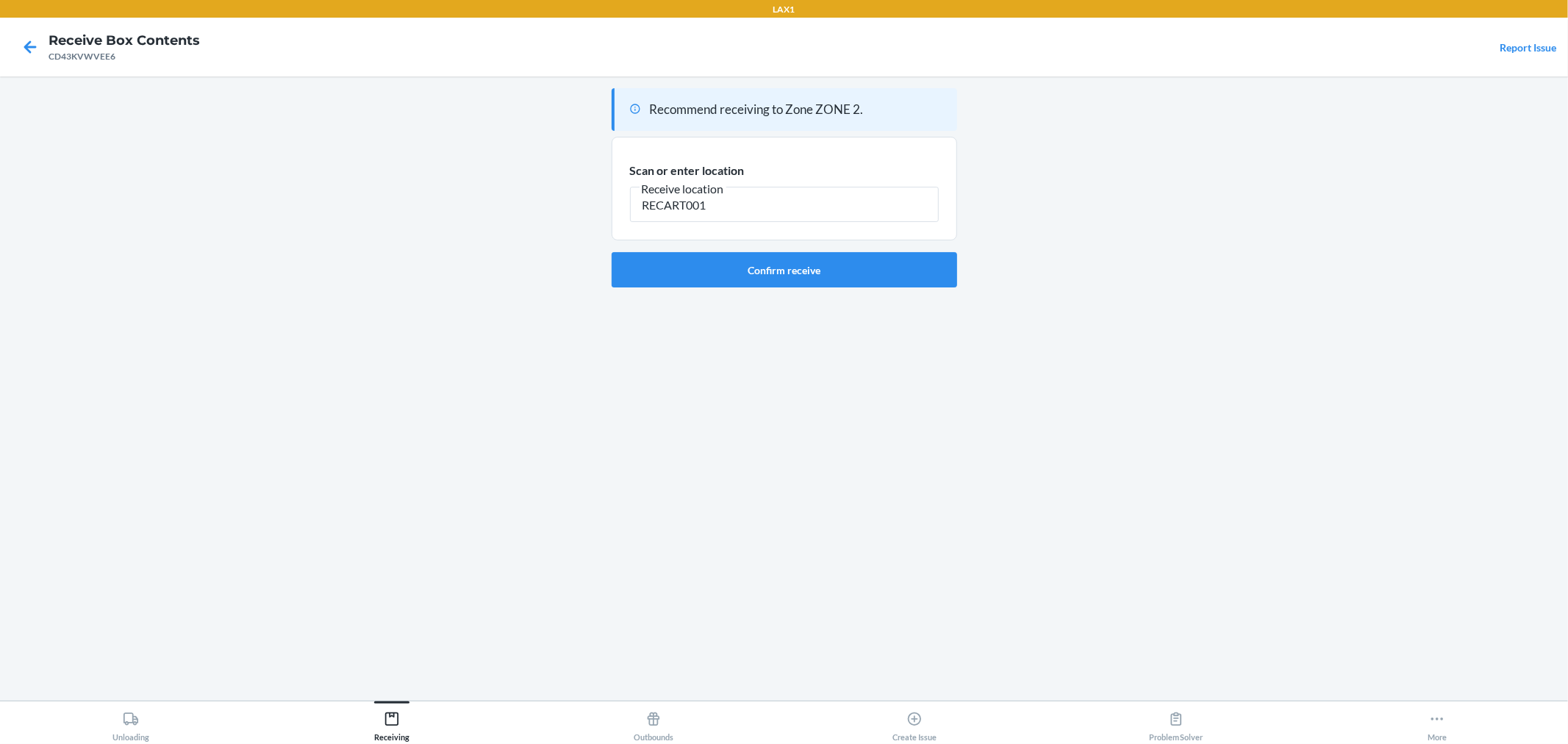
type input "RECART001"
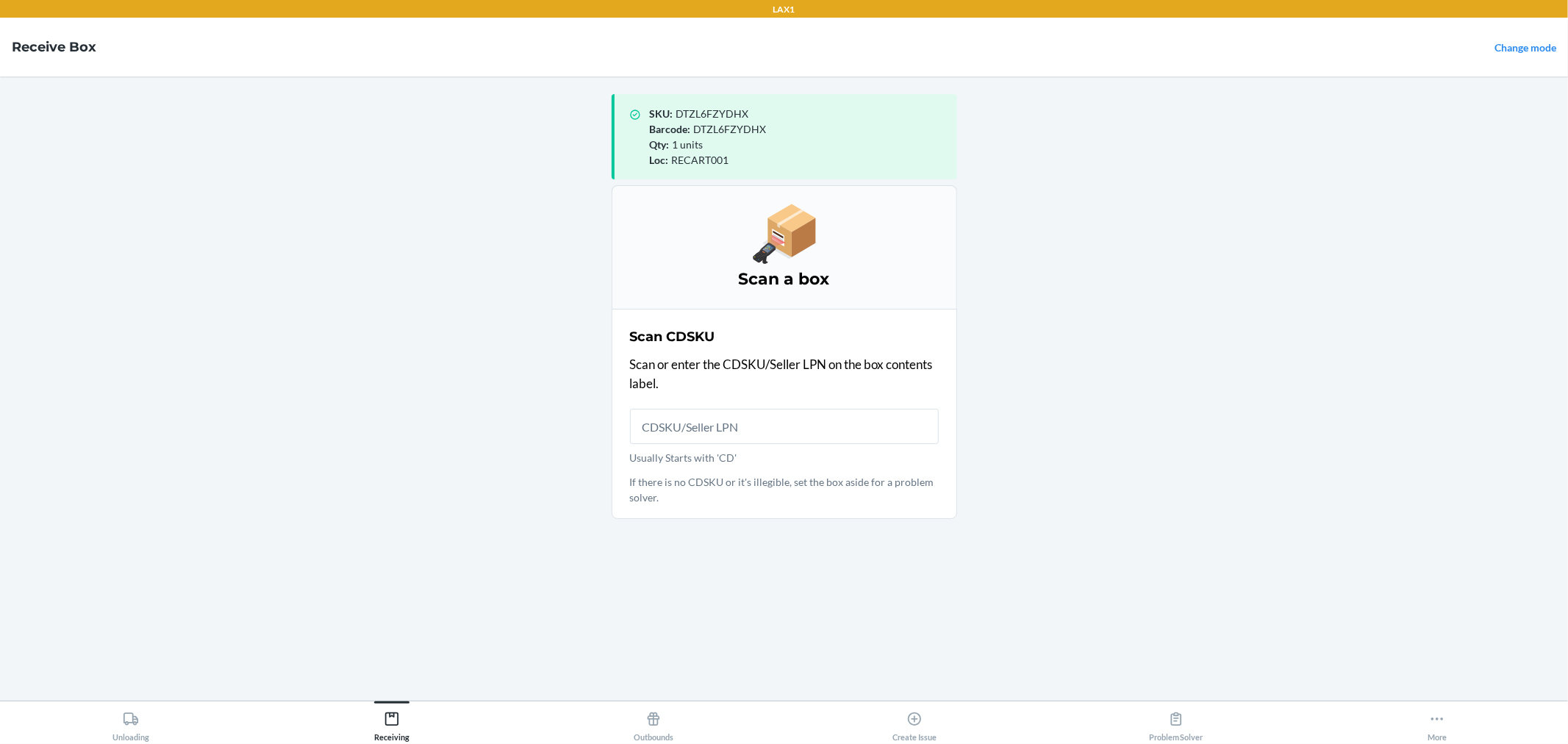
click at [1049, 555] on main "SKU : DTZL6FZYDHX Barcode : DTZL6FZYDHX Qty : 1 units Loc : RECART001 Scan a bo…" at bounding box center [784, 389] width 1568 height 625
click at [686, 437] on input "Usually Starts with 'CD'" at bounding box center [784, 426] width 309 height 35
type input "CD4LNWZCCUY"
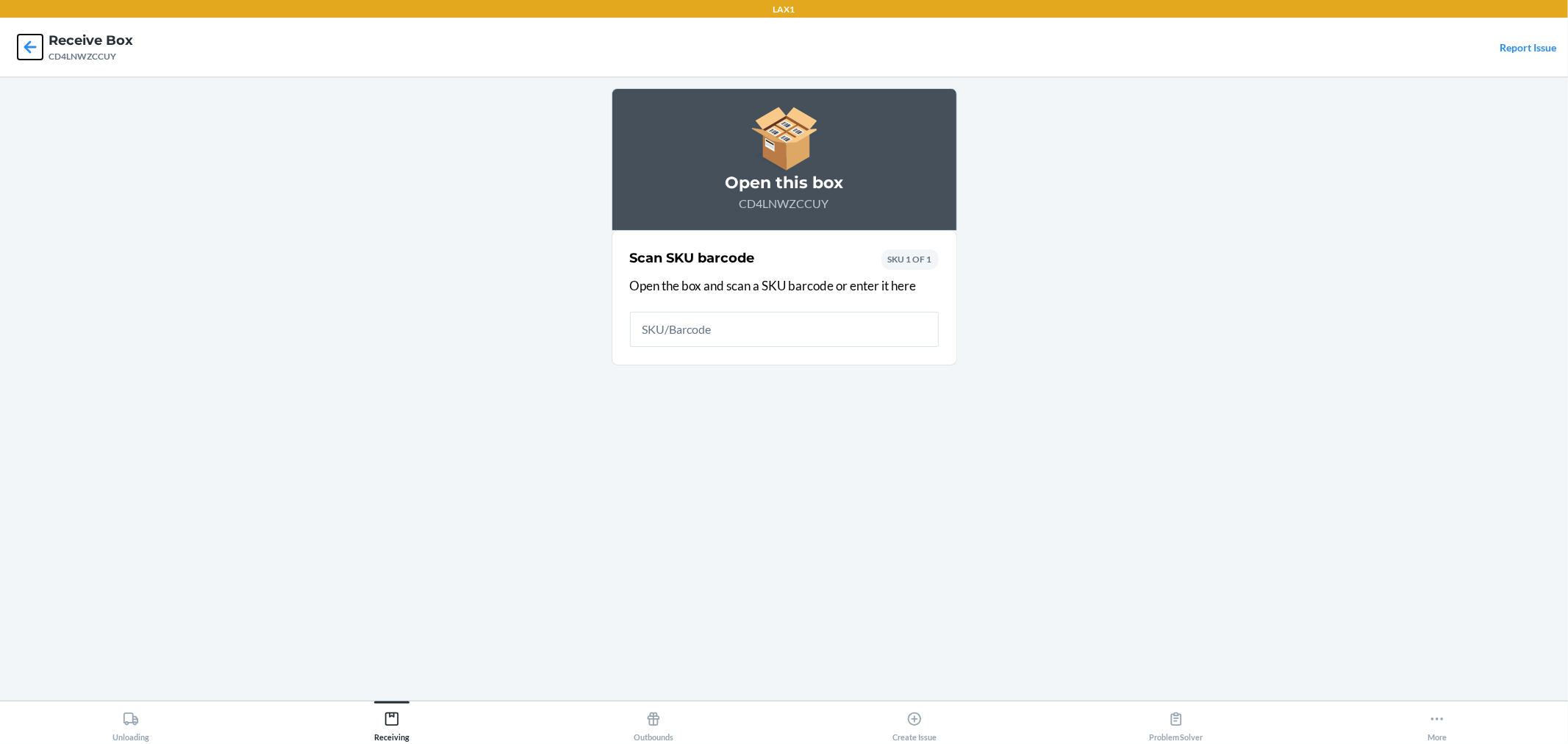
click at [33, 39] on icon at bounding box center [30, 47] width 25 height 25
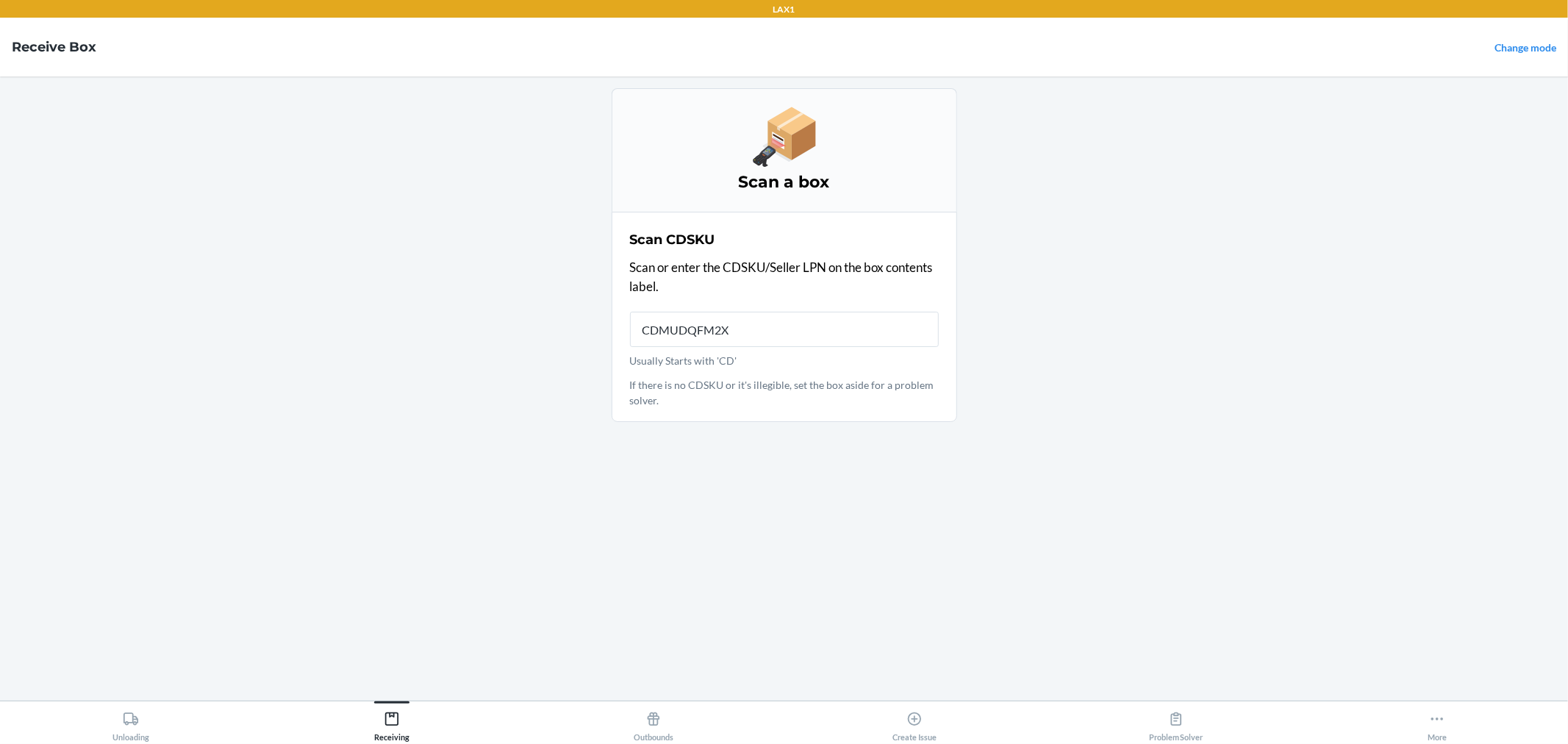
type input "CDMUDQFM2XK"
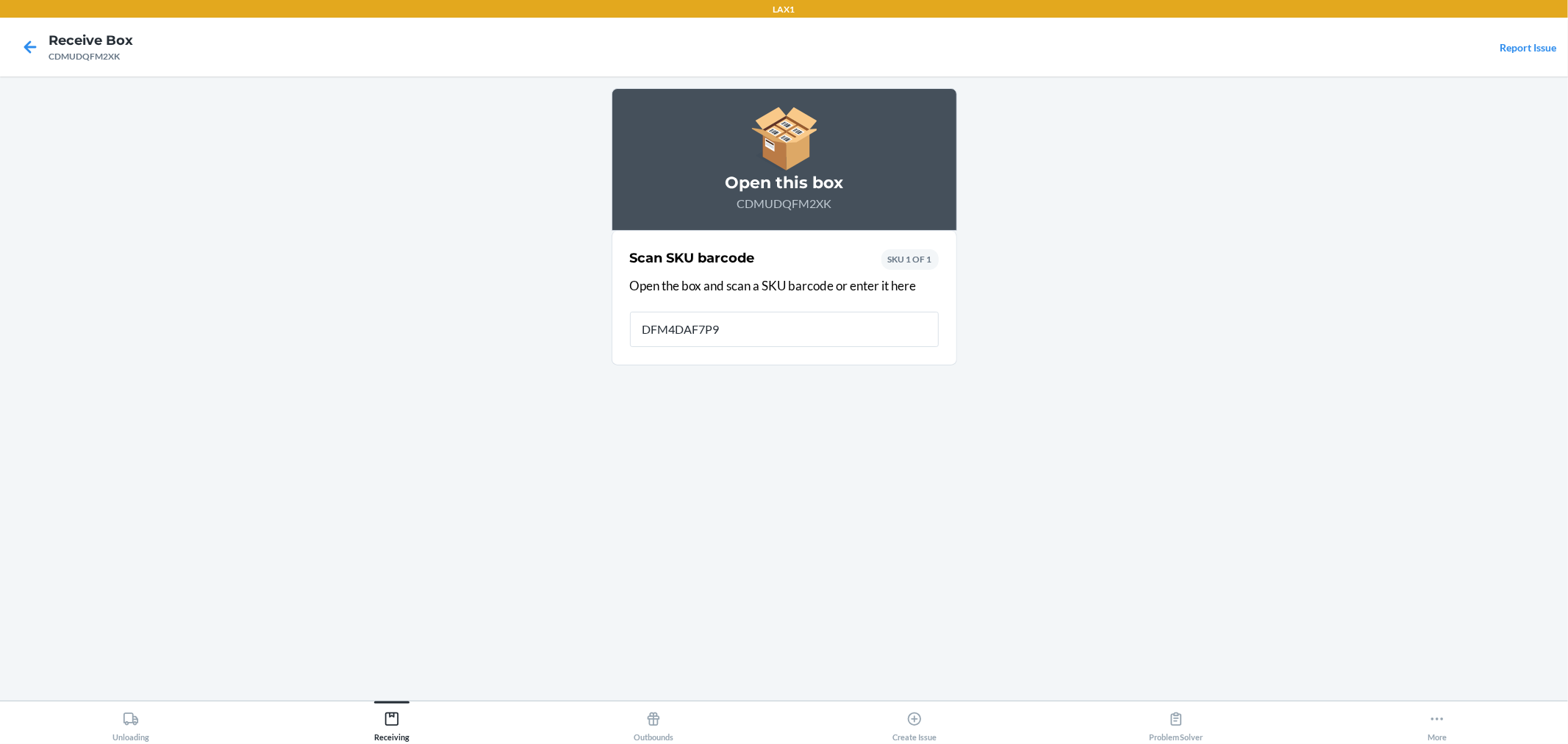
type input "DFM4DAF7P94"
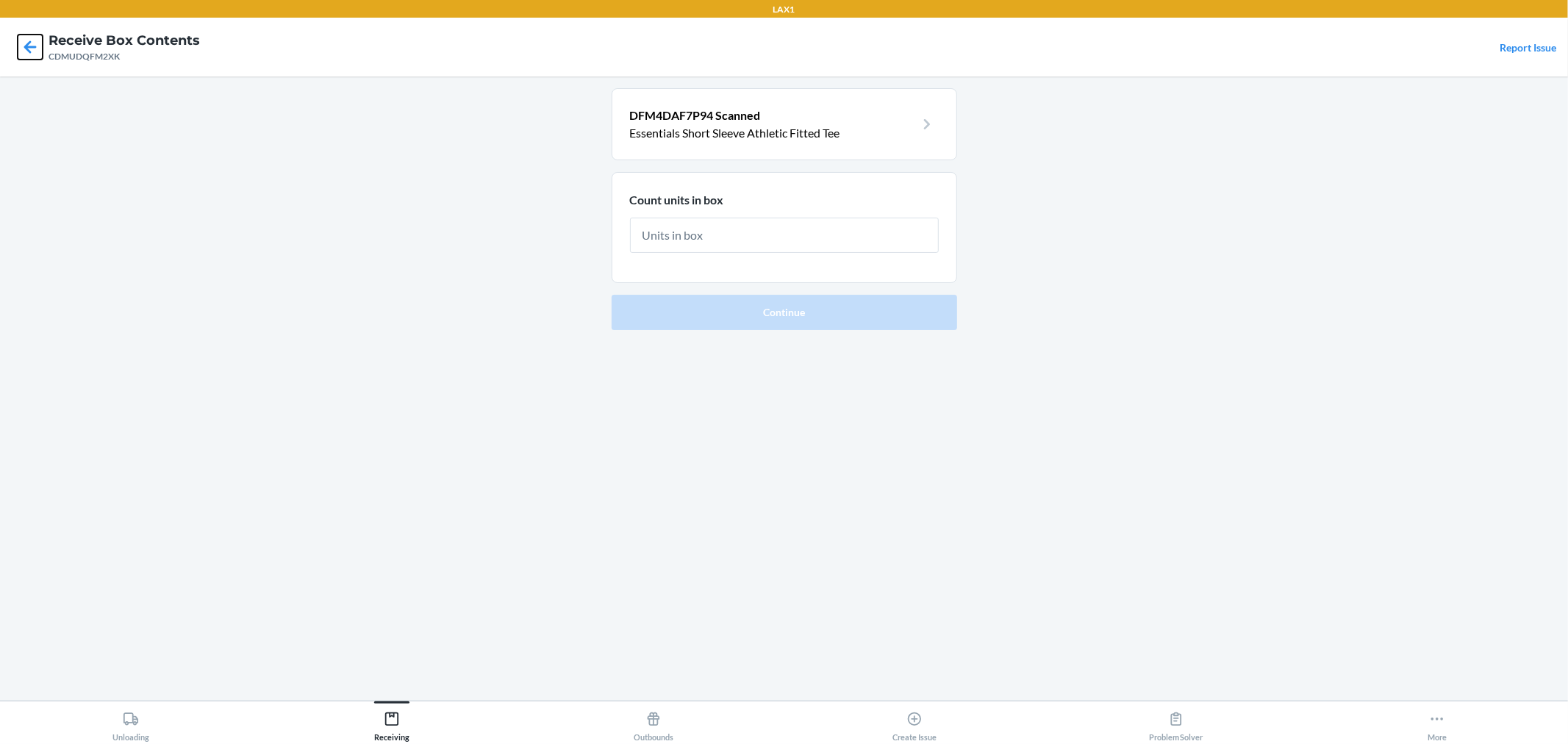
click at [20, 57] on icon at bounding box center [30, 47] width 25 height 25
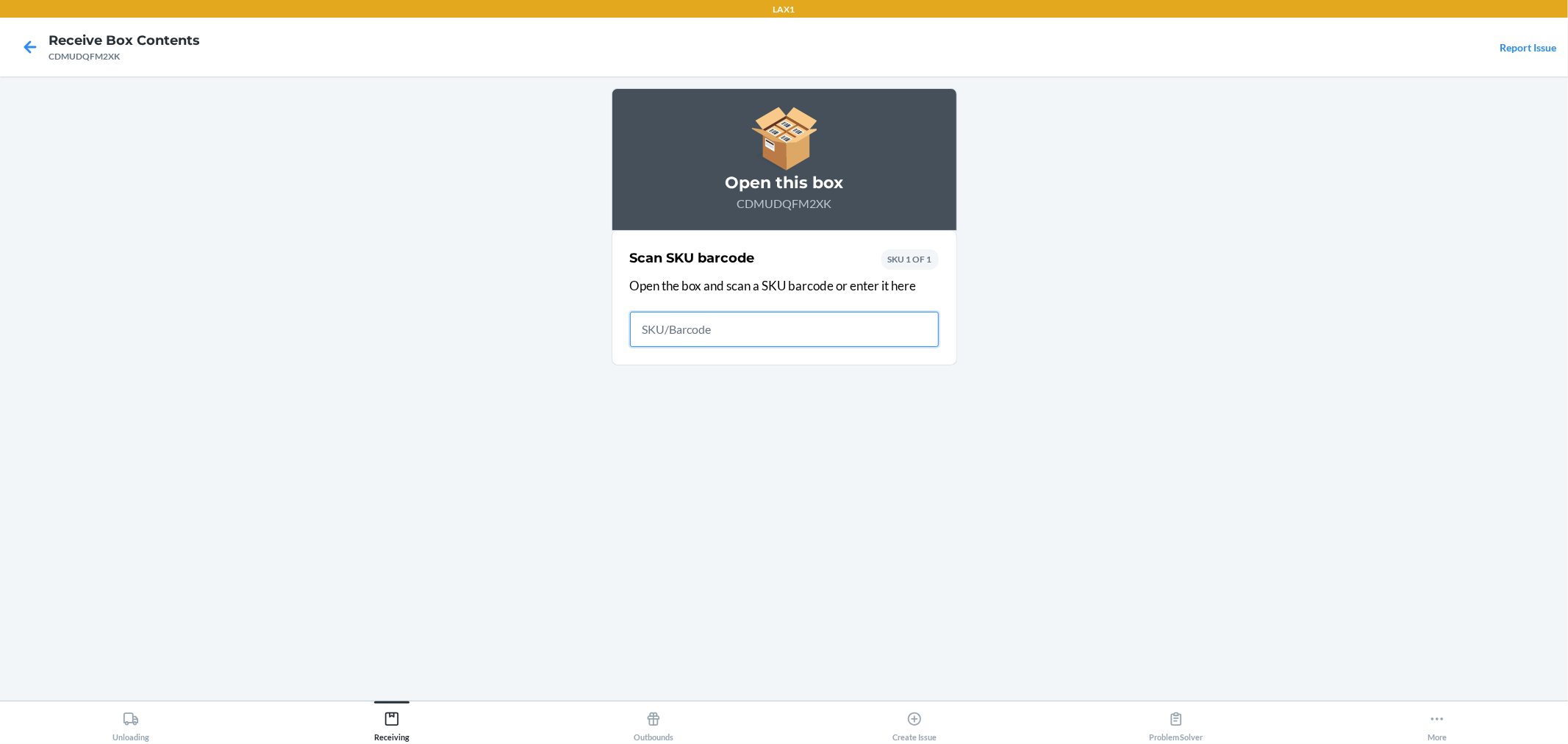
click at [20, 57] on icon at bounding box center [30, 47] width 25 height 25
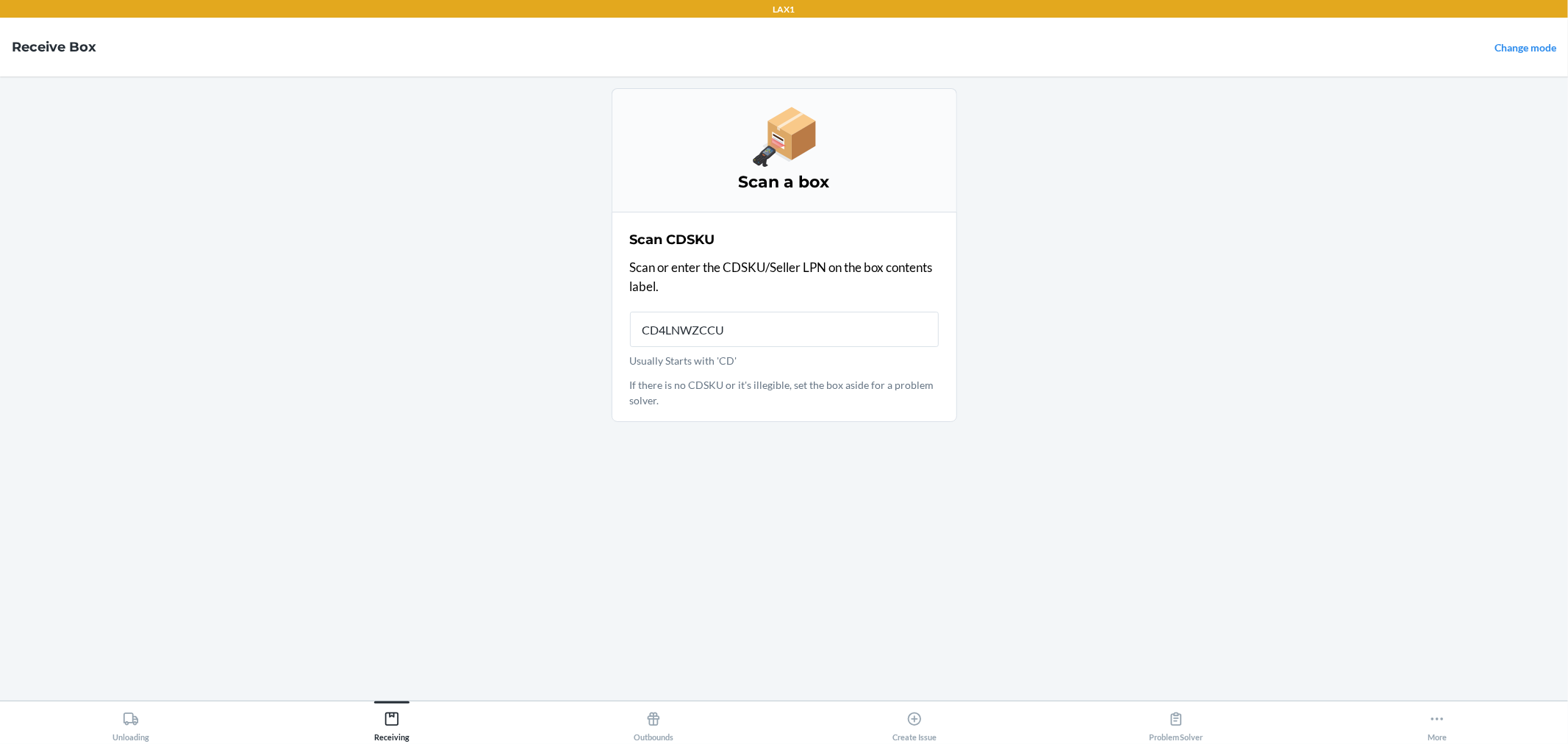
type input "CD4LNWZCCUY"
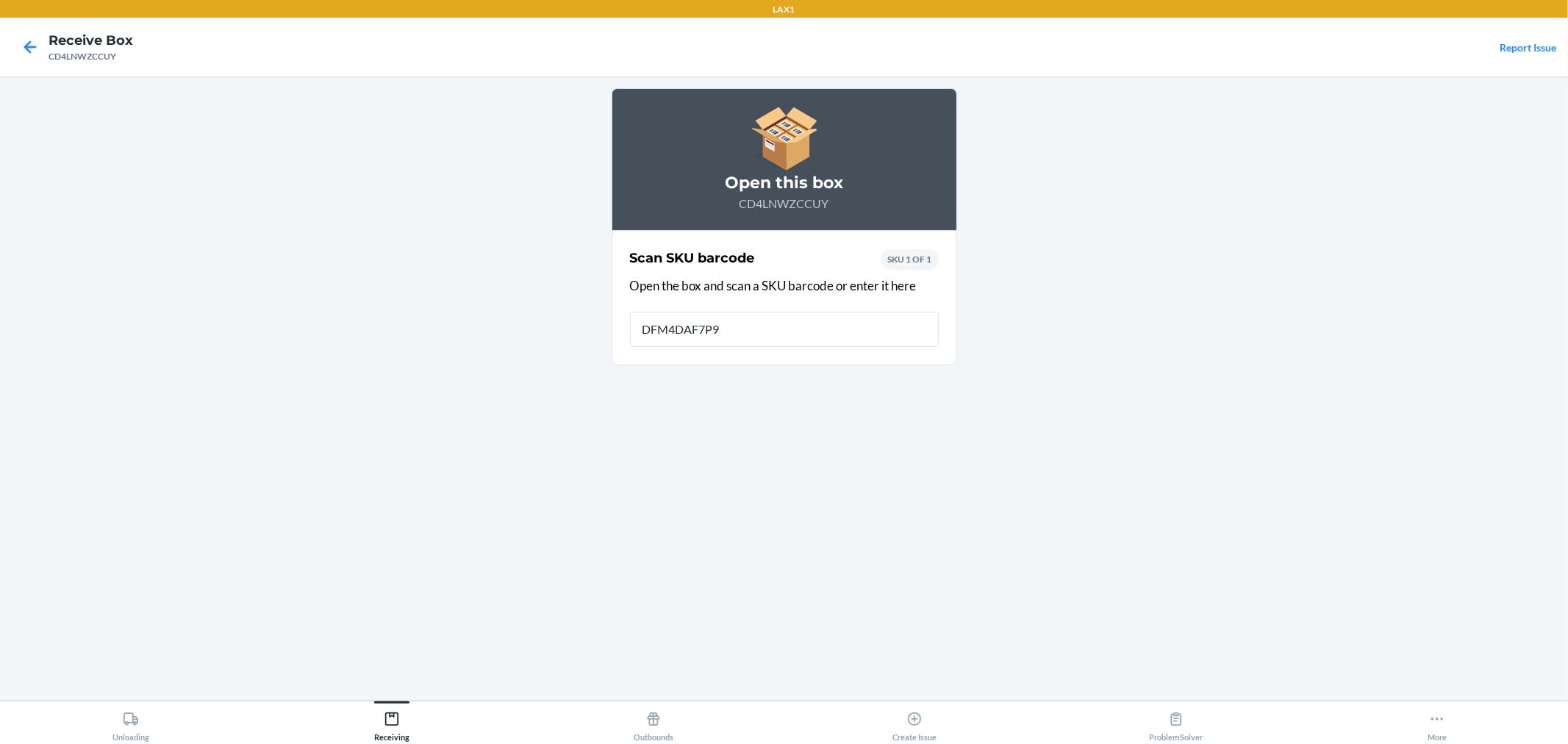
type input "DFM4DAF7P94"
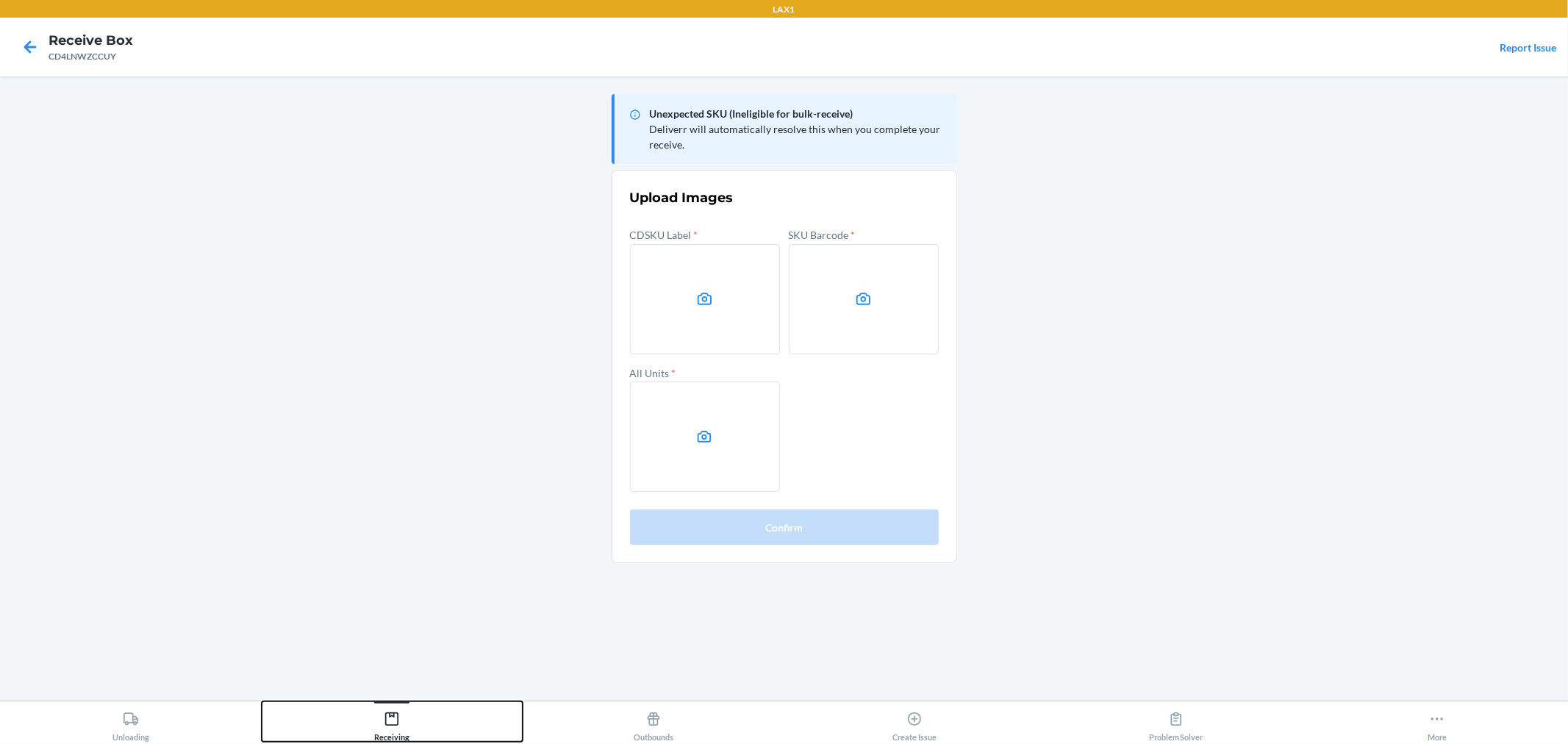
click at [395, 730] on div "Receiving" at bounding box center [392, 723] width 35 height 37
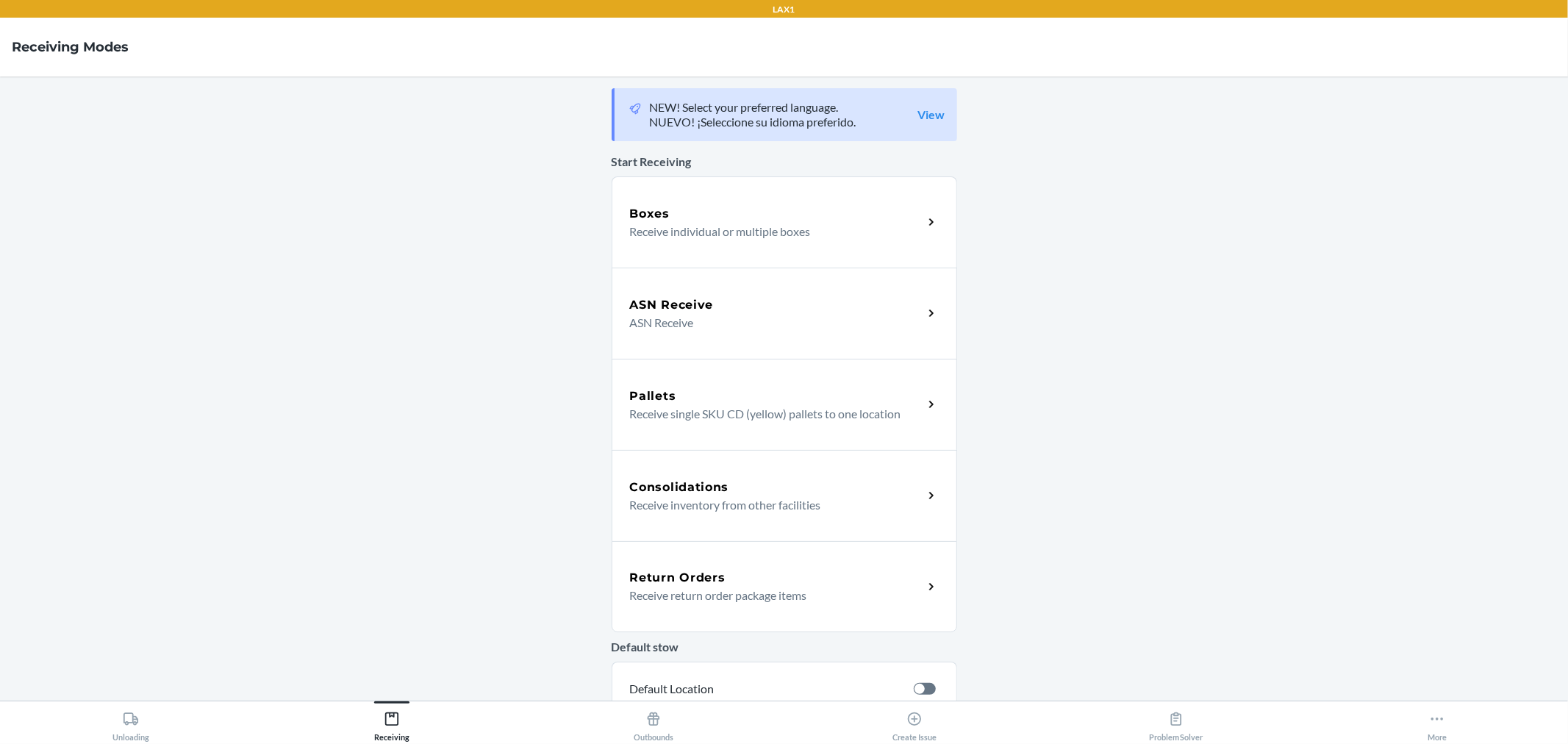
click at [781, 219] on div "Boxes" at bounding box center [776, 214] width 293 height 18
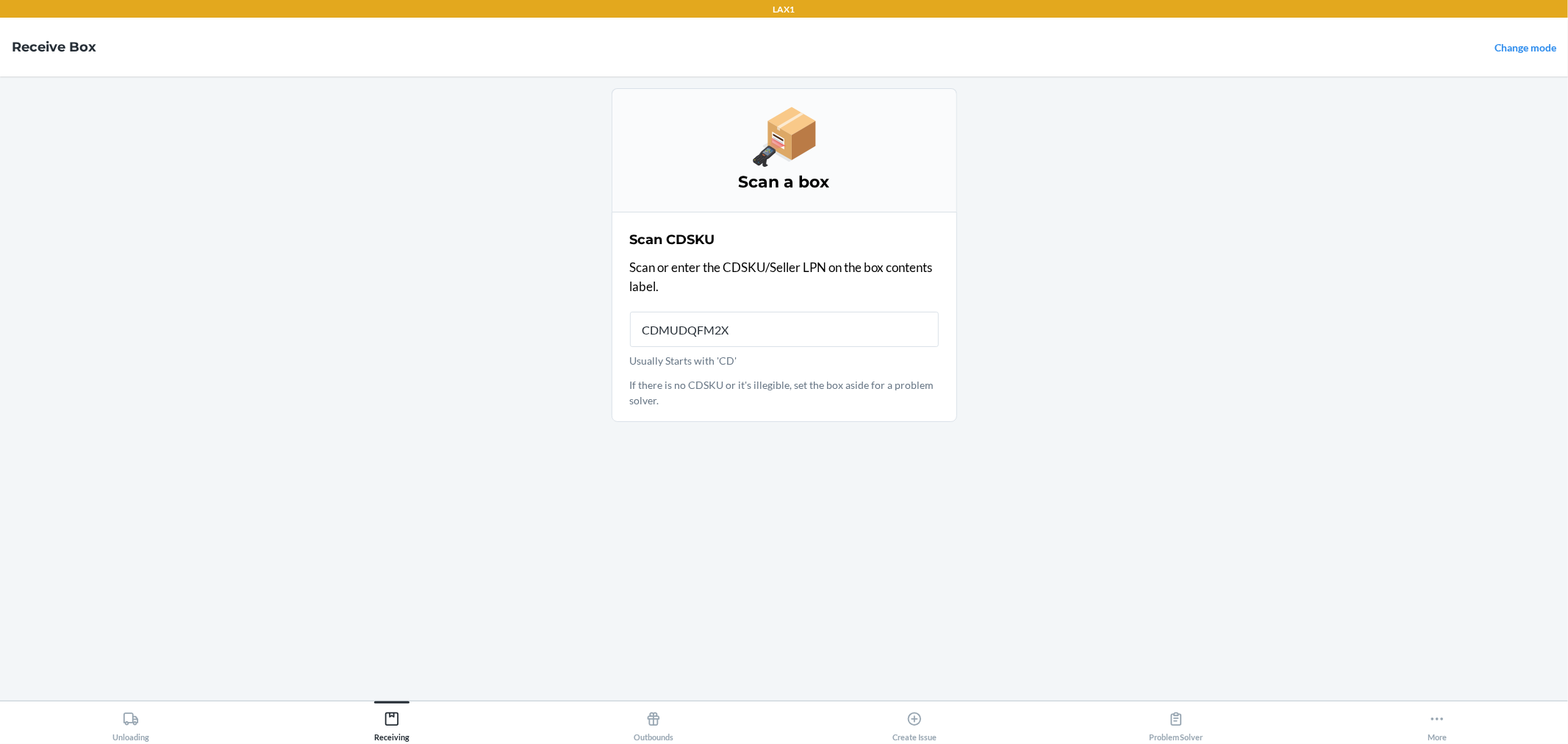
type input "CDMUDQFM2XK"
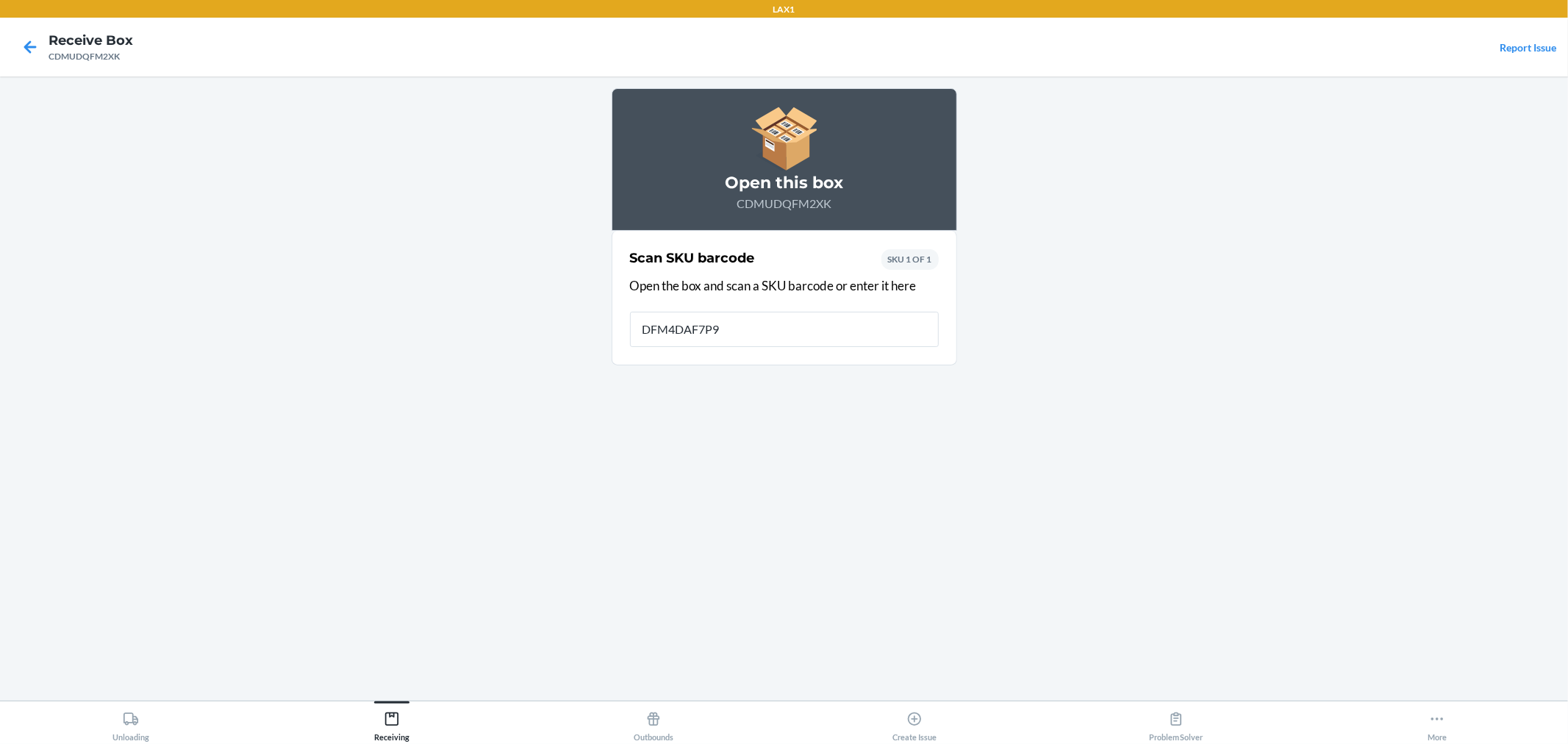
type input "DFM4DAF7P94"
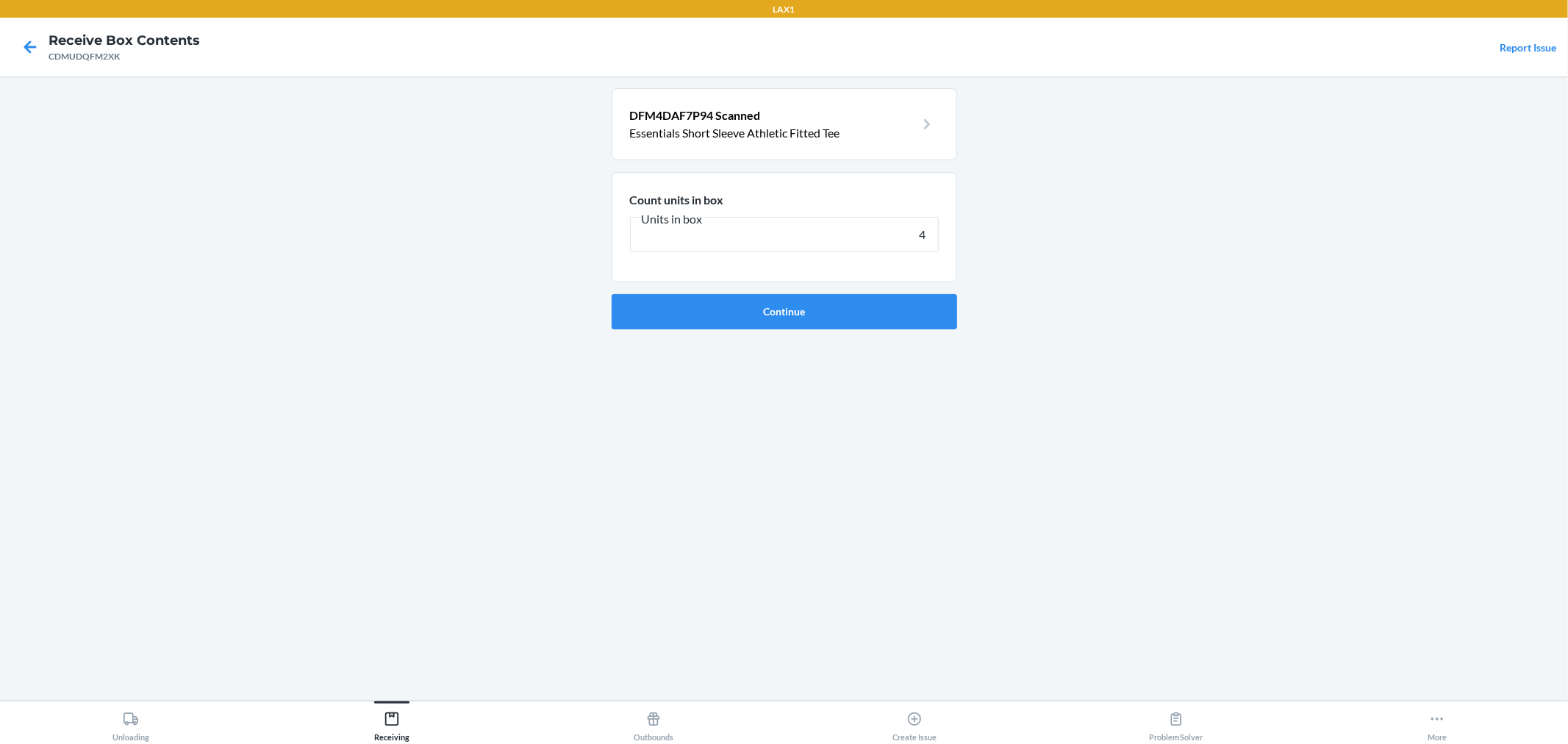
type input "40"
click button "Continue" at bounding box center [784, 312] width 346 height 35
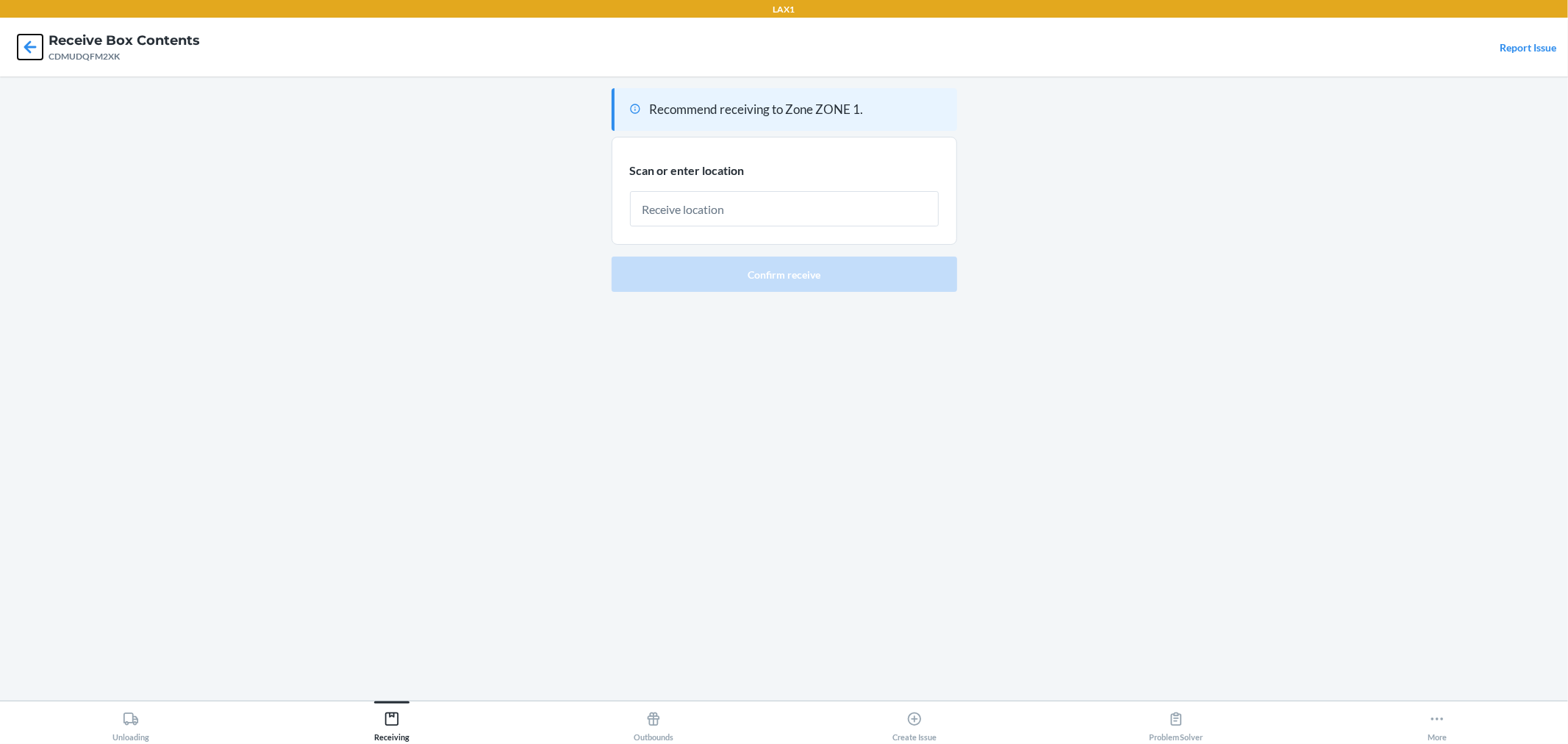
click at [31, 44] on icon at bounding box center [30, 47] width 25 height 25
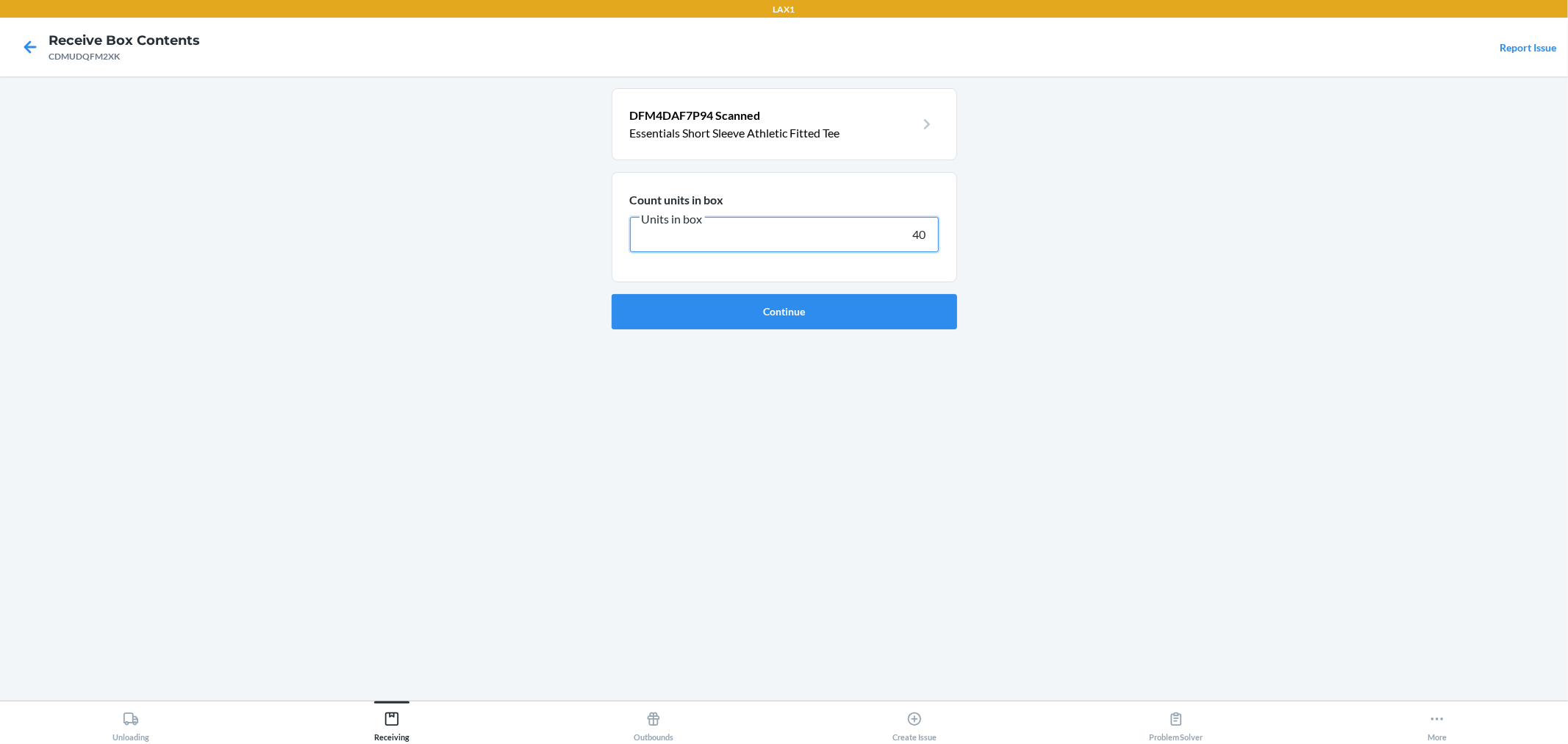
click button "Continue" at bounding box center [784, 312] width 346 height 35
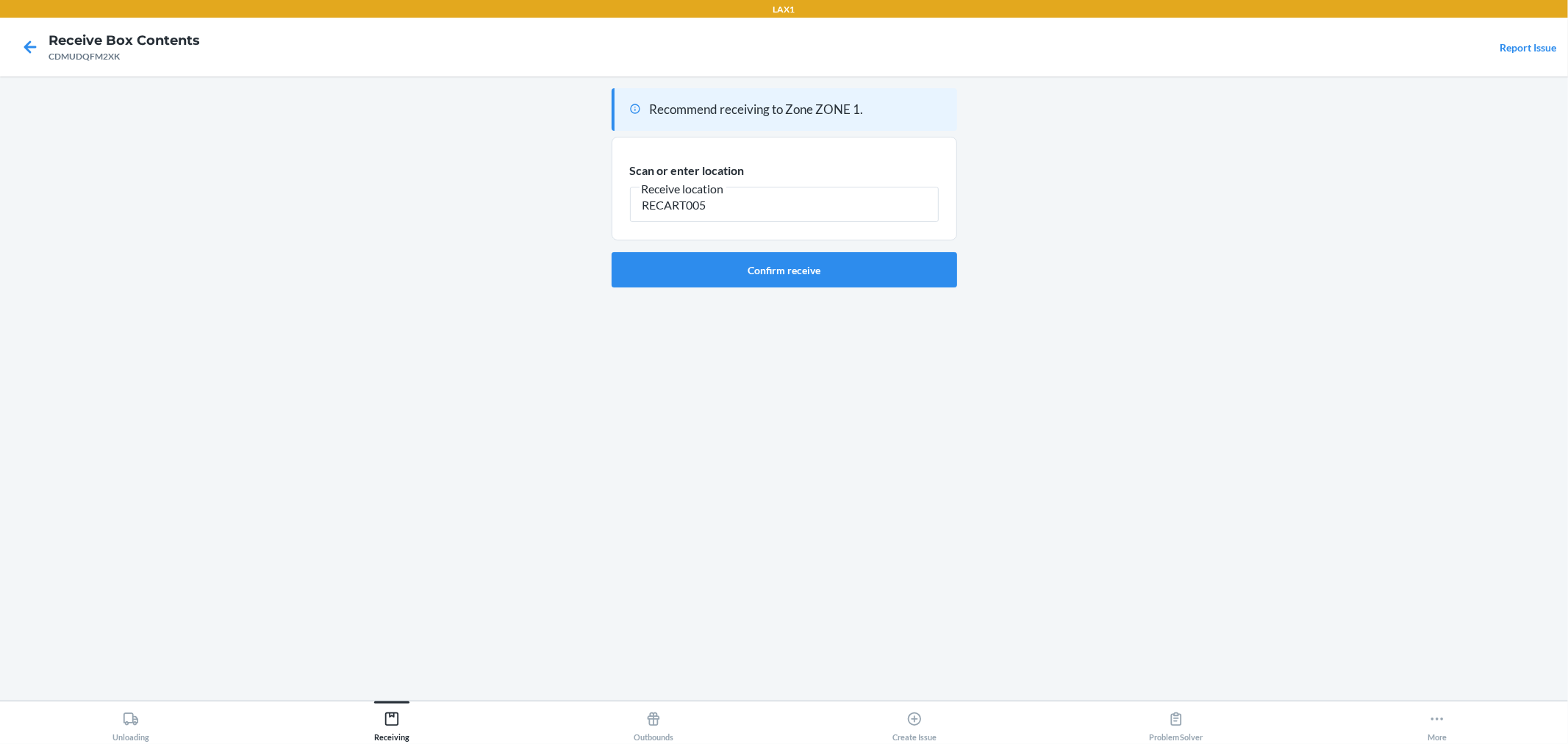
type input "RECART005"
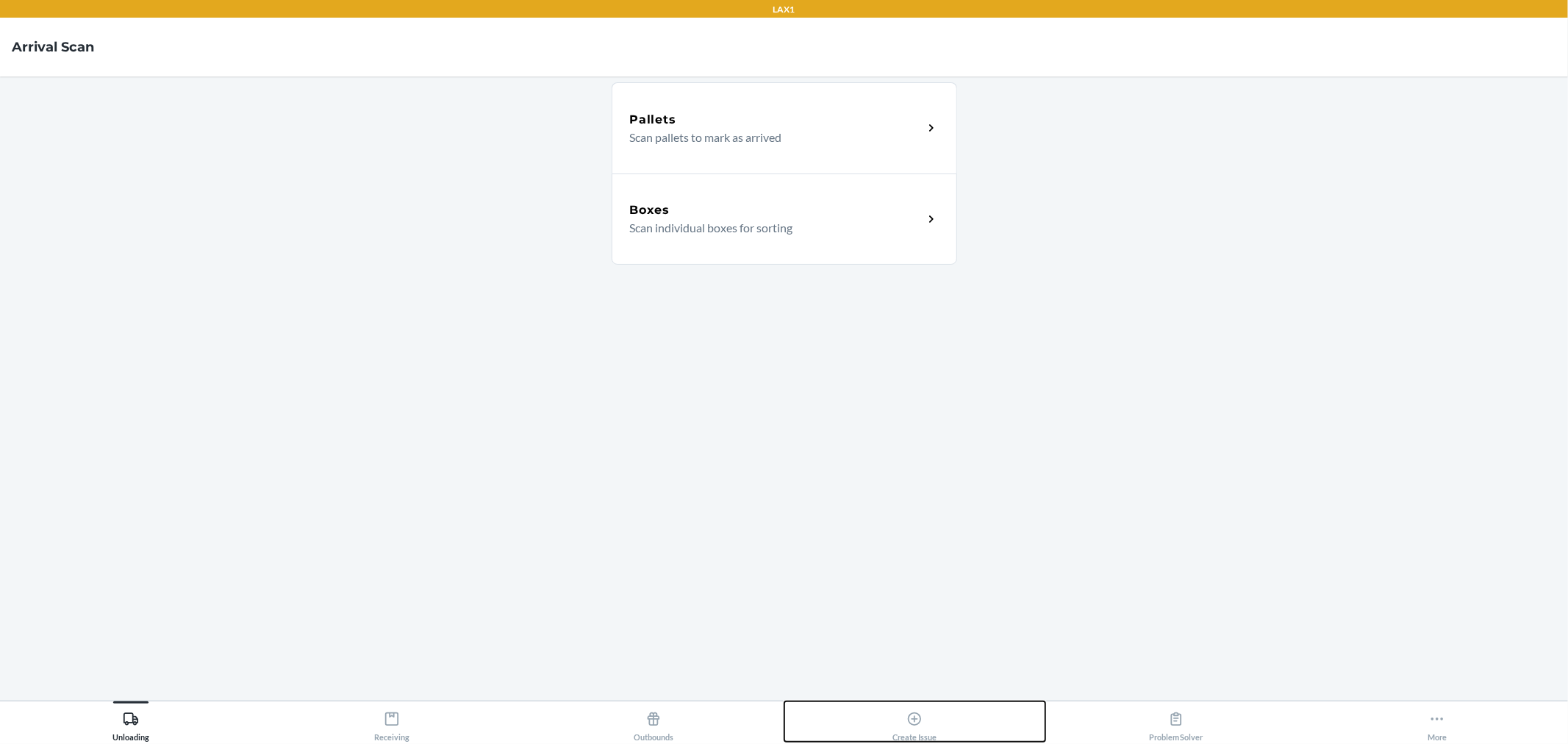
click at [919, 718] on icon at bounding box center [914, 719] width 16 height 16
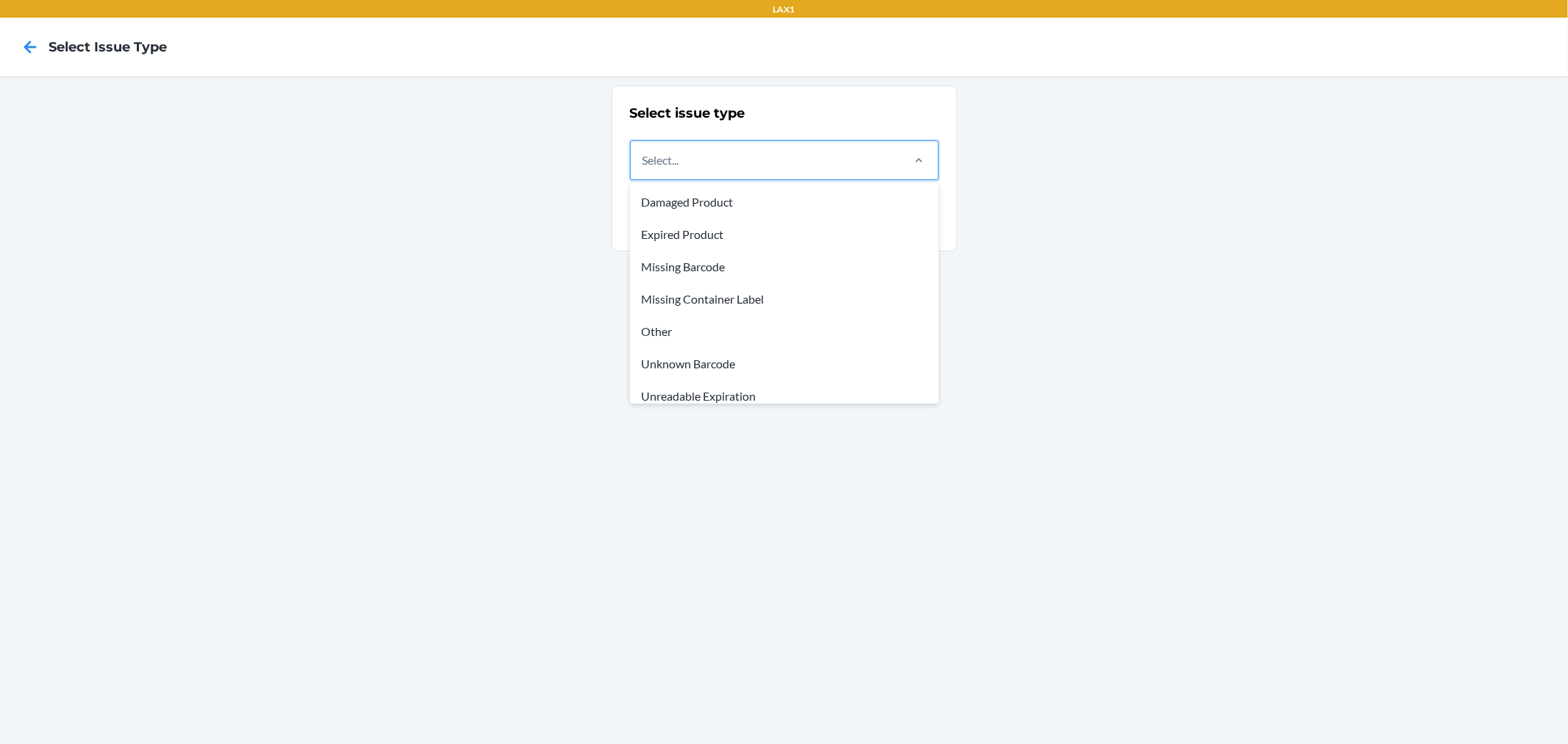
click at [739, 164] on div "Select..." at bounding box center [765, 160] width 269 height 38
click at [644, 164] on input "option Damaged Product focused, 1 of 8. 8 results available. Use Up and Down to…" at bounding box center [644, 160] width 2 height 18
click at [726, 300] on div "Missing Container Label" at bounding box center [784, 299] width 303 height 32
click at [644, 169] on input "option Missing Container Label focused, 4 of 8. 8 results available. Use Up and…" at bounding box center [644, 160] width 2 height 18
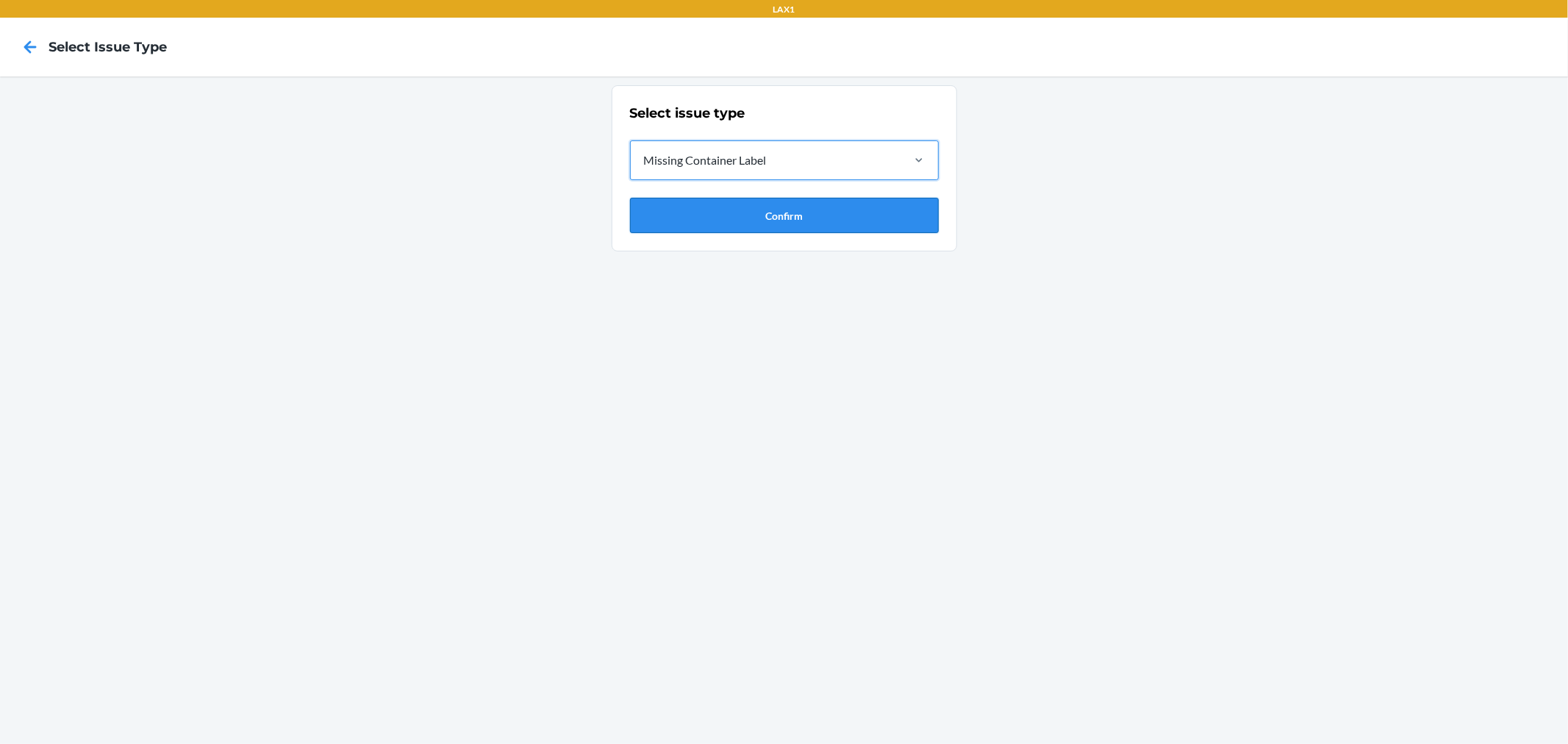
click at [774, 208] on button "Confirm" at bounding box center [784, 215] width 309 height 35
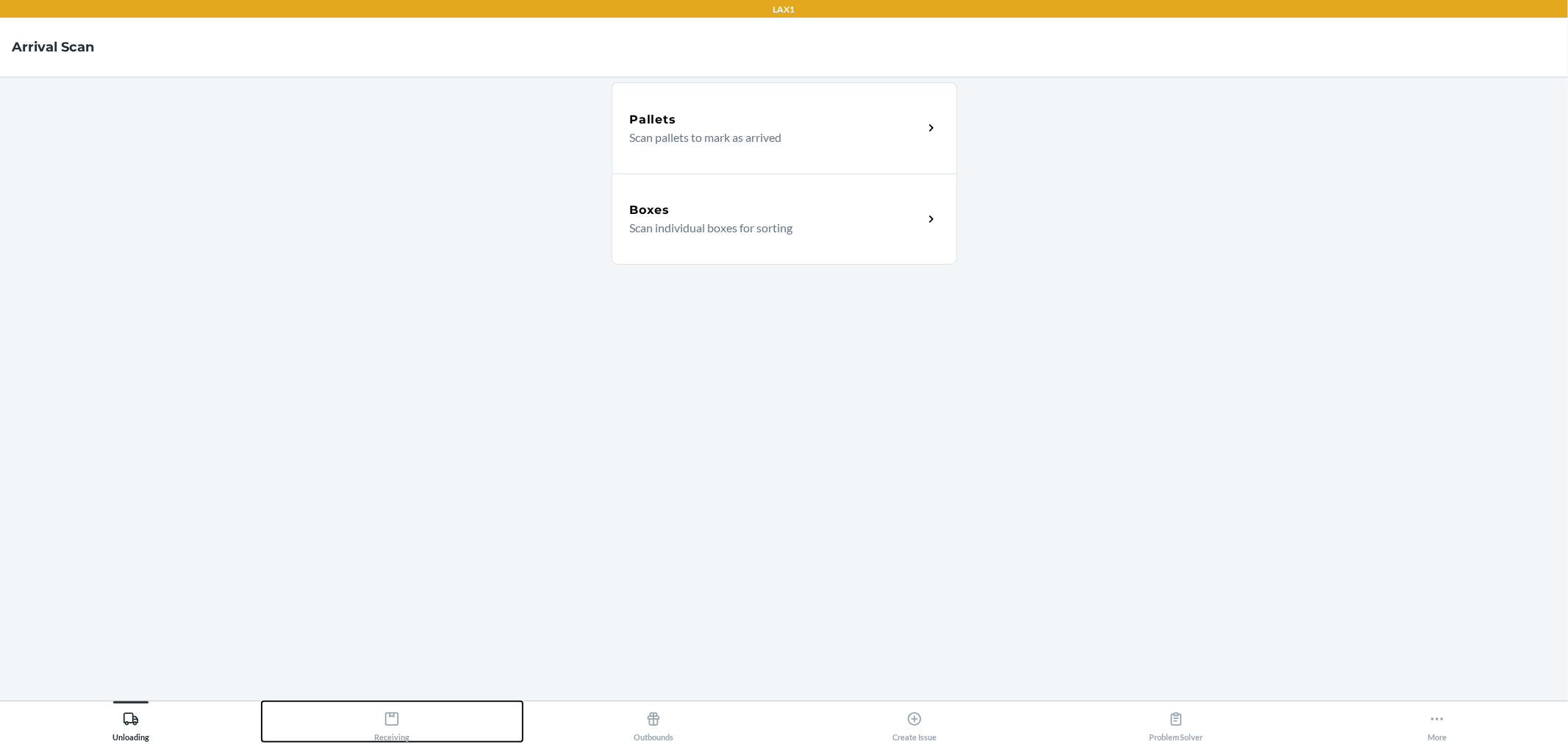
click at [388, 725] on icon at bounding box center [391, 719] width 13 height 13
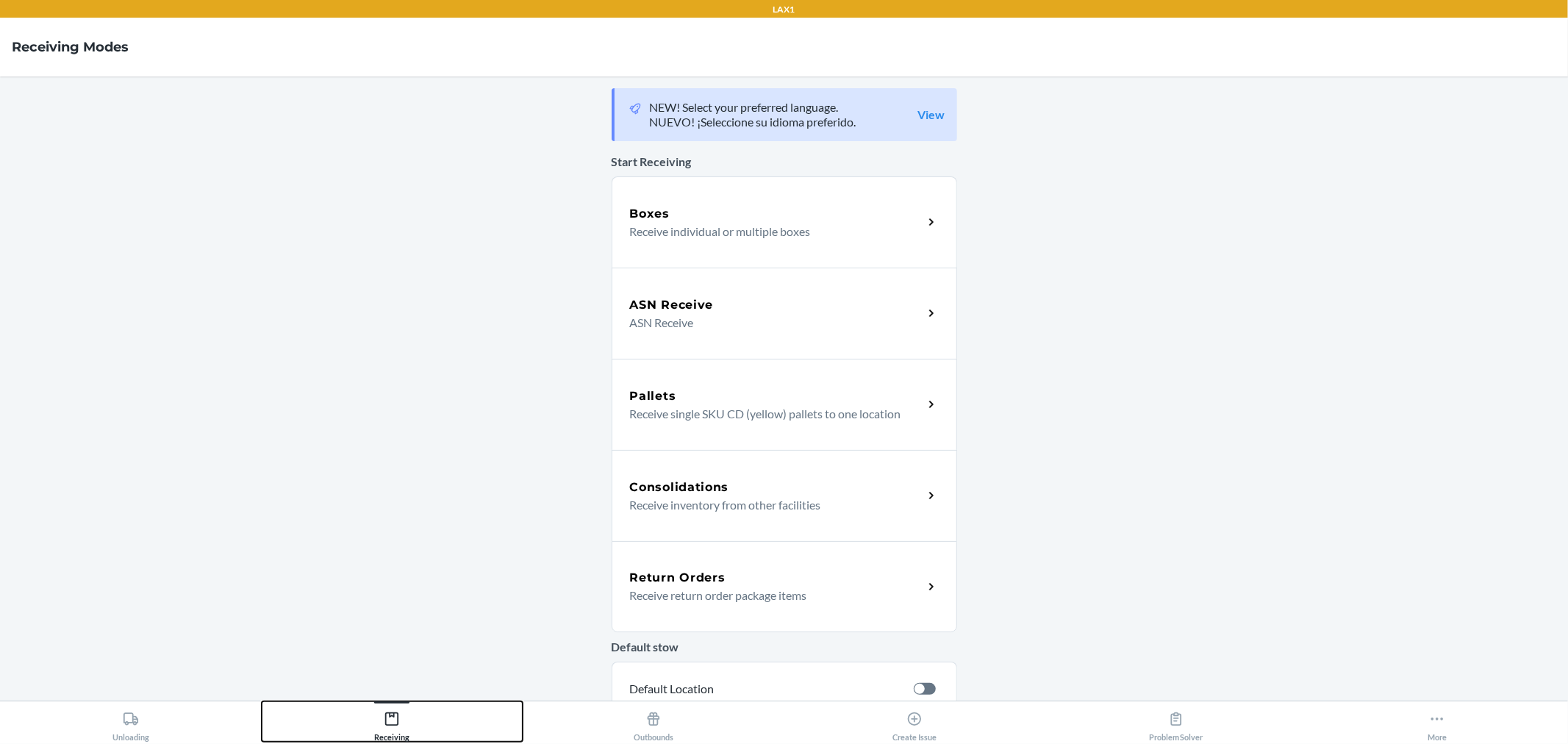
scroll to position [281, 0]
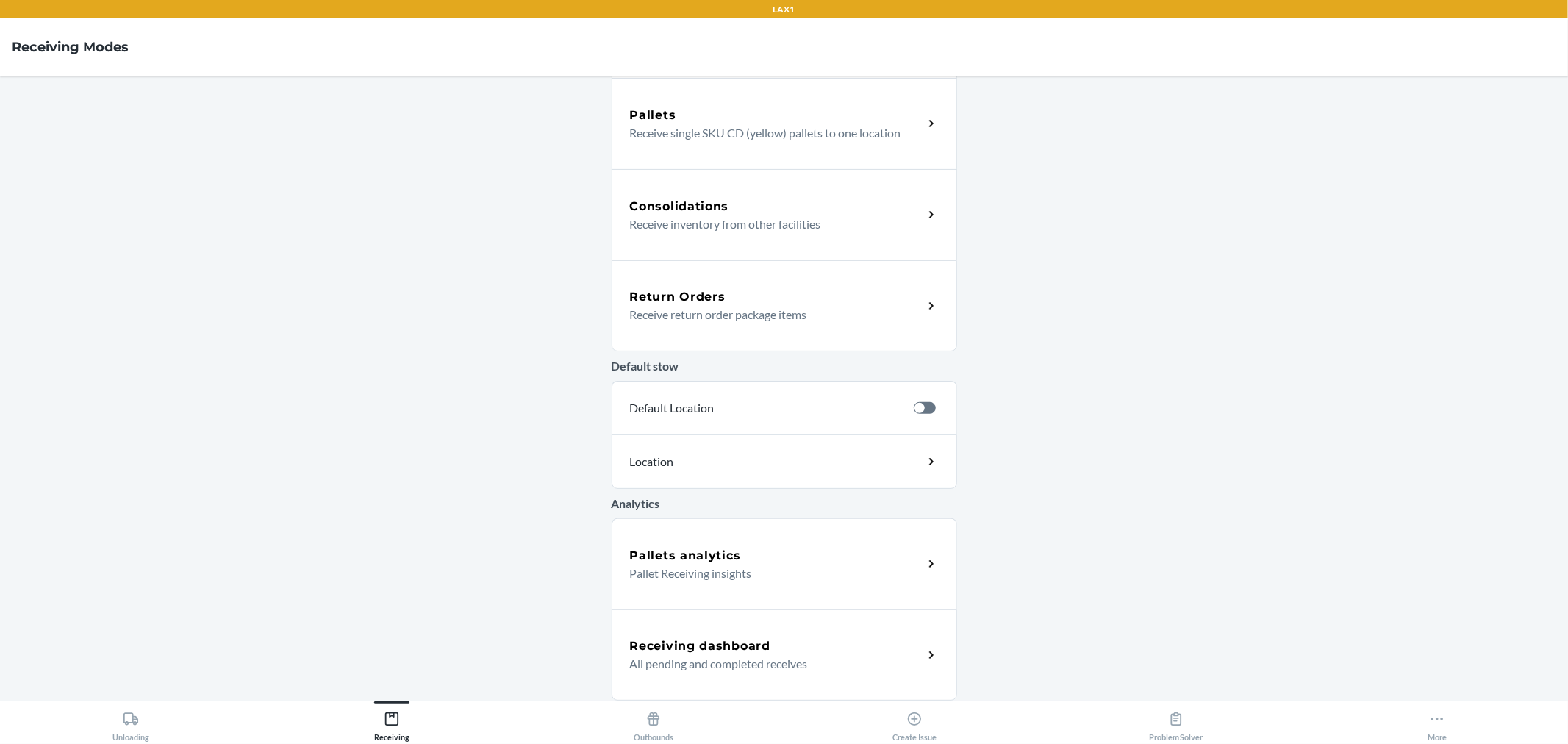
click at [803, 615] on div "Receiving dashboard All pending and completed receives" at bounding box center [784, 654] width 346 height 91
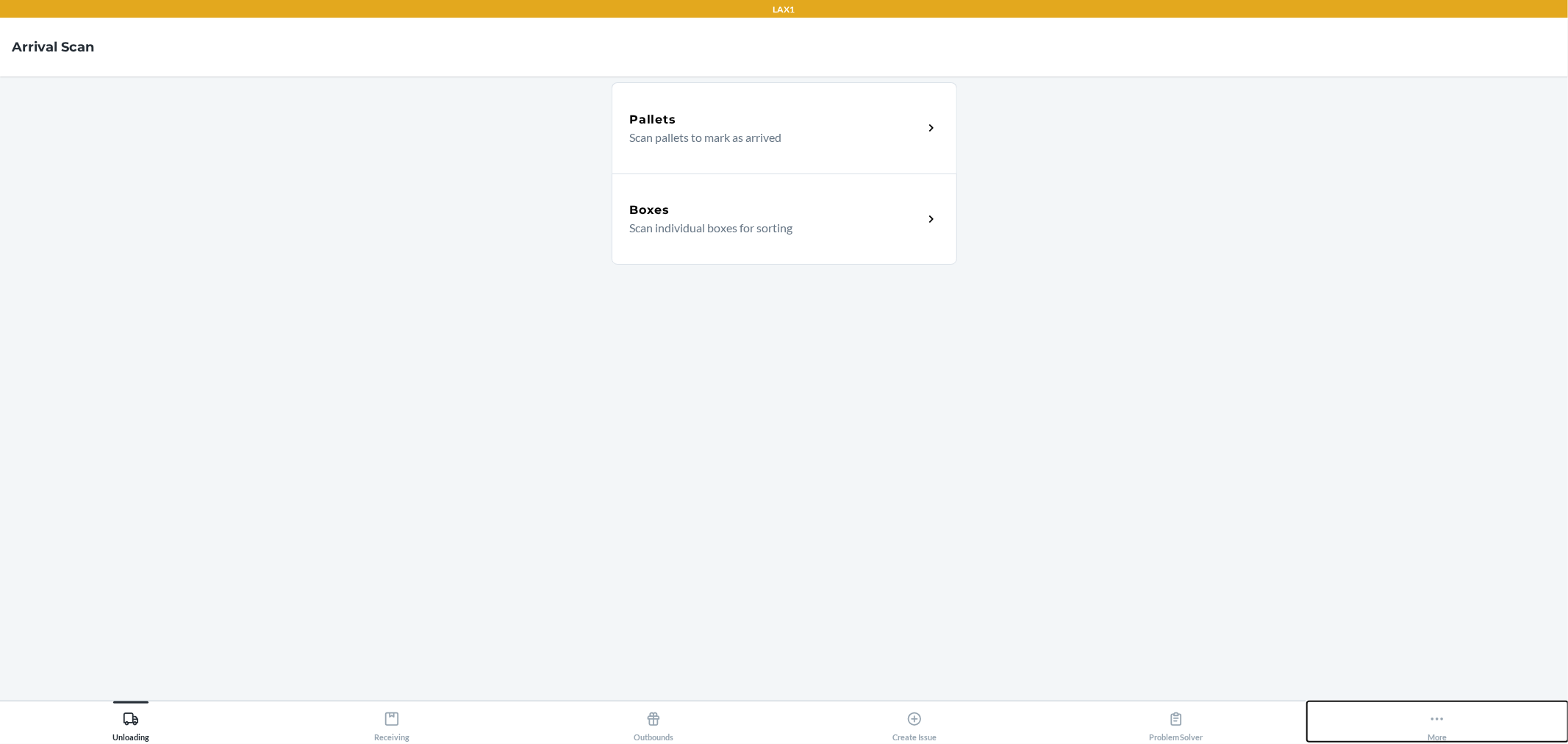
click at [1429, 732] on div "More" at bounding box center [1437, 723] width 19 height 37
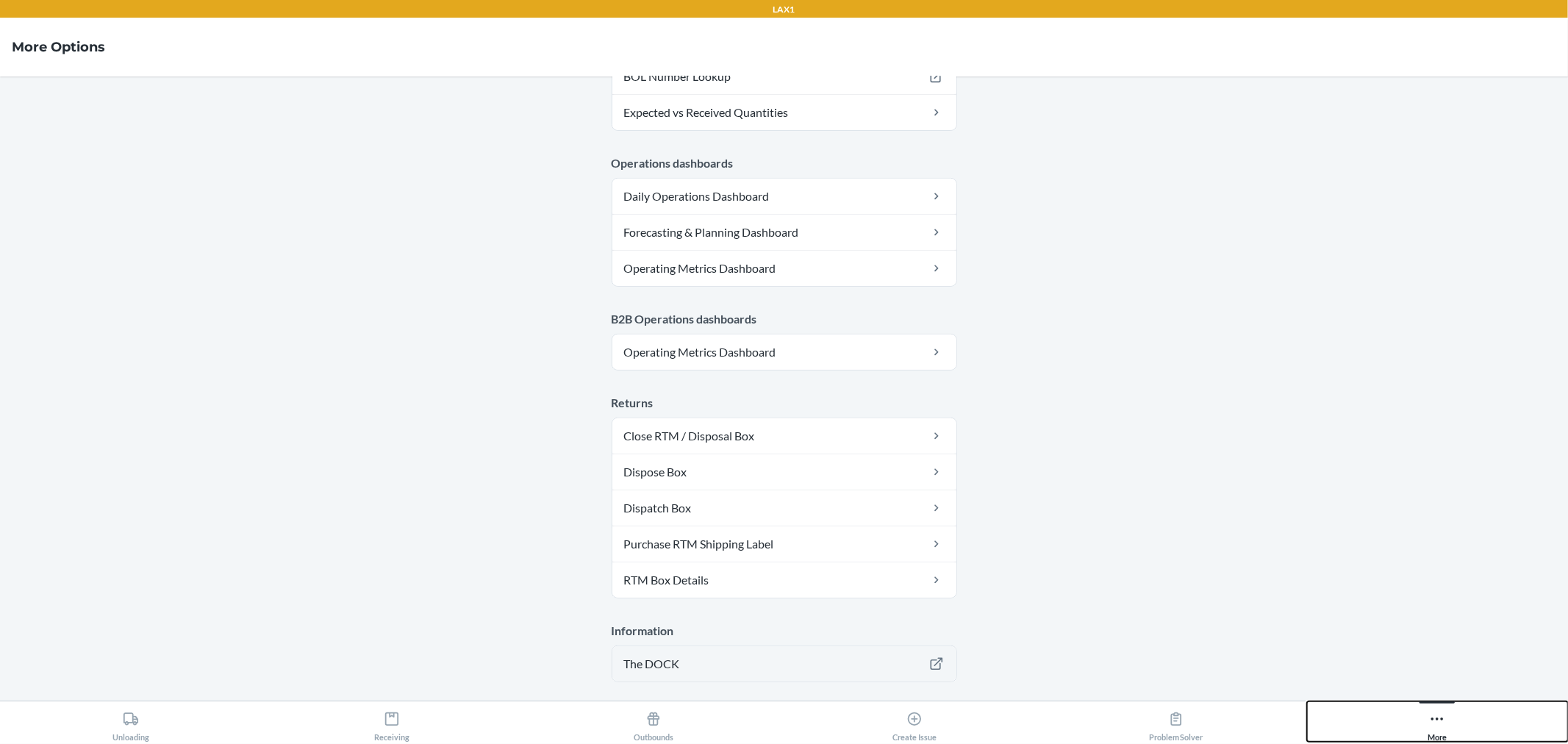
scroll to position [707, 0]
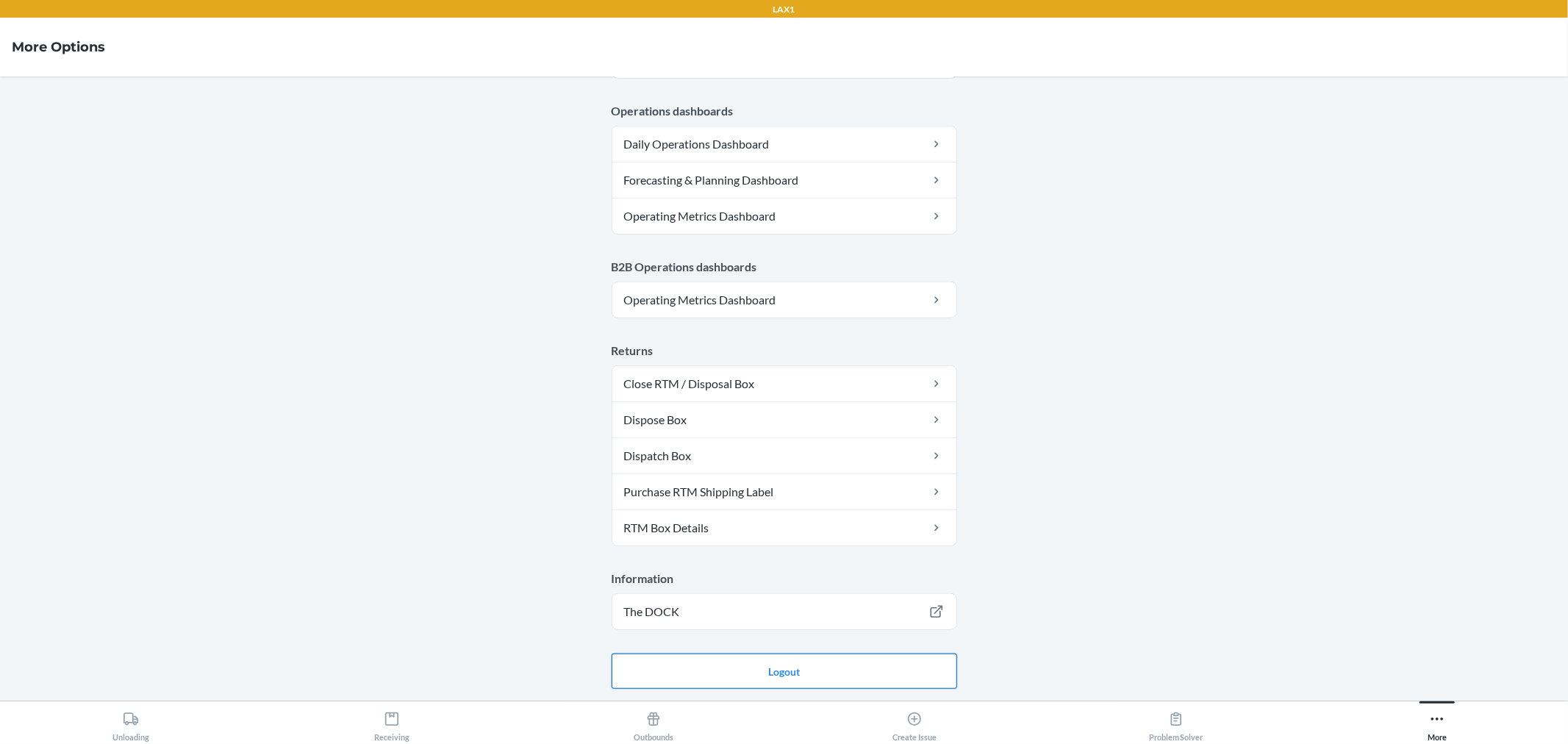
click at [759, 678] on button "Logout" at bounding box center [784, 671] width 346 height 35
